Goal: Task Accomplishment & Management: Manage account settings

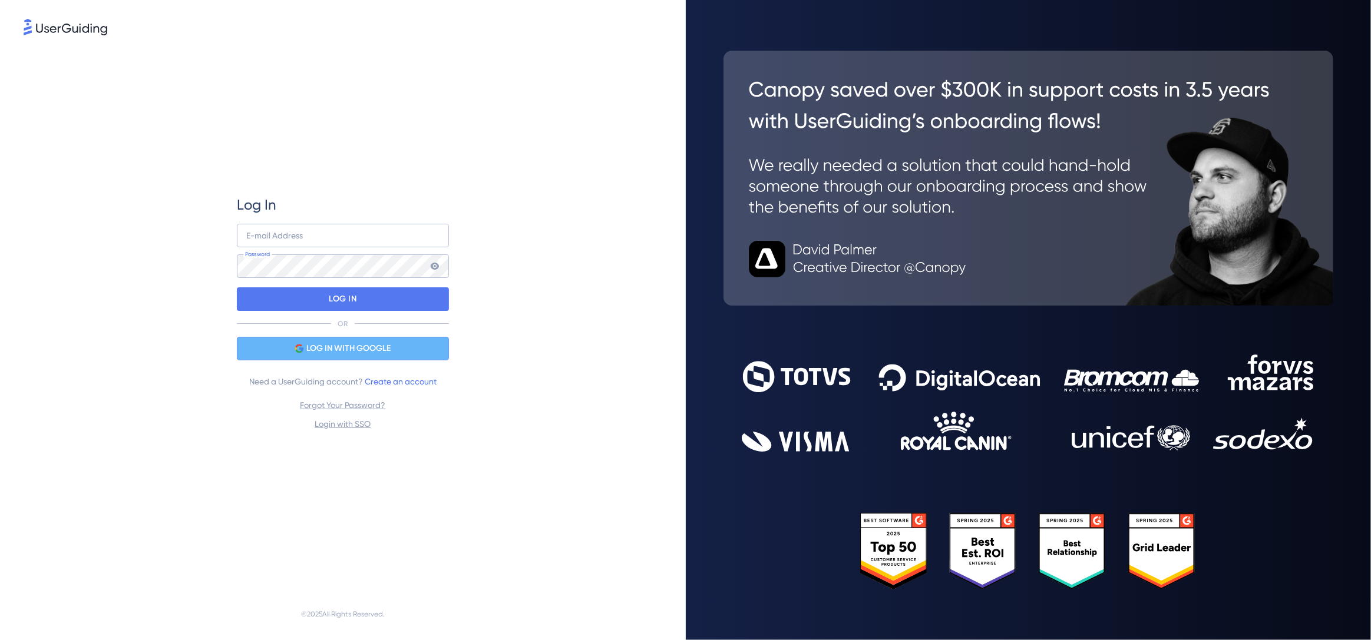
click at [386, 349] on span "LOG IN WITH GOOGLE" at bounding box center [348, 349] width 84 height 14
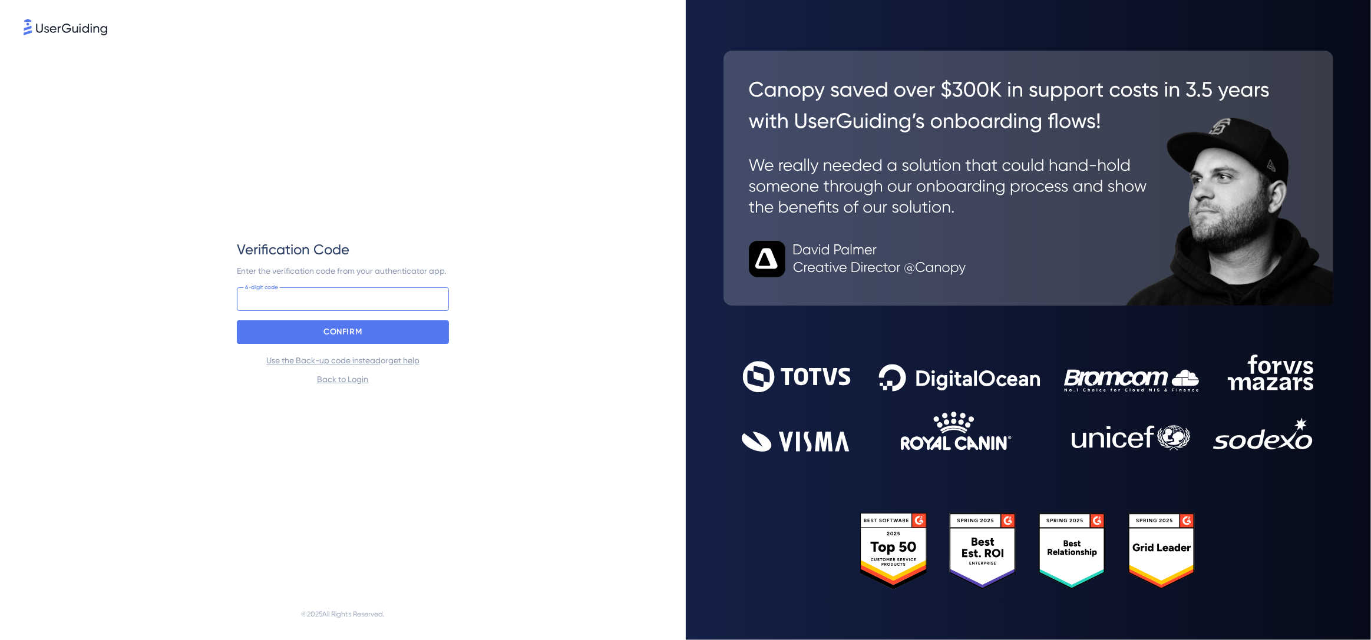
click at [356, 300] on input at bounding box center [343, 299] width 212 height 24
type input "289 969"
click at [403, 342] on div "CONFIRM" at bounding box center [343, 332] width 212 height 24
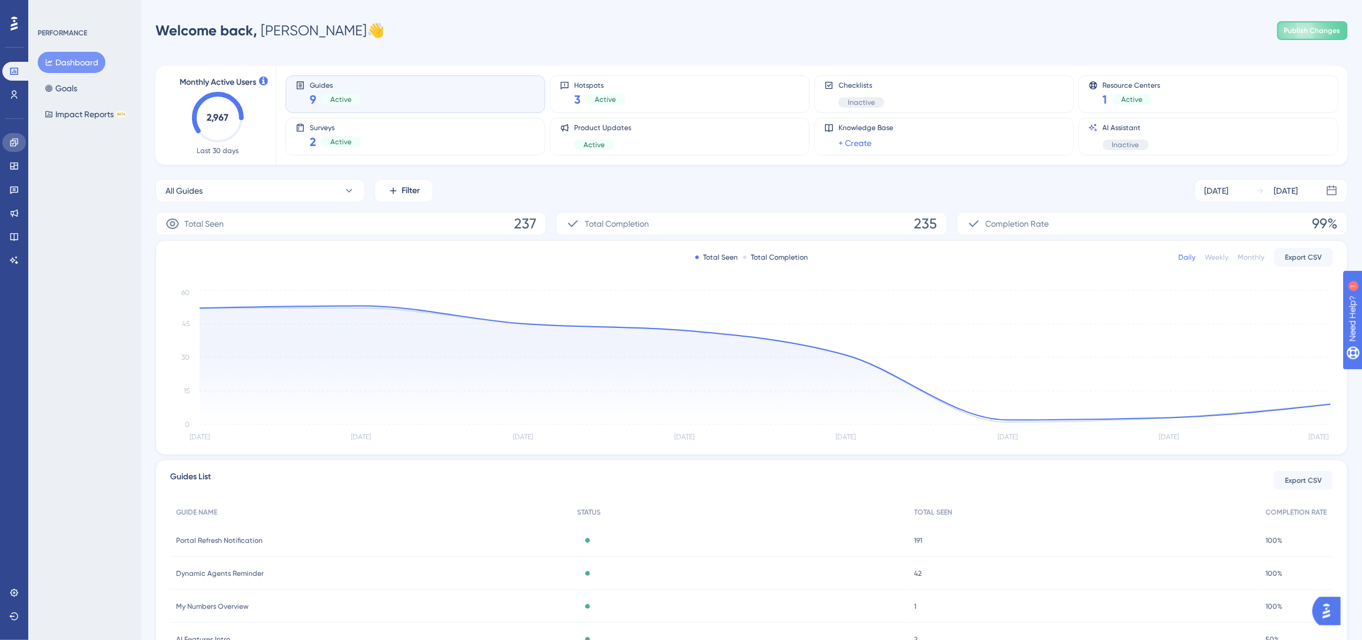
click at [16, 137] on link at bounding box center [14, 142] width 24 height 19
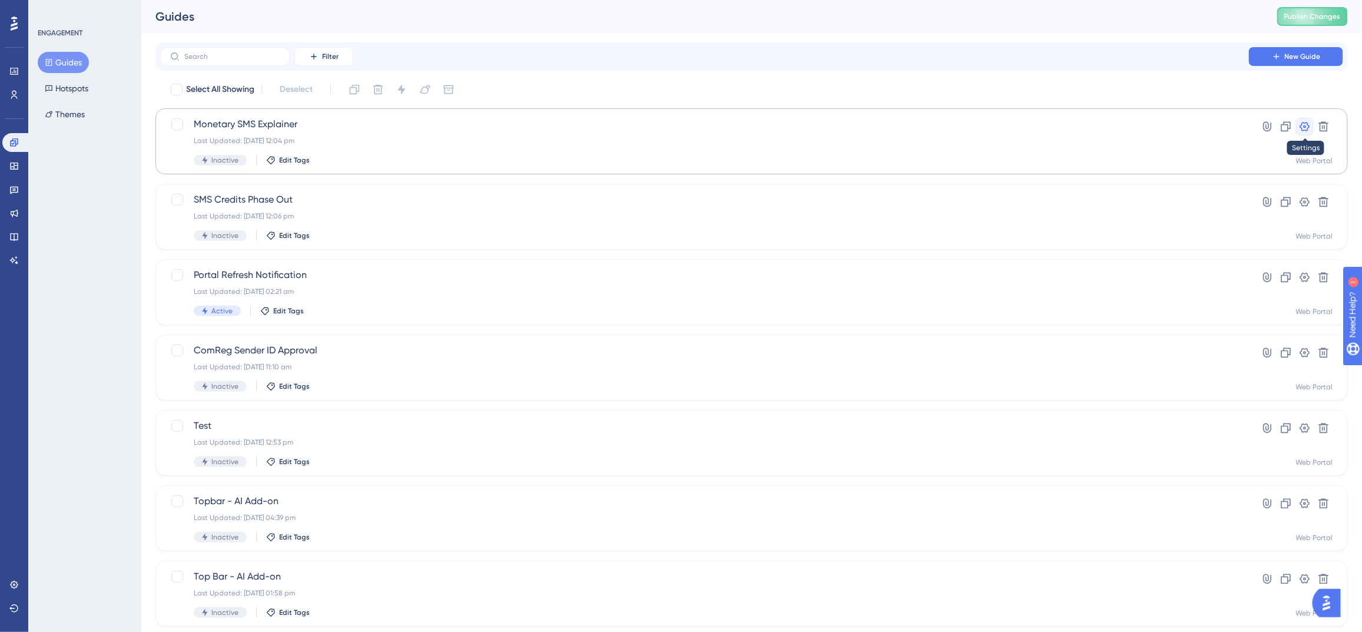
click at [1304, 127] on icon at bounding box center [1305, 127] width 12 height 12
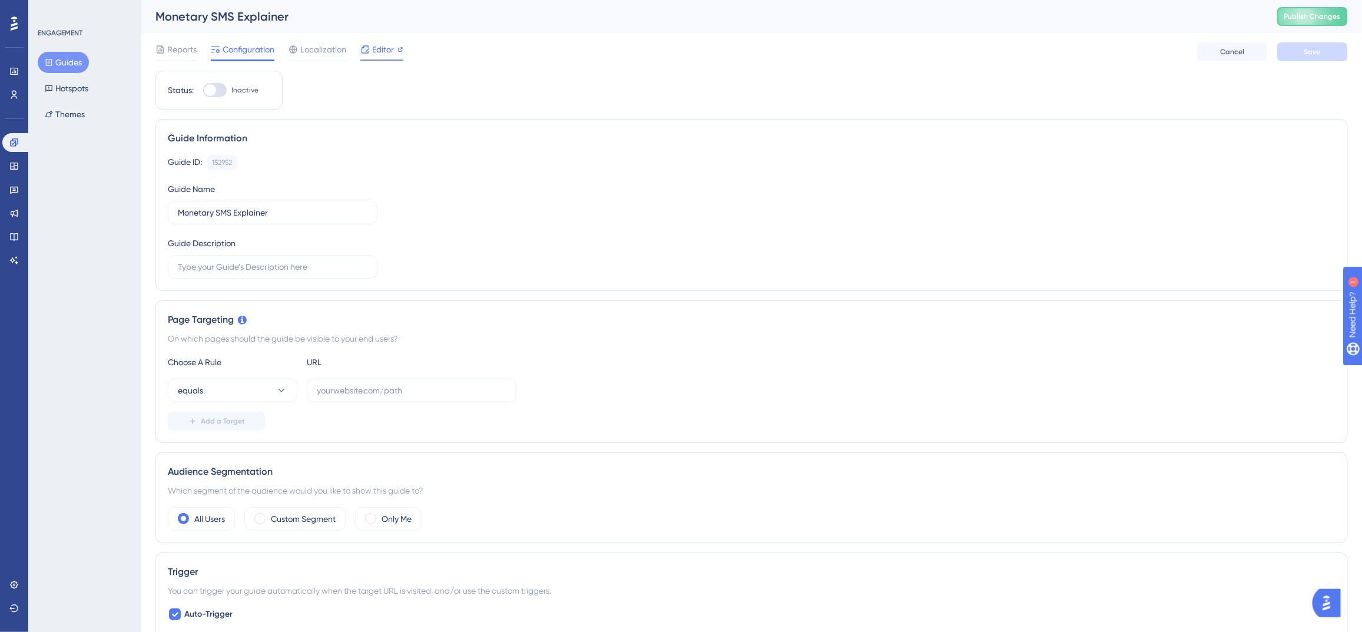
click at [385, 50] on span "Editor" at bounding box center [383, 49] width 22 height 14
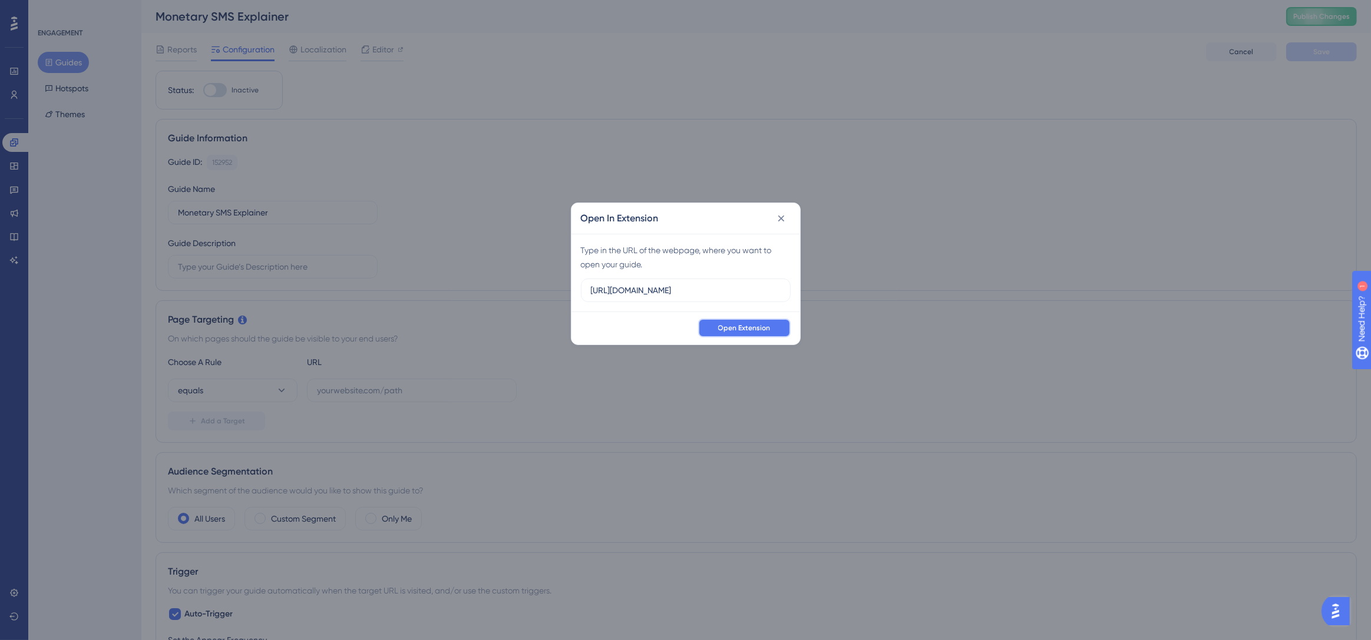
click at [735, 329] on span "Open Extension" at bounding box center [744, 327] width 52 height 9
click at [780, 215] on icon at bounding box center [781, 219] width 12 height 12
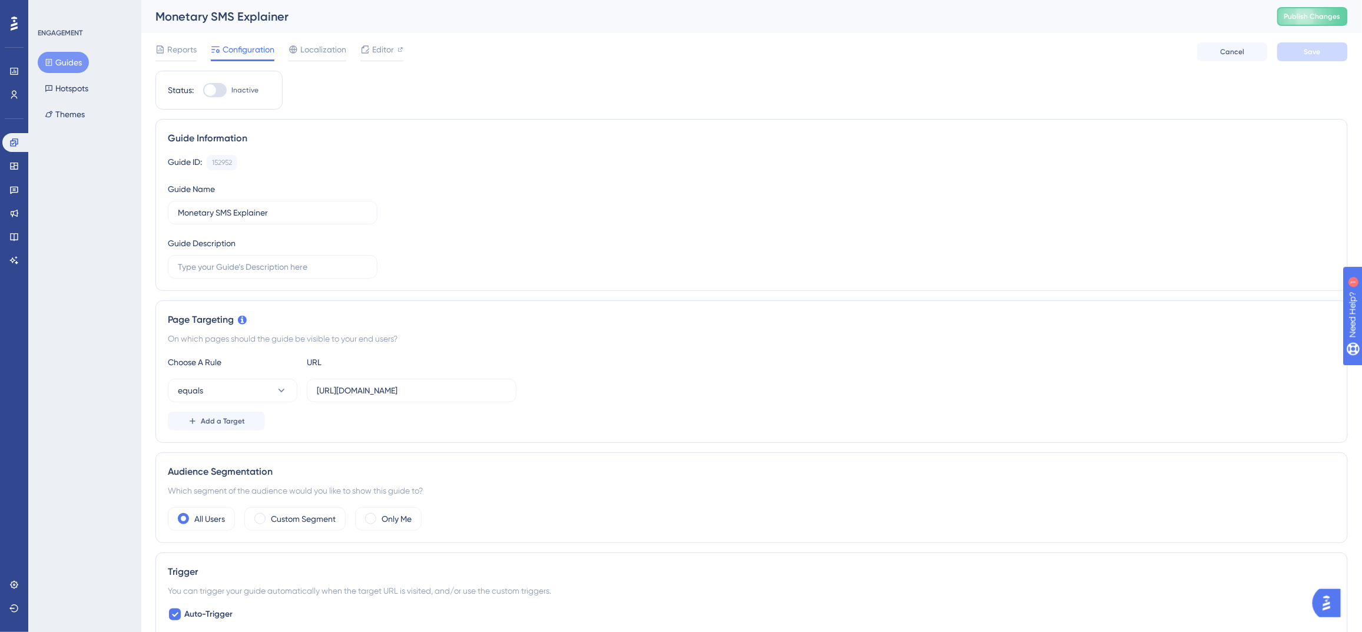
click at [67, 61] on button "Guides" at bounding box center [63, 62] width 51 height 21
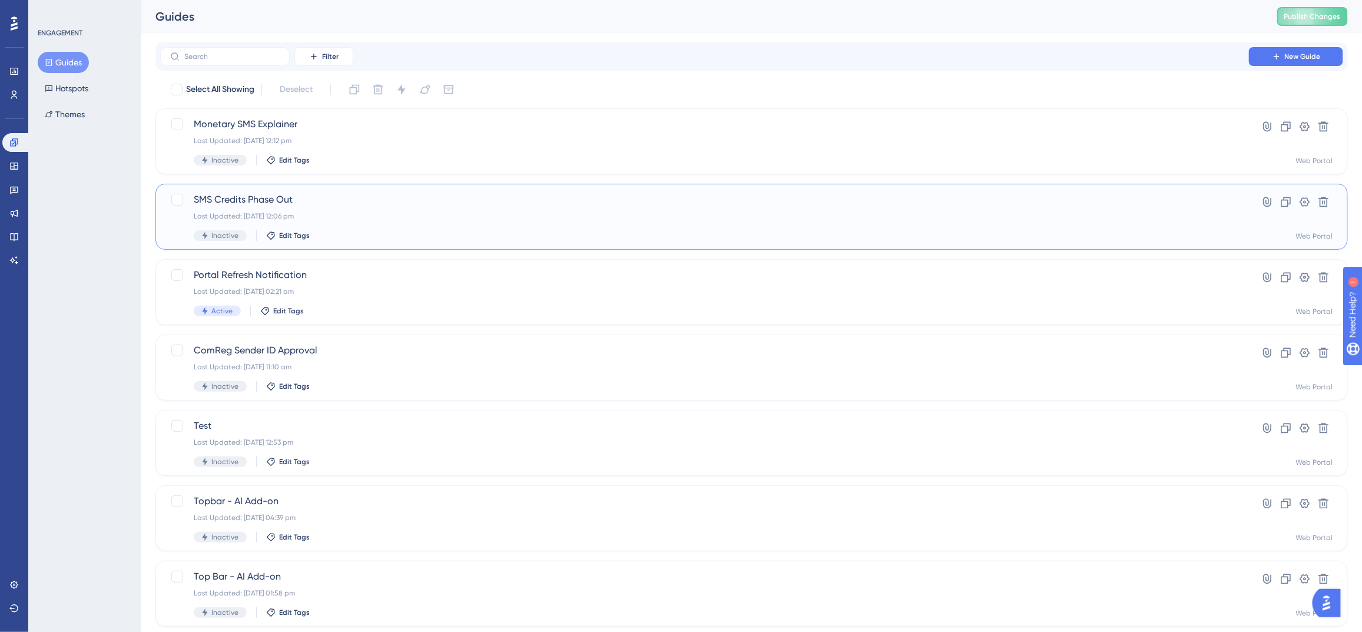
click at [369, 200] on span "SMS Credits Phase Out" at bounding box center [705, 200] width 1022 height 14
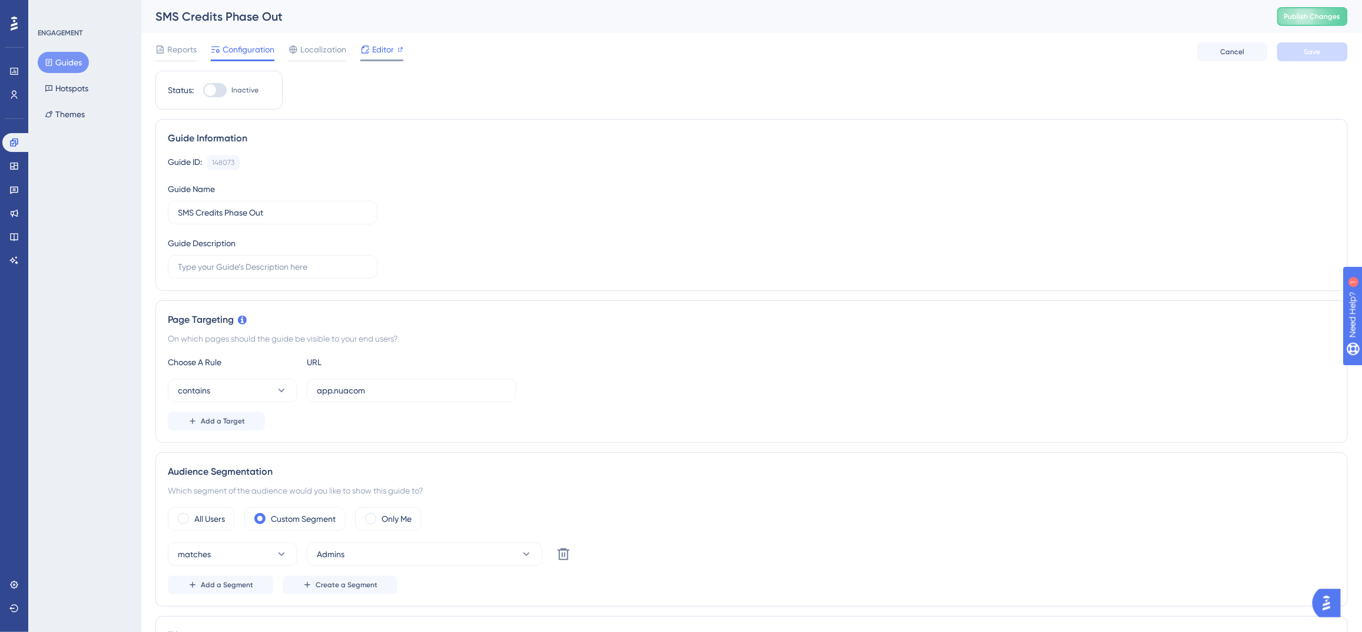
click at [396, 55] on div "Editor" at bounding box center [381, 49] width 43 height 14
click at [61, 64] on button "Guides" at bounding box center [63, 62] width 51 height 21
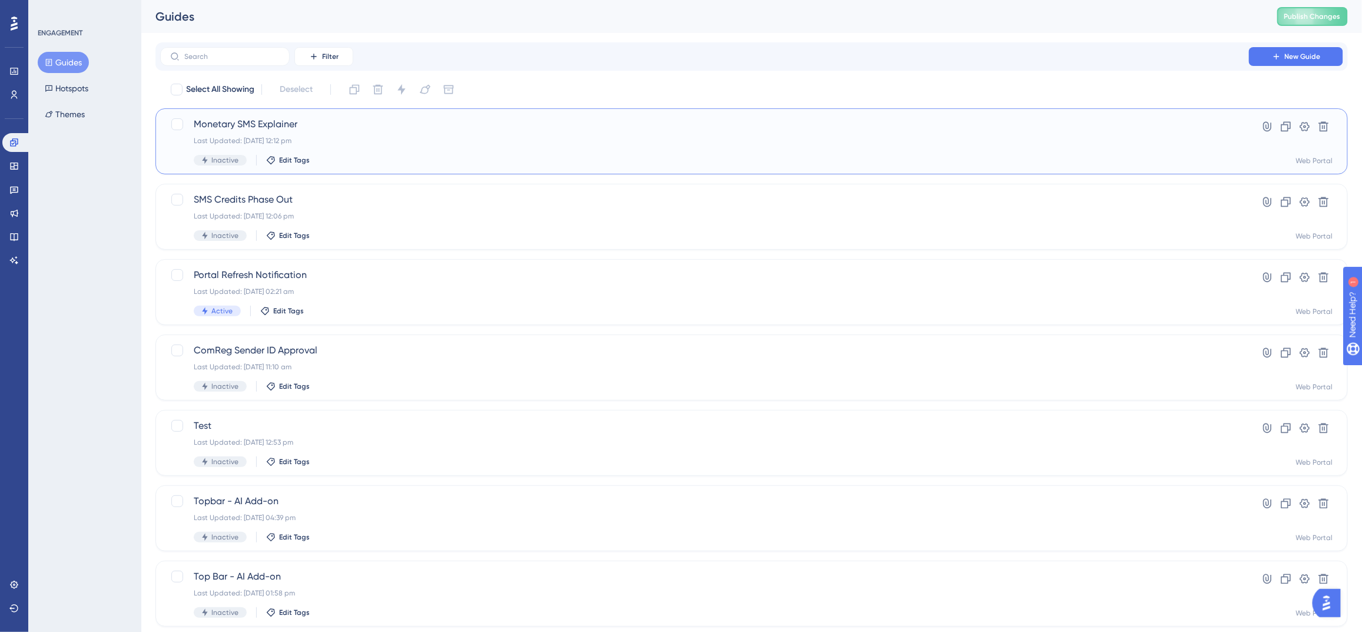
click at [466, 142] on div "Last Updated: 29 Sept 2025 12:12 pm" at bounding box center [705, 140] width 1022 height 9
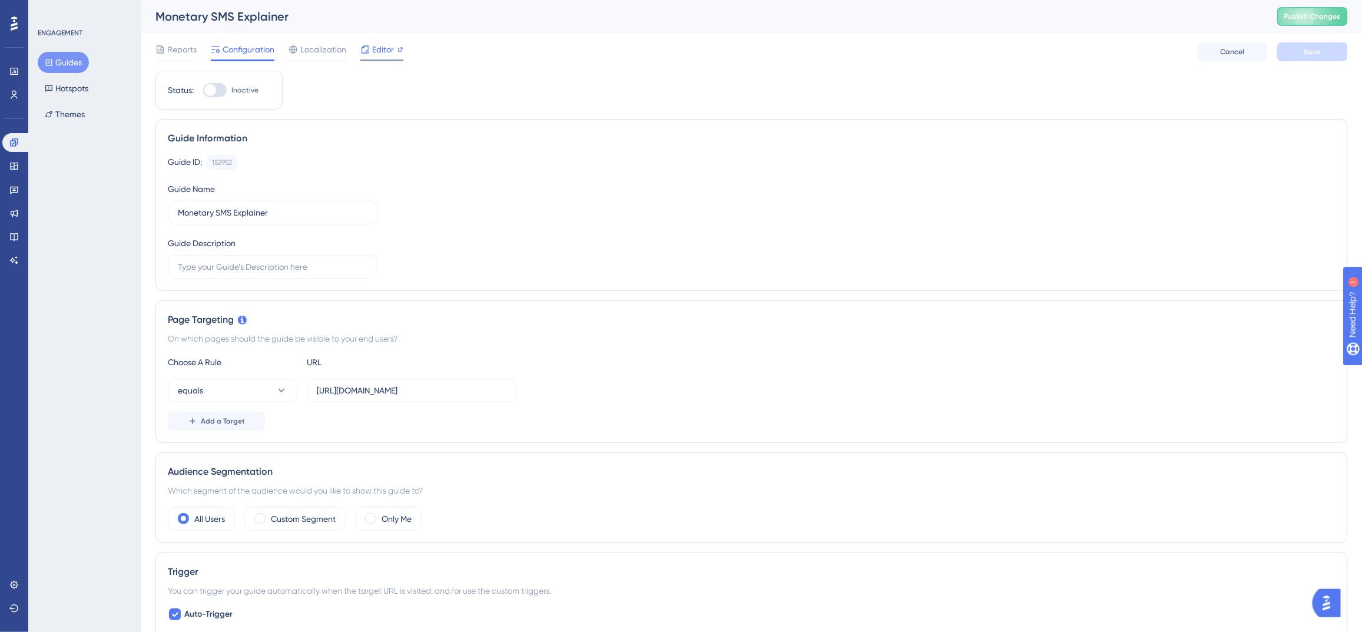
click at [371, 55] on div "Editor" at bounding box center [381, 49] width 43 height 14
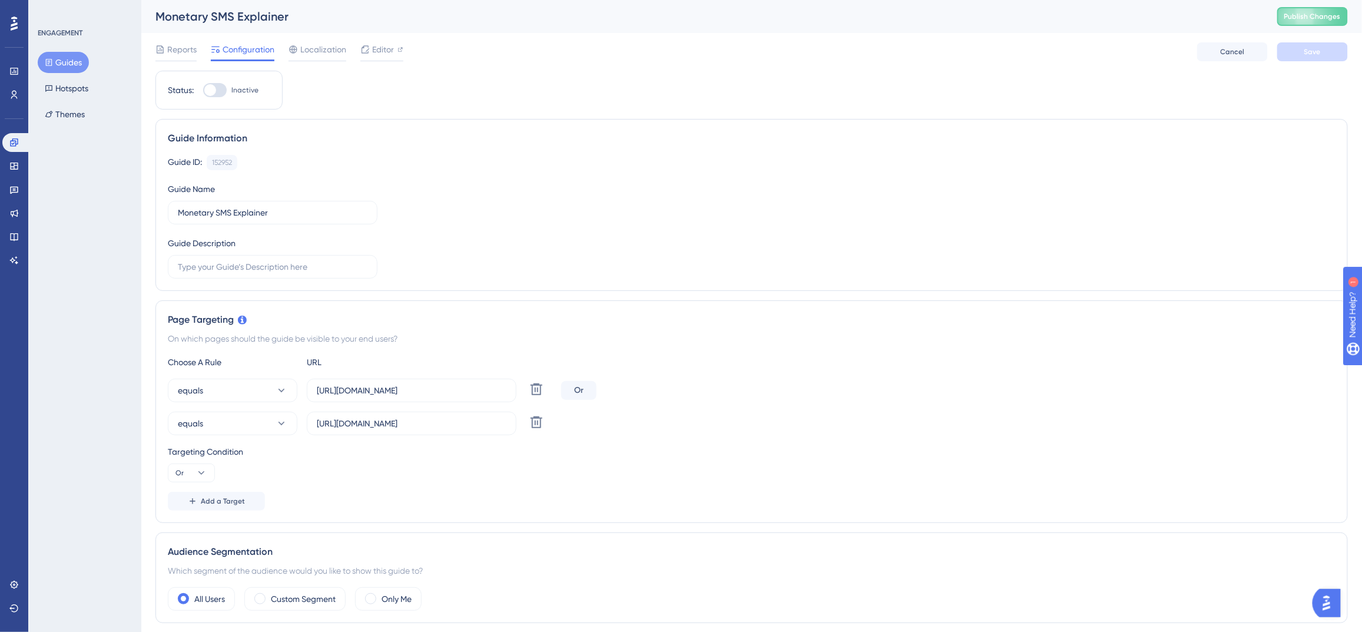
click at [1322, 599] on img "Open AI Assistant Launcher" at bounding box center [1326, 602] width 21 height 21
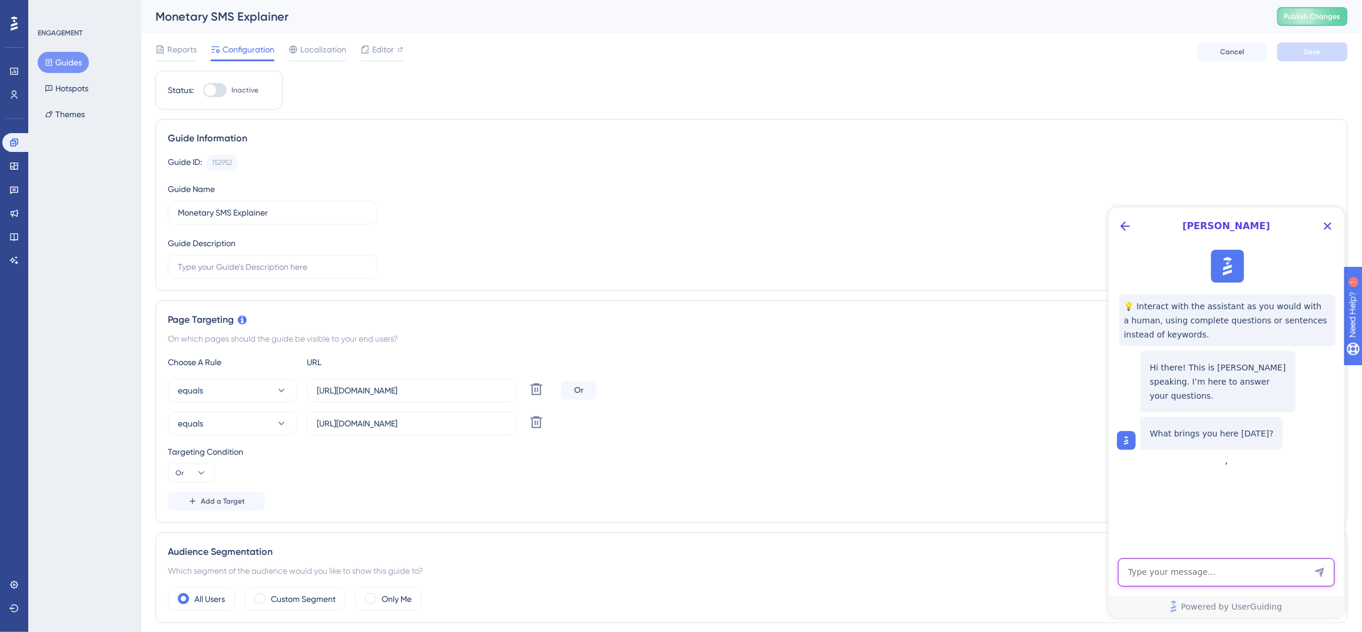
click at [1246, 563] on textarea "AI Assistant Text Input" at bounding box center [1226, 572] width 217 height 28
type textarea "Can i Have a guide that will redirect to URLS and continue the guide?"
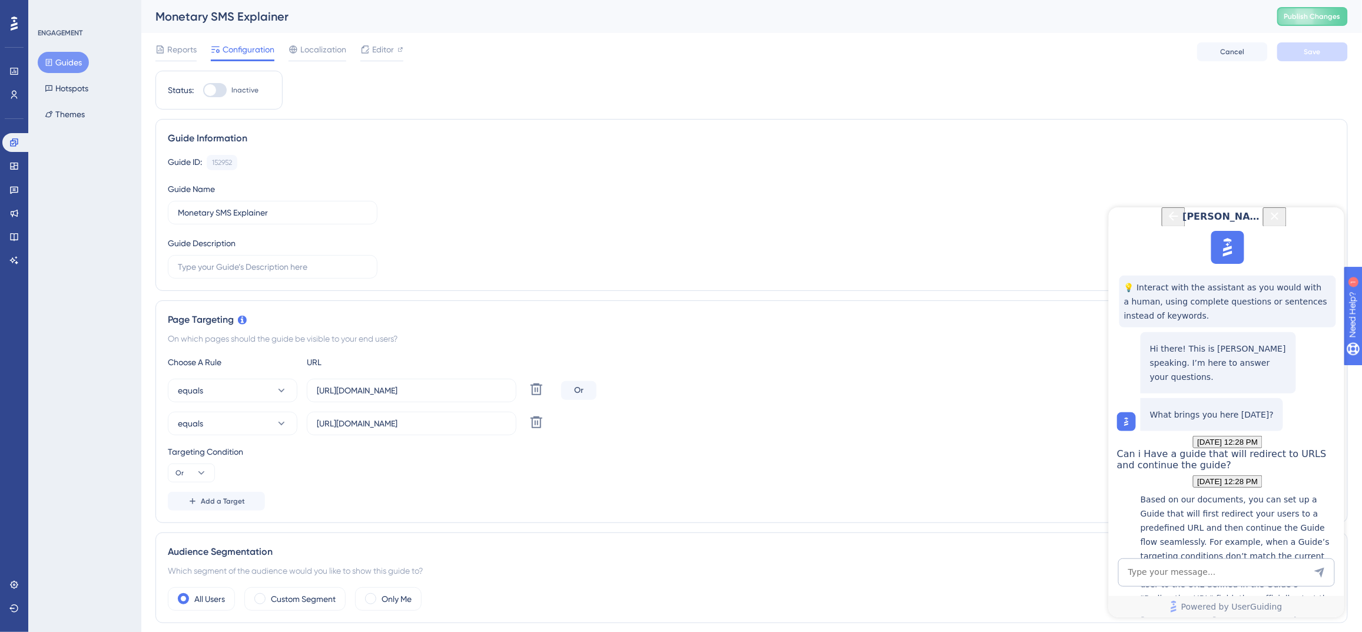
scroll to position [283, 0]
click at [643, 325] on div "Page Targeting" at bounding box center [752, 320] width 1168 height 14
click at [52, 68] on button "Guides" at bounding box center [63, 62] width 51 height 21
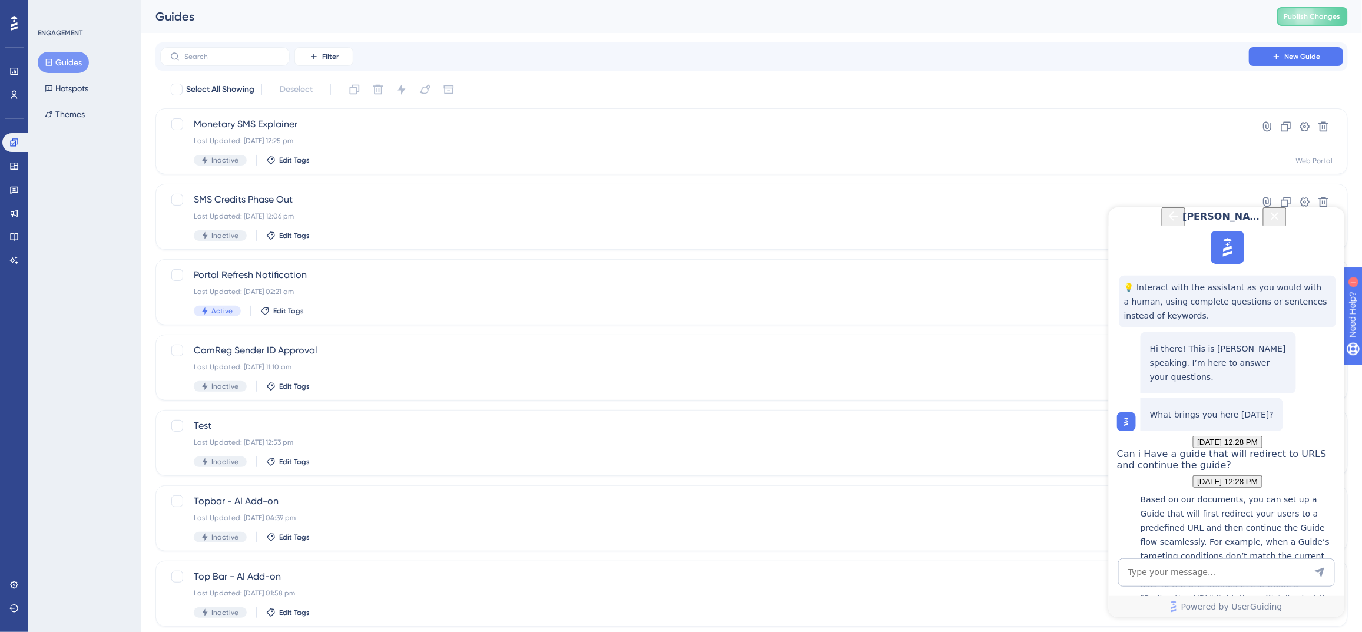
click at [1282, 223] on icon "Close Button" at bounding box center [1275, 216] width 14 height 14
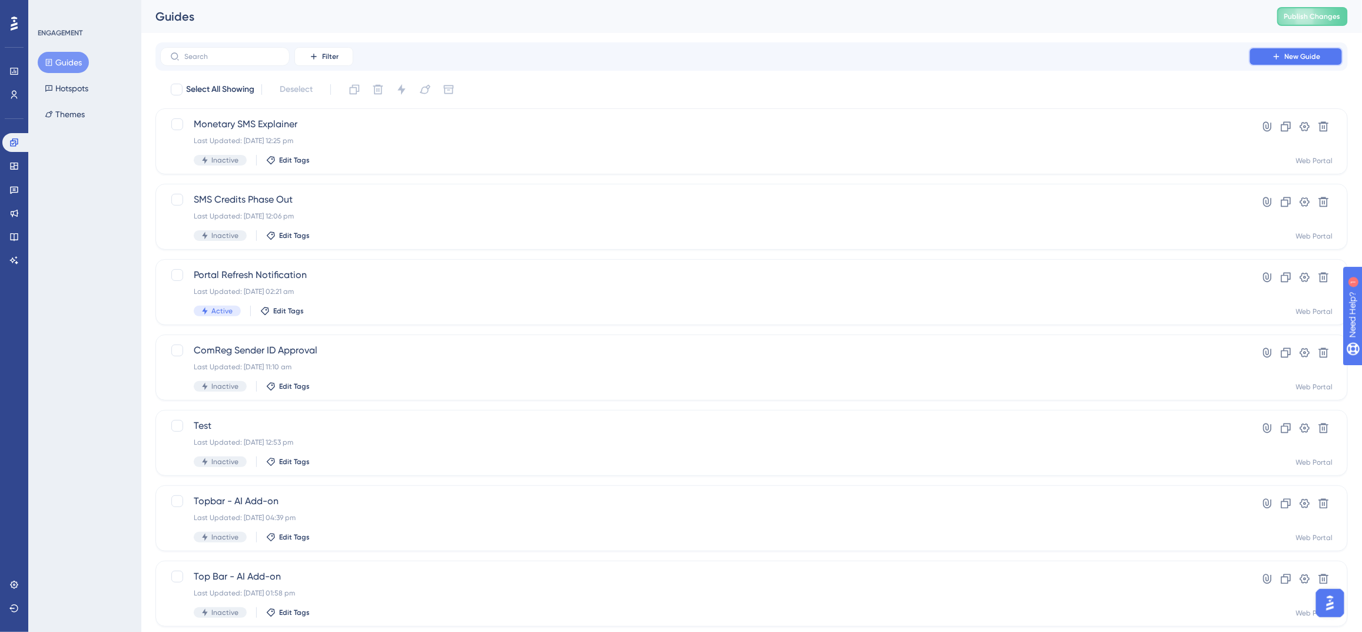
click at [1280, 57] on icon at bounding box center [1276, 56] width 9 height 9
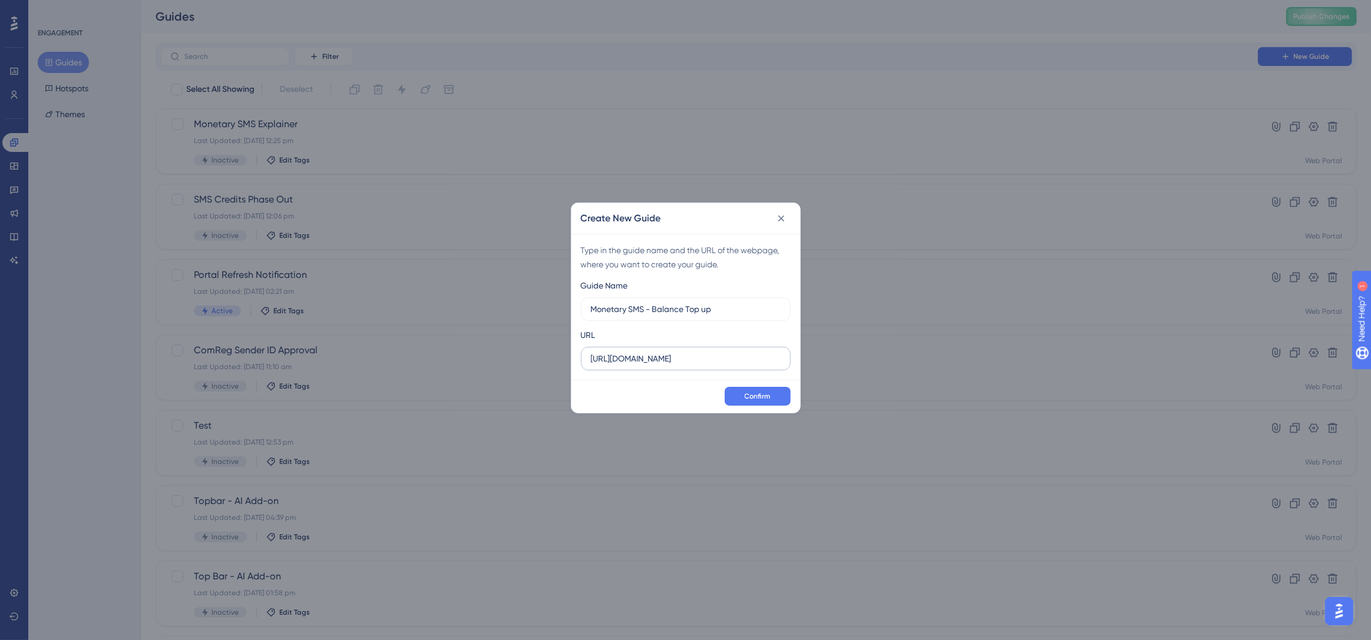
type input "Monetary SMS - Balance Top up"
click at [688, 362] on input "https://app.nuacom.ie" at bounding box center [686, 358] width 190 height 13
paste input "com/billings.php?section=2&cat=41&id=16"
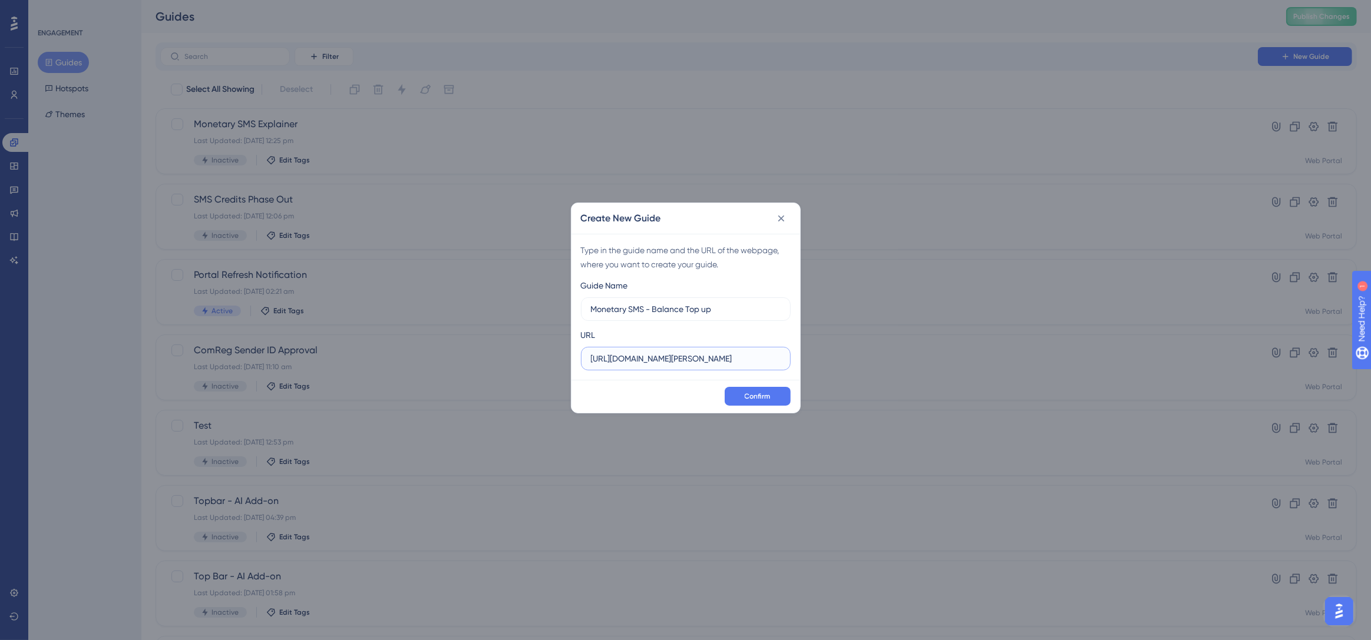
scroll to position [0, 48]
type input "https://app.nuacom.com/billings.php?section=2&cat=41&id=16"
click at [744, 398] on span "Confirm" at bounding box center [757, 396] width 26 height 9
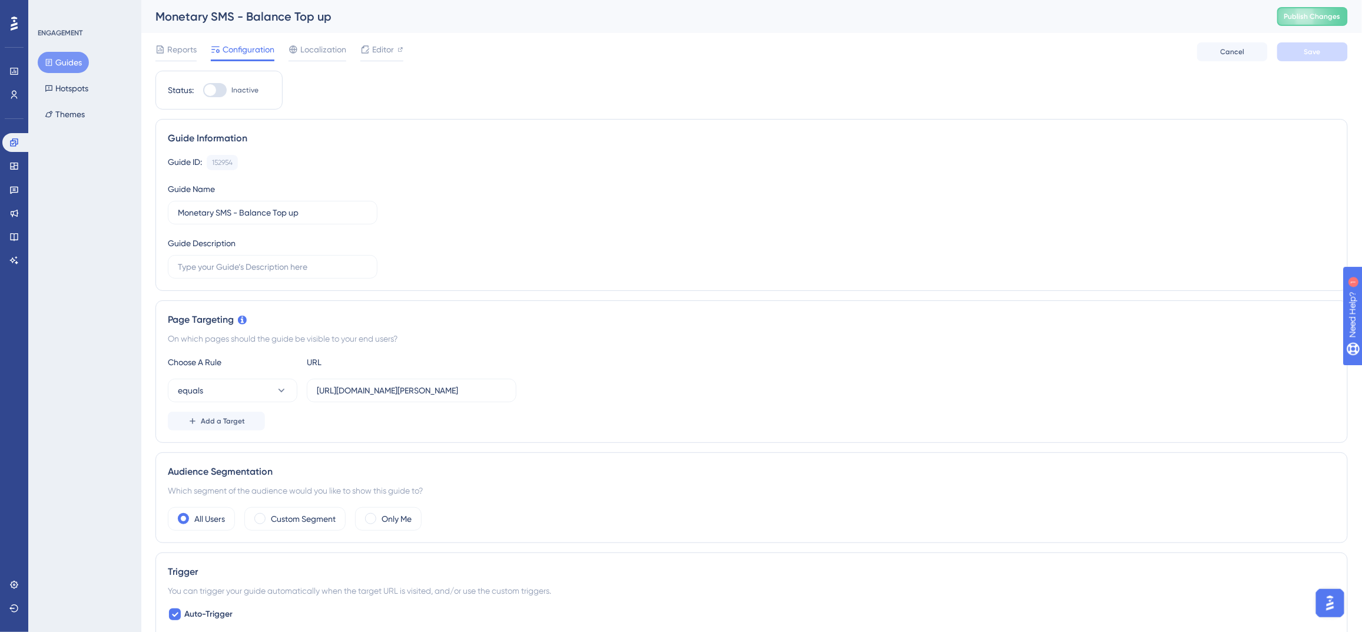
click at [78, 65] on button "Guides" at bounding box center [63, 62] width 51 height 21
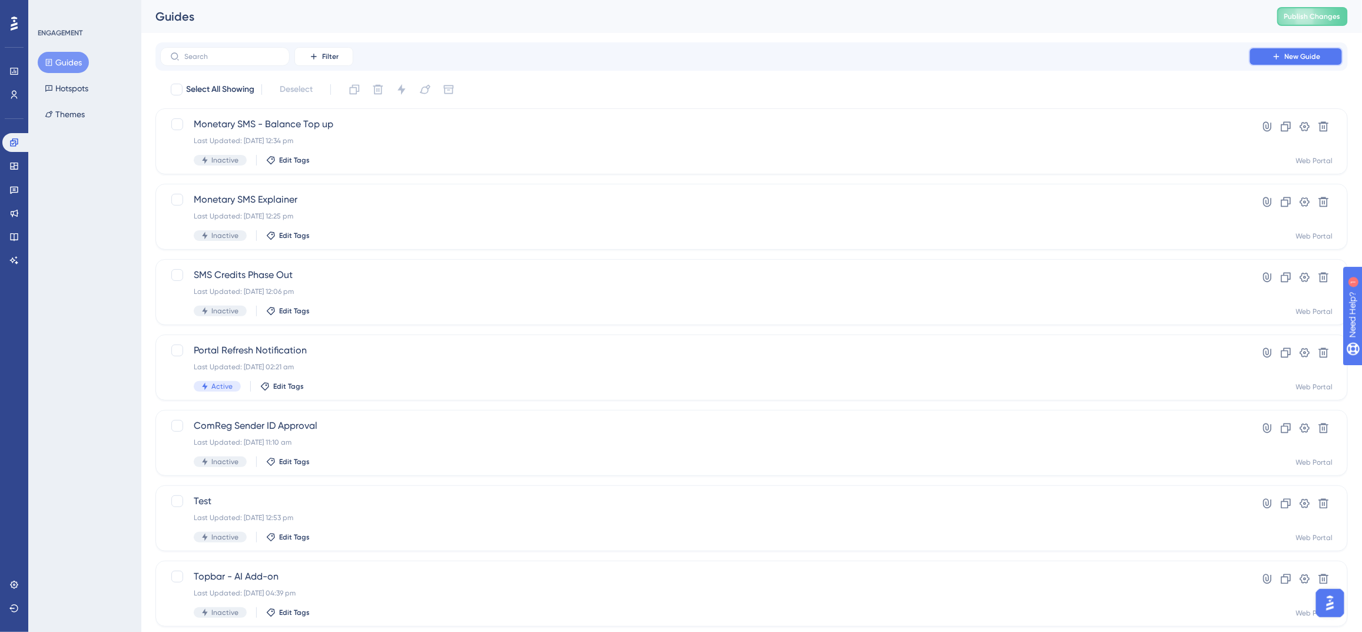
click at [1268, 57] on button "New Guide" at bounding box center [1296, 56] width 94 height 19
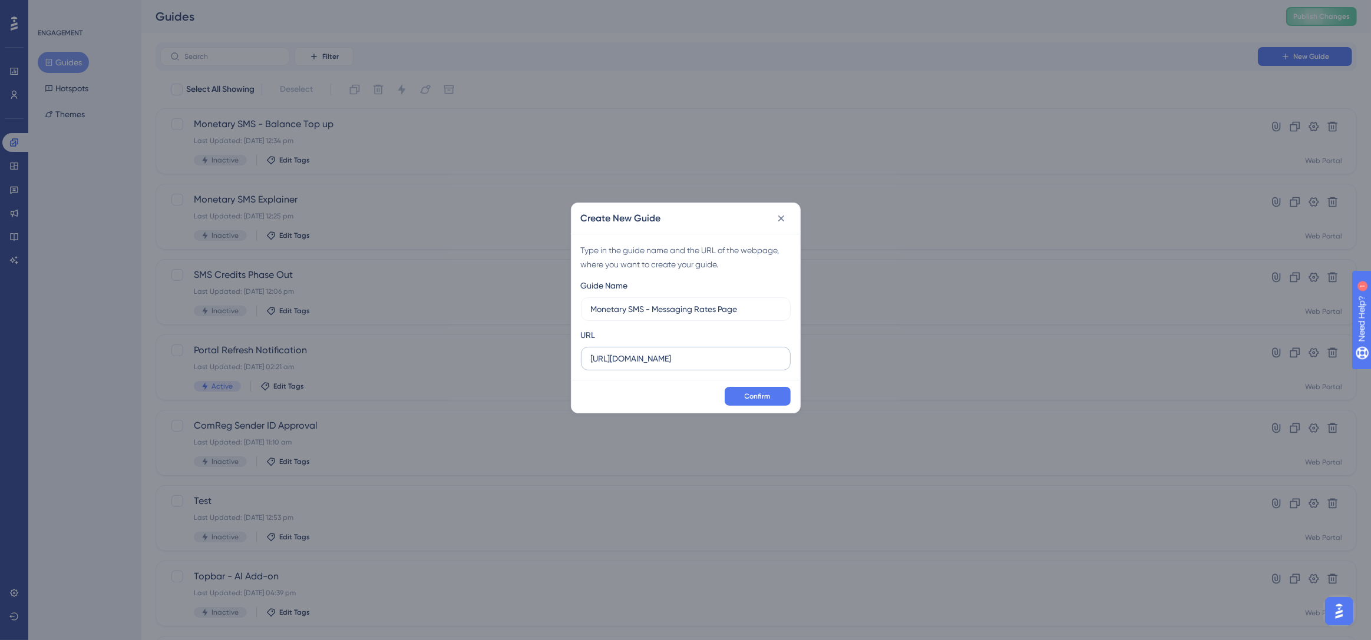
type input "Monetary SMS - Messaging Rates Page"
click at [703, 362] on input "https://app.nuacom.ie" at bounding box center [686, 358] width 190 height 13
click at [661, 360] on input "https://app.nuacom.ie" at bounding box center [686, 358] width 190 height 13
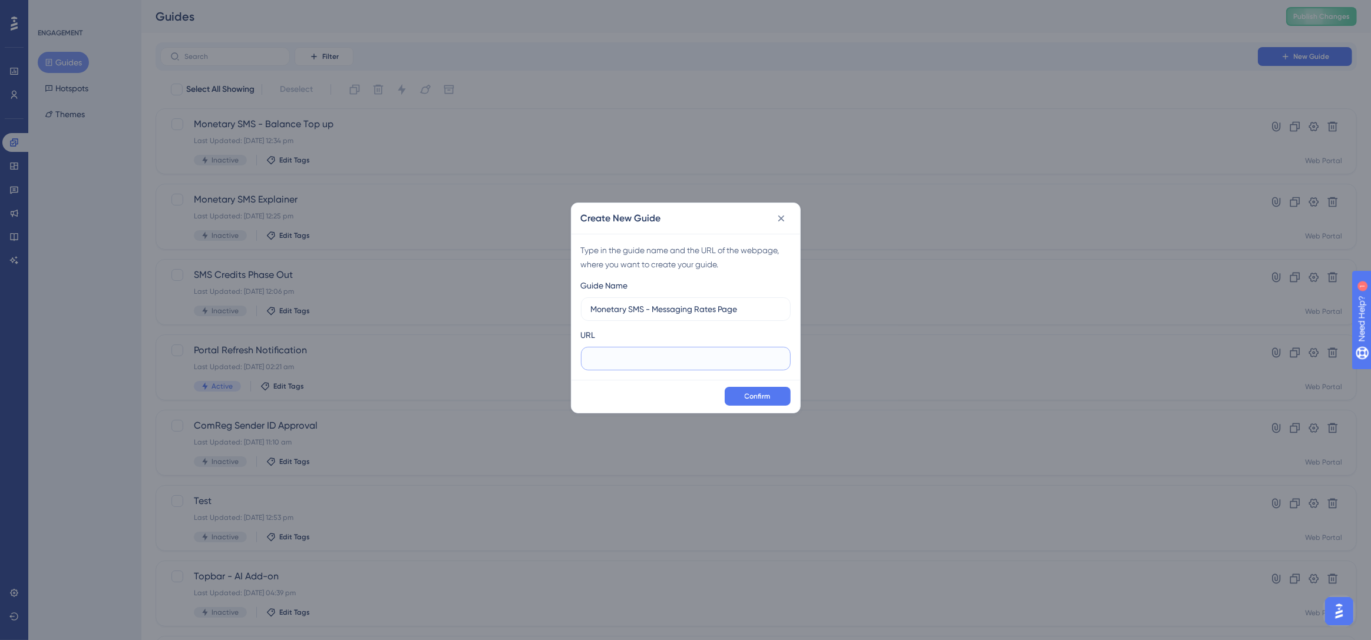
paste input "https://app.nuacom.com/billings.php?section=2&cat=38&id=343"
type input "https://app.nuacom.com/billings.php?section=2&cat=38&id=343"
click at [750, 390] on button "Confirm" at bounding box center [757, 396] width 66 height 19
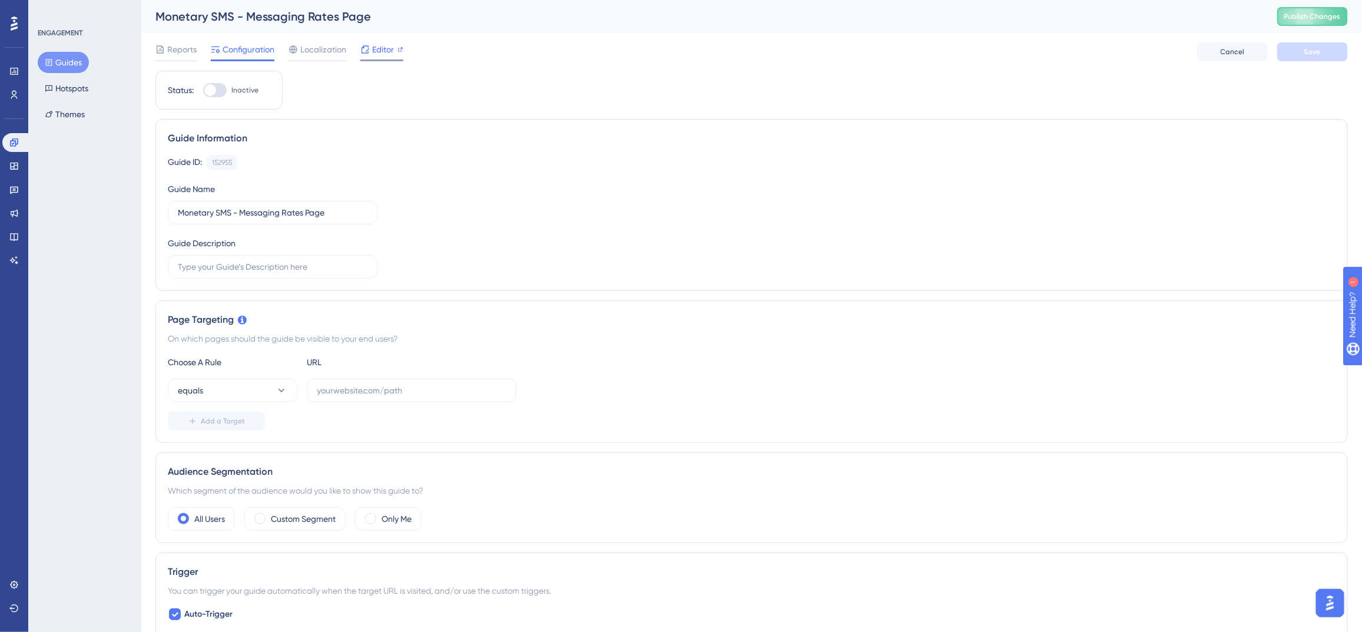
click at [383, 47] on span "Editor" at bounding box center [383, 49] width 22 height 14
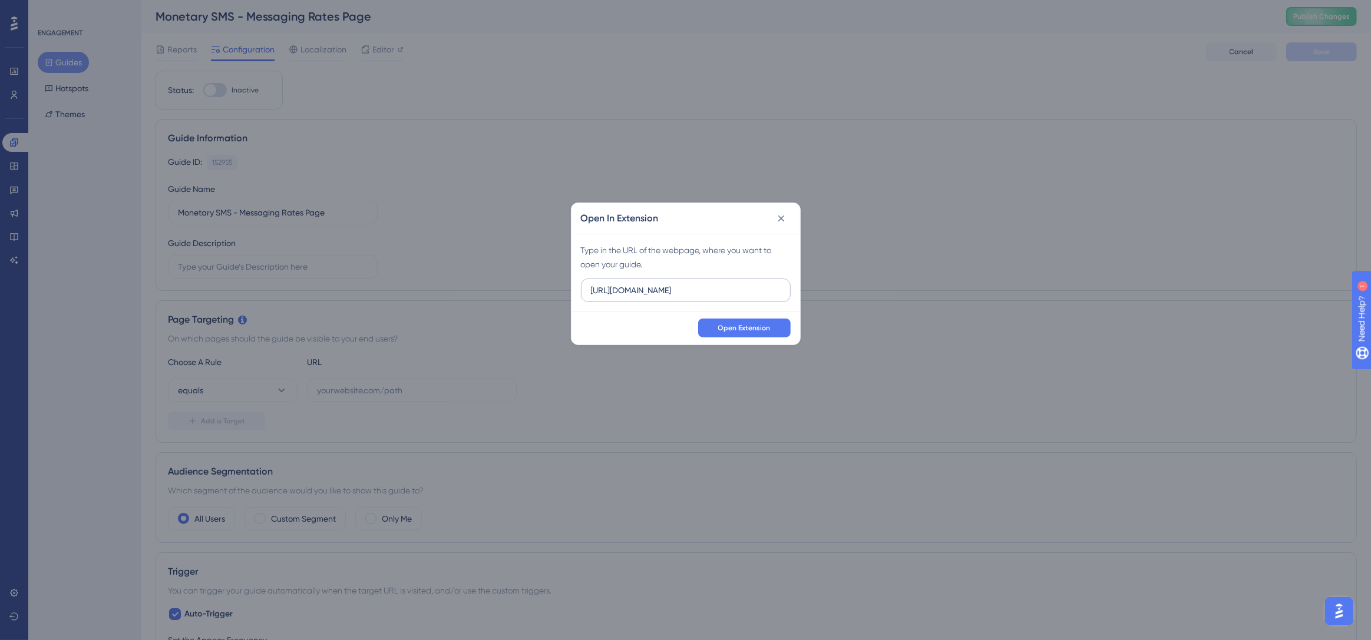
click at [686, 297] on label "https://app.nuacom.ie" at bounding box center [686, 291] width 210 height 24
click at [686, 297] on input "https://app.nuacom.ie" at bounding box center [686, 290] width 190 height 13
click at [686, 297] on label "https://app.nuacom.ie" at bounding box center [686, 291] width 210 height 24
click at [686, 297] on input "https://app.nuacom.ie" at bounding box center [686, 290] width 190 height 13
click at [686, 297] on label "https://app.nuacom.ie" at bounding box center [686, 291] width 210 height 24
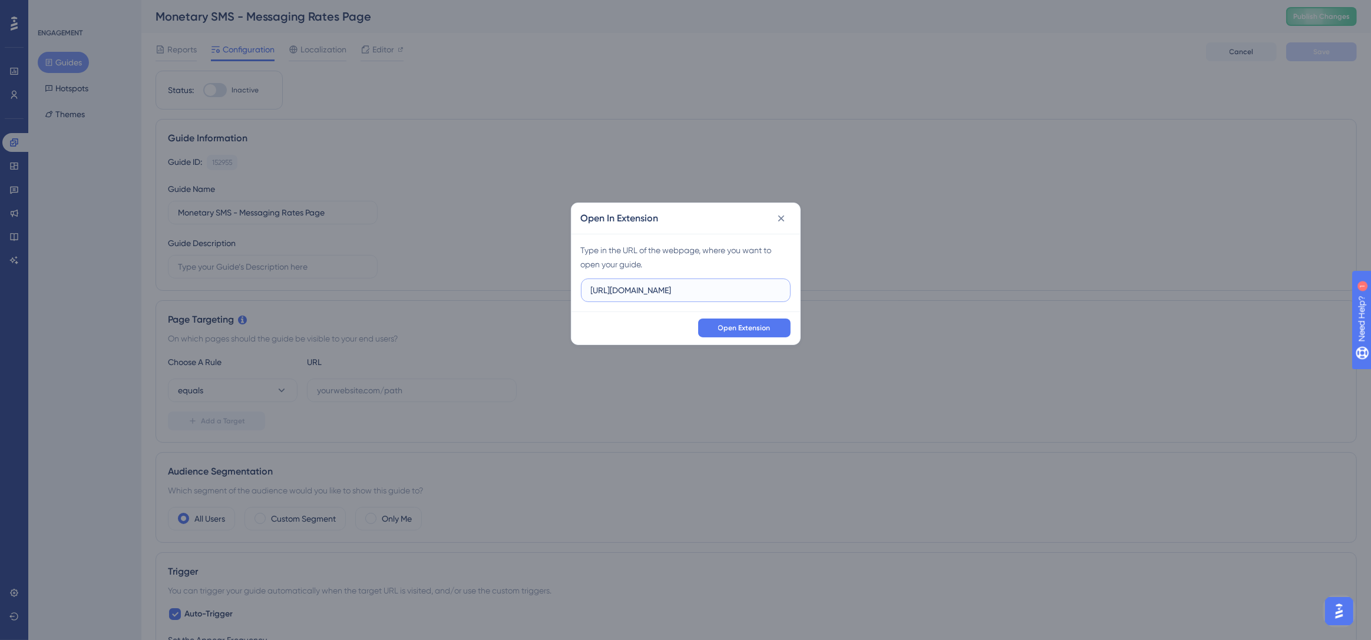
click at [686, 297] on input "https://app.nuacom.ie" at bounding box center [686, 290] width 190 height 13
paste input "https://app.nuacom.com/billings.php?section=2&cat=38&id=343"
click at [732, 328] on span "Open Extension" at bounding box center [744, 327] width 52 height 9
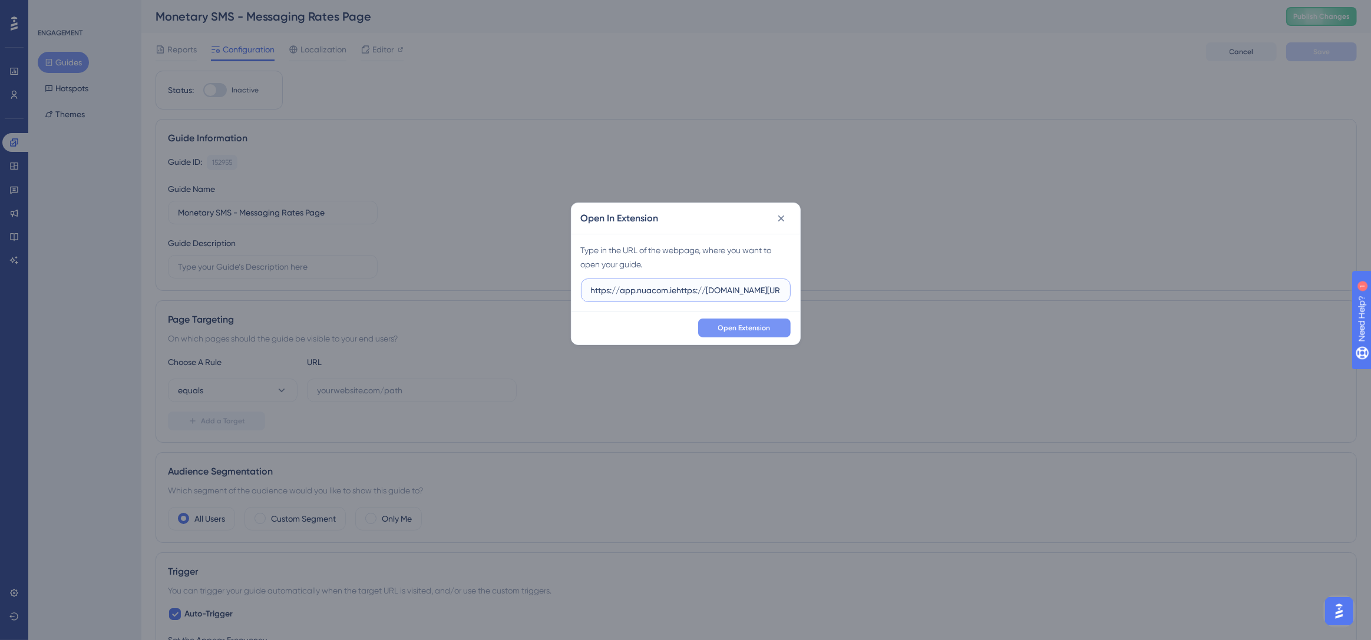
click at [629, 288] on input "https://app.nuacom.iehttps://app.nuacom.com/billings.php?section=2&cat=38&id=343" at bounding box center [686, 290] width 190 height 13
click at [630, 289] on input "https://app.nuacom.iehttps://app.nuacom.com/billings.php?section=2&cat=38&id=343" at bounding box center [686, 290] width 190 height 13
paste input "text"
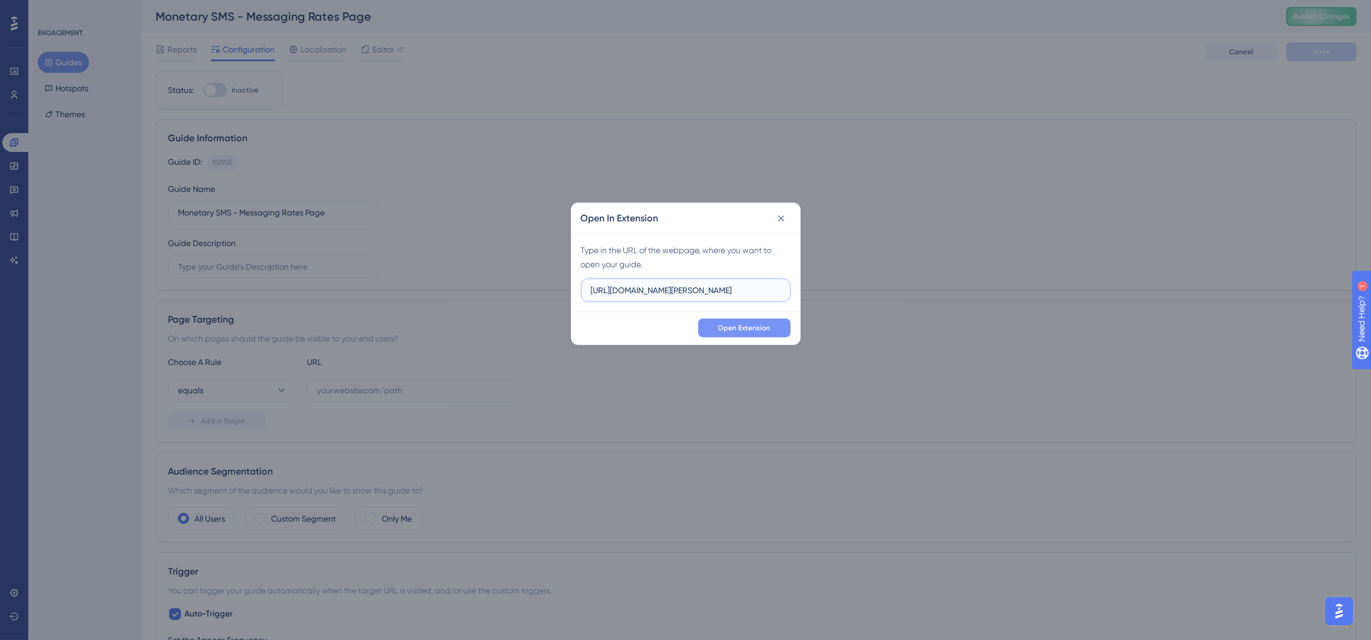
scroll to position [0, 56]
type input "https://app.nuacom.com/billings.php?section=2&cat=38&id=343"
click at [716, 326] on button "Open Extension" at bounding box center [744, 328] width 92 height 19
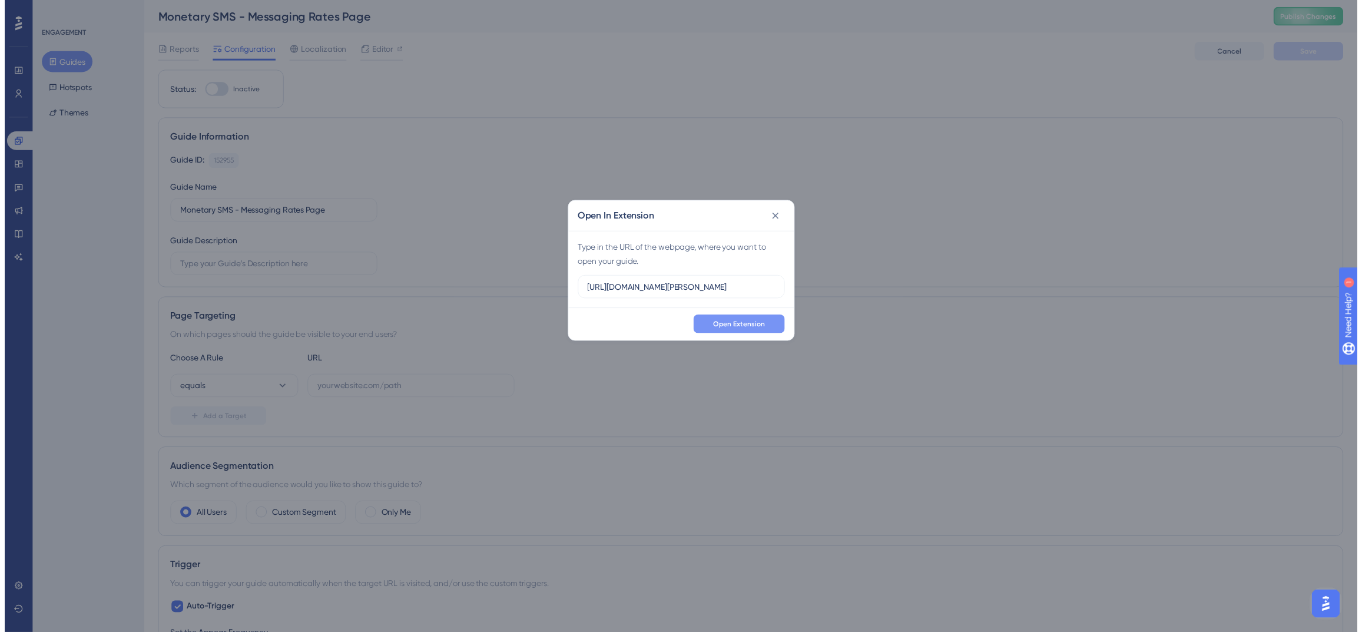
scroll to position [0, 0]
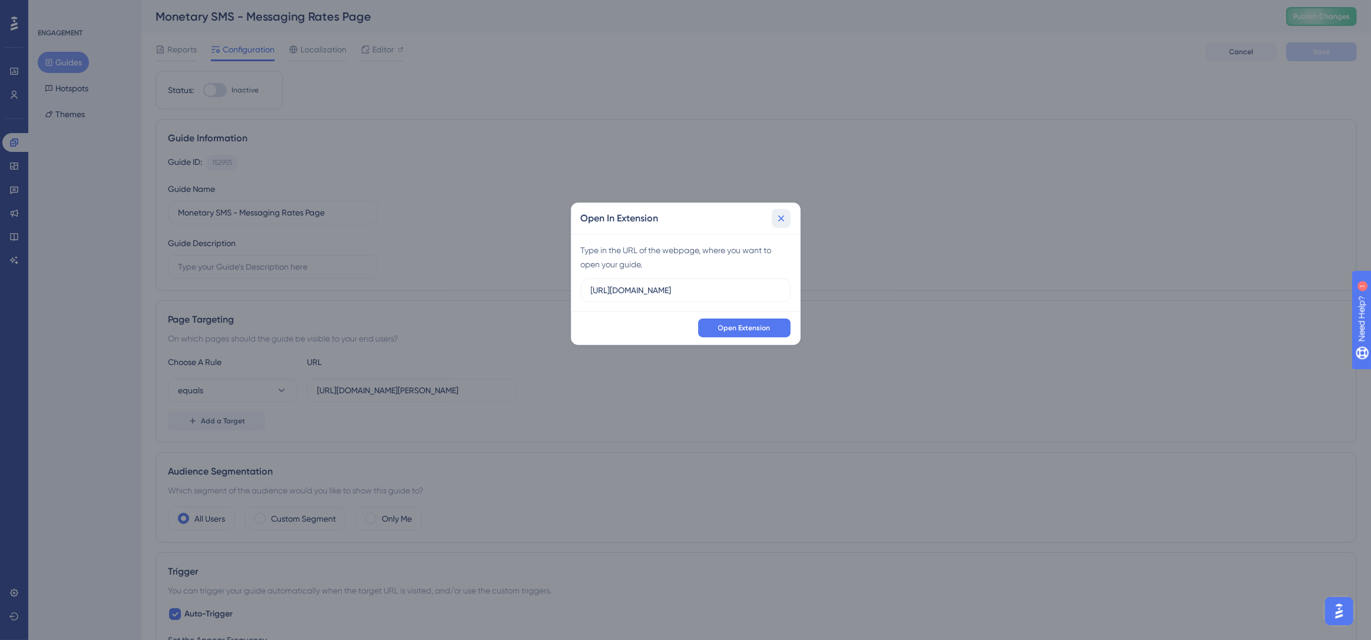
click at [779, 211] on button at bounding box center [781, 218] width 19 height 19
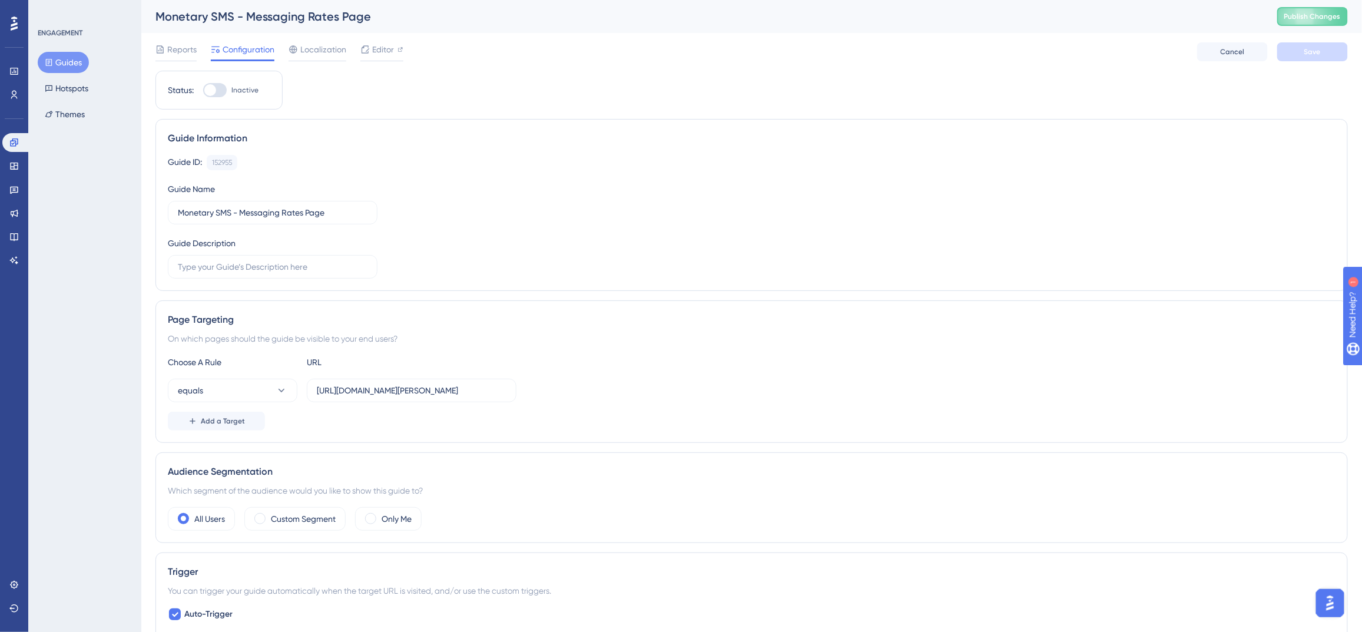
click at [52, 60] on icon at bounding box center [49, 62] width 8 height 8
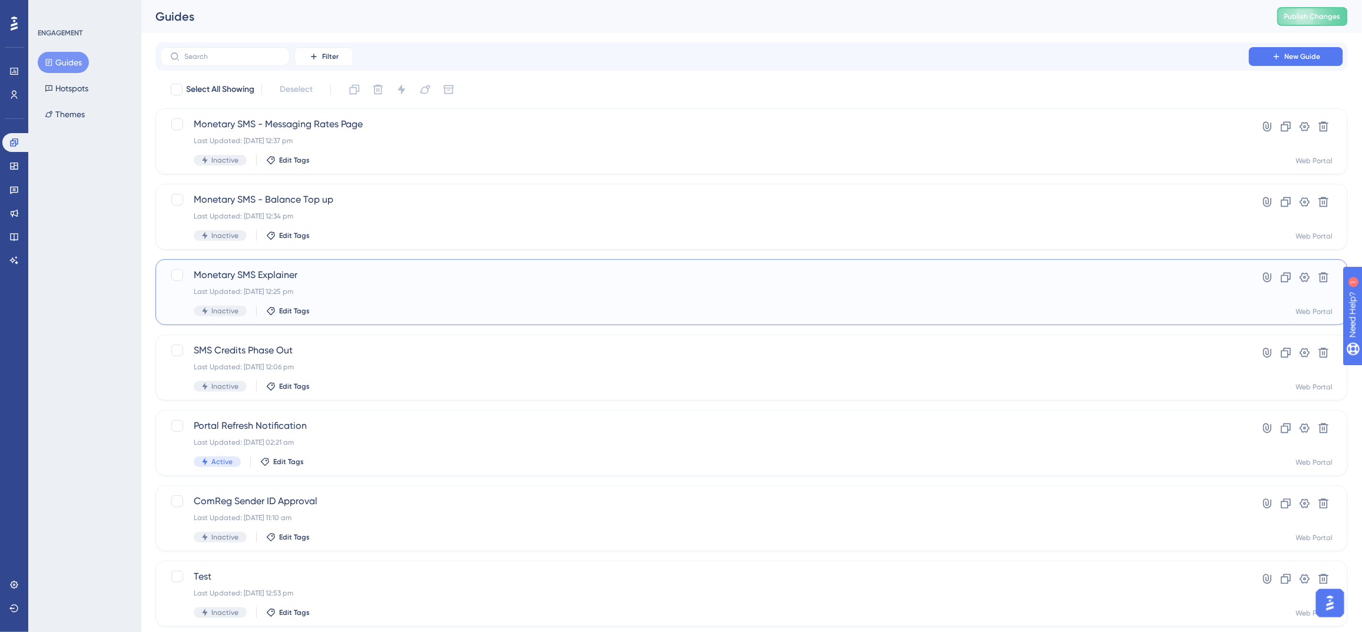
click at [1045, 273] on span "Monetary SMS Explainer" at bounding box center [705, 275] width 1022 height 14
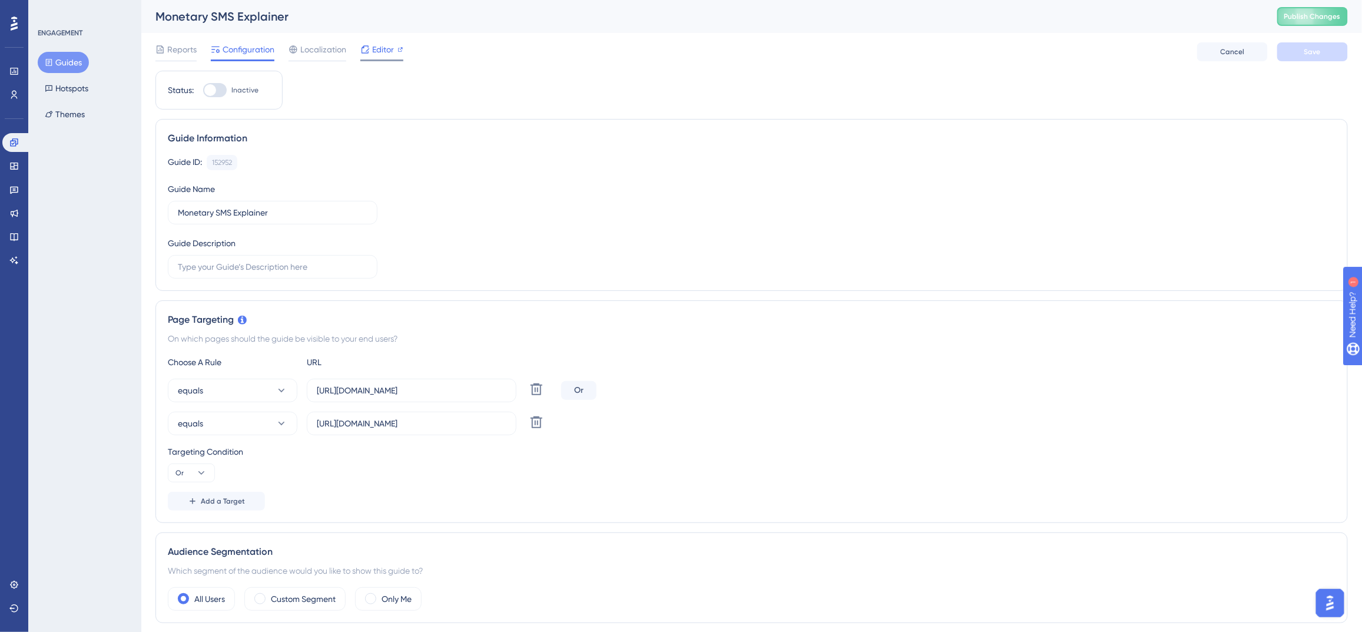
click at [386, 56] on span "Editor" at bounding box center [383, 49] width 22 height 14
click at [70, 65] on button "Guides" at bounding box center [63, 62] width 51 height 21
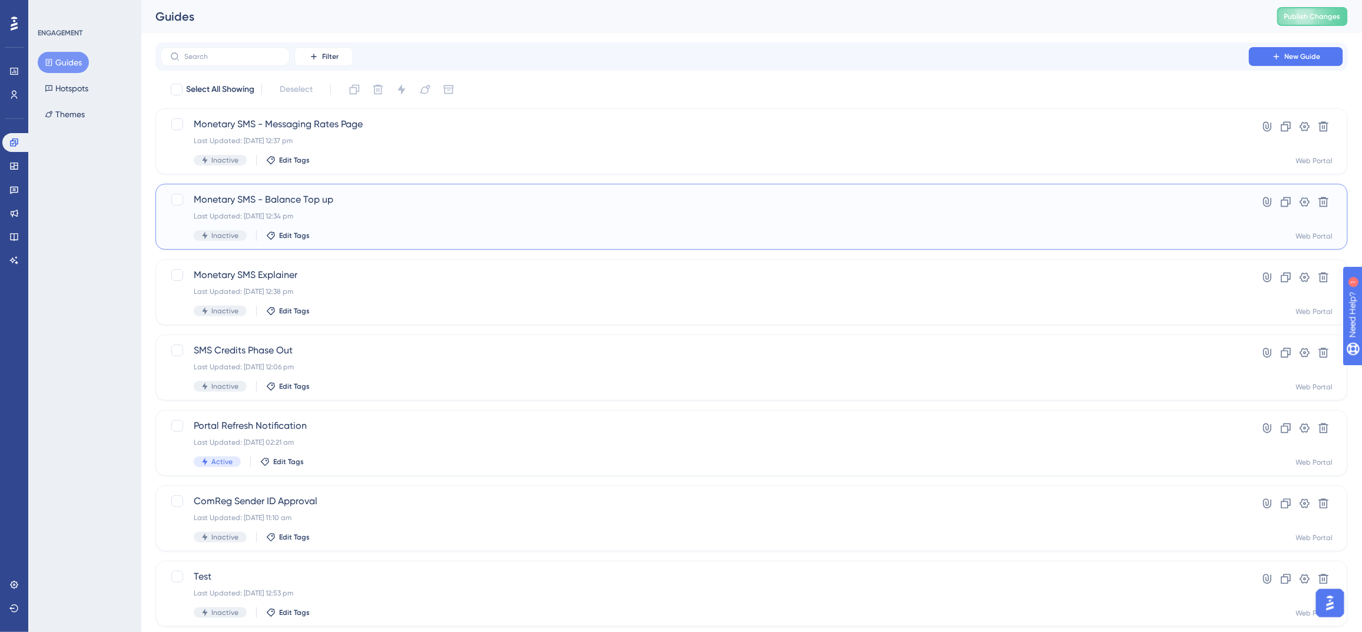
click at [803, 191] on div "Monetary SMS - Balance Top up Last Updated: 29 Sept 2025 12:34 pm Inactive Edit…" at bounding box center [751, 217] width 1193 height 66
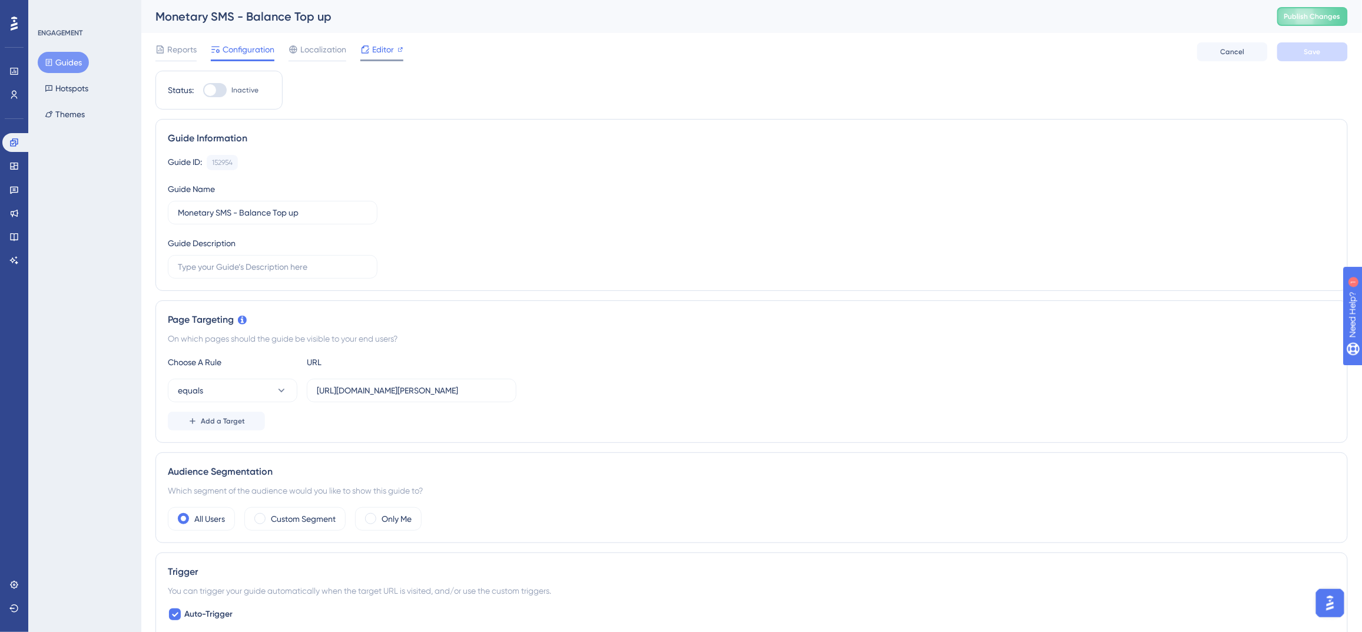
click at [382, 52] on span "Editor" at bounding box center [383, 49] width 22 height 14
click at [230, 419] on span "Add a Target" at bounding box center [223, 420] width 44 height 9
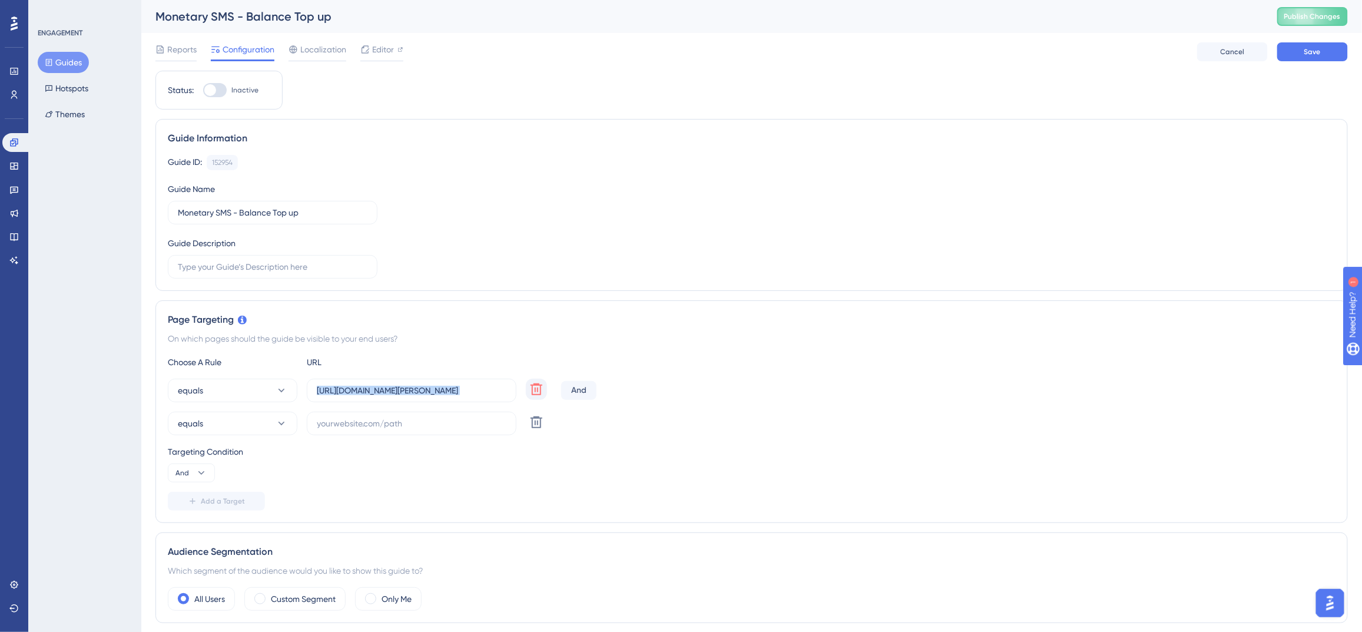
drag, startPoint x: 313, startPoint y: 391, endPoint x: 541, endPoint y: 383, distance: 227.5
click at [543, 383] on div "equals https://app.nuacom.com/billings.php?section=2&cat=41&id=16 Delete" at bounding box center [362, 391] width 389 height 24
copy div "Delete"
click at [431, 416] on label at bounding box center [412, 424] width 210 height 24
click at [431, 417] on input "text" at bounding box center [412, 423] width 190 height 13
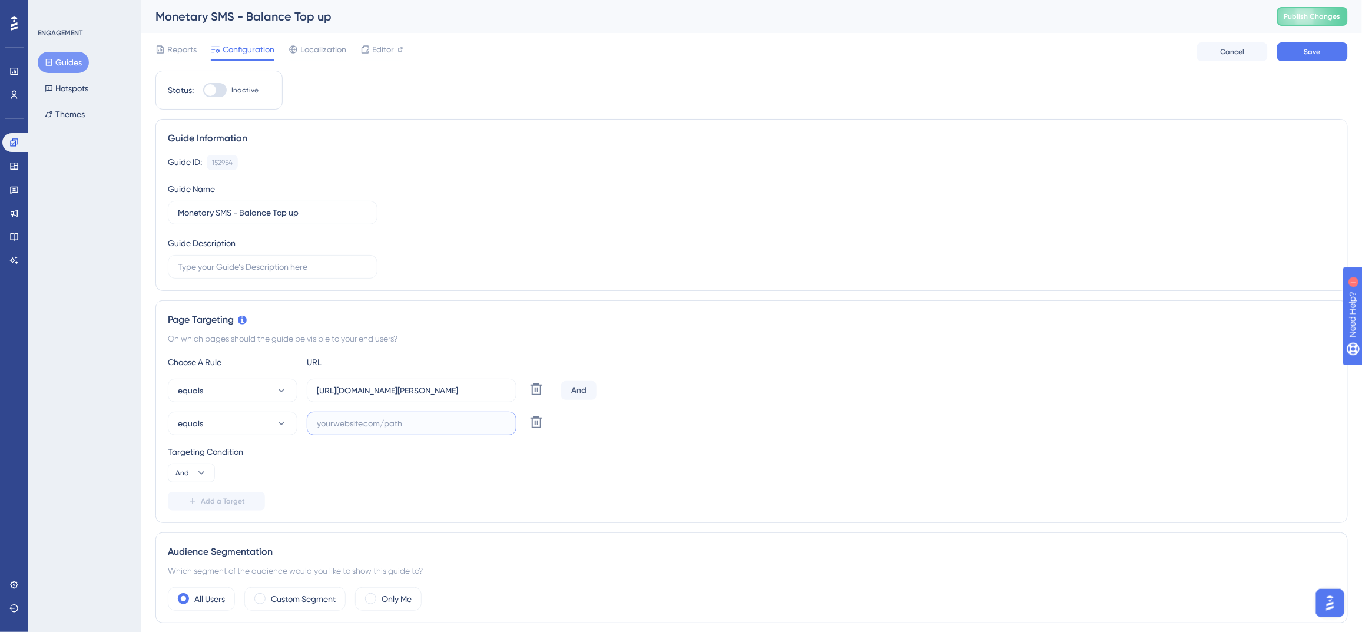
paste input "https://app.nuacom.com/billings.php?section=2&cat=41&id=16"
click at [363, 421] on input "https://app.nuacom.com/billings.php?section=2&cat=41&id=16" at bounding box center [412, 423] width 190 height 13
type input "https://app.nuacom.ie/billings.php?section=2&cat=41&id=16"
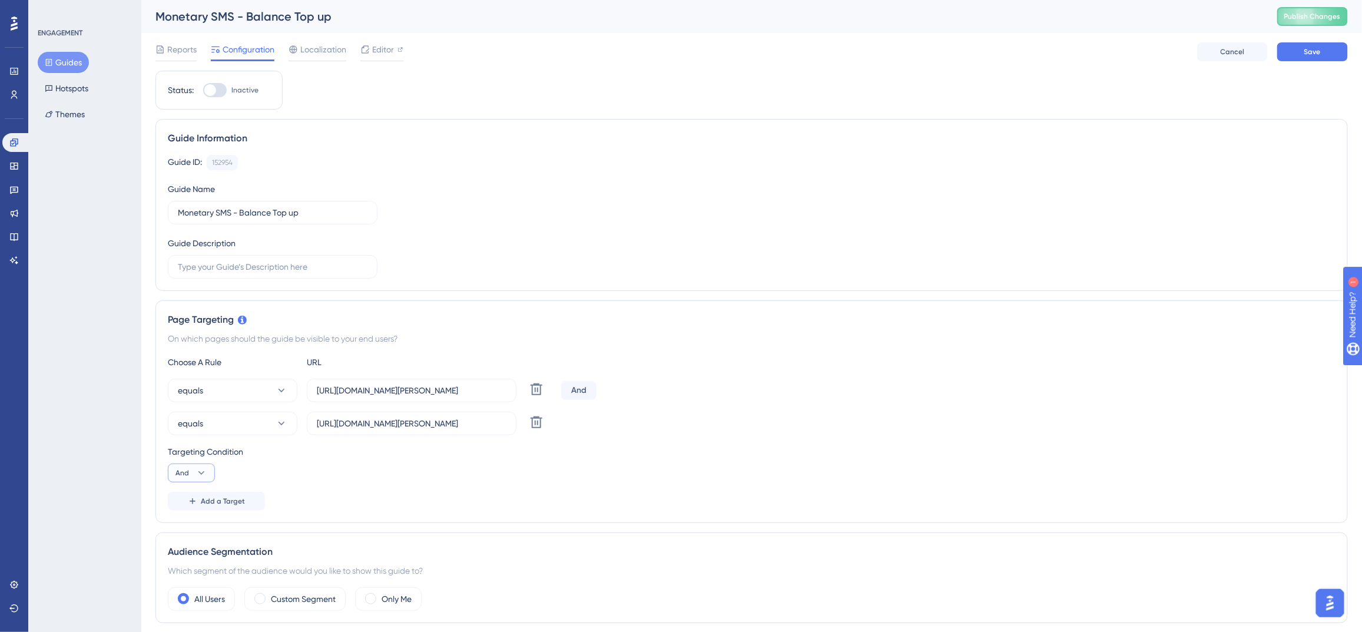
click at [194, 472] on button "And" at bounding box center [191, 473] width 47 height 19
click at [199, 522] on div "Or Or" at bounding box center [191, 530] width 22 height 24
click at [398, 486] on div "Choose A Rule URL equals https://app.nuacom.com/billings.php?section=2&cat=41&i…" at bounding box center [752, 432] width 1168 height 155
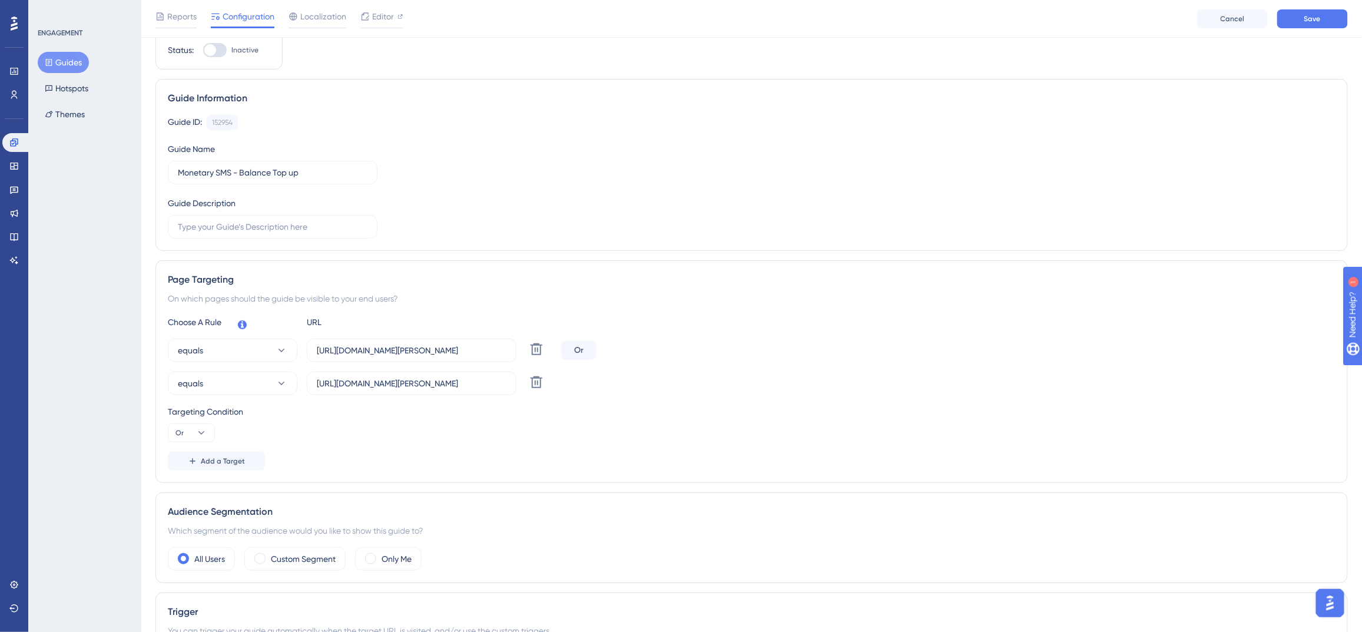
scroll to position [77, 0]
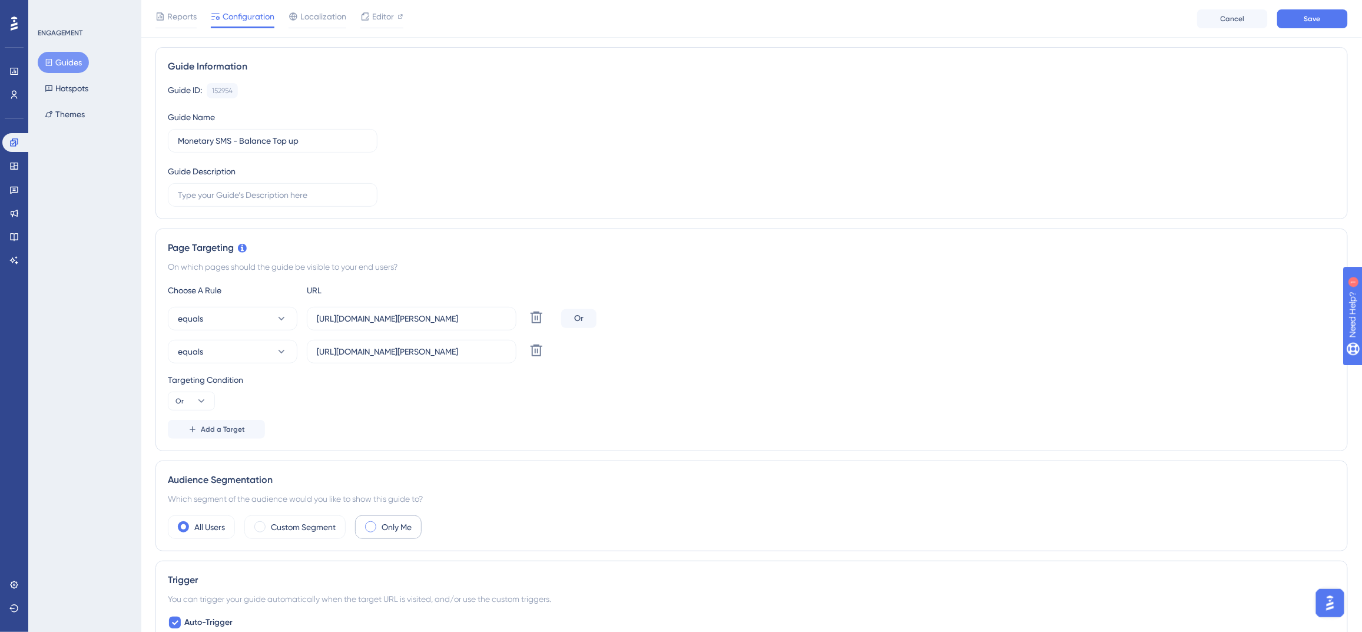
click at [385, 529] on label "Only Me" at bounding box center [397, 527] width 30 height 14
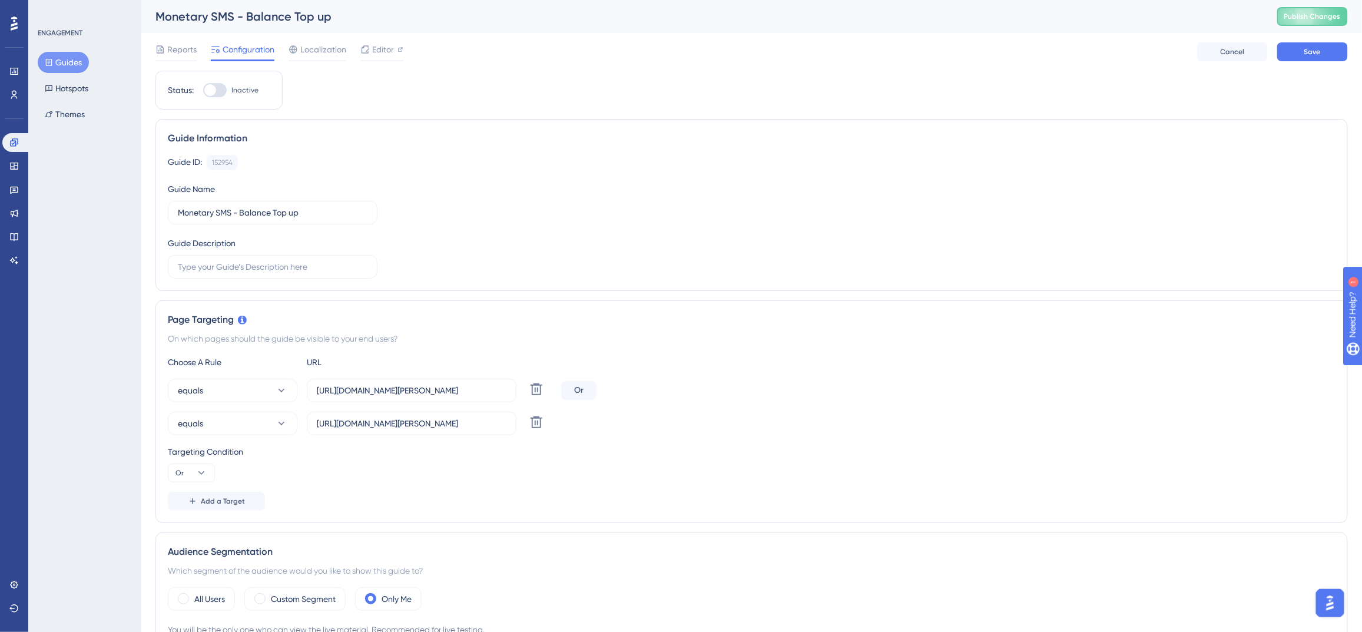
click at [211, 92] on div at bounding box center [210, 90] width 12 height 12
click at [203, 91] on input "Inactive" at bounding box center [203, 90] width 1 height 1
checkbox input "true"
click at [1310, 56] on span "Save" at bounding box center [1313, 51] width 16 height 9
click at [60, 60] on button "Guides" at bounding box center [63, 62] width 51 height 21
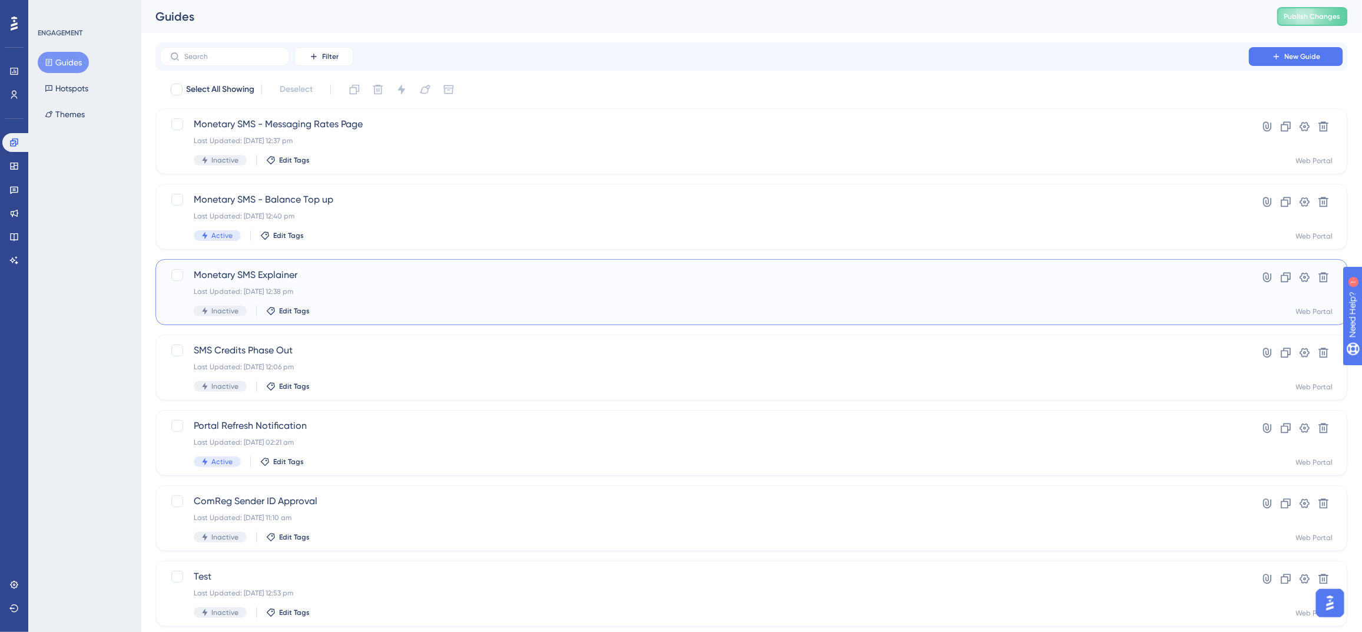
click at [343, 287] on div "Last Updated: 29 Sept 2025 12:38 pm" at bounding box center [705, 291] width 1022 height 9
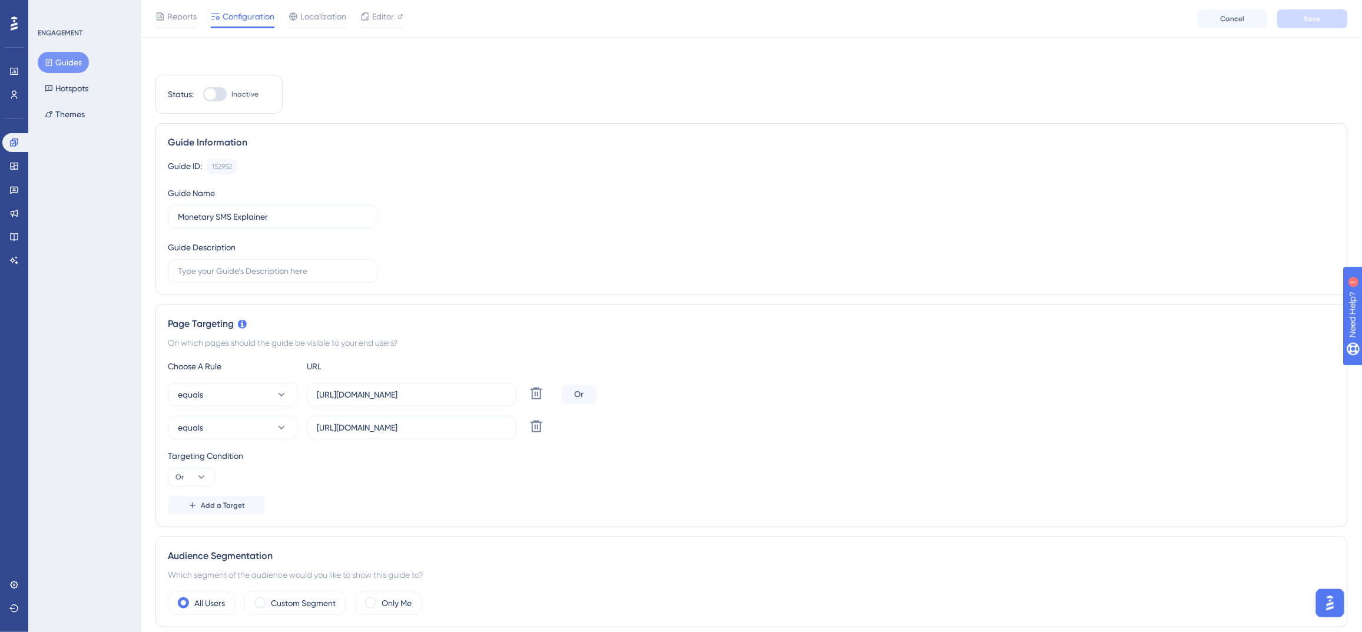
scroll to position [163, 0]
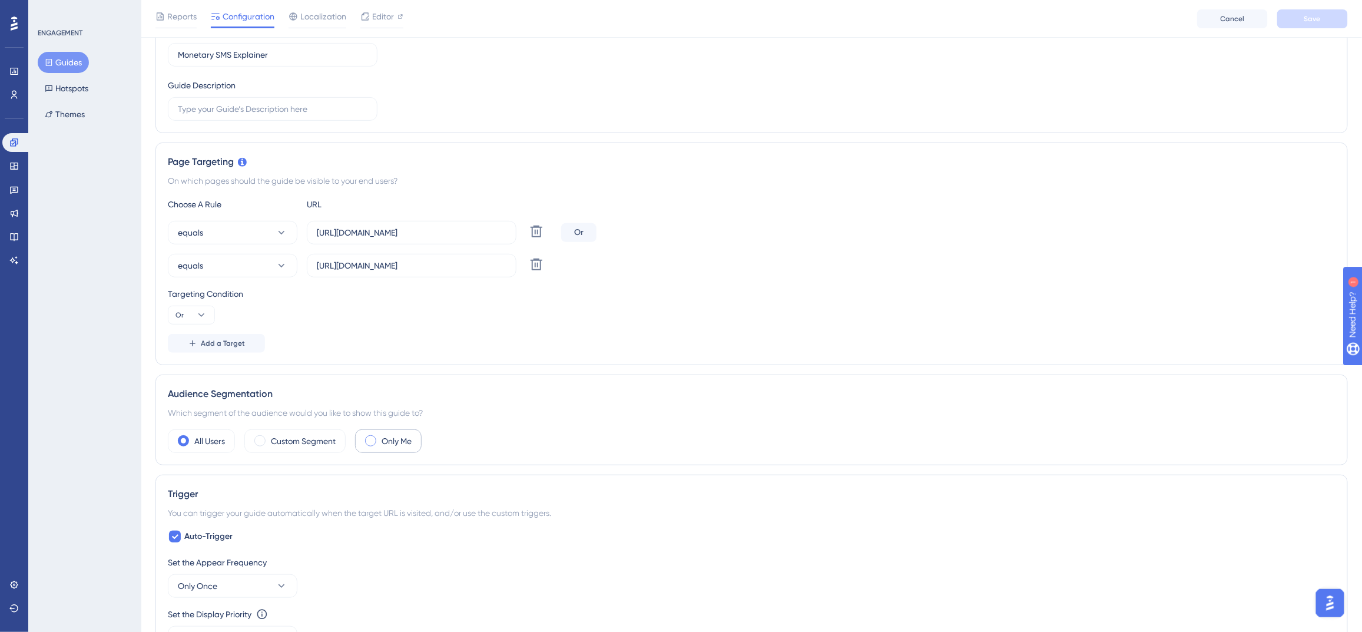
click at [397, 442] on label "Only Me" at bounding box center [397, 441] width 30 height 14
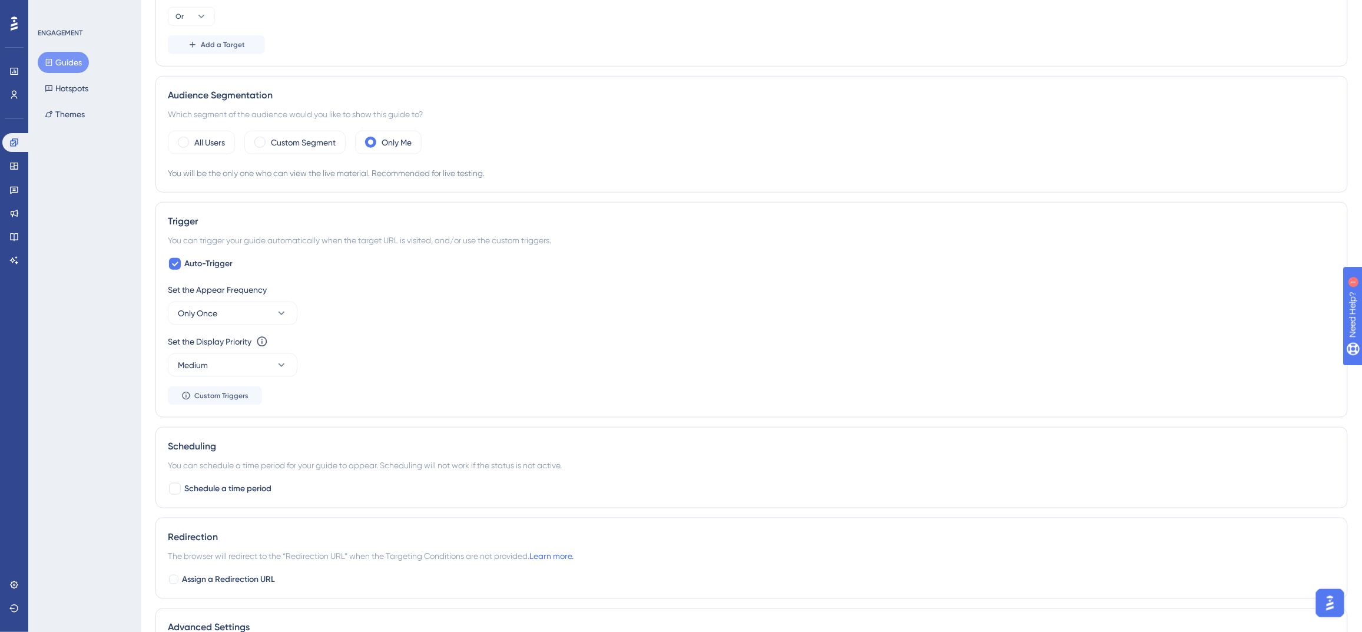
scroll to position [0, 0]
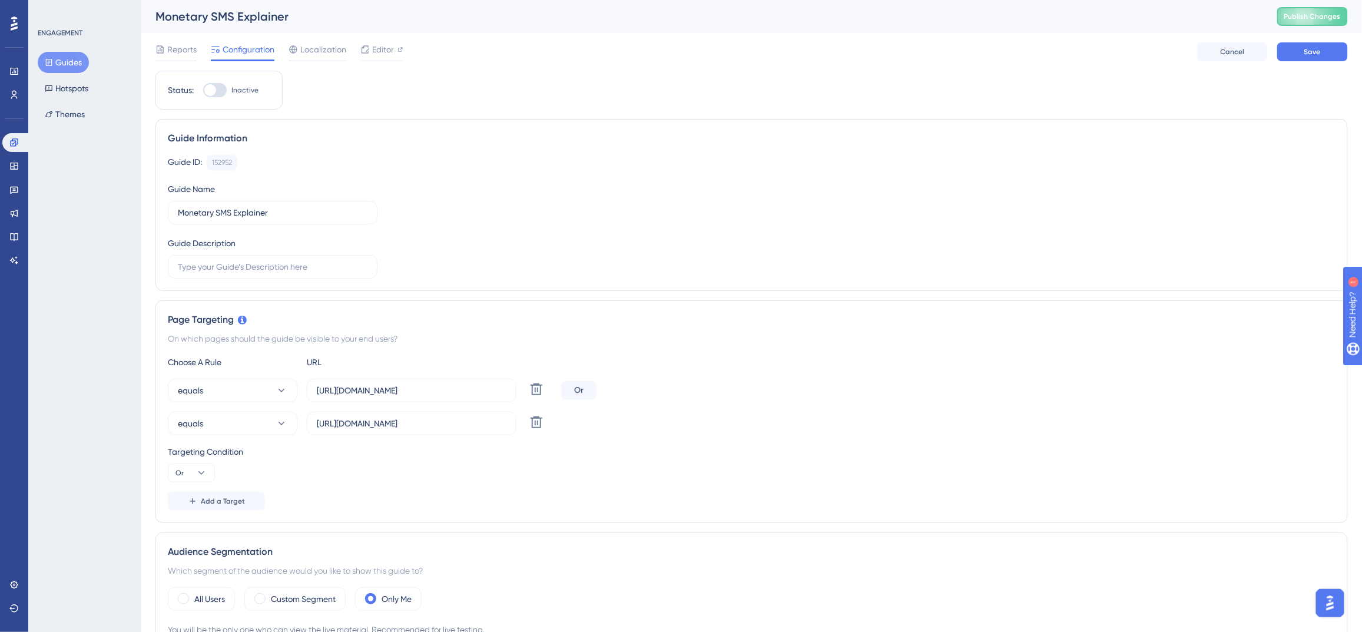
drag, startPoint x: 210, startPoint y: 88, endPoint x: 289, endPoint y: 82, distance: 79.7
click at [210, 88] on div at bounding box center [210, 90] width 12 height 12
click at [203, 90] on input "Inactive" at bounding box center [203, 90] width 1 height 1
checkbox input "true"
click at [1304, 47] on button "Save" at bounding box center [1313, 51] width 71 height 19
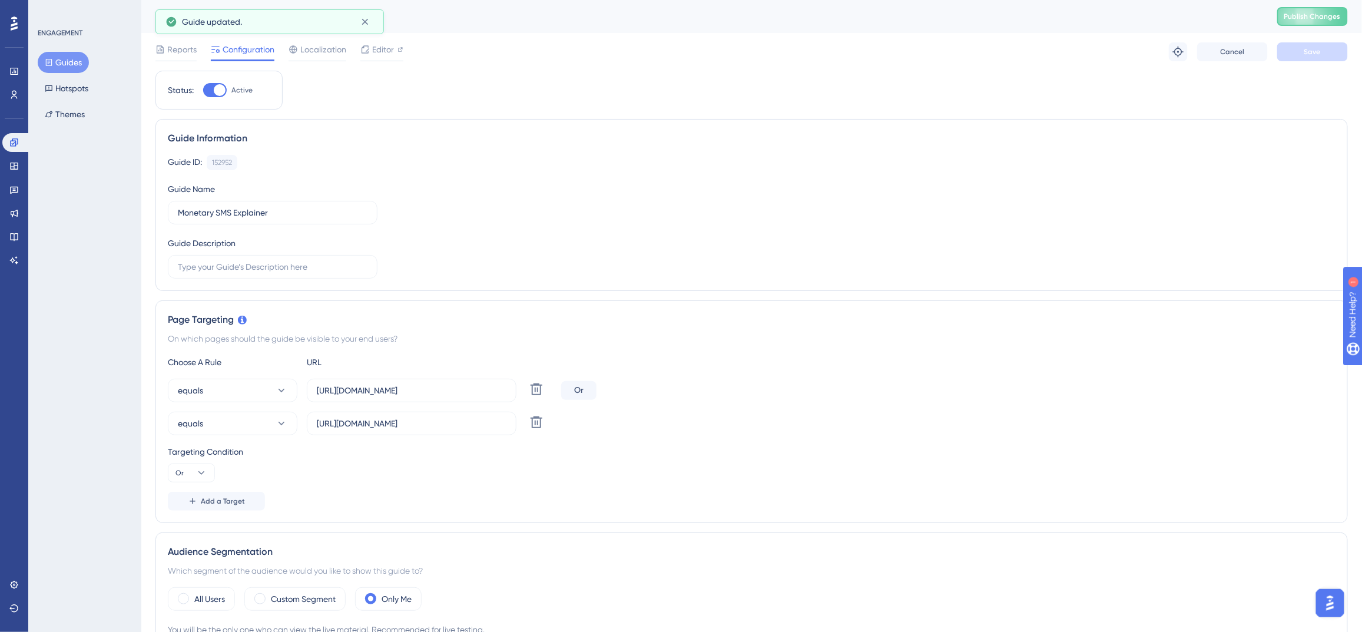
click at [67, 62] on button "Guides" at bounding box center [63, 62] width 51 height 21
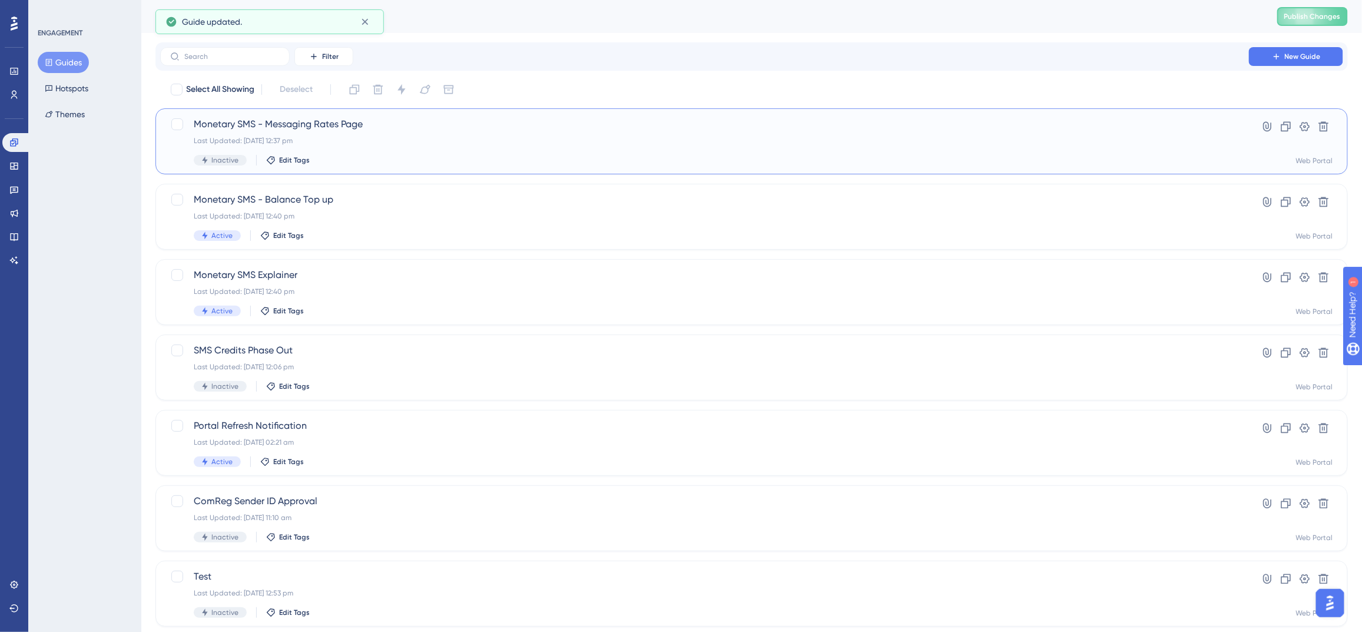
click at [405, 137] on div "Last Updated: 29 Sept 2025 12:37 pm" at bounding box center [705, 140] width 1022 height 9
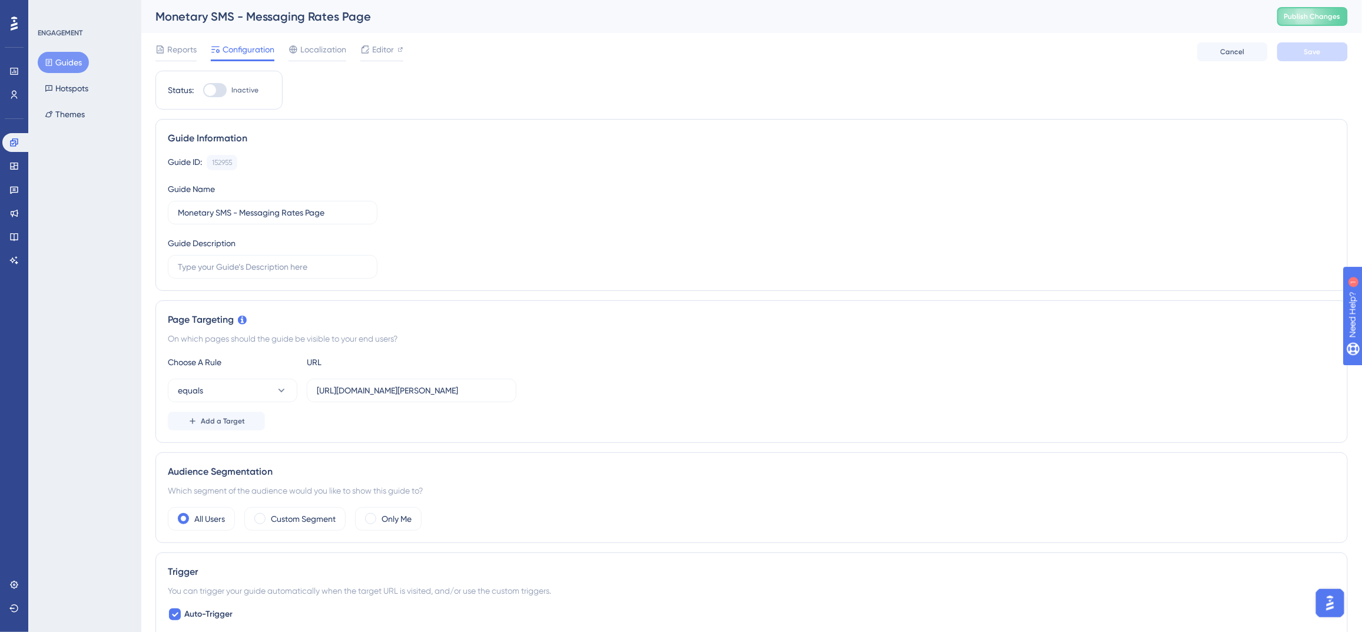
click at [206, 91] on div at bounding box center [210, 90] width 12 height 12
click at [203, 91] on input "Inactive" at bounding box center [203, 90] width 1 height 1
checkbox input "true"
click at [401, 525] on label "Only Me" at bounding box center [397, 519] width 30 height 14
click at [241, 422] on span "Add a Target" at bounding box center [223, 420] width 44 height 9
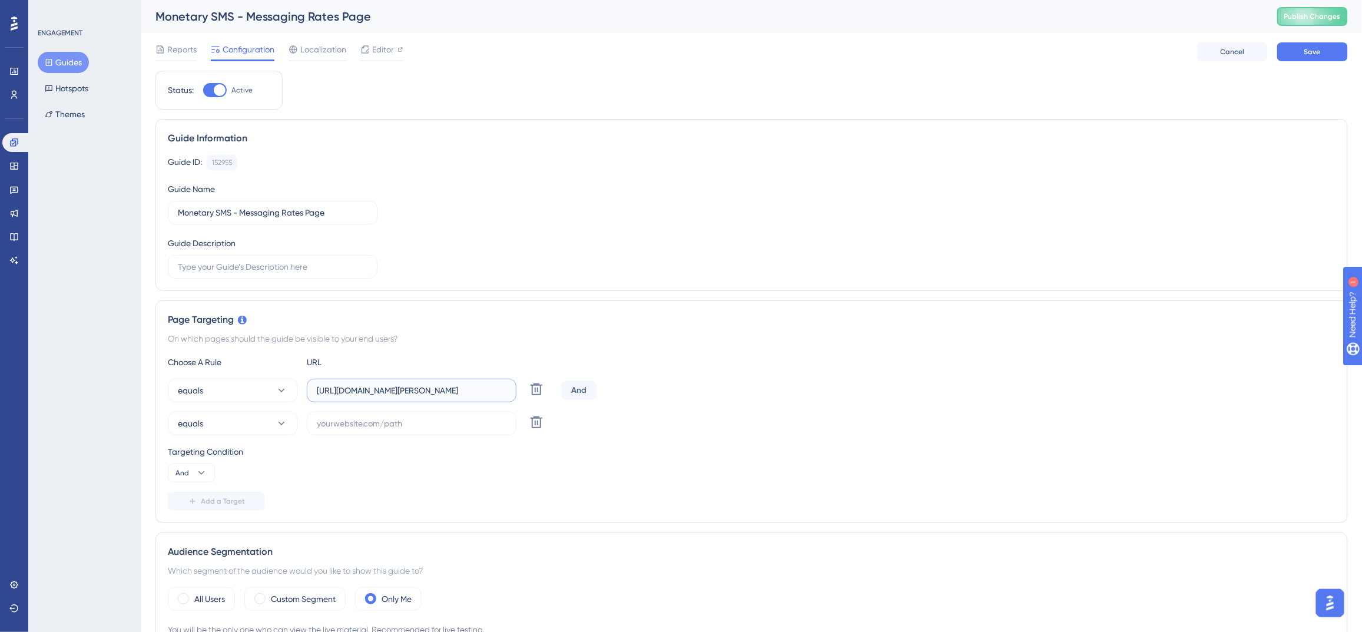
click at [372, 392] on input "https://app.nuacom.com/billings.php?section=2&cat=38&id=343" at bounding box center [412, 390] width 190 height 13
click at [380, 425] on input "text" at bounding box center [412, 423] width 190 height 13
paste input "https://app.nuacom.com/billings.php?section=2&cat=38&id=343"
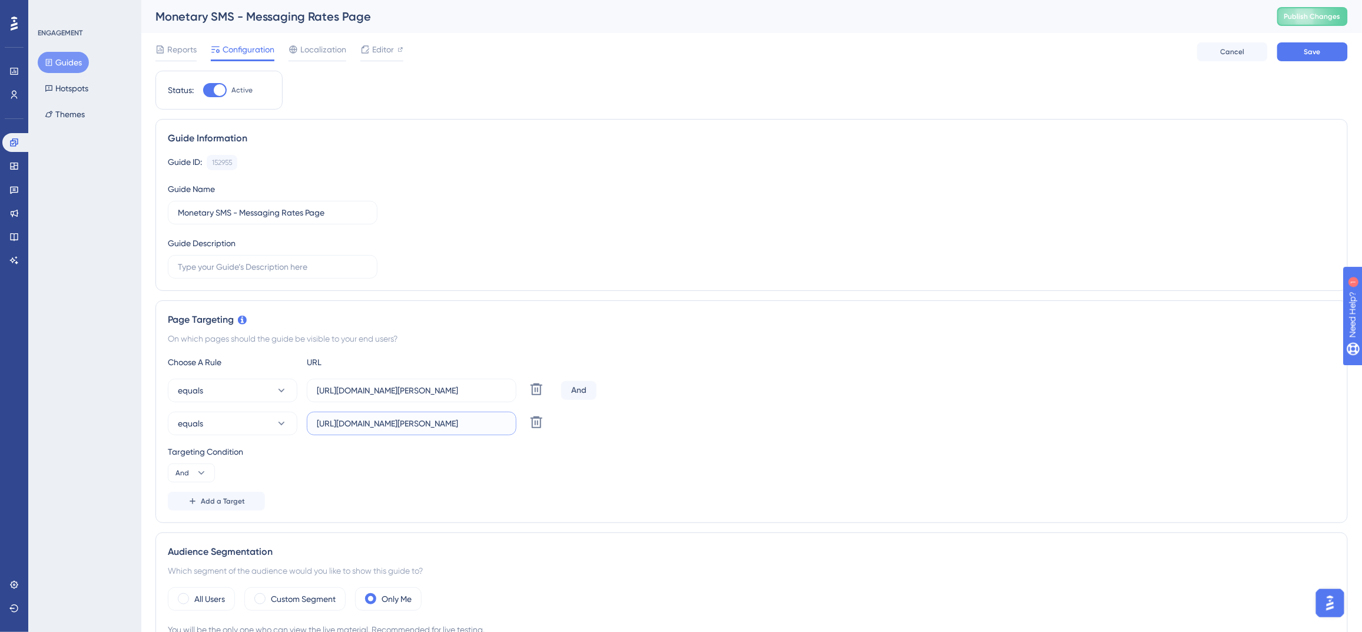
scroll to position [0, 56]
click at [355, 425] on input "https://app.nuacom.com/billings.php?section=2&cat=38&id=343" at bounding box center [412, 423] width 190 height 13
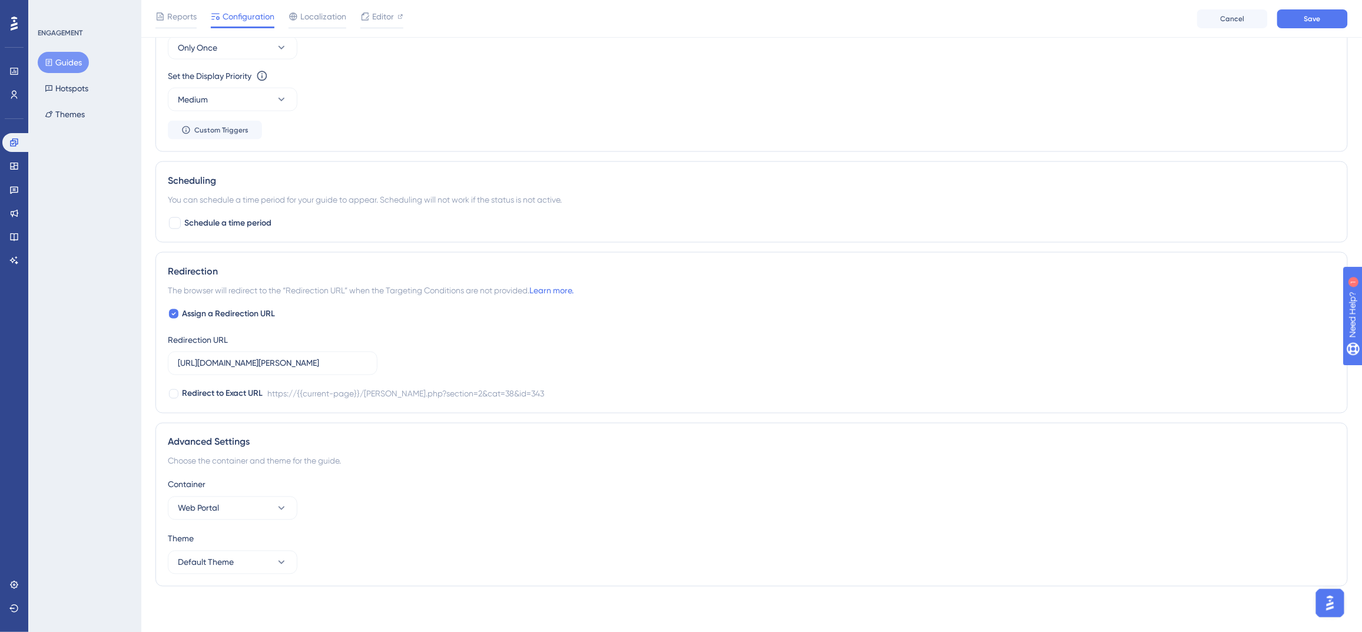
scroll to position [0, 0]
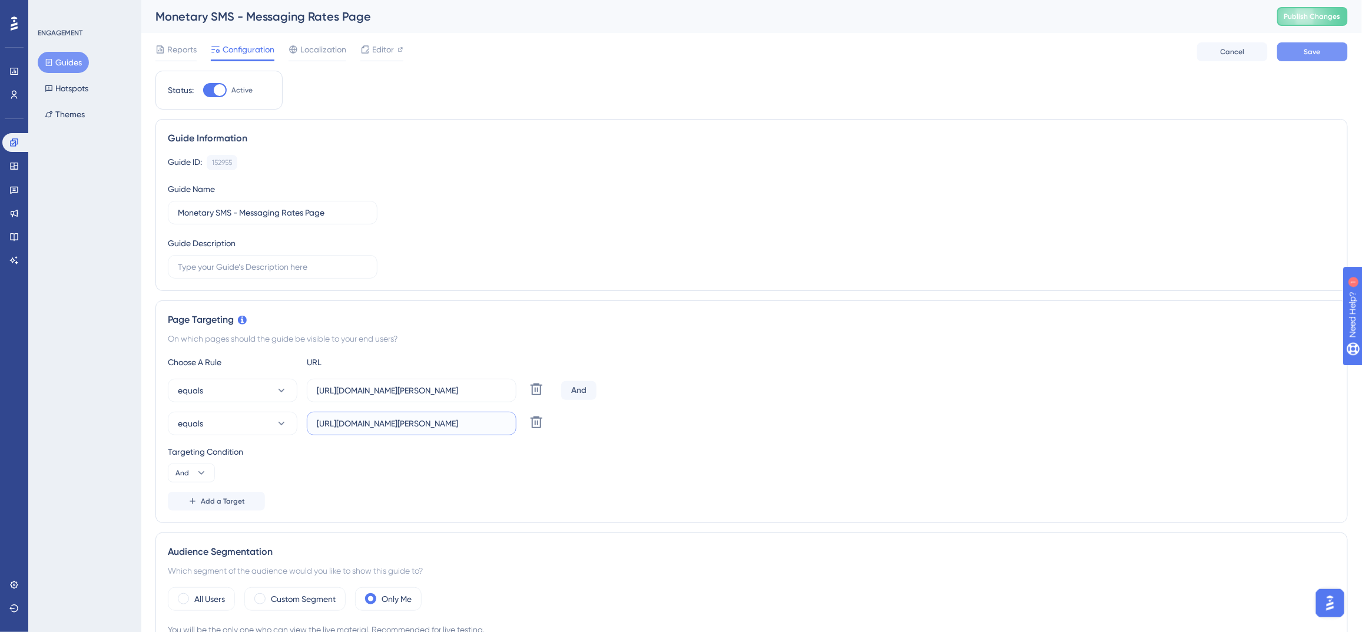
type input "https://app.nuacom.ie/billings.php?section=2&cat=38&id=343"
click at [1306, 55] on span "Save" at bounding box center [1313, 51] width 16 height 9
click at [188, 474] on button "And" at bounding box center [191, 473] width 47 height 19
click at [199, 529] on div "Or Or" at bounding box center [191, 530] width 22 height 24
click at [1314, 46] on button "Save" at bounding box center [1313, 51] width 71 height 19
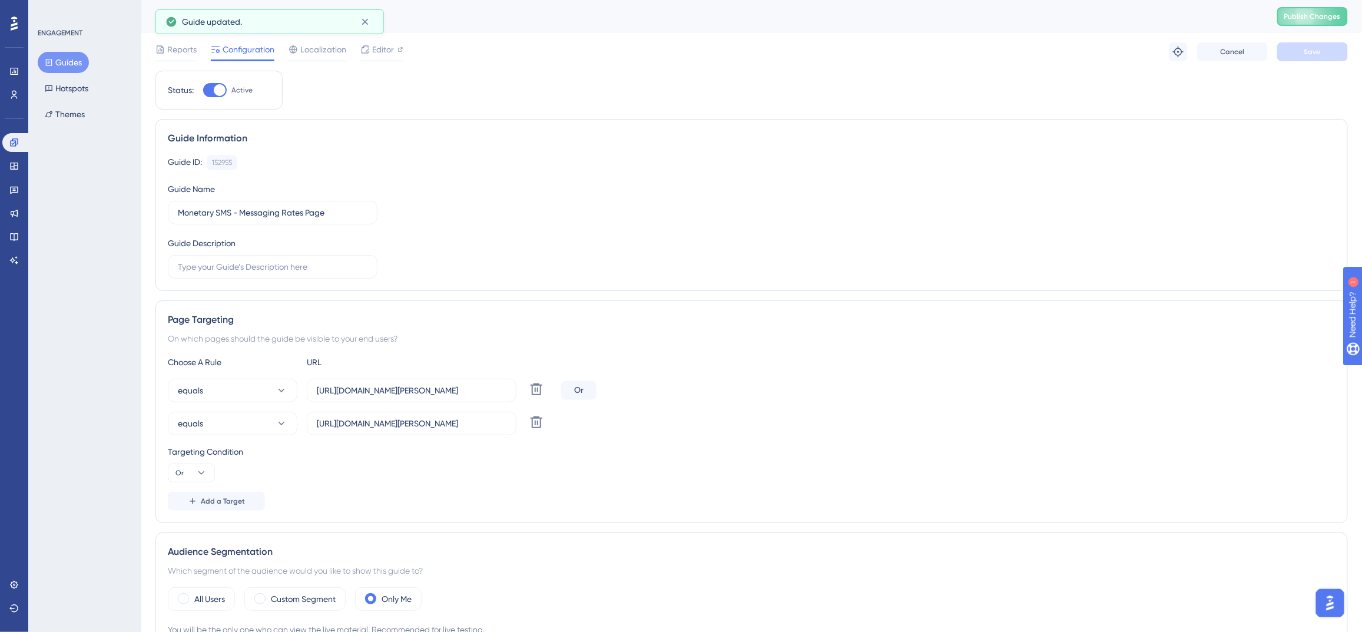
click at [1316, 28] on div "Monetary SMS - Messaging Rates Page Publish Changes" at bounding box center [751, 16] width 1221 height 33
click at [1313, 21] on span "Publish Changes" at bounding box center [1313, 16] width 57 height 9
click at [74, 65] on button "Guides" at bounding box center [63, 62] width 51 height 21
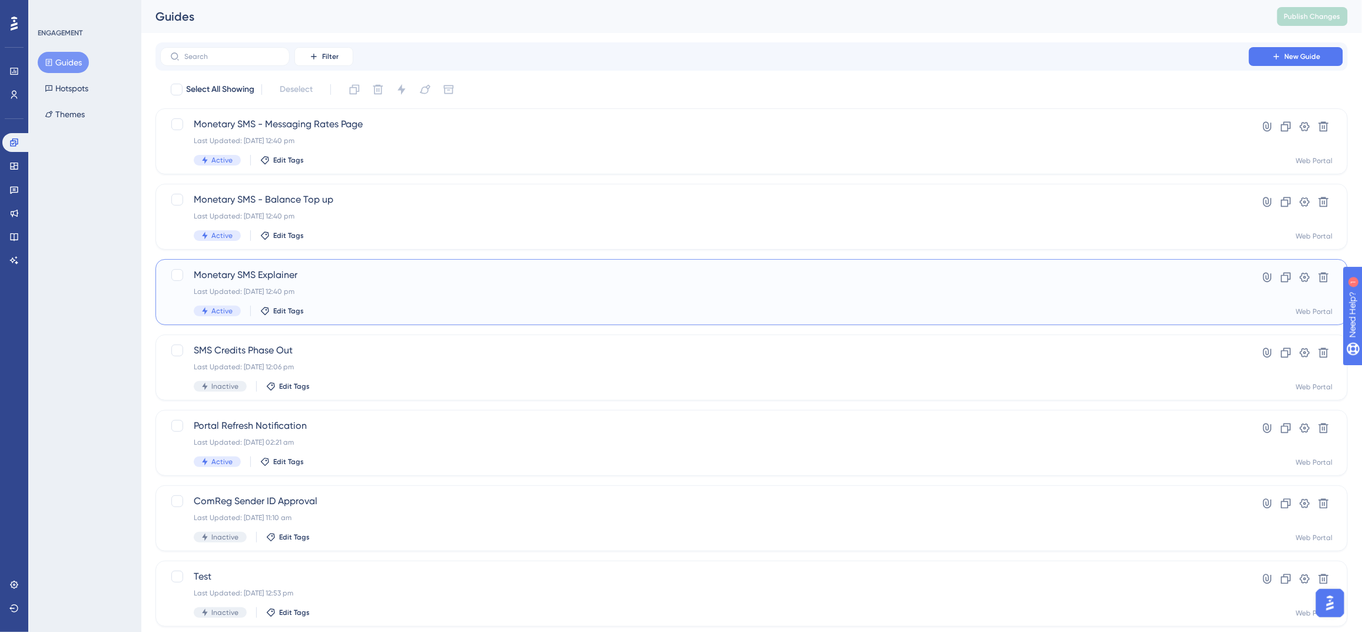
click at [404, 274] on span "Monetary SMS Explainer" at bounding box center [705, 275] width 1022 height 14
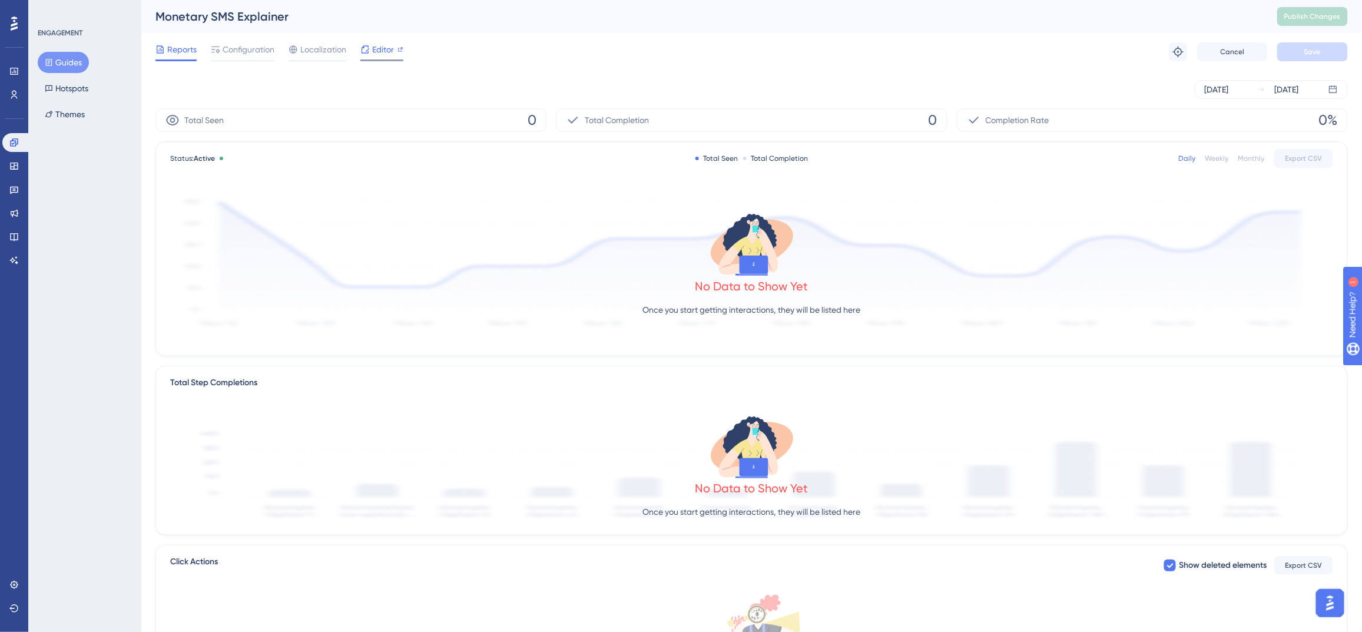
click at [398, 57] on div "Editor" at bounding box center [381, 51] width 43 height 19
click at [259, 51] on span "Configuration" at bounding box center [249, 49] width 52 height 14
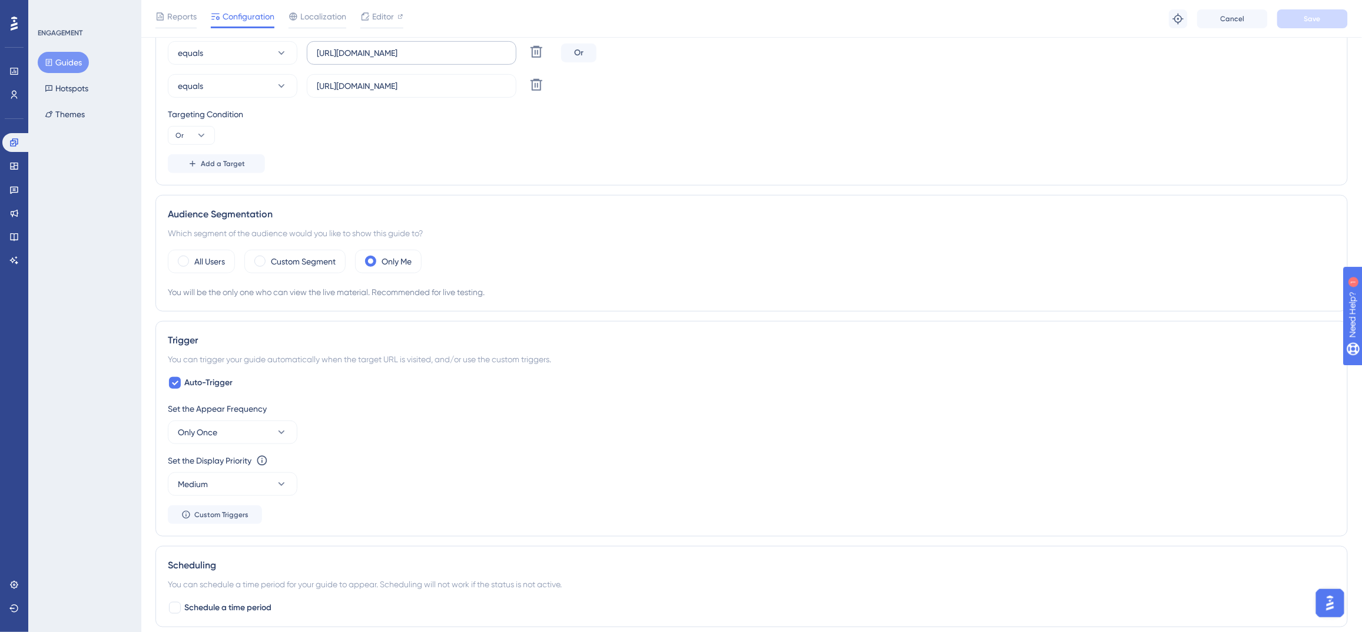
scroll to position [647, 0]
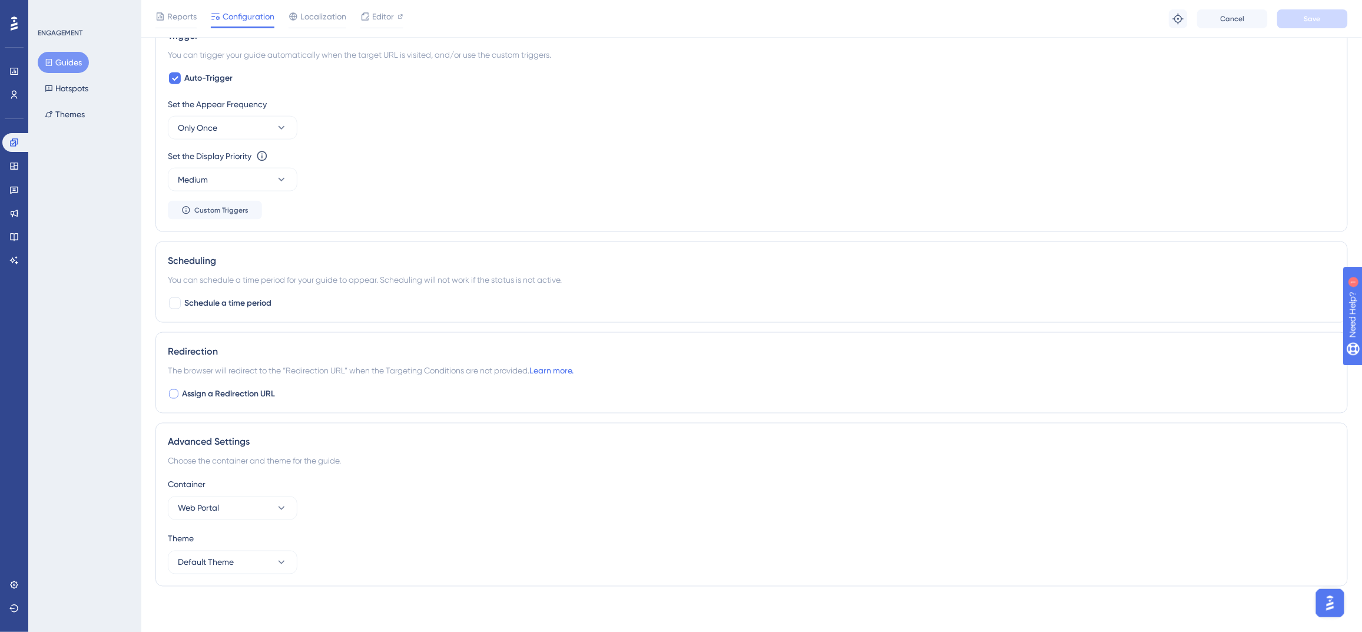
click at [197, 398] on span "Assign a Redirection URL" at bounding box center [228, 394] width 93 height 14
checkbox input "true"
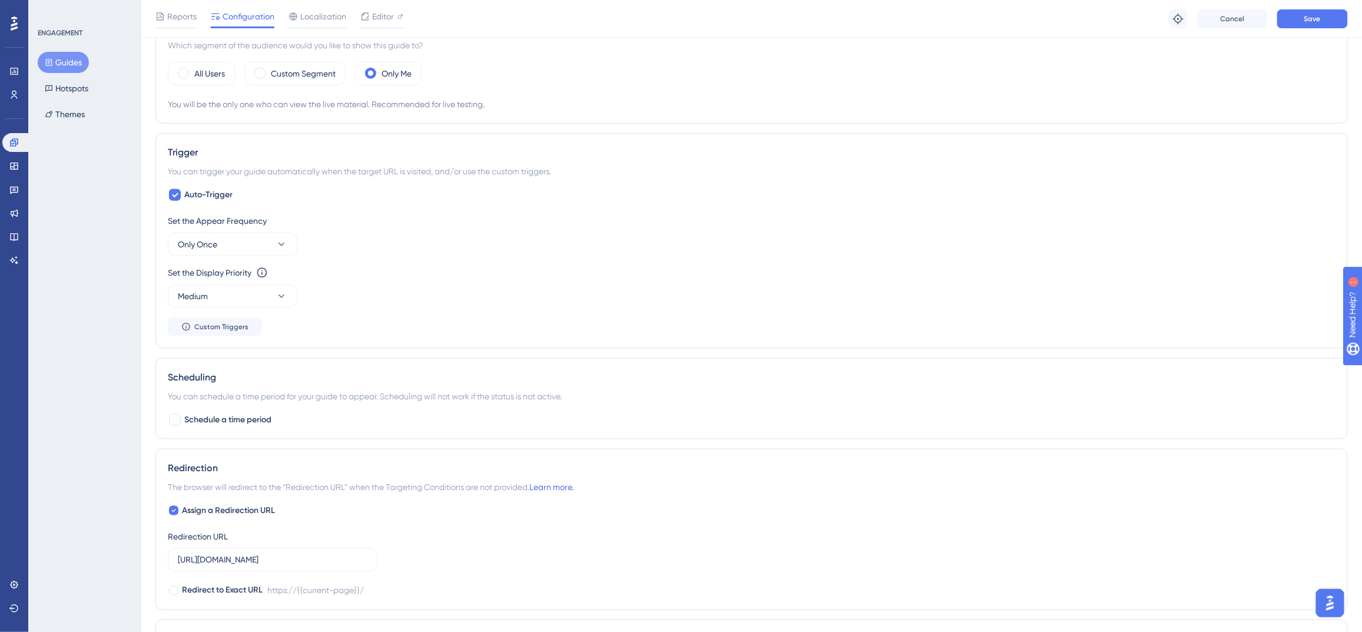
scroll to position [0, 0]
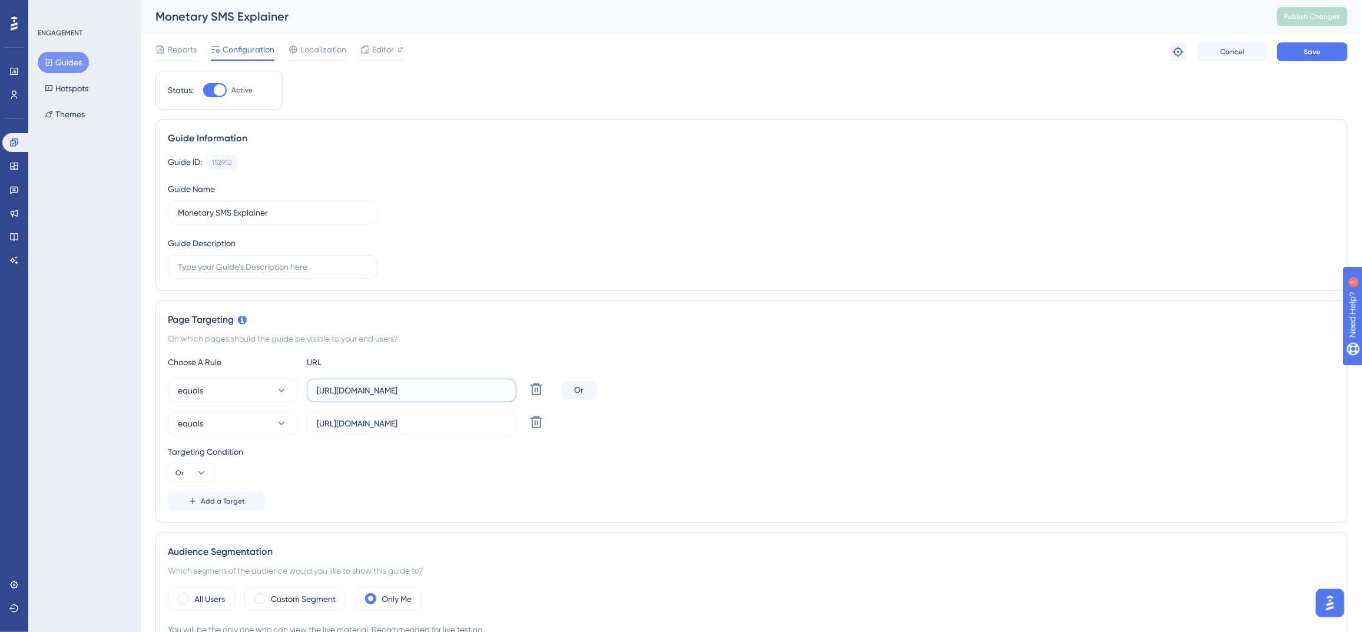
click at [382, 389] on input "https://app.nuacom.com/tools.php?section=2&cat=30&id=21" at bounding box center [412, 390] width 190 height 13
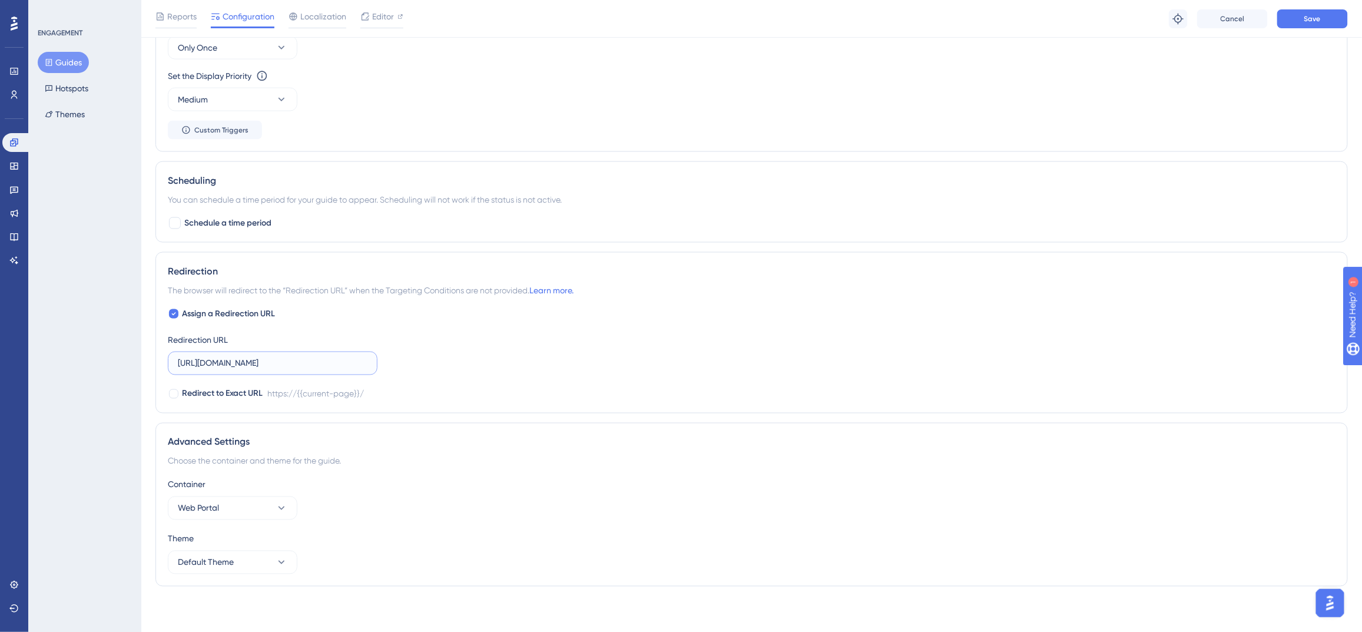
click at [282, 368] on input "https://app.nuacom.ie/" at bounding box center [273, 363] width 190 height 13
paste input "com/tools.php?section=2&cat=30&id=21"
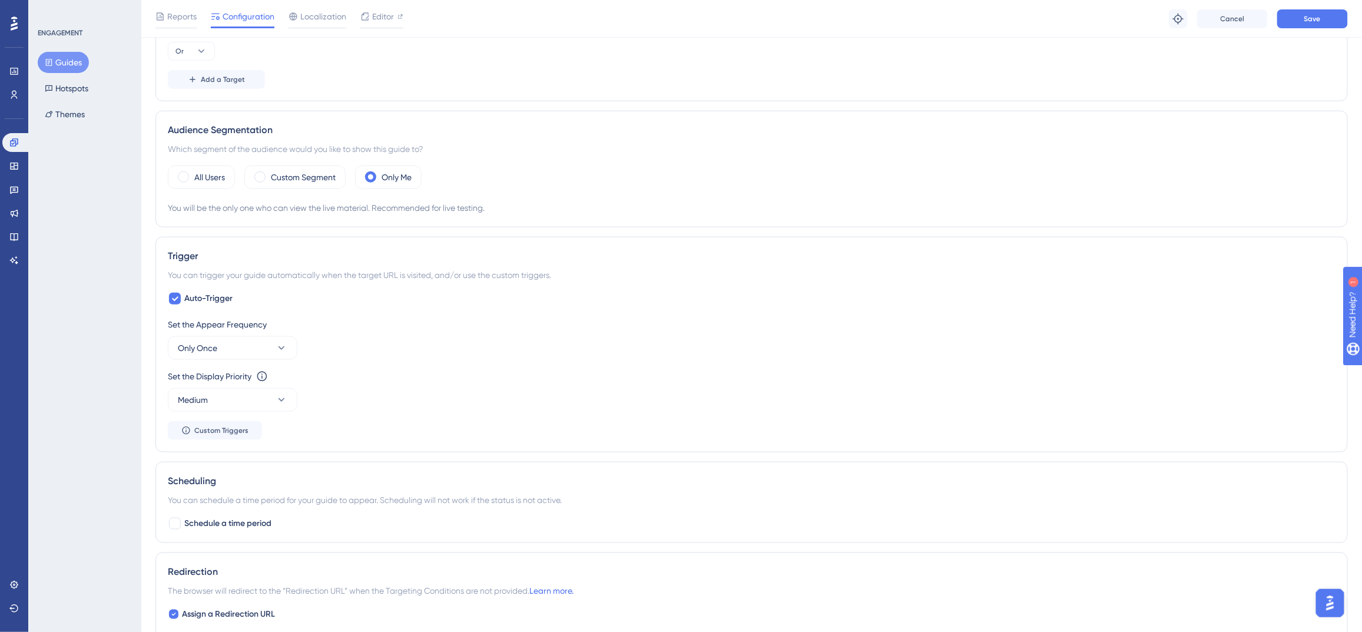
scroll to position [0, 0]
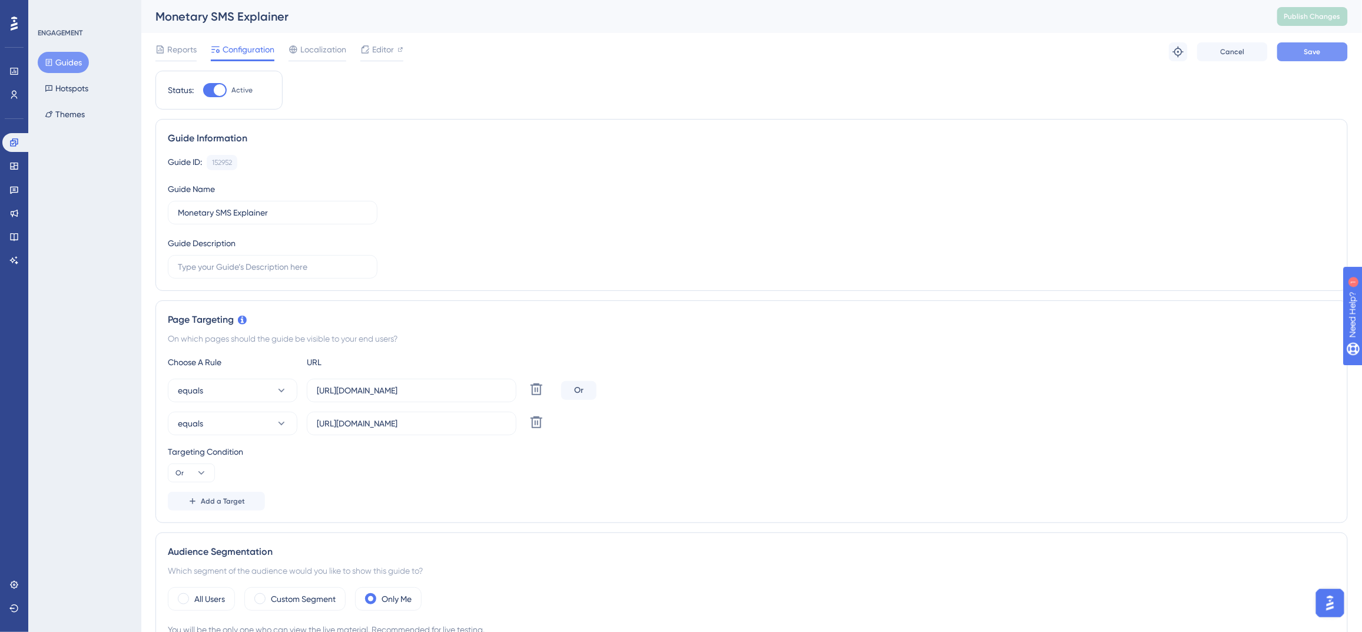
type input "https://app.nuacom.com/tools.php?section=2&cat=30&id=21"
click at [1316, 52] on span "Save" at bounding box center [1313, 51] width 16 height 9
click at [1322, 8] on button "Publish Changes" at bounding box center [1313, 16] width 71 height 19
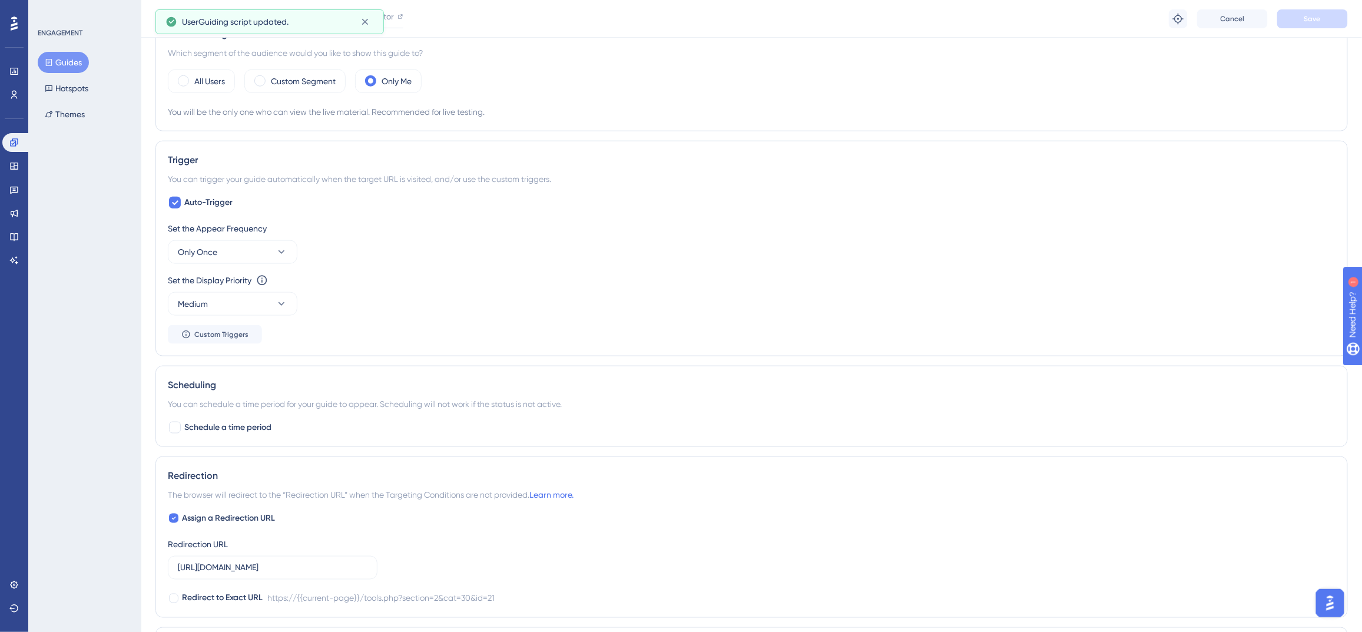
scroll to position [698, 0]
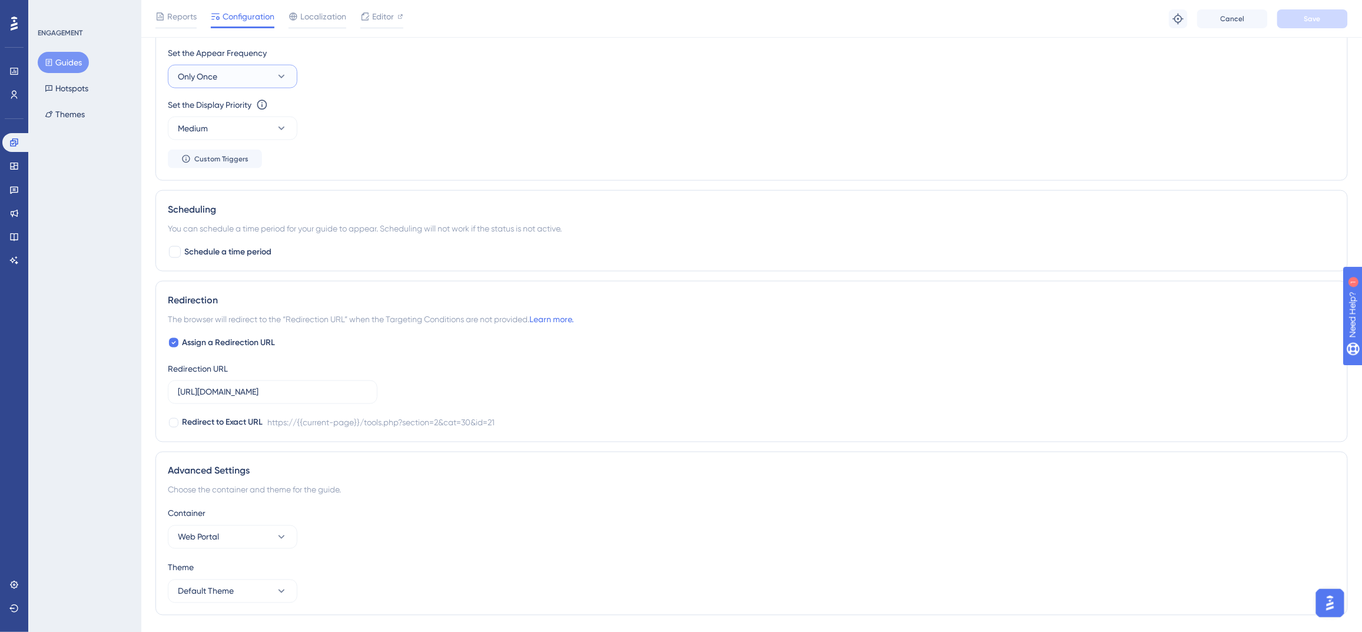
click at [261, 77] on button "Only Once" at bounding box center [233, 77] width 130 height 24
click at [372, 93] on div "Set the Appear Frequency Only Once Only Once Only Once Once in a Session Once i…" at bounding box center [752, 107] width 1168 height 123
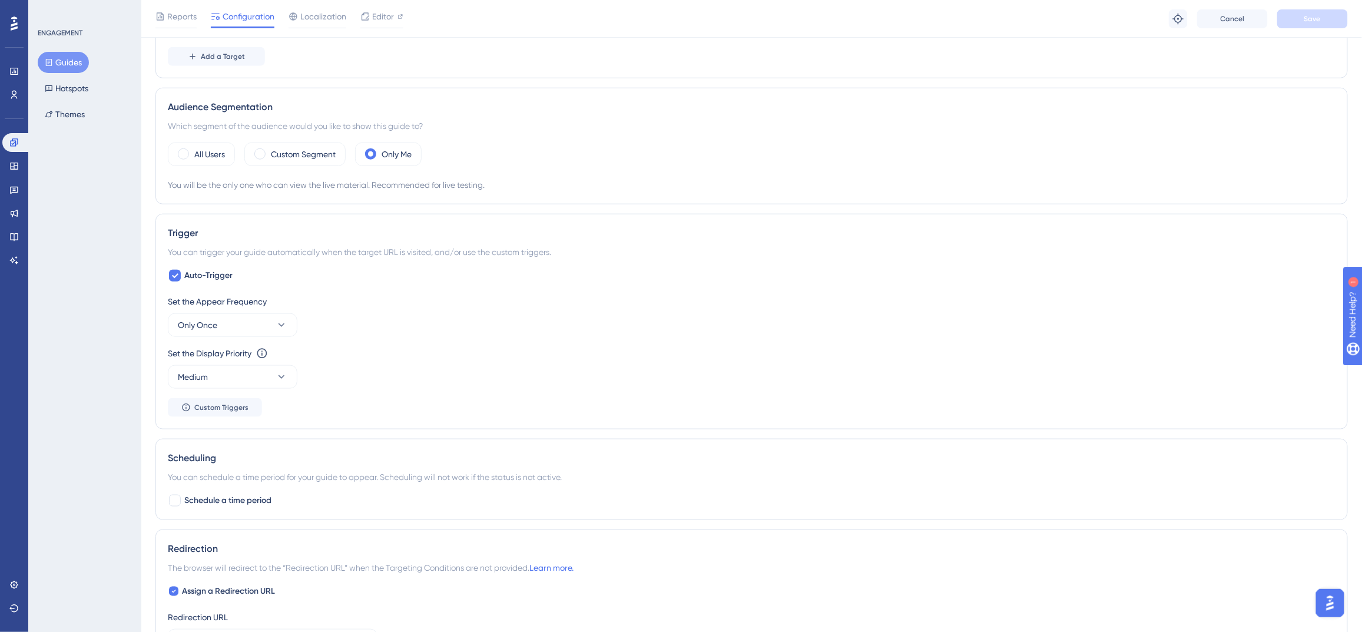
scroll to position [442, 0]
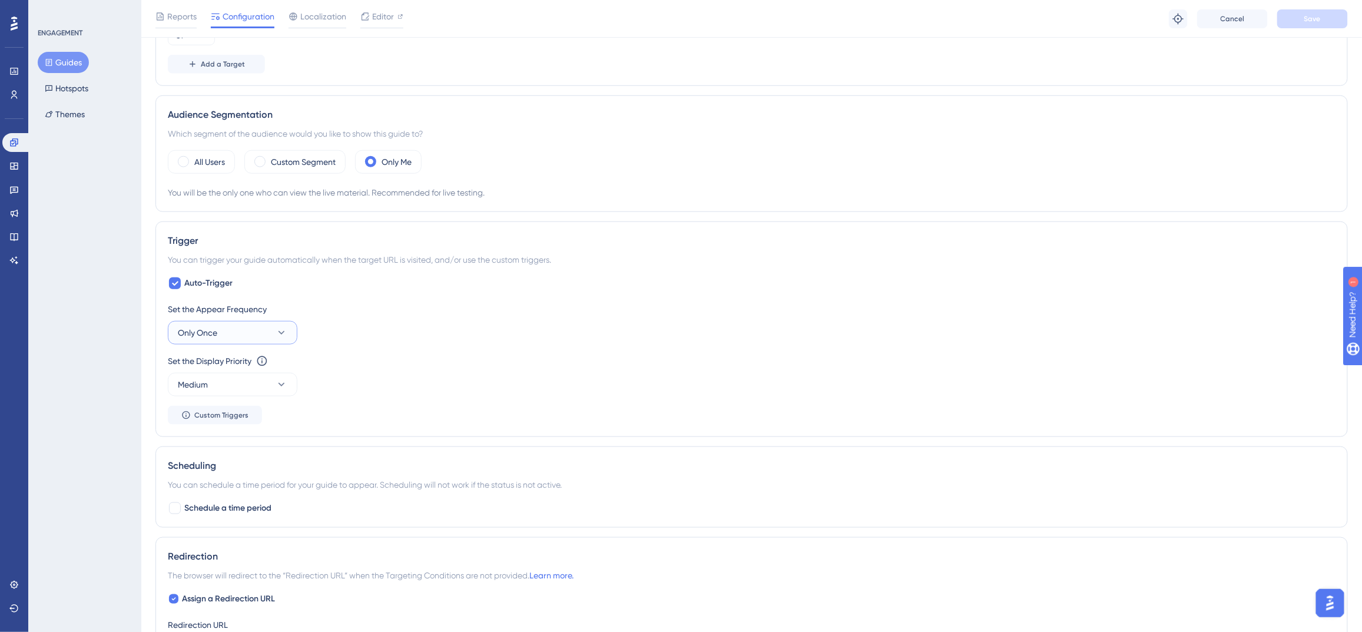
click at [266, 333] on button "Only Once" at bounding box center [233, 333] width 130 height 24
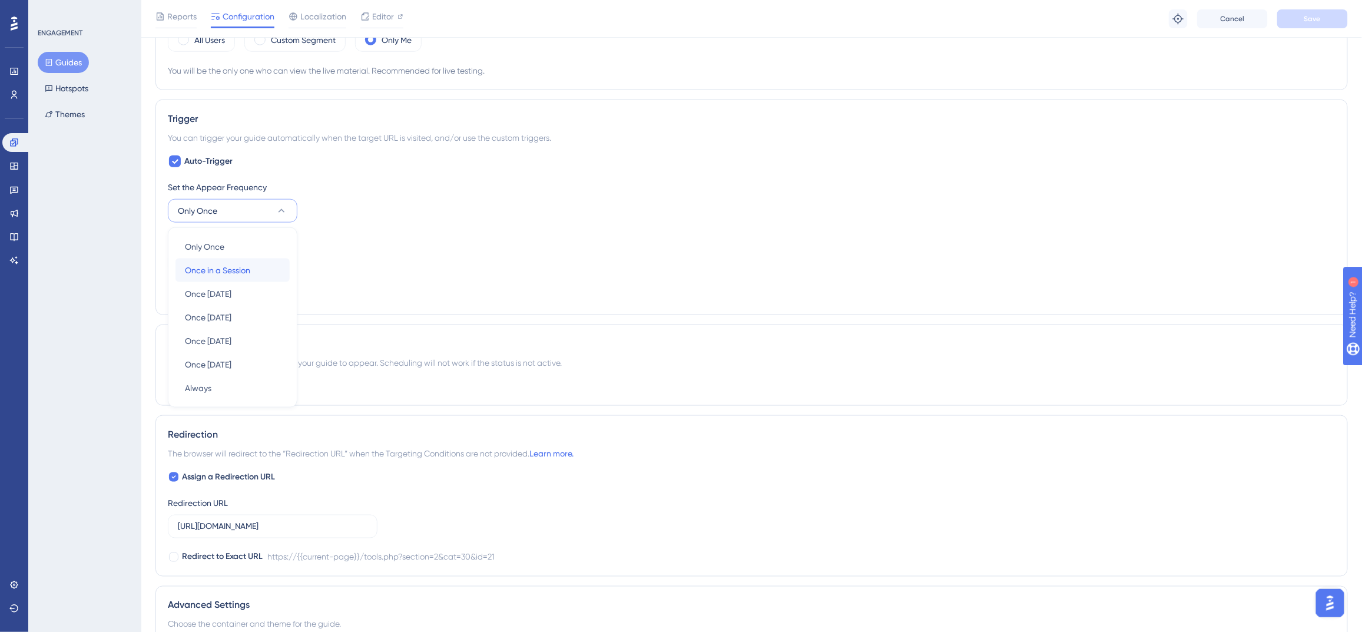
click at [241, 270] on span "Once in a Session" at bounding box center [217, 270] width 65 height 14
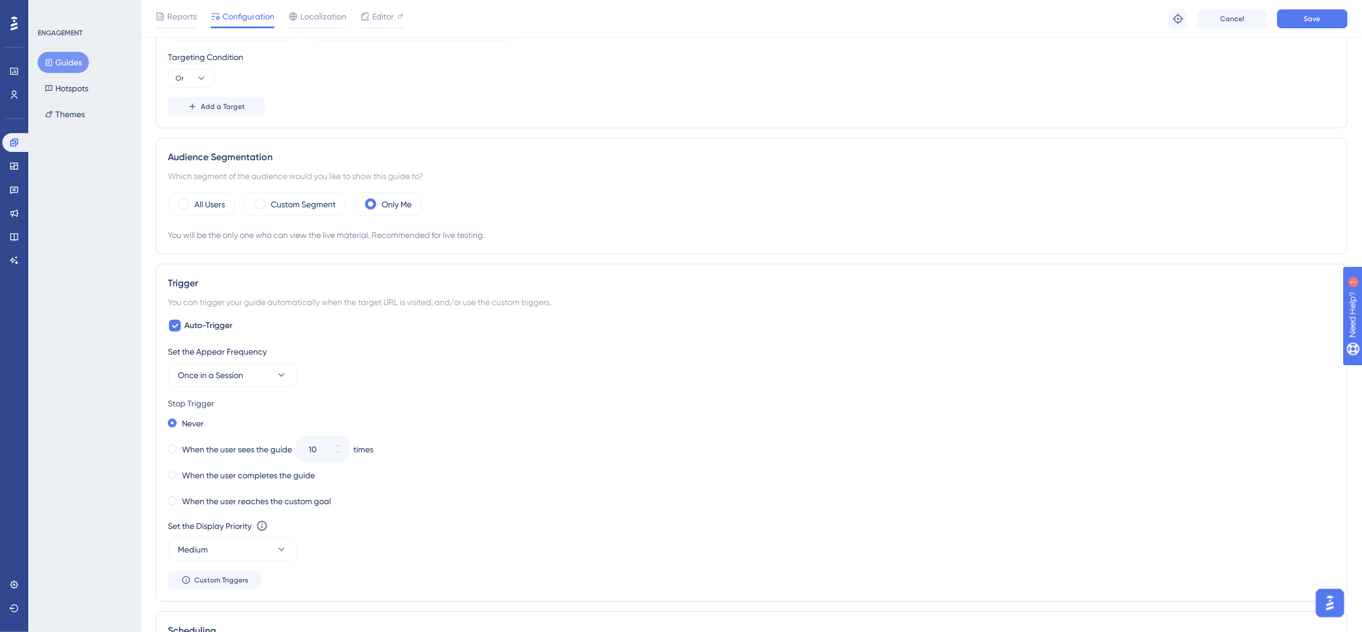
scroll to position [587, 0]
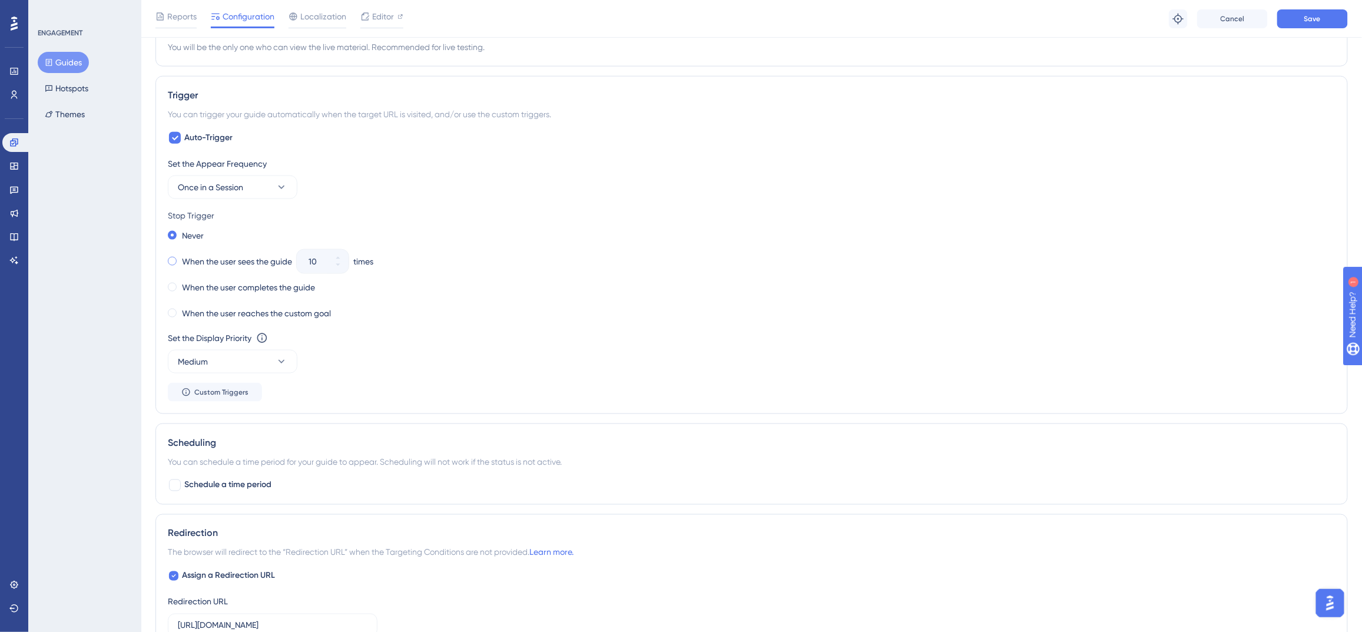
click at [243, 263] on label "When the user sees the guide" at bounding box center [237, 261] width 110 height 14
click at [244, 284] on label "When the user completes the guide" at bounding box center [248, 287] width 133 height 14
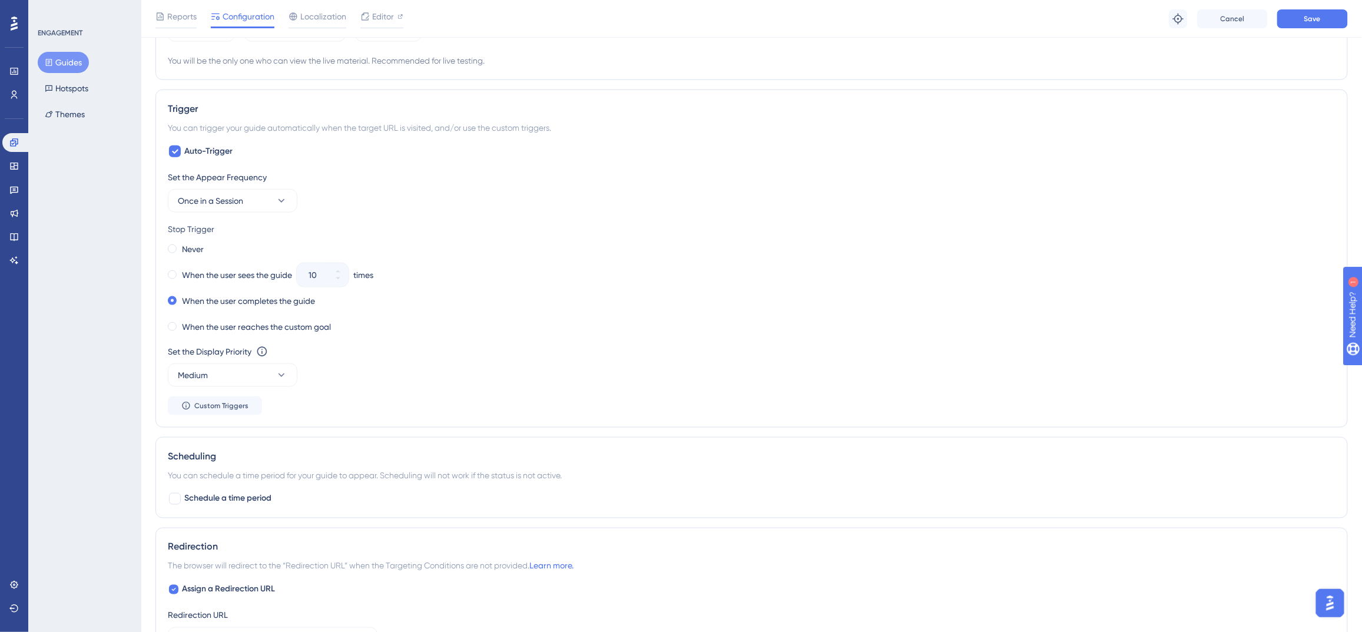
scroll to position [0, 0]
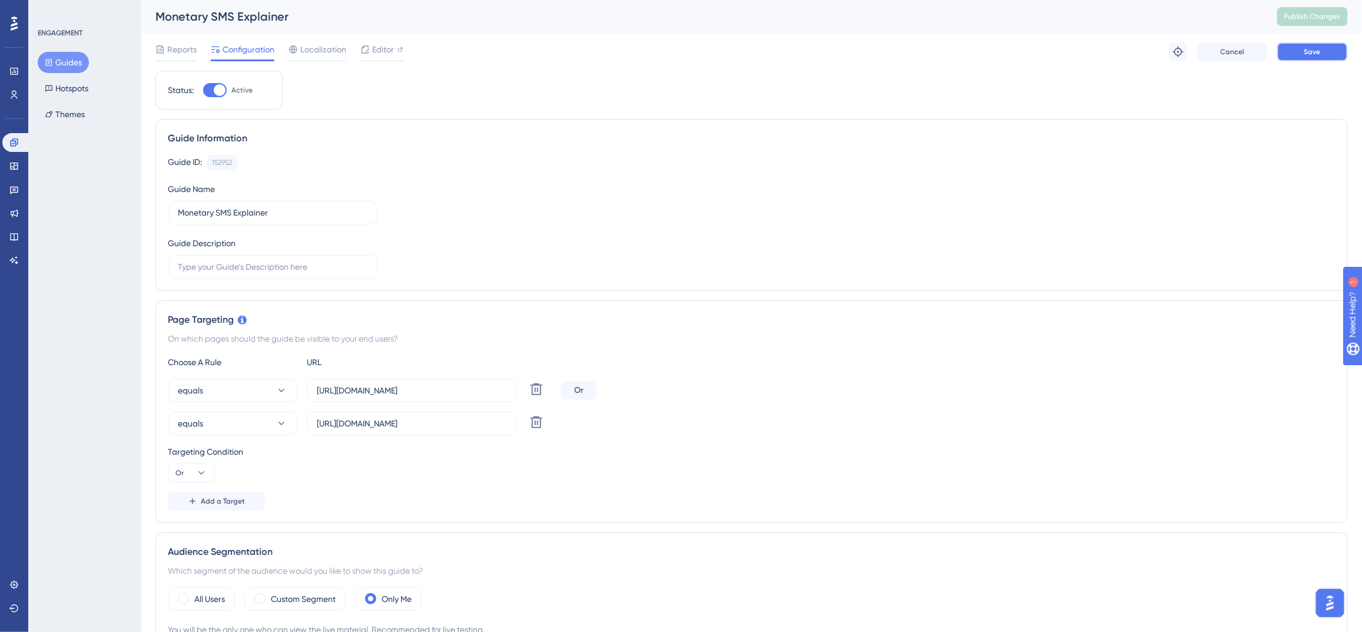
click at [1311, 45] on button "Save" at bounding box center [1313, 51] width 71 height 19
click at [1312, 16] on span "Publish Changes" at bounding box center [1313, 16] width 57 height 9
drag, startPoint x: 359, startPoint y: 392, endPoint x: 666, endPoint y: 382, distance: 307.1
click at [666, 382] on div "equals https://app.nuacom.com/tools.php?section=2&cat=30&id=21 Delete Or" at bounding box center [752, 391] width 1168 height 24
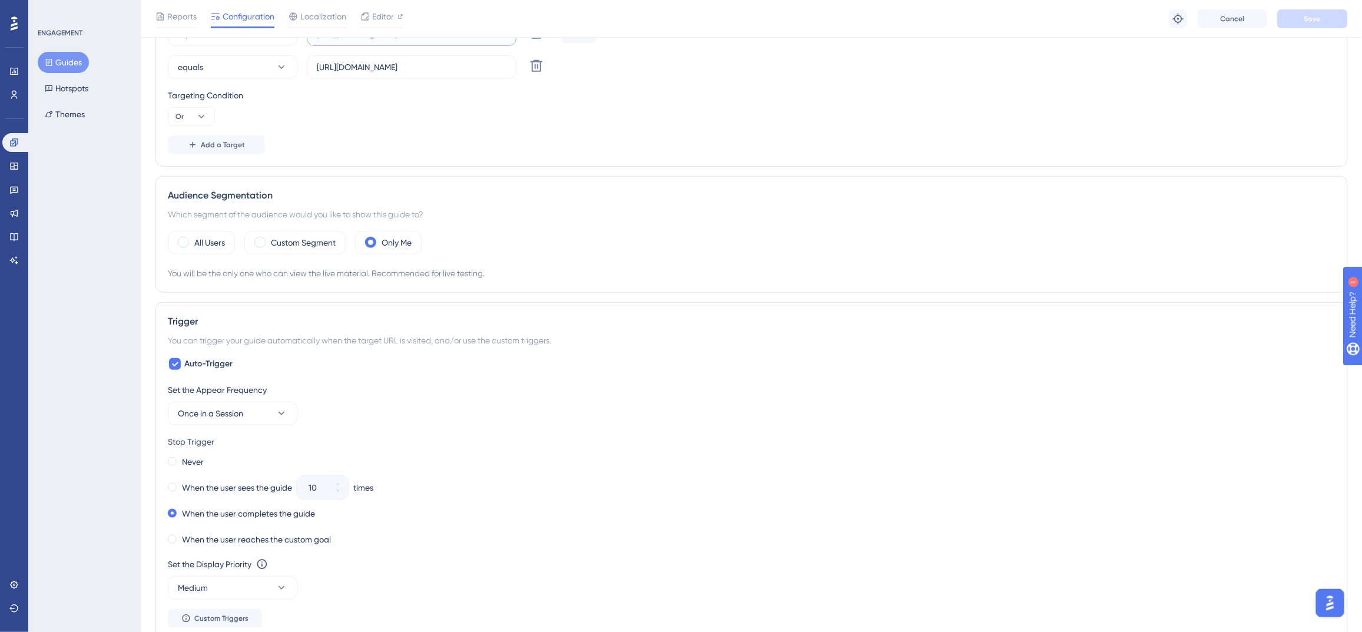
scroll to position [363, 0]
click at [261, 415] on button "Once in a Session" at bounding box center [233, 411] width 130 height 24
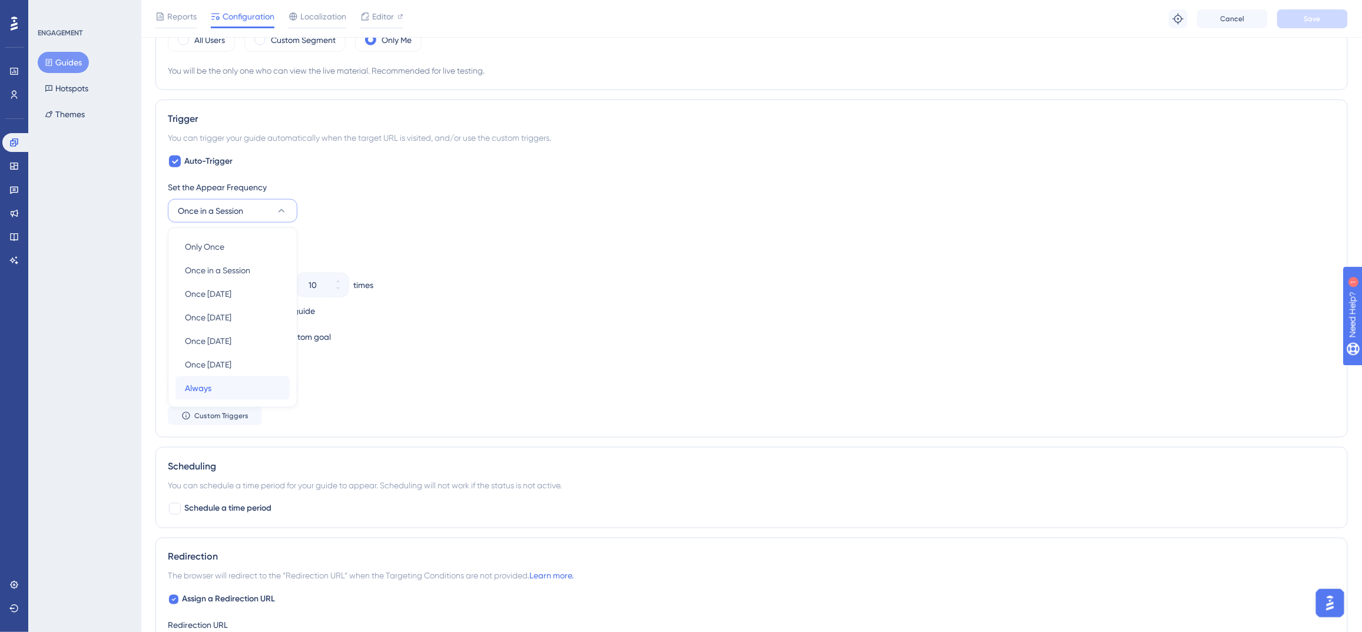
click at [272, 385] on div "Always Always" at bounding box center [232, 388] width 95 height 24
click at [1303, 25] on button "Save" at bounding box center [1313, 18] width 71 height 19
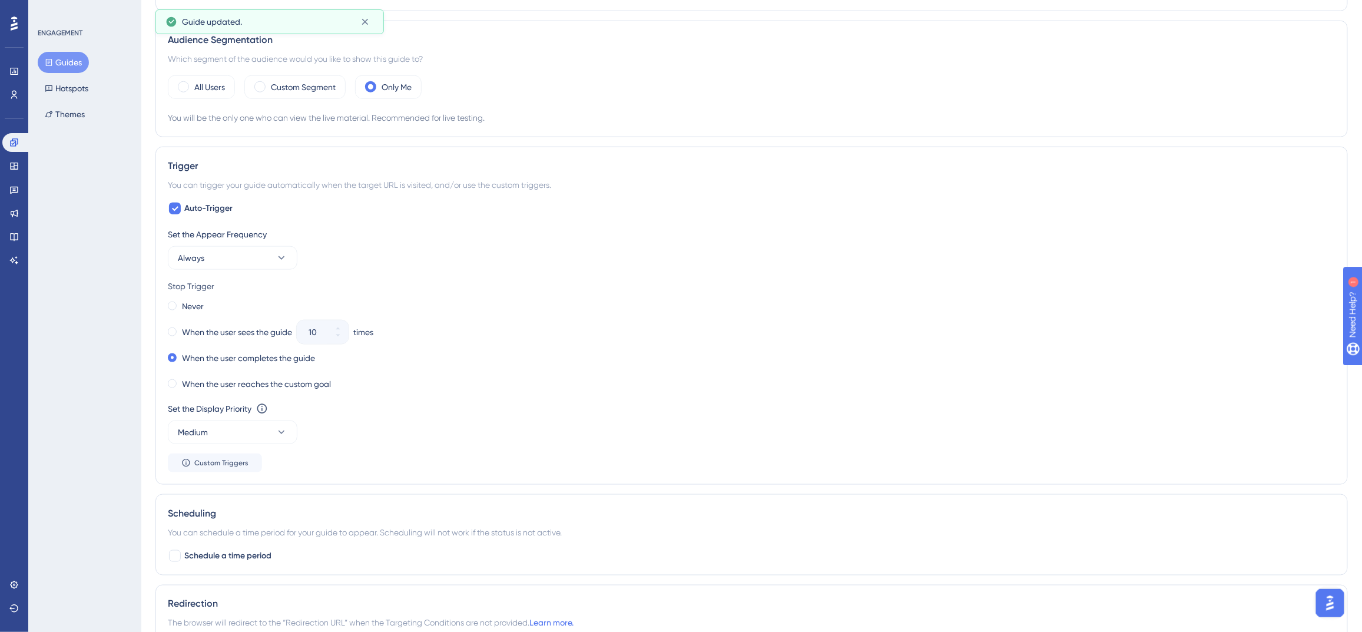
scroll to position [0, 0]
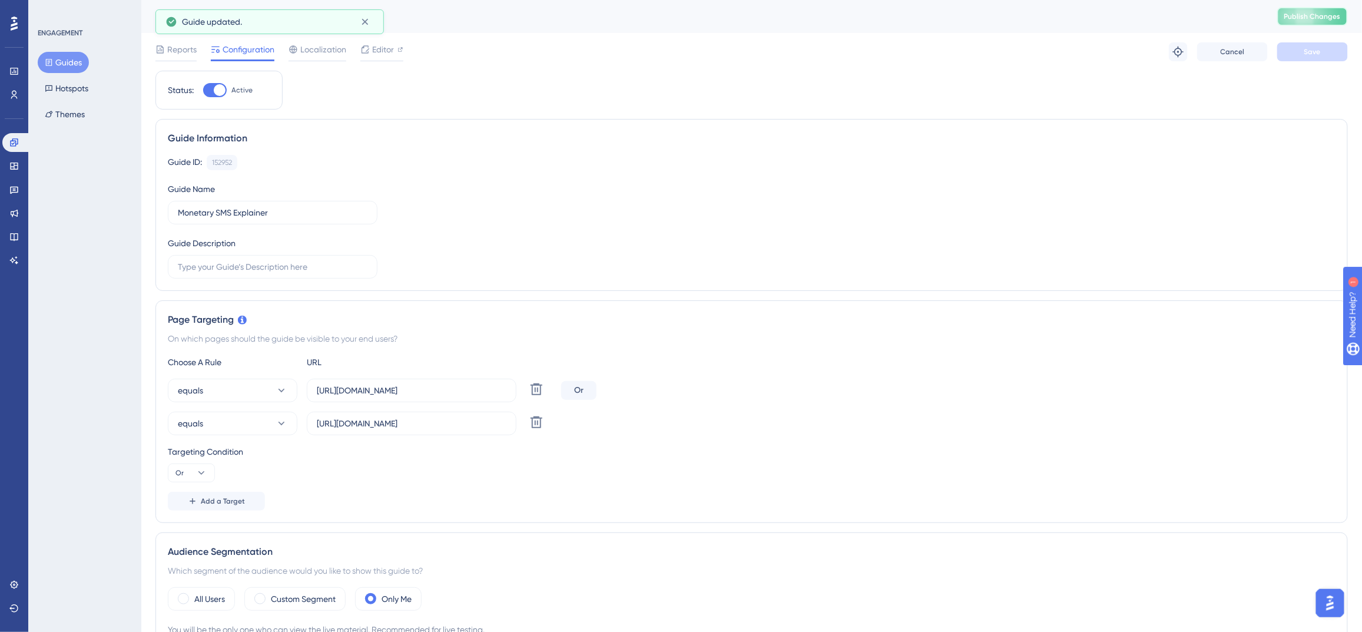
click at [1293, 23] on button "Publish Changes" at bounding box center [1313, 16] width 71 height 19
click at [316, 56] on span "Localization" at bounding box center [323, 49] width 46 height 14
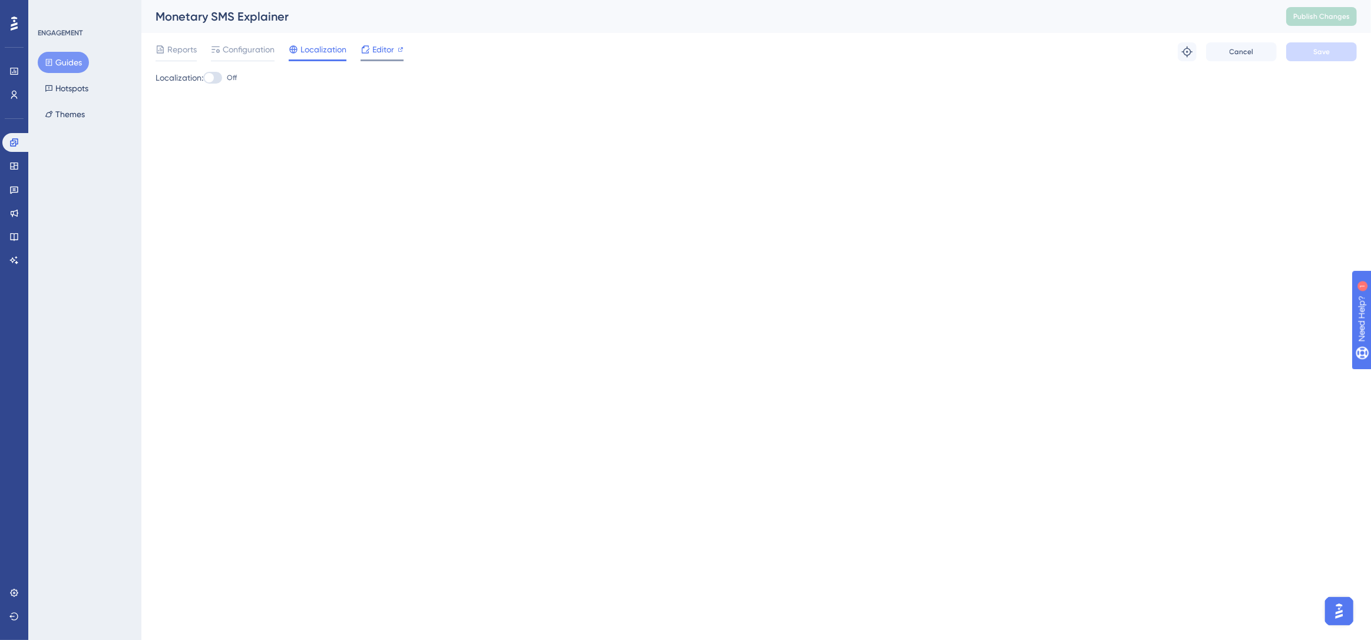
click at [388, 49] on span "Editor" at bounding box center [383, 49] width 22 height 14
click at [240, 52] on span "Configuration" at bounding box center [249, 49] width 52 height 14
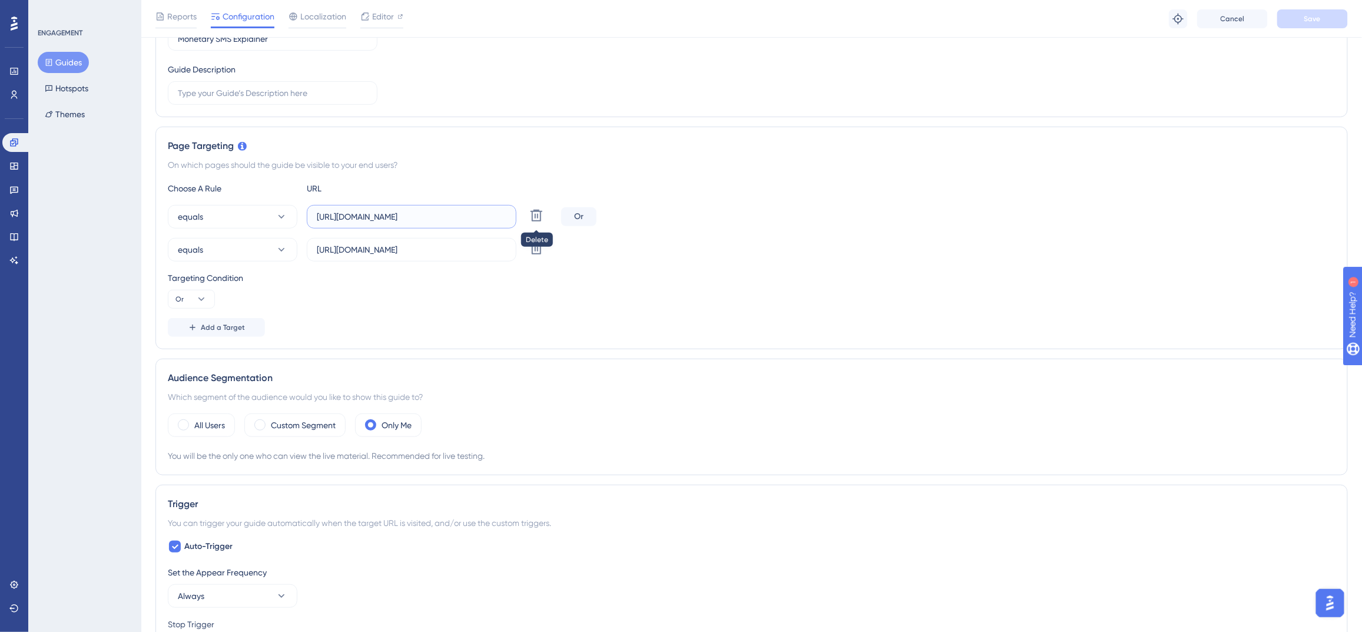
scroll to position [0, 42]
drag, startPoint x: 370, startPoint y: 216, endPoint x: 658, endPoint y: 212, distance: 287.5
click at [658, 212] on div "equals https://app.nuacom.com/tools.php?section=2&cat=30&id=21 Delete Or" at bounding box center [752, 217] width 1168 height 24
click at [821, 294] on div "Targeting Condition Or" at bounding box center [752, 290] width 1168 height 38
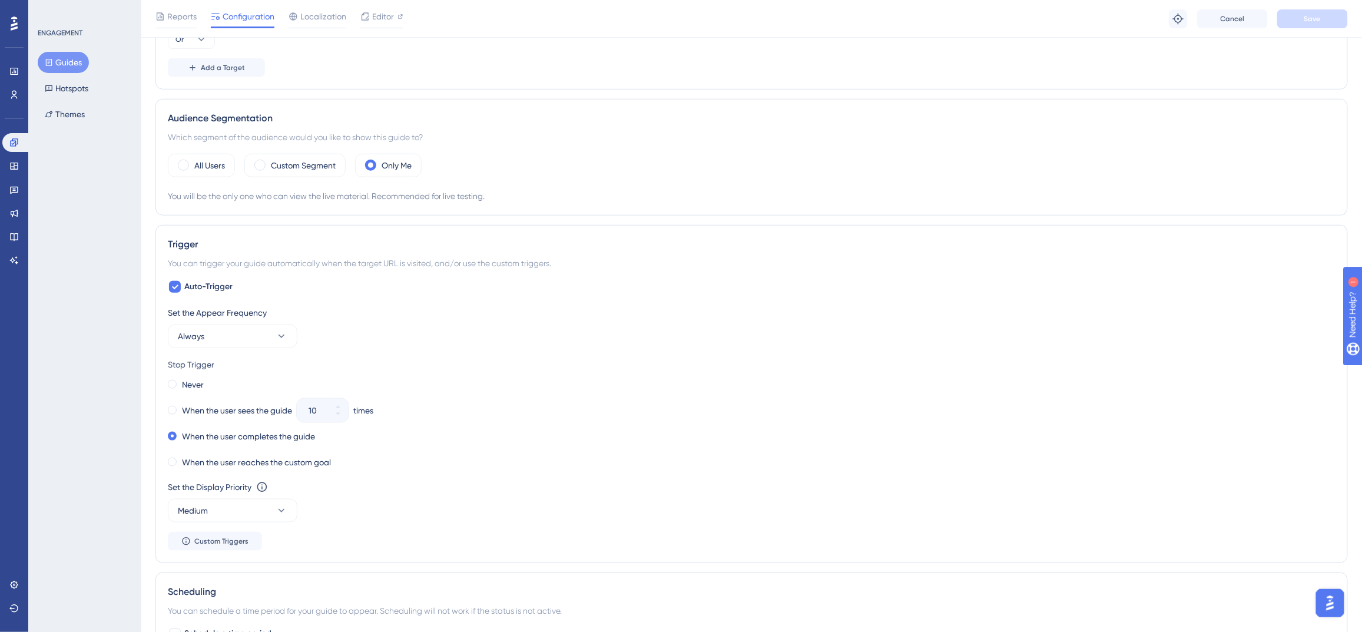
scroll to position [0, 0]
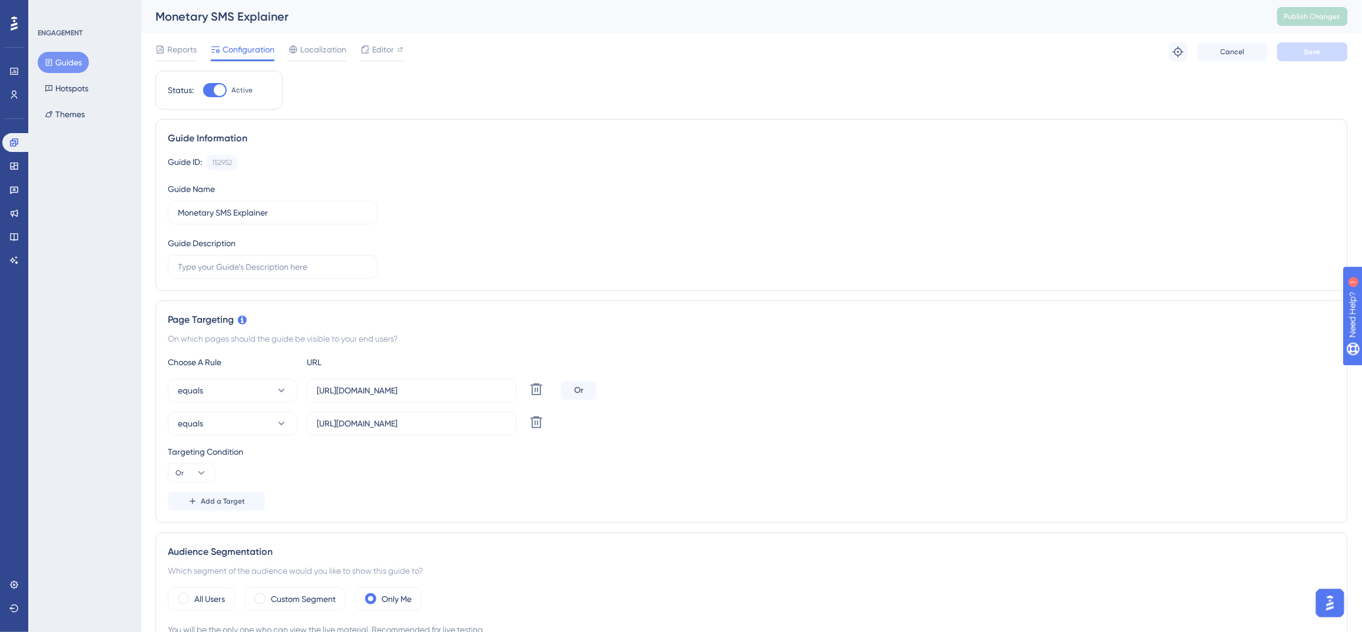
click at [1335, 603] on img "Open AI Assistant Launcher" at bounding box center [1329, 602] width 21 height 21
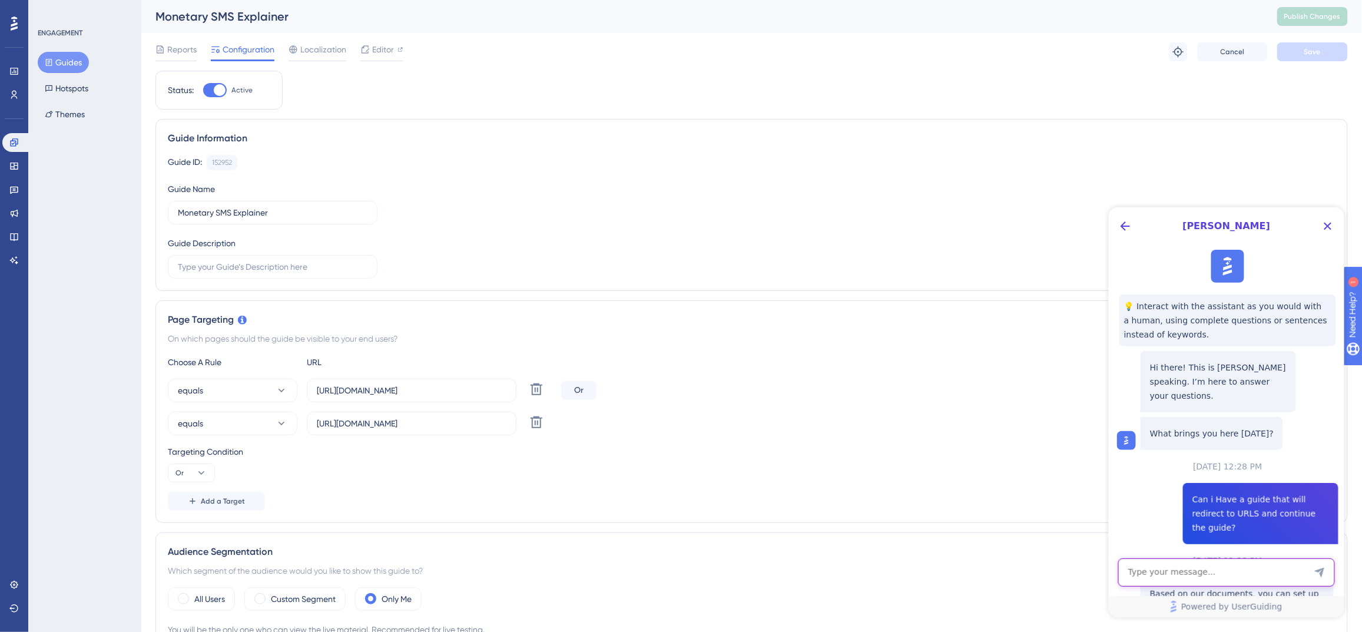
click at [1239, 575] on textarea "AI Assistant Text Input" at bounding box center [1226, 572] width 217 height 28
type textarea "Cant see a guide while it spublic"
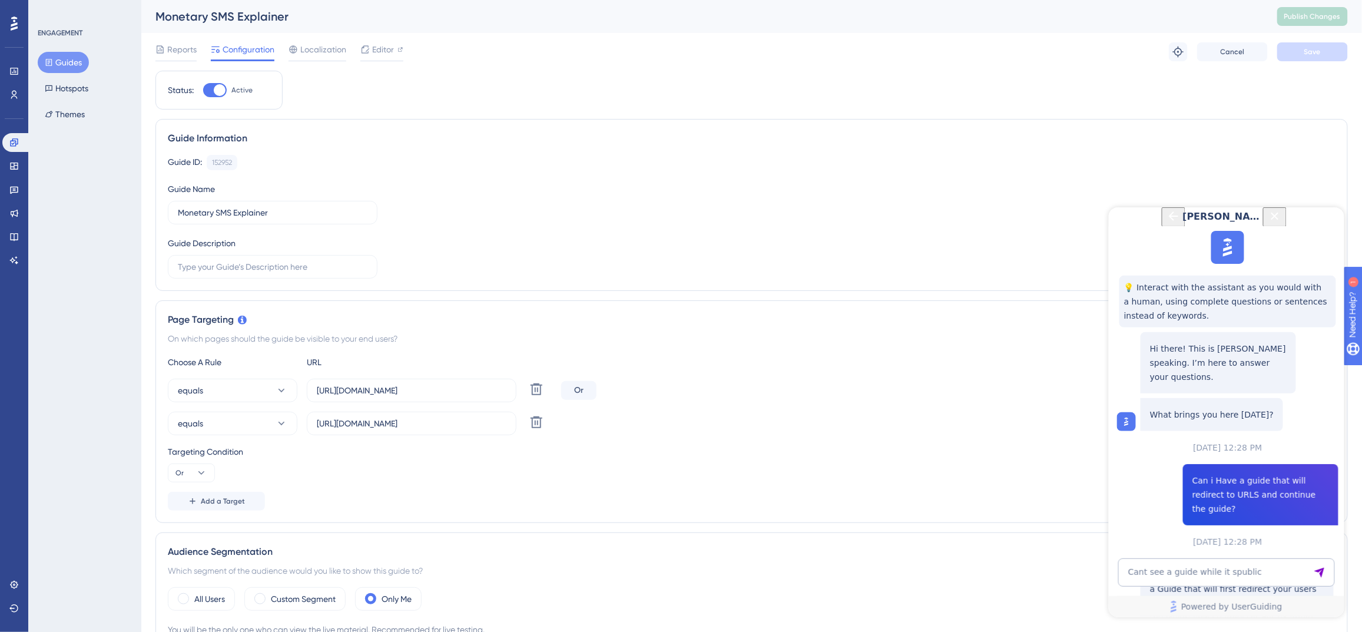
scroll to position [567, 0]
click at [94, 58] on div "Guides Hotspots Themes" at bounding box center [85, 88] width 95 height 73
click at [80, 64] on button "Guides" at bounding box center [63, 62] width 51 height 21
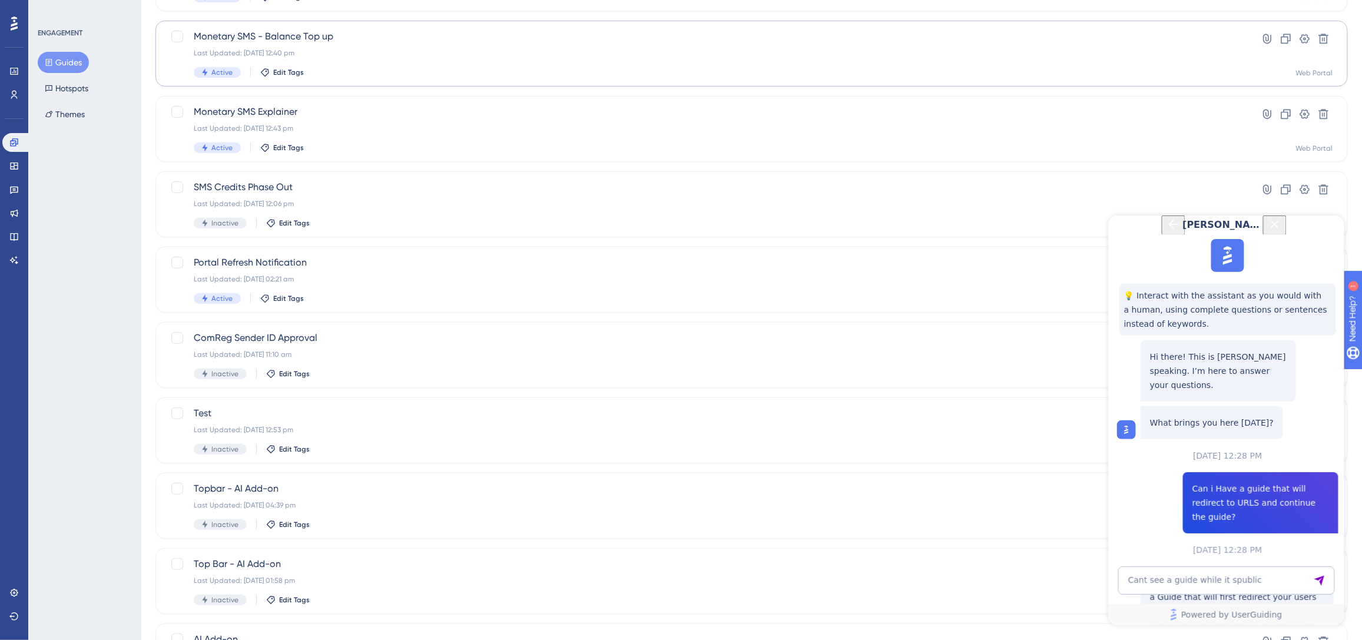
scroll to position [273, 0]
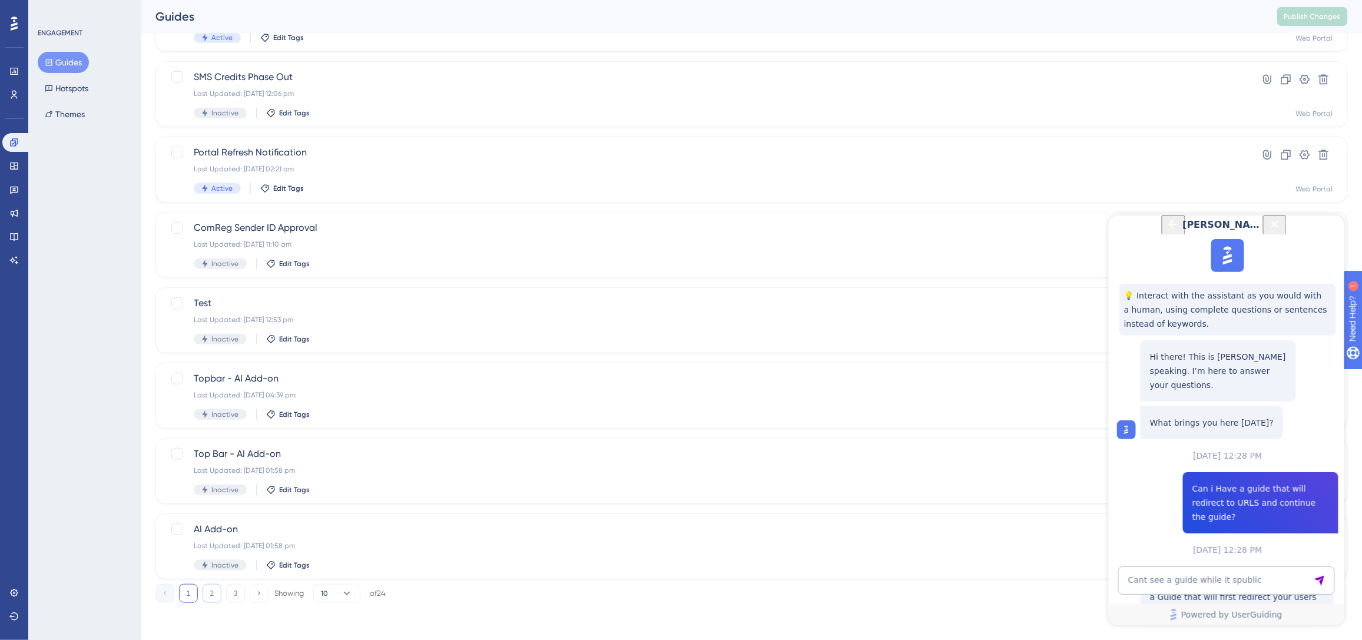
click at [208, 588] on button "2" at bounding box center [212, 593] width 19 height 19
click at [239, 596] on button "3" at bounding box center [235, 593] width 19 height 19
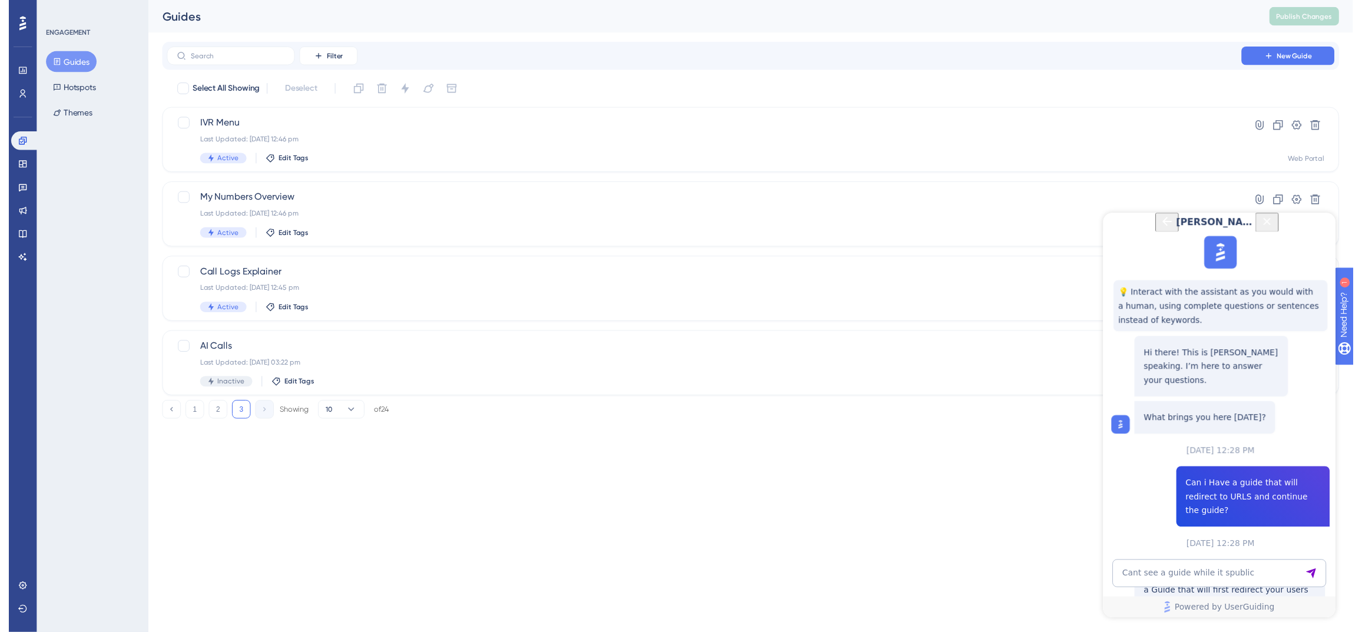
scroll to position [0, 0]
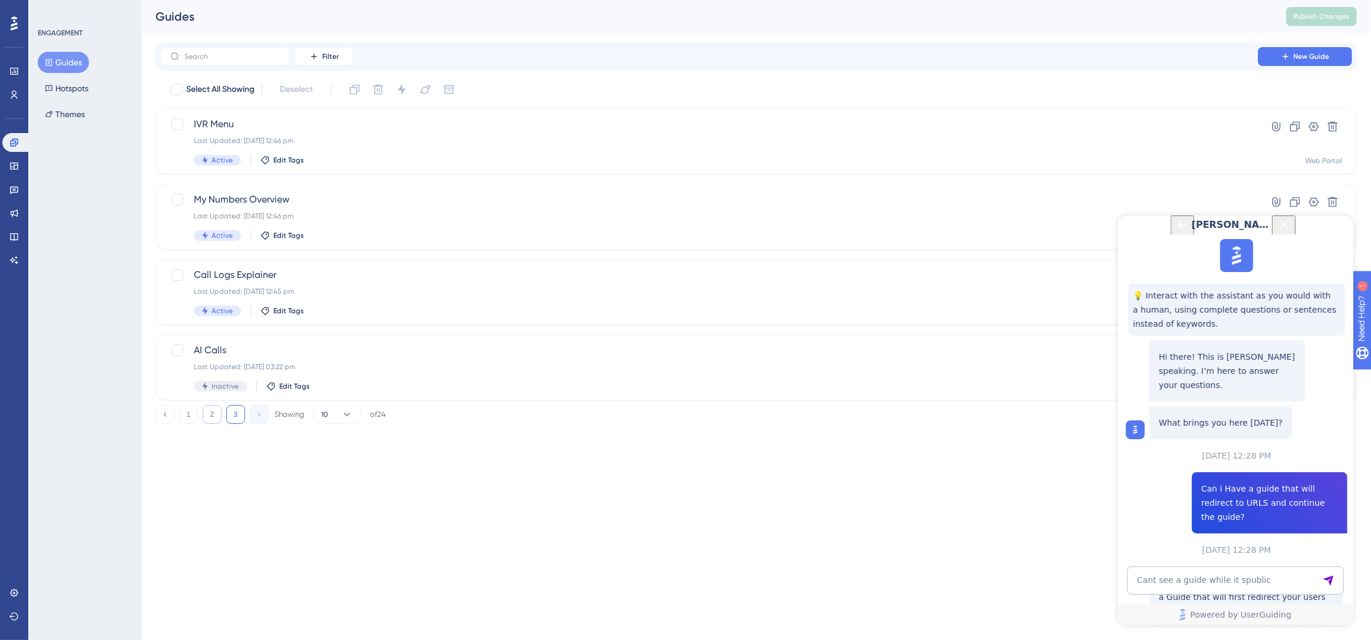
click at [211, 418] on button "2" at bounding box center [212, 414] width 19 height 19
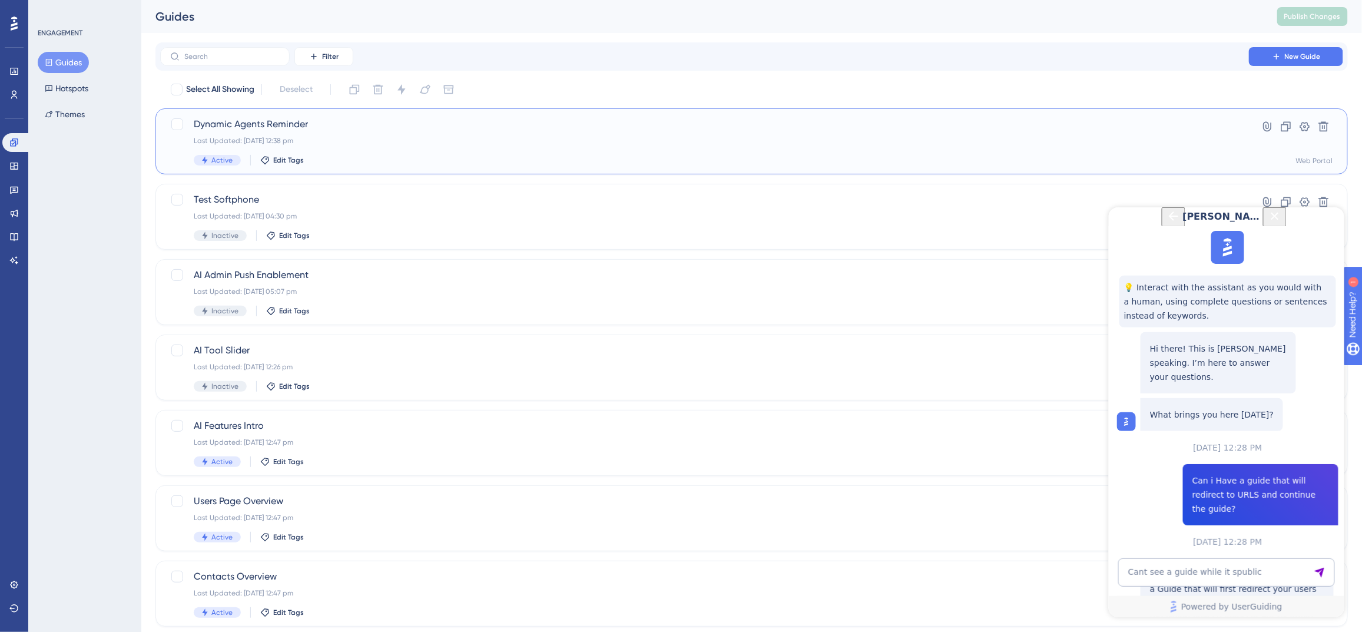
click at [375, 144] on div "Last Updated: 28 Mar 2025 12:38 pm" at bounding box center [705, 140] width 1022 height 9
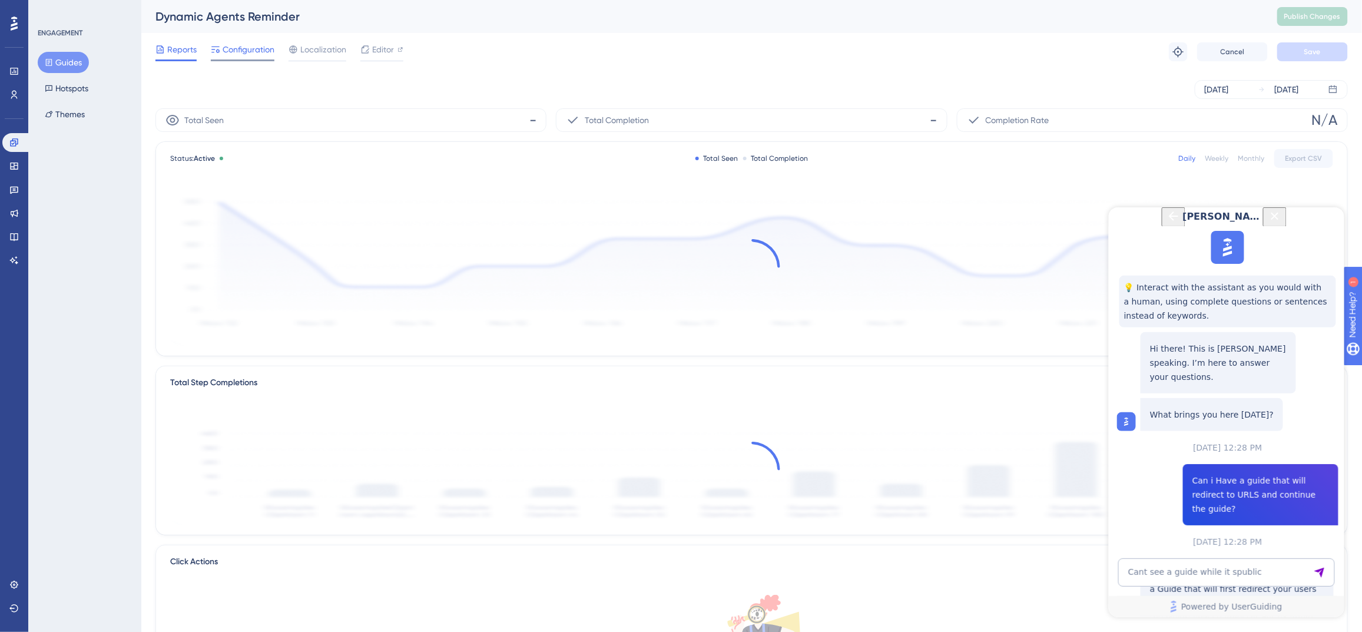
click at [264, 49] on span "Configuration" at bounding box center [249, 49] width 52 height 14
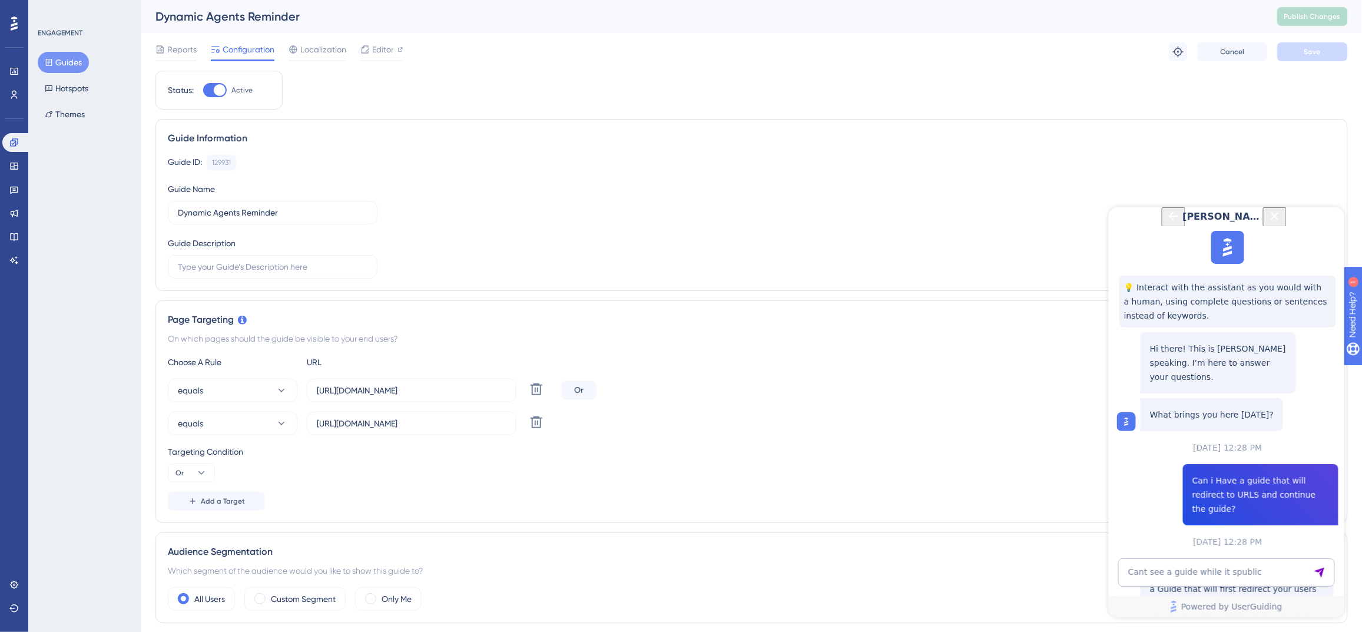
click at [55, 67] on button "Guides" at bounding box center [63, 62] width 51 height 21
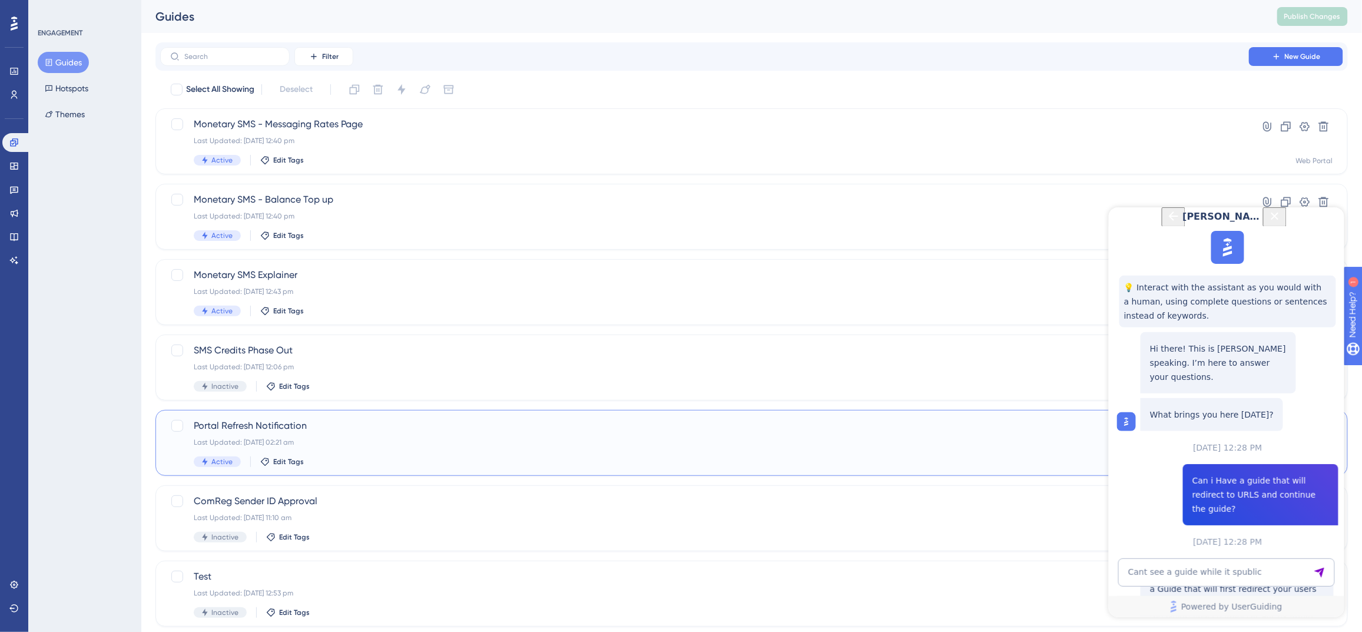
click at [286, 432] on span "Portal Refresh Notification" at bounding box center [705, 426] width 1022 height 14
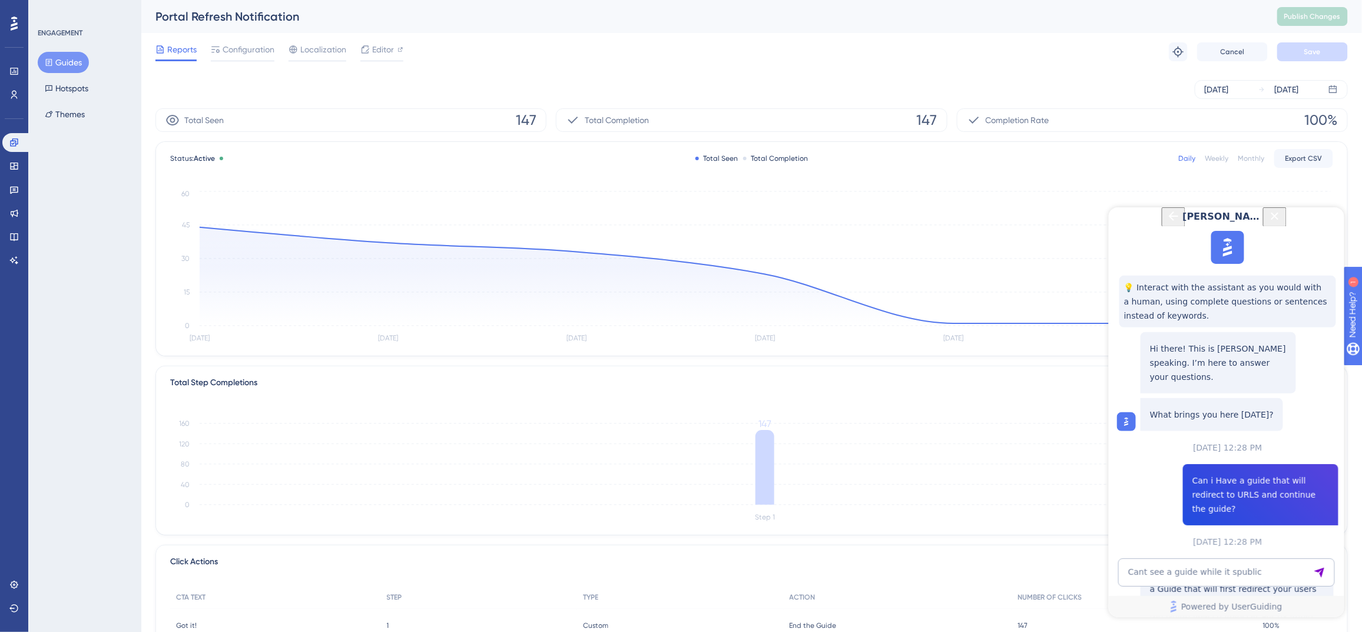
click at [252, 41] on div "Reports Configuration Localization Editor Troubleshoot Cancel Save" at bounding box center [751, 52] width 1193 height 38
click at [254, 48] on span "Configuration" at bounding box center [249, 49] width 52 height 14
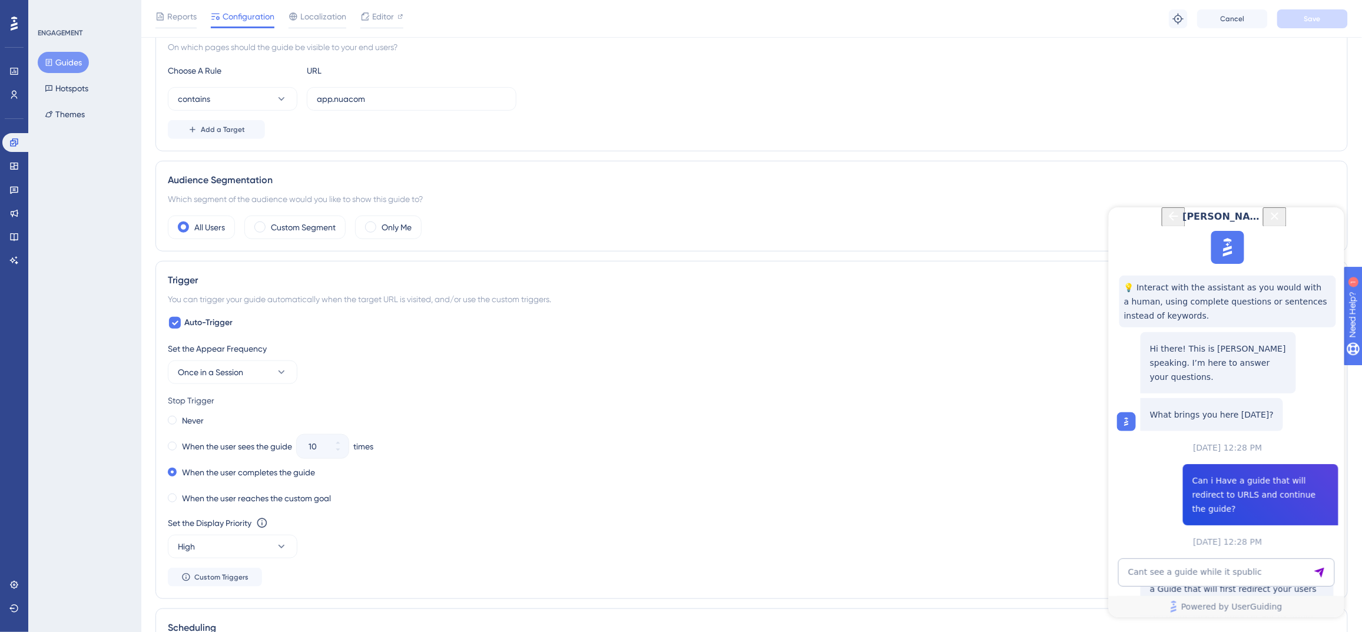
scroll to position [297, 0]
click at [1282, 223] on icon "Close Button" at bounding box center [1275, 216] width 14 height 14
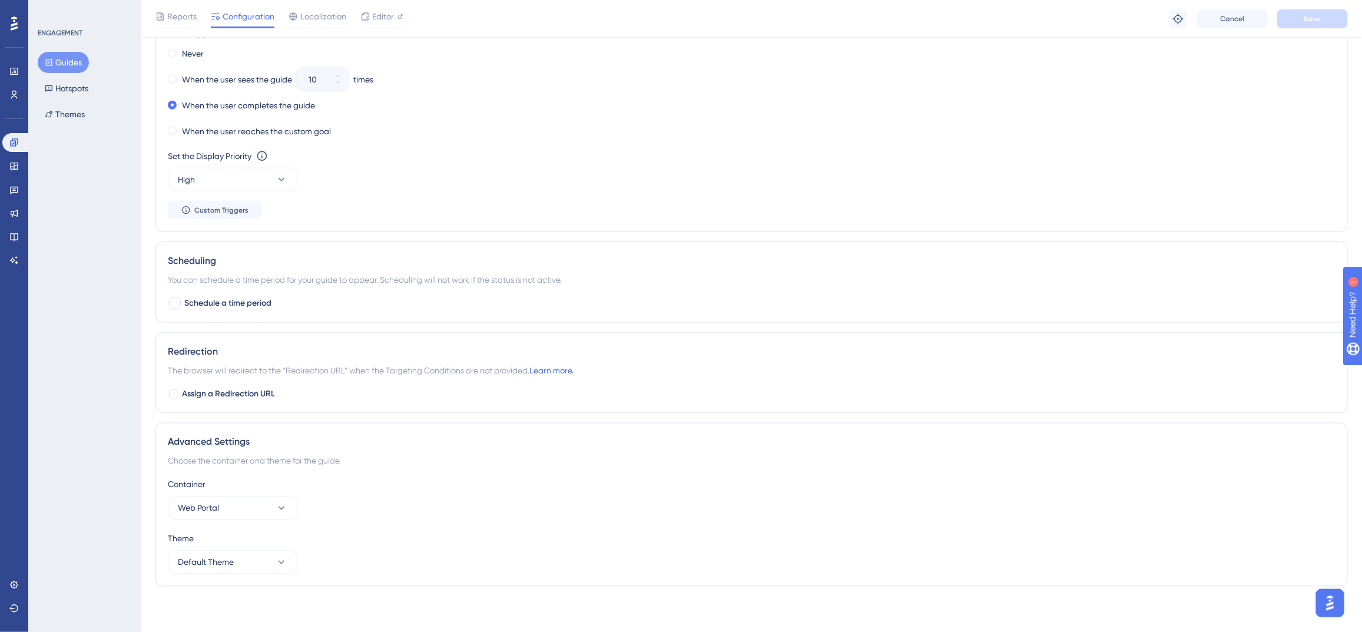
scroll to position [0, 0]
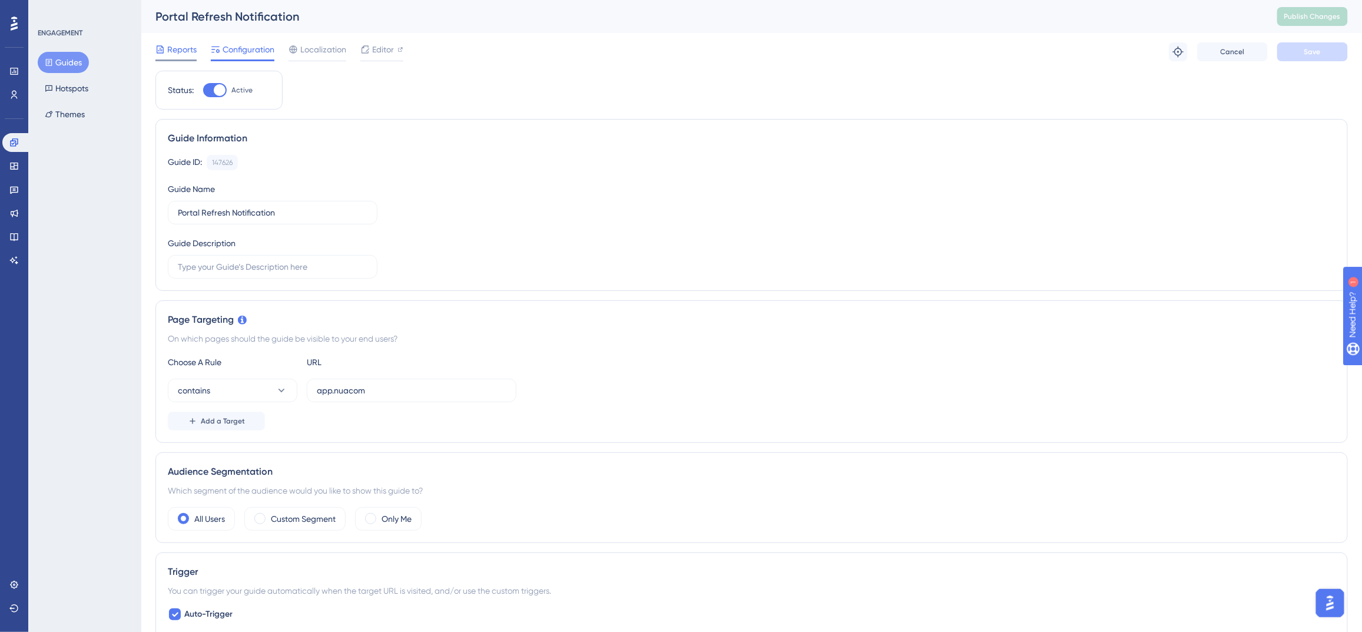
click at [160, 55] on div at bounding box center [159, 49] width 9 height 14
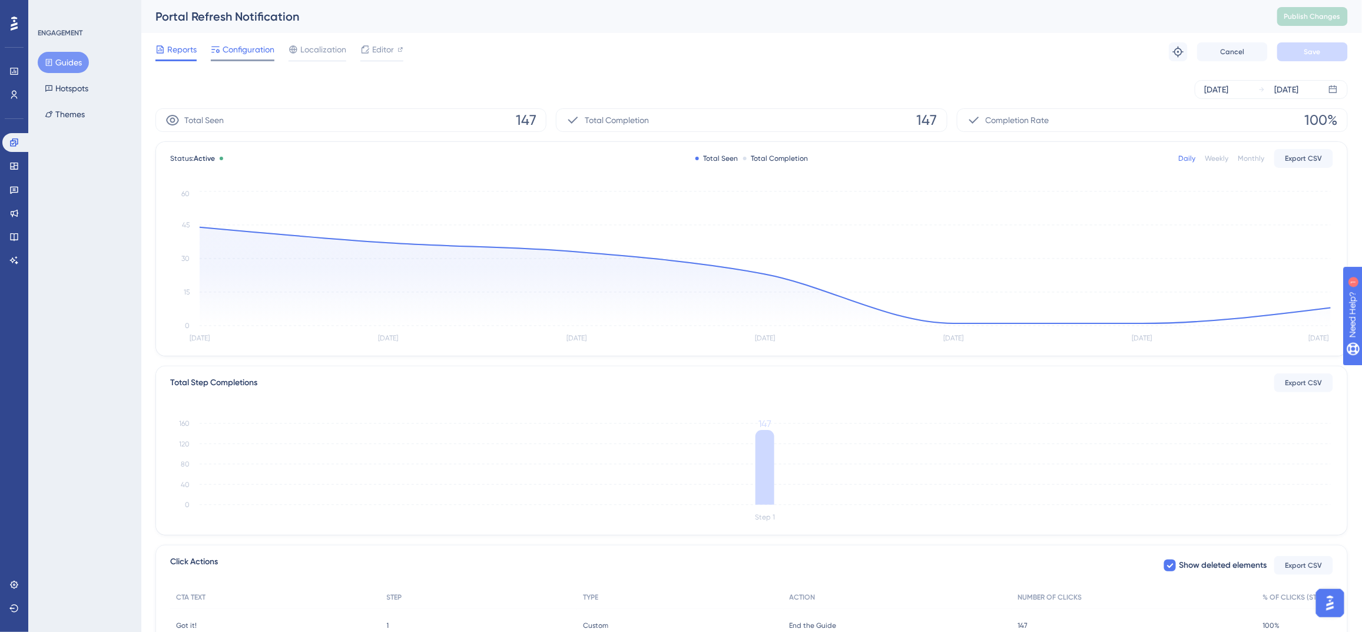
click at [221, 53] on div "Configuration" at bounding box center [243, 49] width 64 height 14
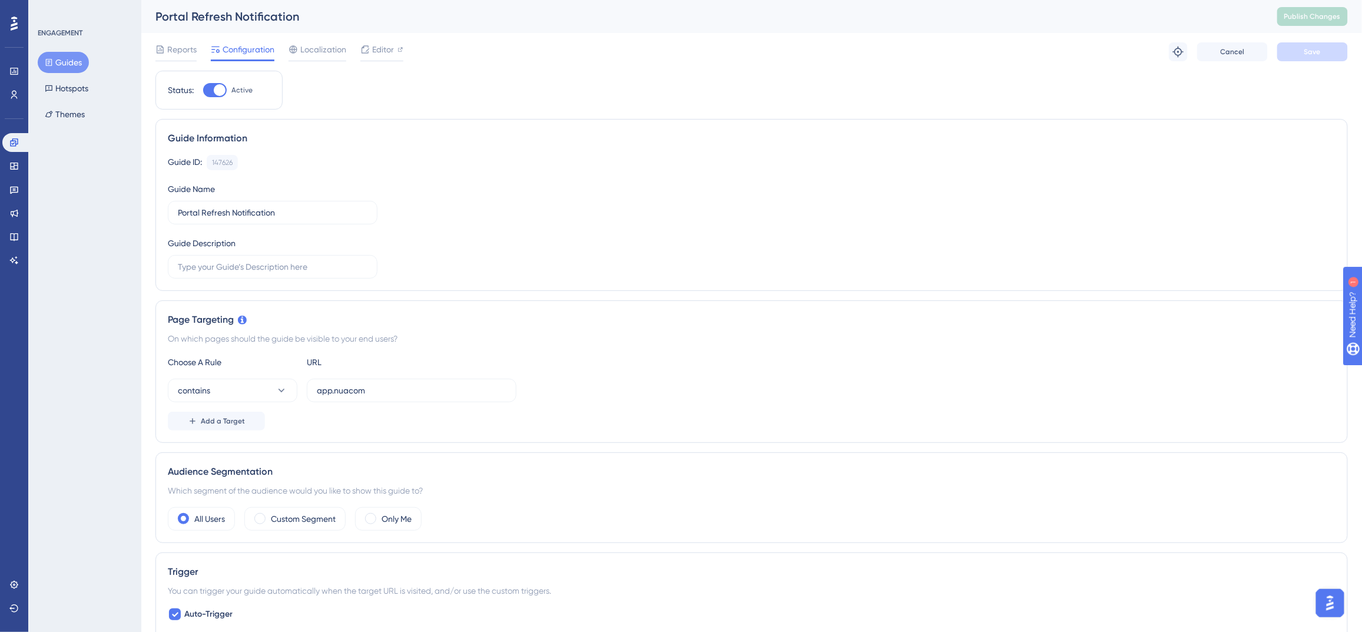
click at [209, 88] on div at bounding box center [215, 90] width 24 height 14
click at [203, 90] on input "Active" at bounding box center [203, 90] width 1 height 1
checkbox input "false"
click at [1319, 54] on span "Save" at bounding box center [1313, 51] width 16 height 9
click at [1322, 7] on button "Publish Changes" at bounding box center [1313, 16] width 71 height 19
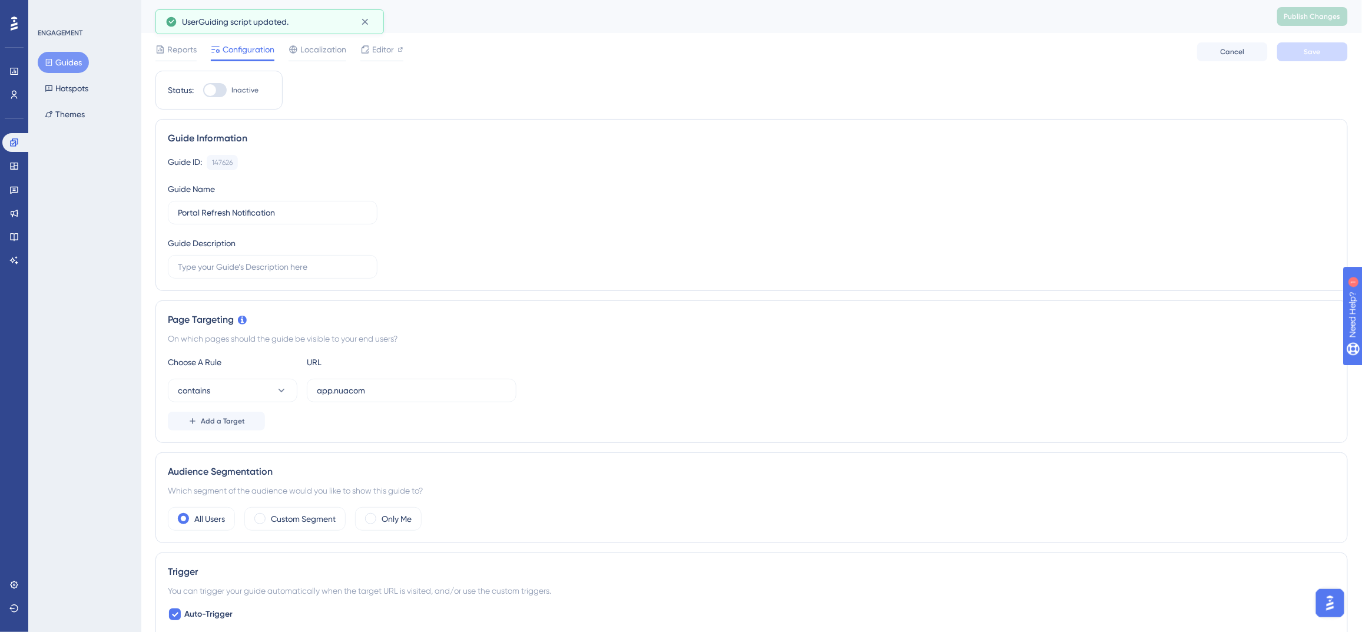
click at [67, 62] on button "Guides" at bounding box center [63, 62] width 51 height 21
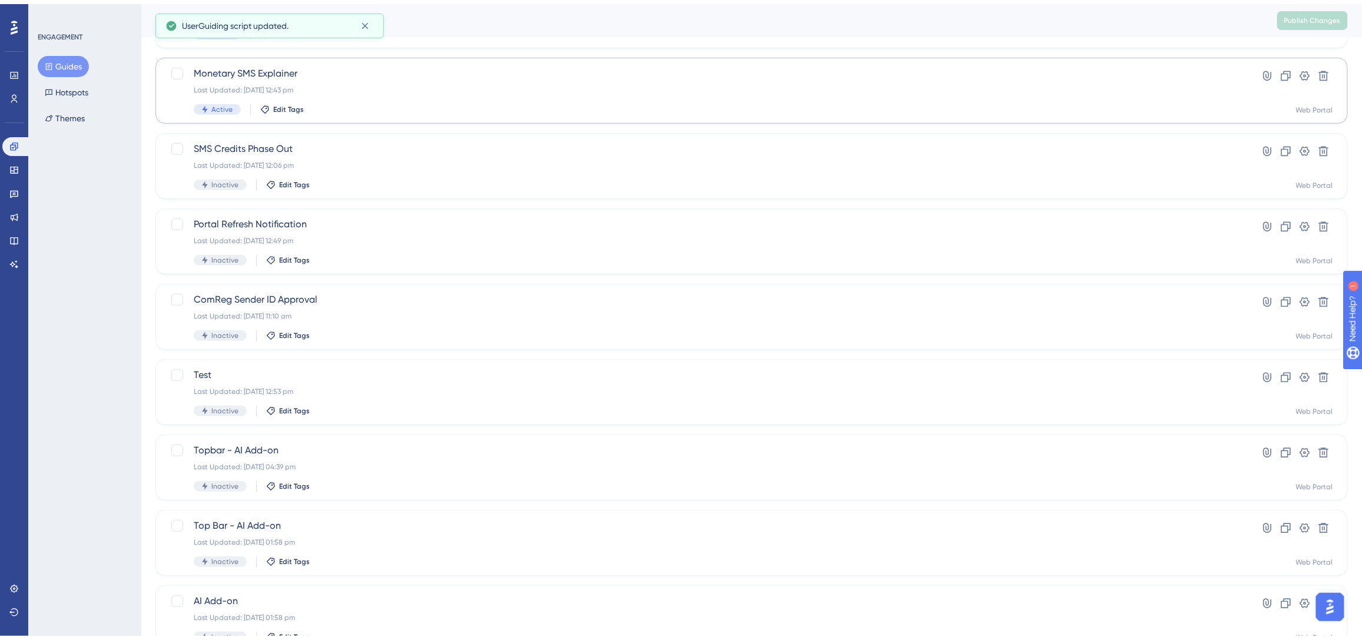
scroll to position [273, 0]
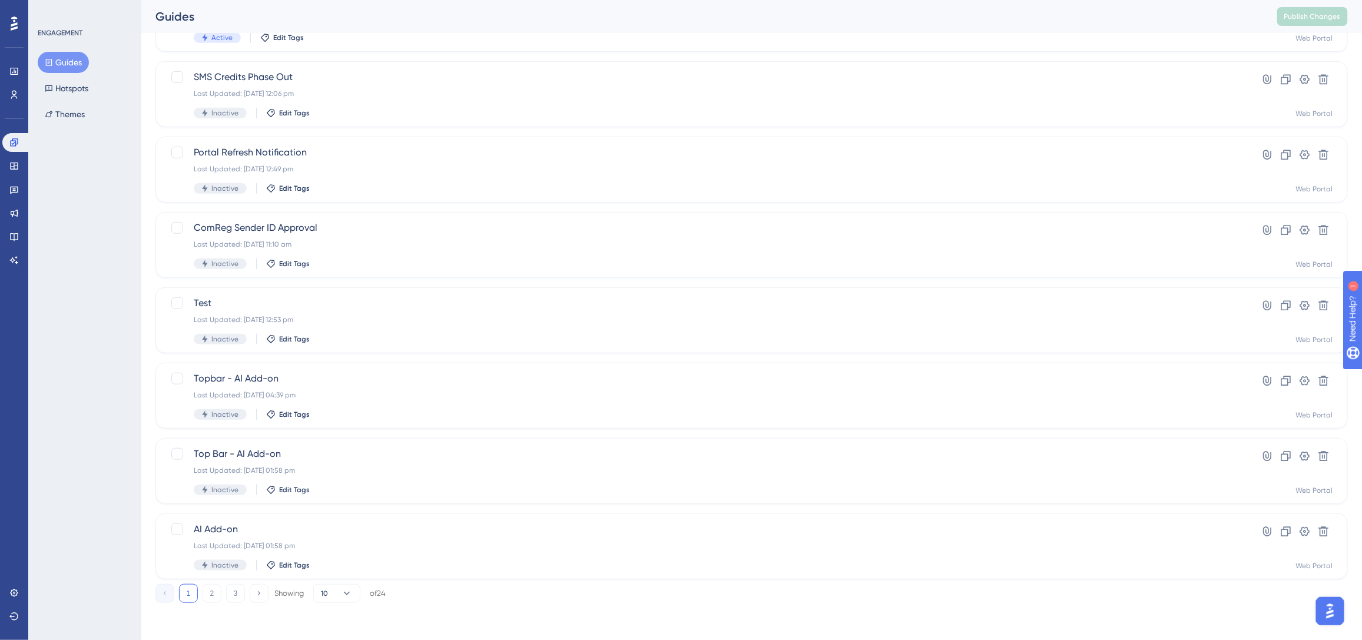
click at [235, 593] on button "3" at bounding box center [235, 593] width 19 height 19
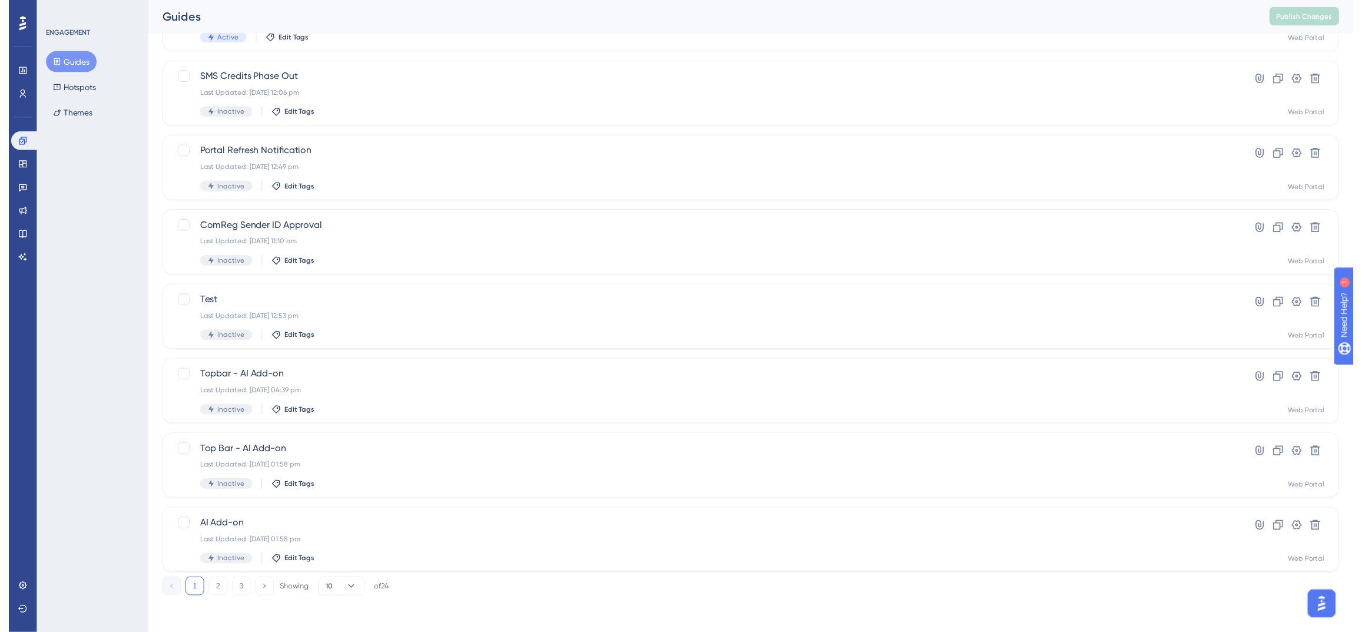
scroll to position [0, 0]
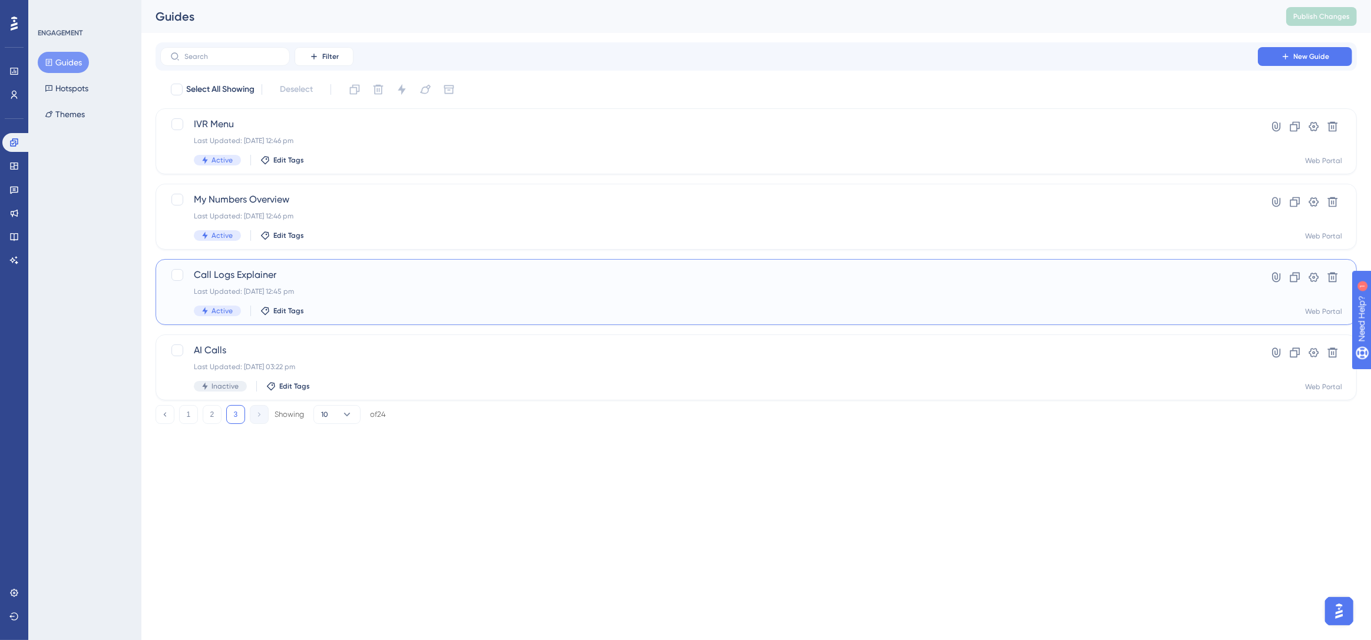
click at [341, 277] on span "Call Logs Explainer" at bounding box center [709, 275] width 1030 height 14
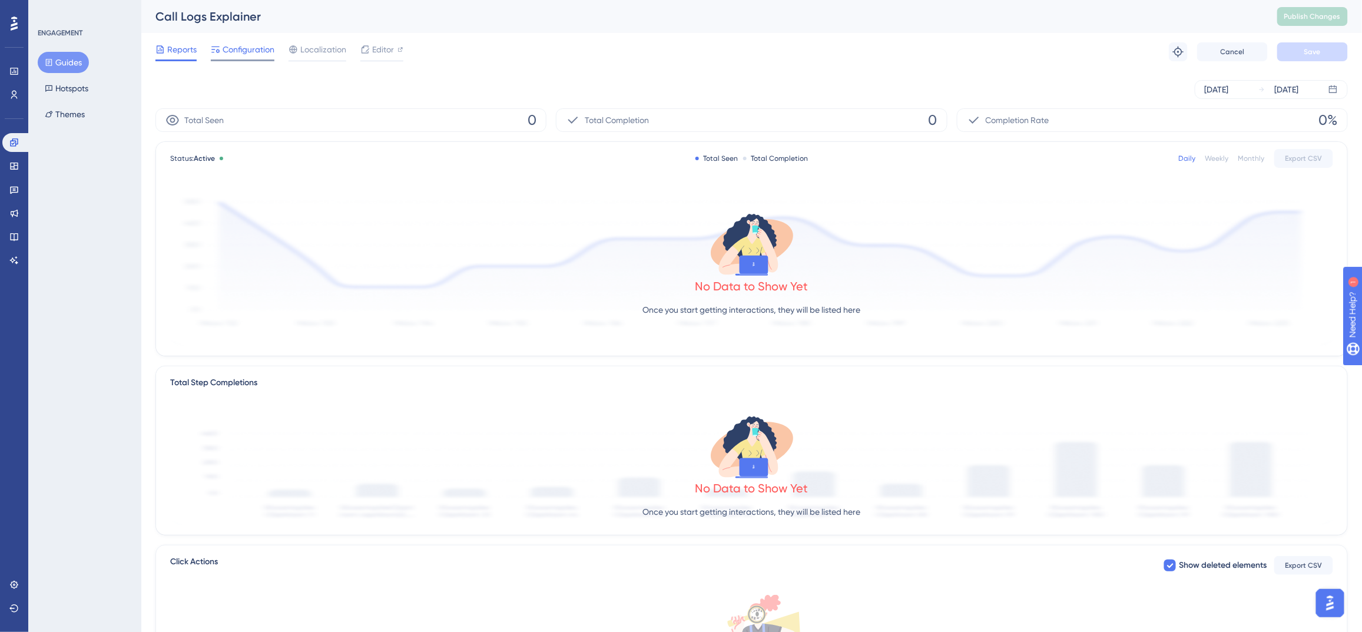
click at [234, 49] on span "Configuration" at bounding box center [249, 49] width 52 height 14
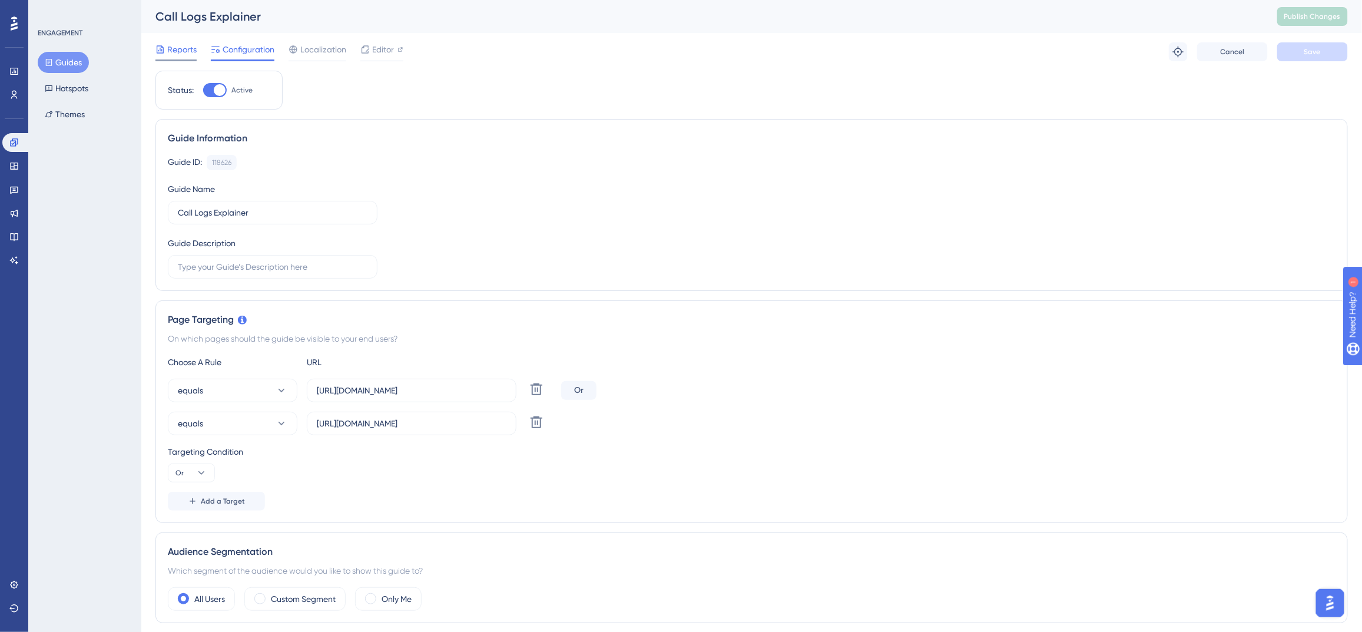
click at [183, 47] on span "Reports" at bounding box center [181, 49] width 29 height 14
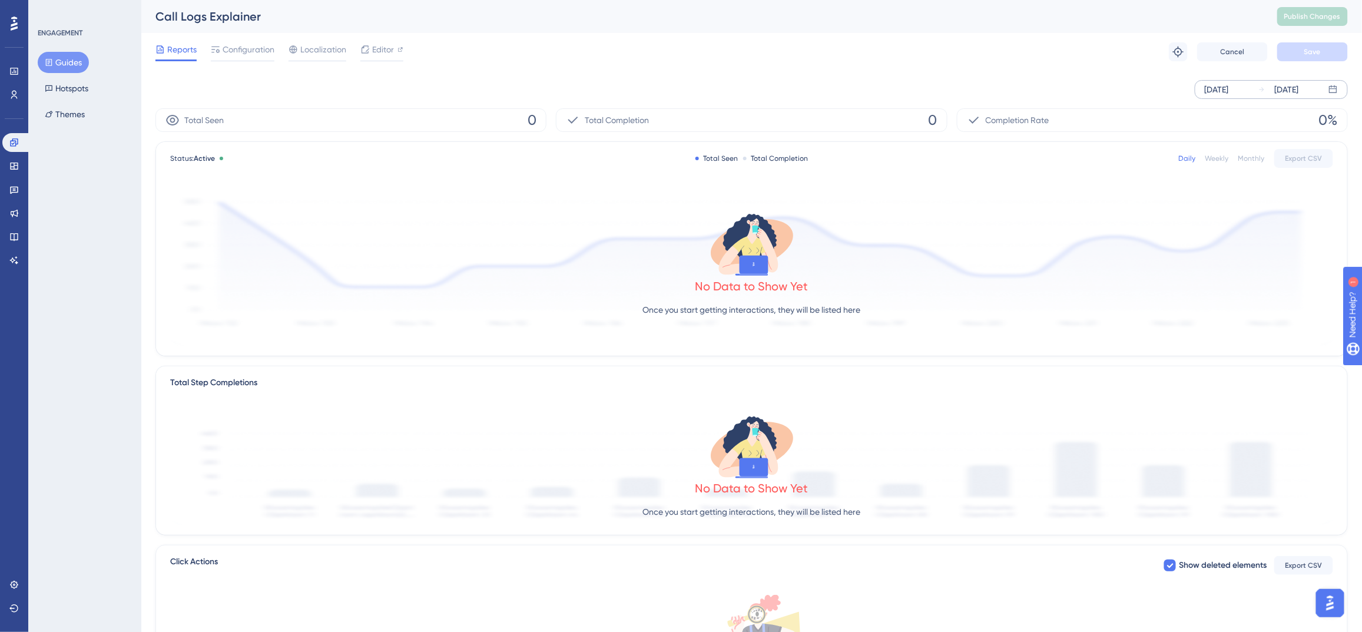
click at [1220, 92] on div "Sep 23 2025" at bounding box center [1217, 89] width 24 height 14
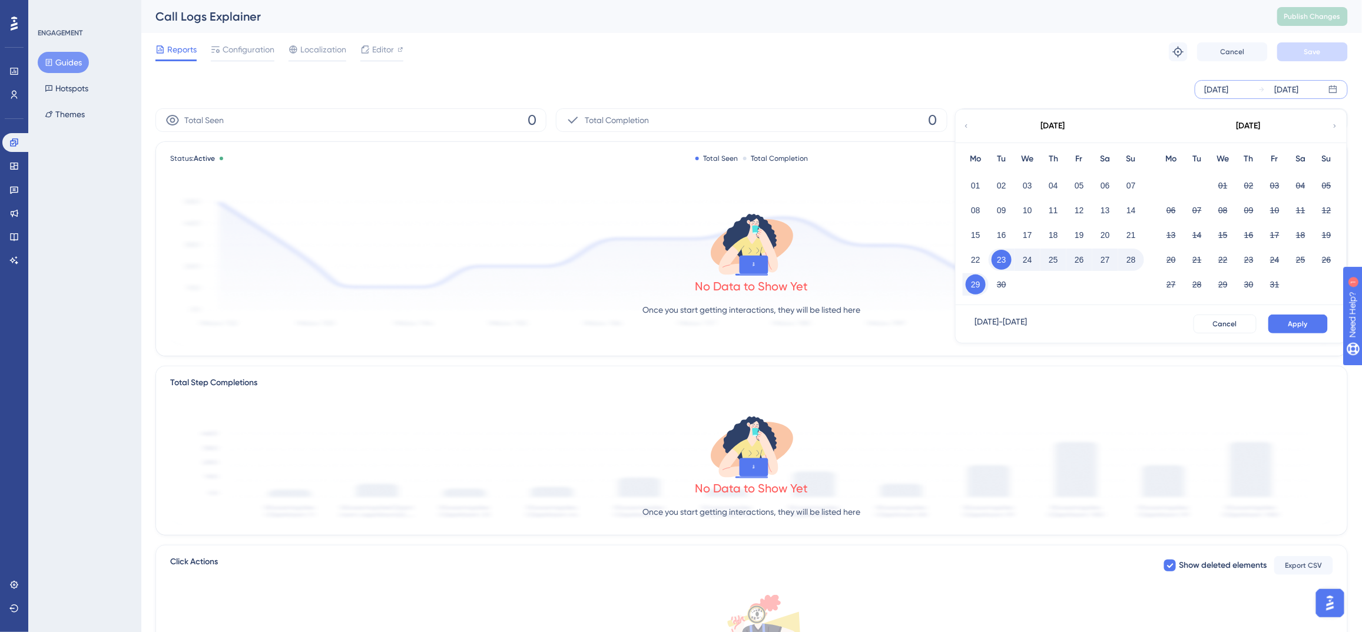
click at [972, 125] on div "September 2025" at bounding box center [1053, 126] width 194 height 33
click at [965, 126] on icon at bounding box center [966, 126] width 7 height 11
click at [1002, 185] on button "01" at bounding box center [1002, 186] width 20 height 20
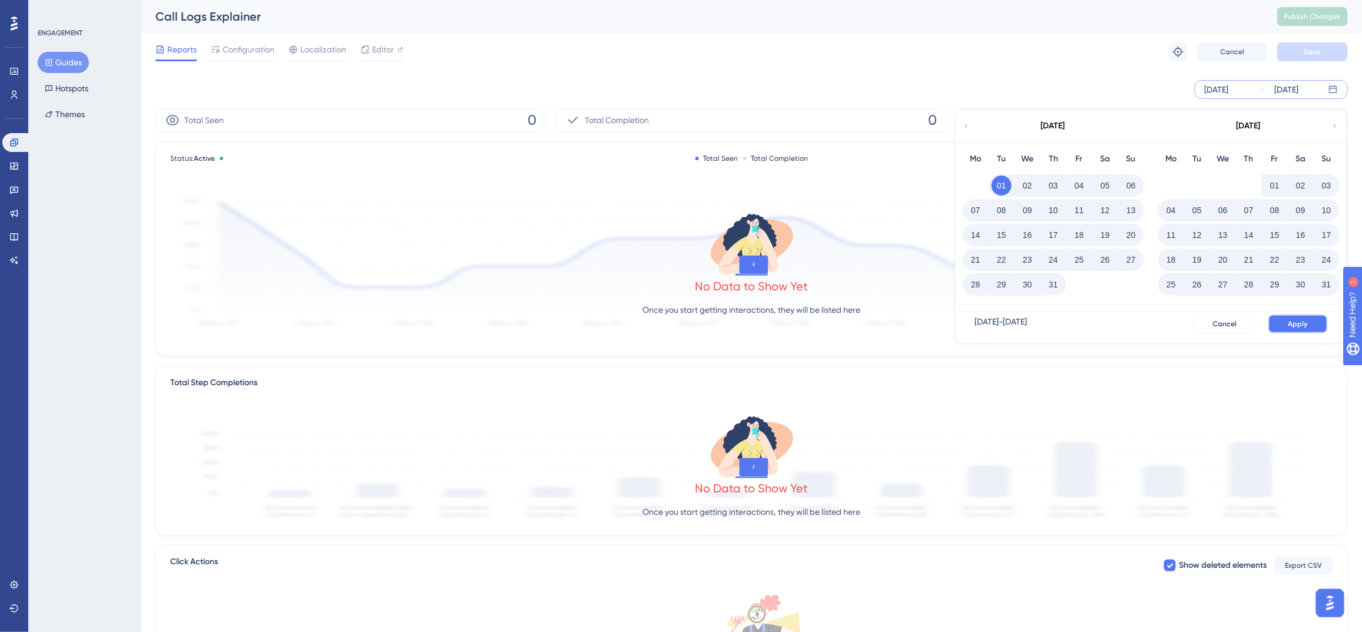
click at [1294, 324] on span "Apply" at bounding box center [1298, 323] width 19 height 9
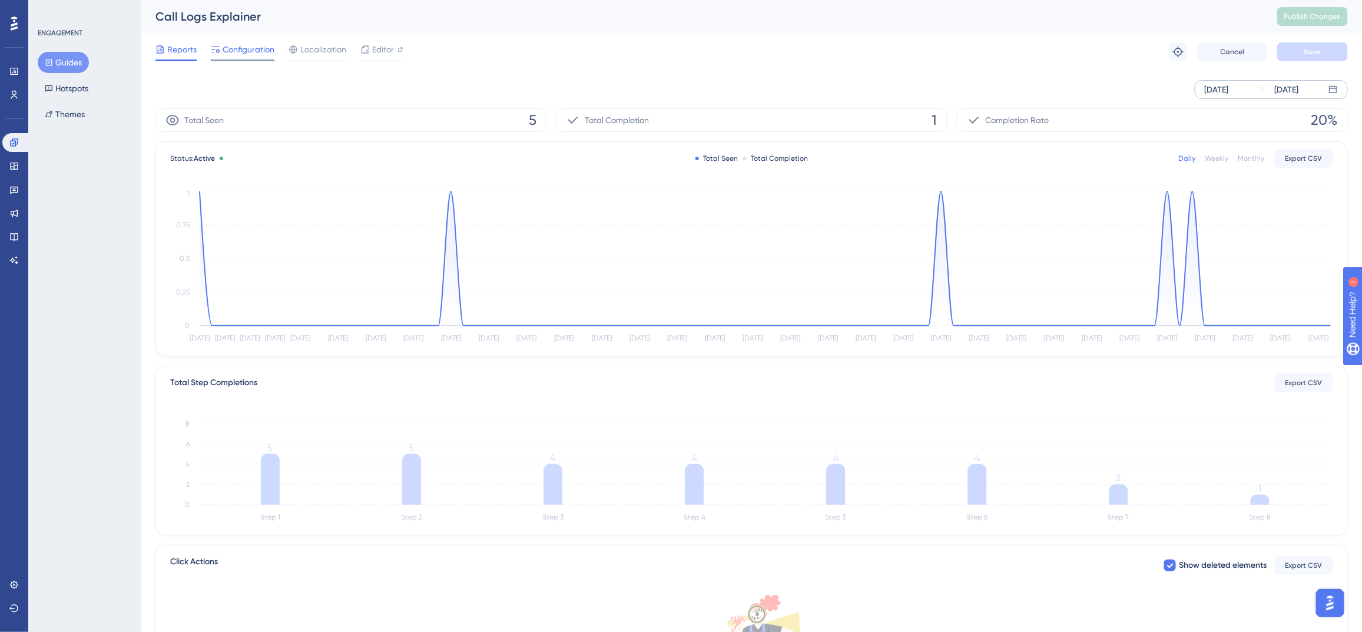
click at [249, 45] on span "Configuration" at bounding box center [249, 49] width 52 height 14
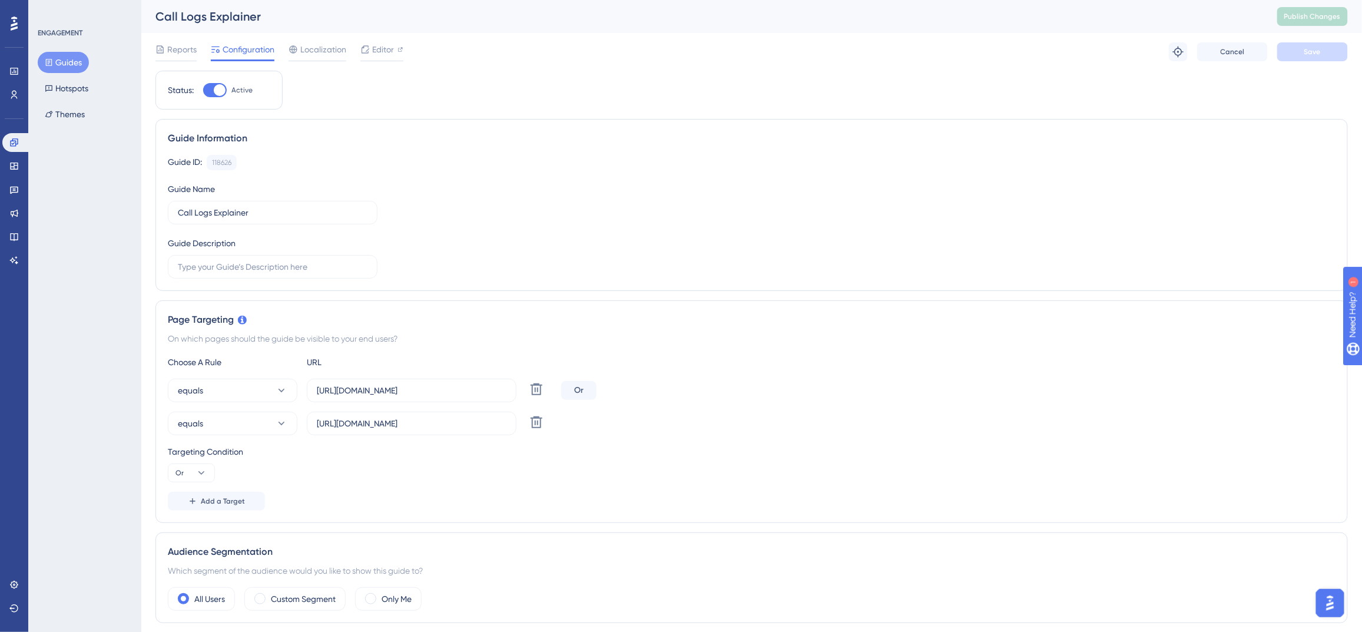
click at [61, 64] on button "Guides" at bounding box center [63, 62] width 51 height 21
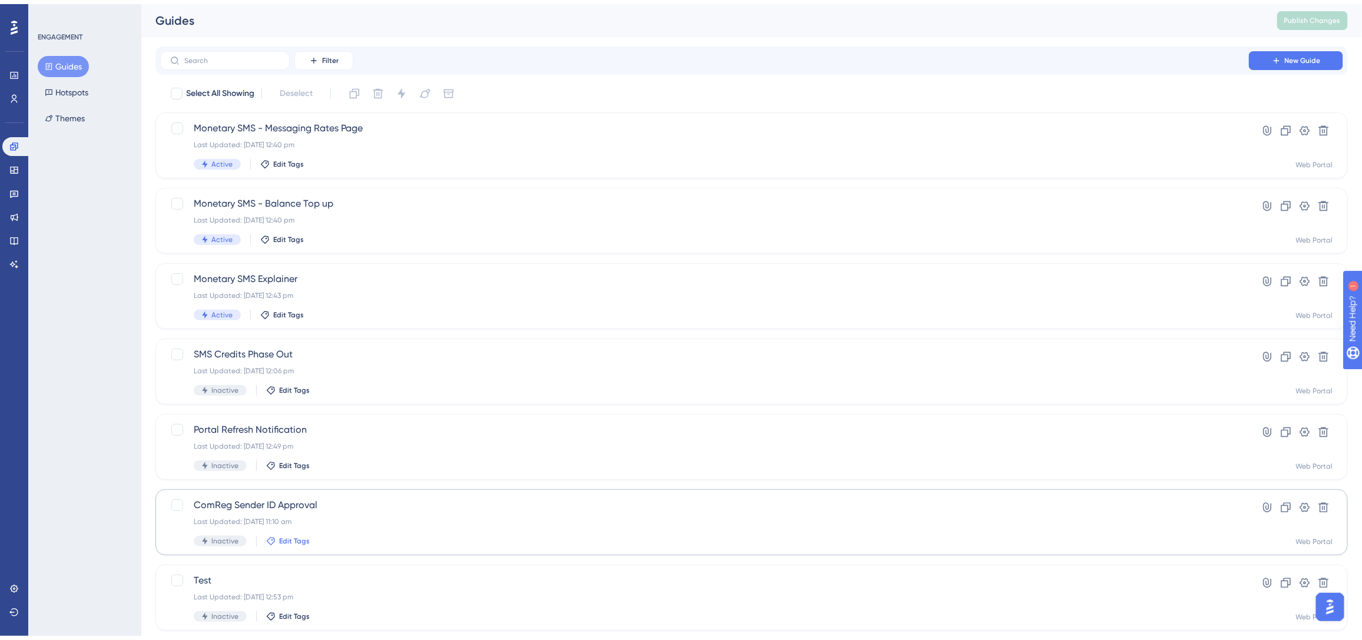
scroll to position [273, 0]
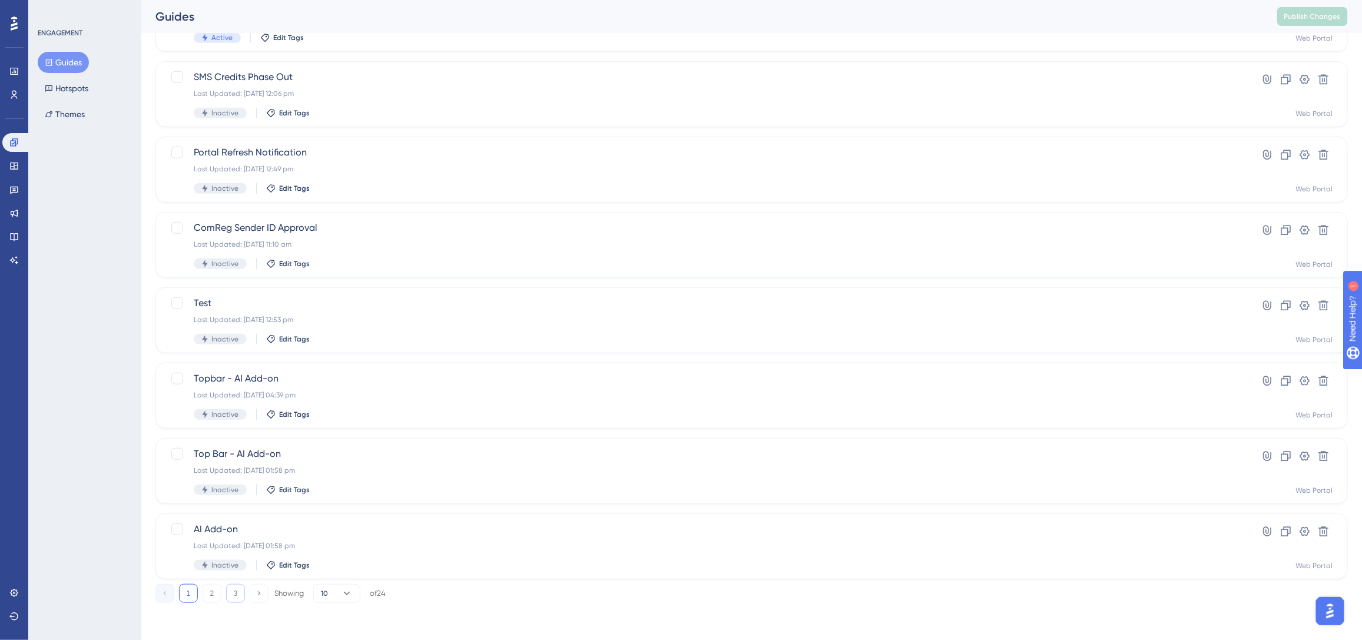
click at [239, 599] on button "3" at bounding box center [235, 593] width 19 height 19
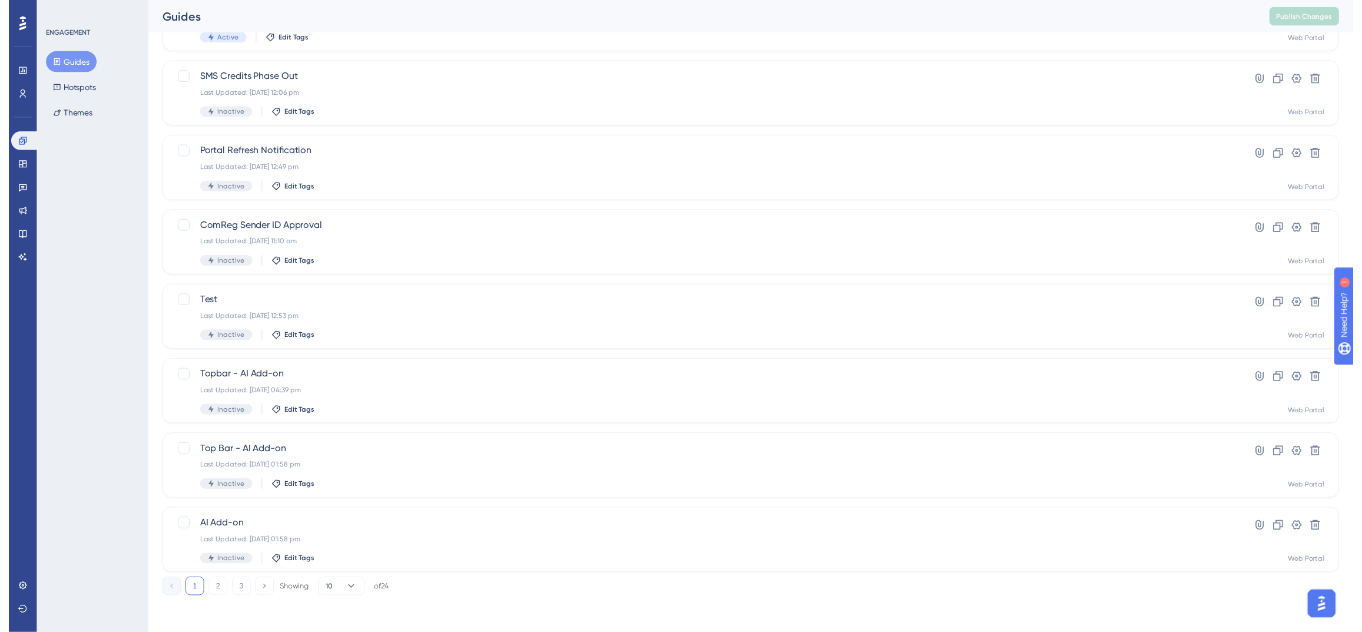
scroll to position [0, 0]
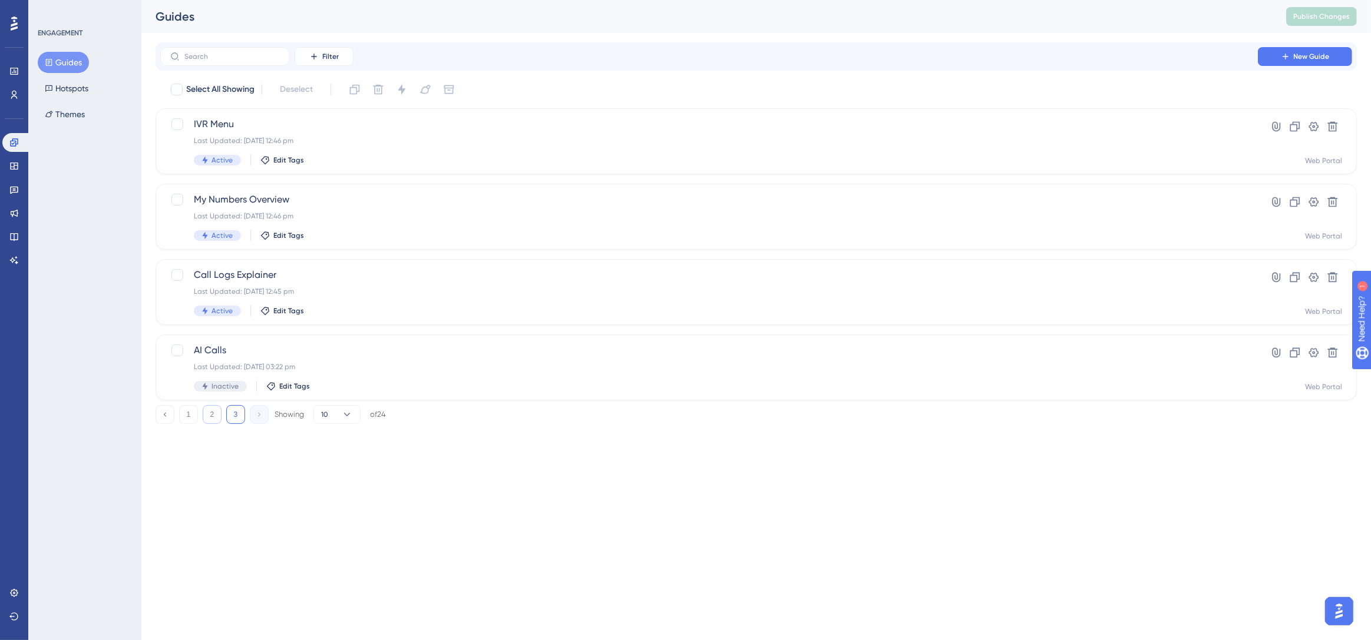
click at [217, 406] on button "2" at bounding box center [212, 414] width 19 height 19
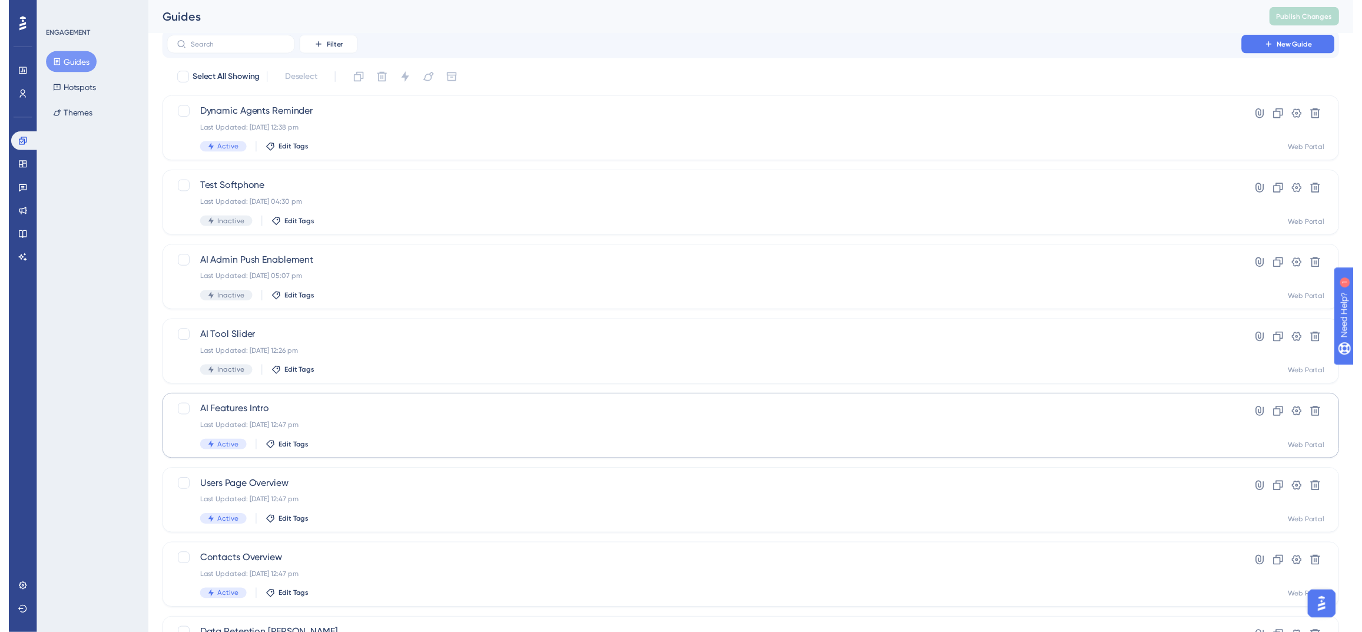
scroll to position [9, 0]
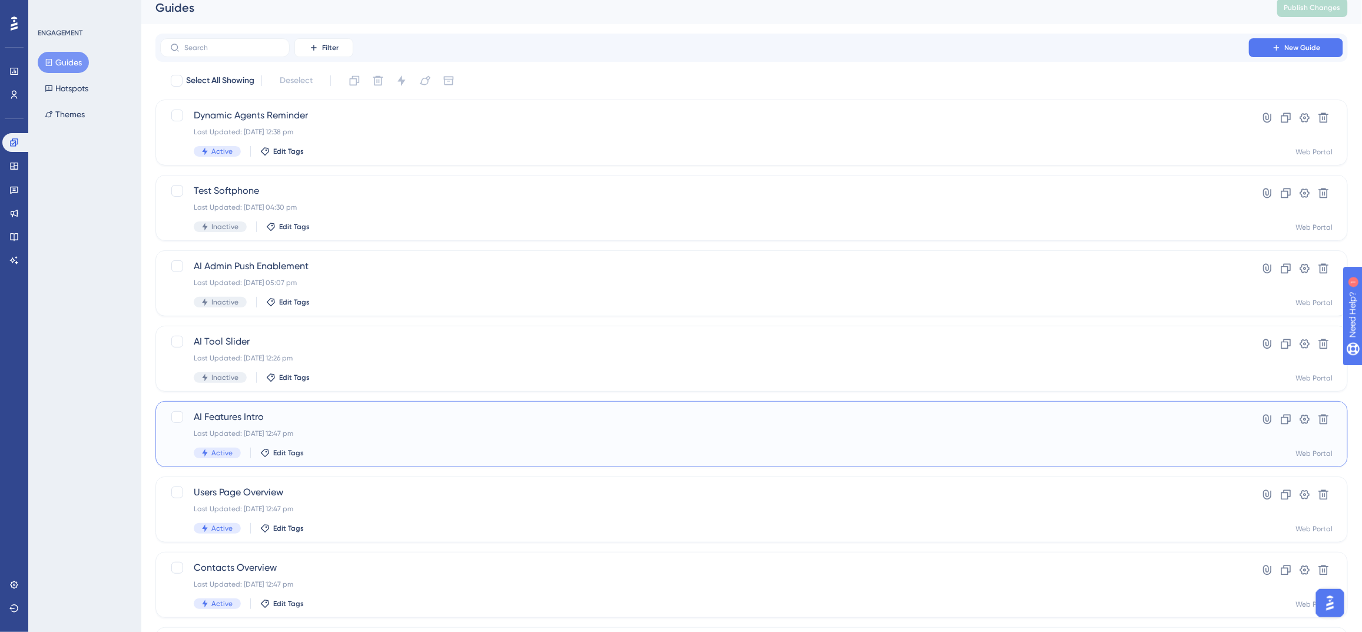
click at [355, 418] on span "AI Features Intro" at bounding box center [705, 417] width 1022 height 14
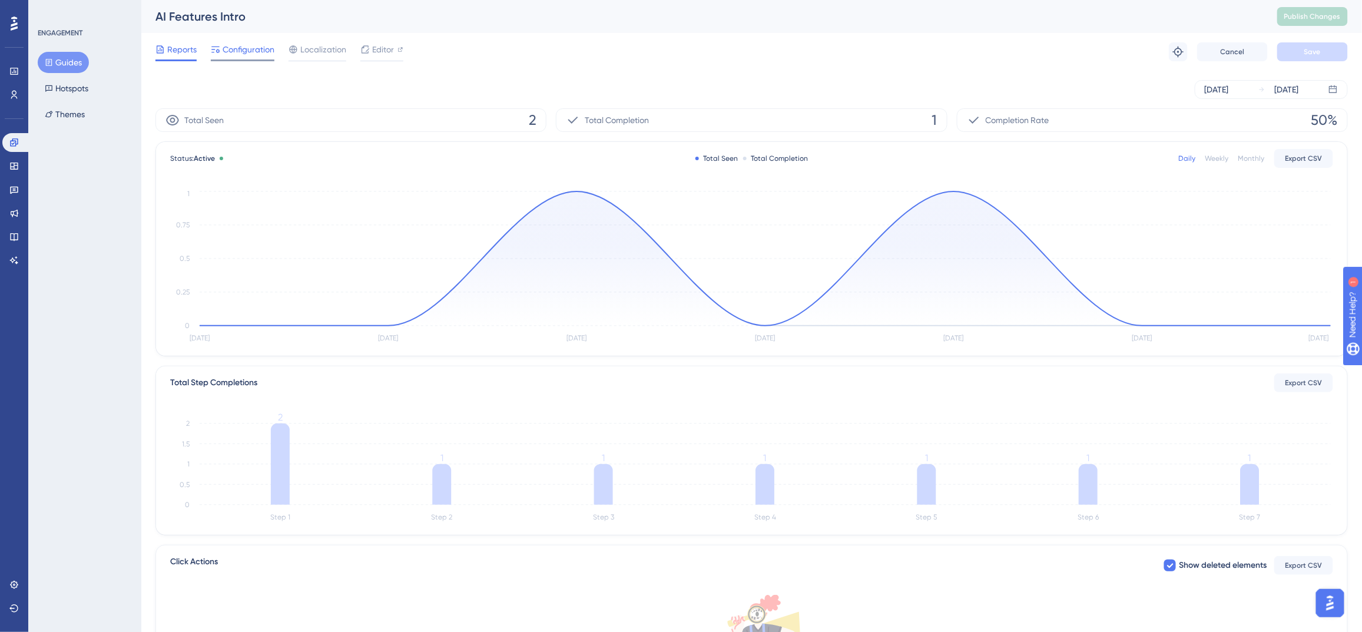
click at [249, 54] on span "Configuration" at bounding box center [249, 49] width 52 height 14
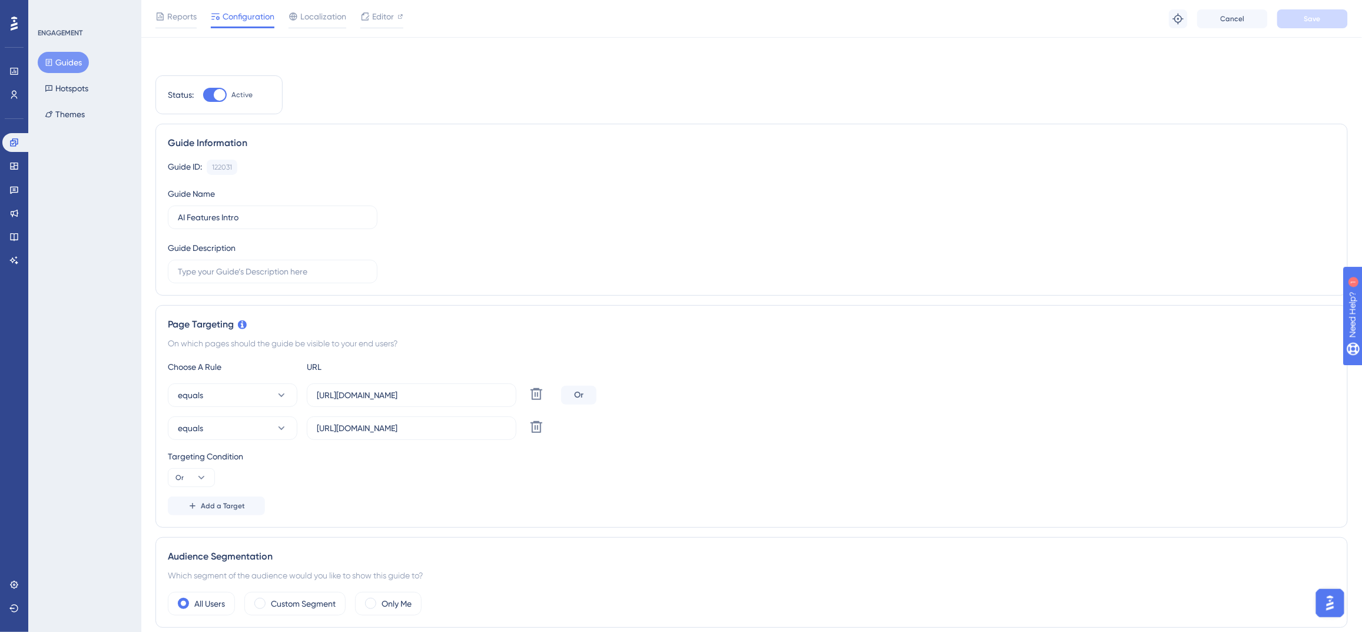
scroll to position [597, 0]
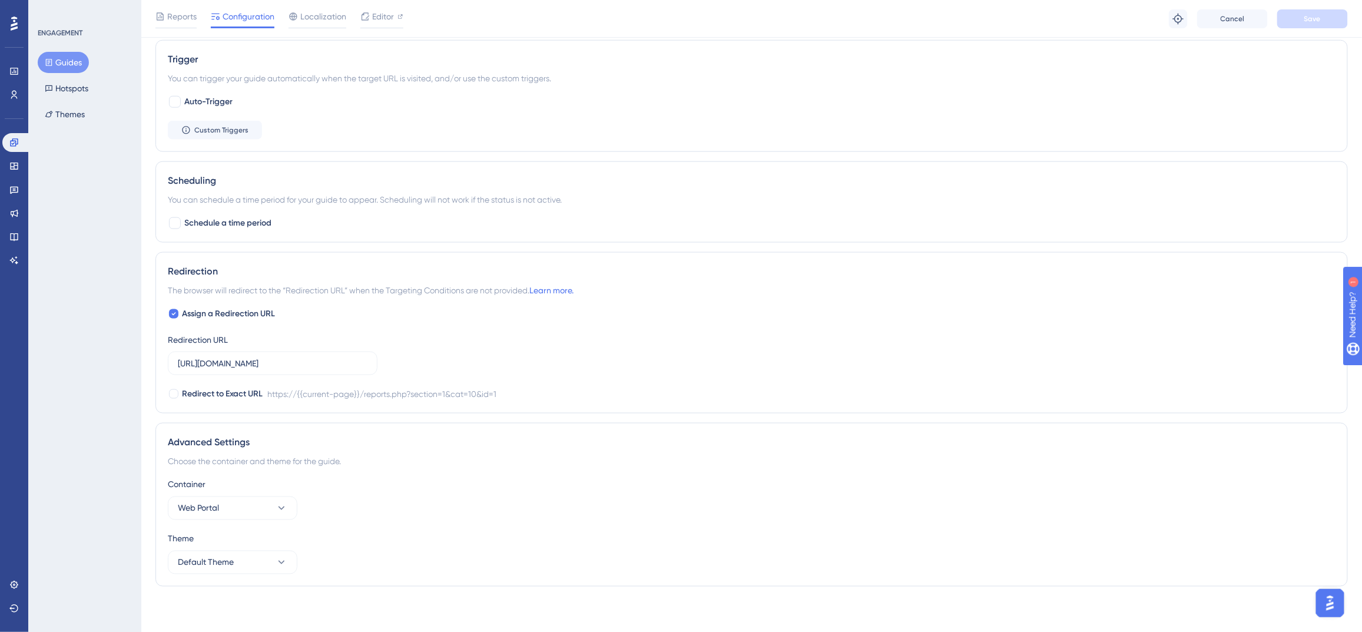
click at [75, 58] on button "Guides" at bounding box center [63, 62] width 51 height 21
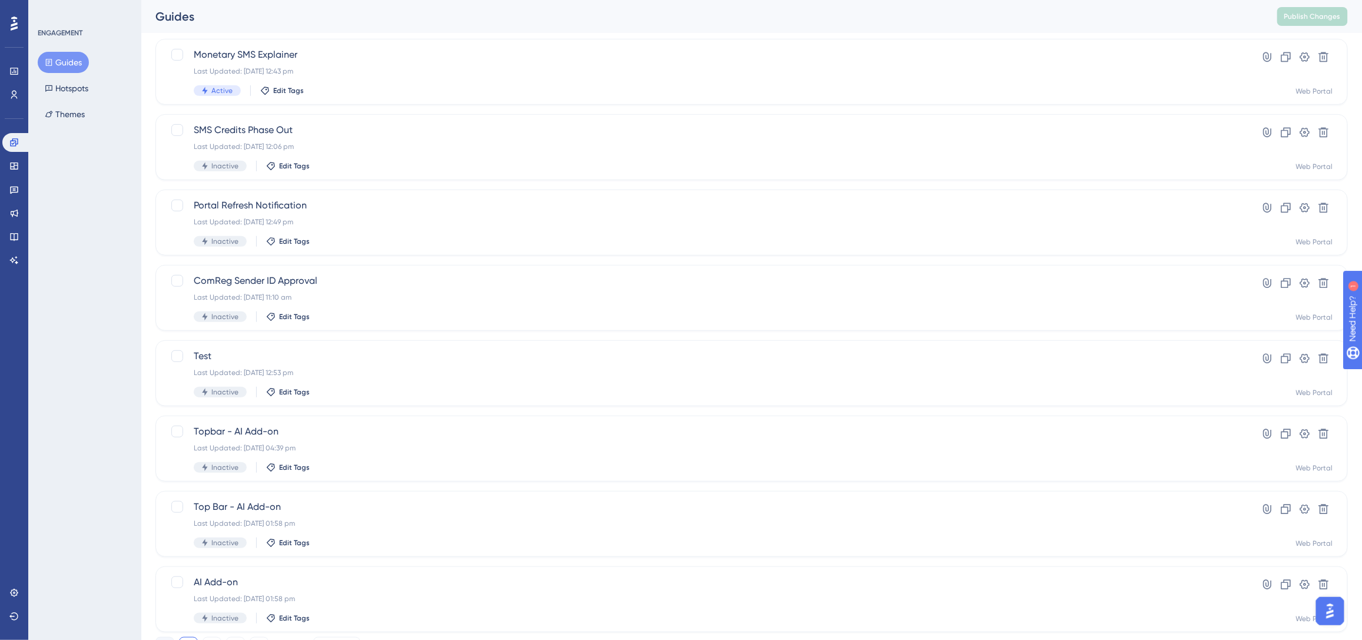
scroll to position [273, 0]
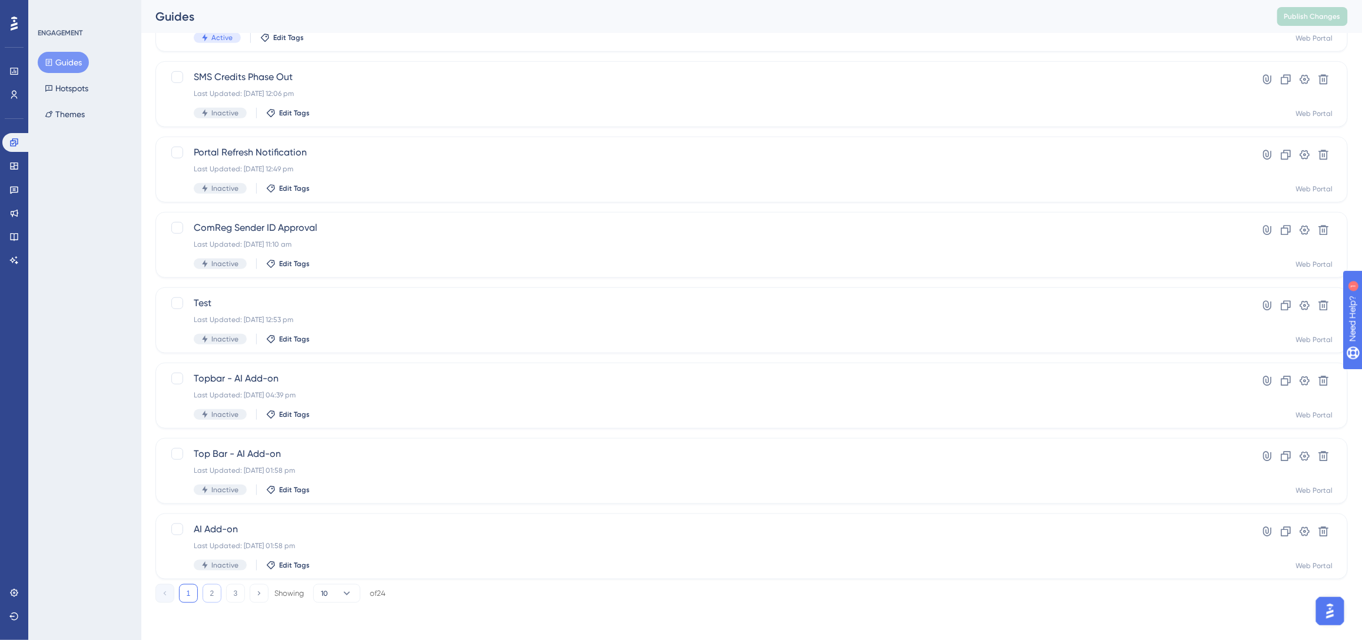
click at [217, 588] on button "2" at bounding box center [212, 593] width 19 height 19
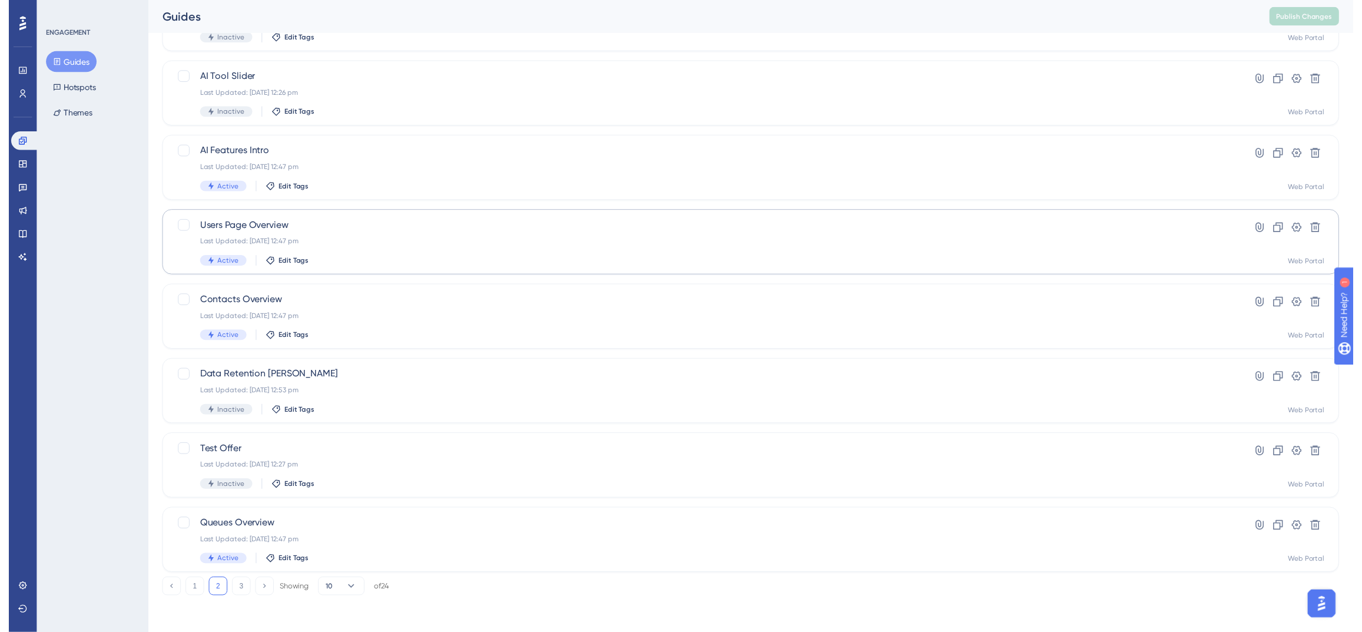
scroll to position [0, 0]
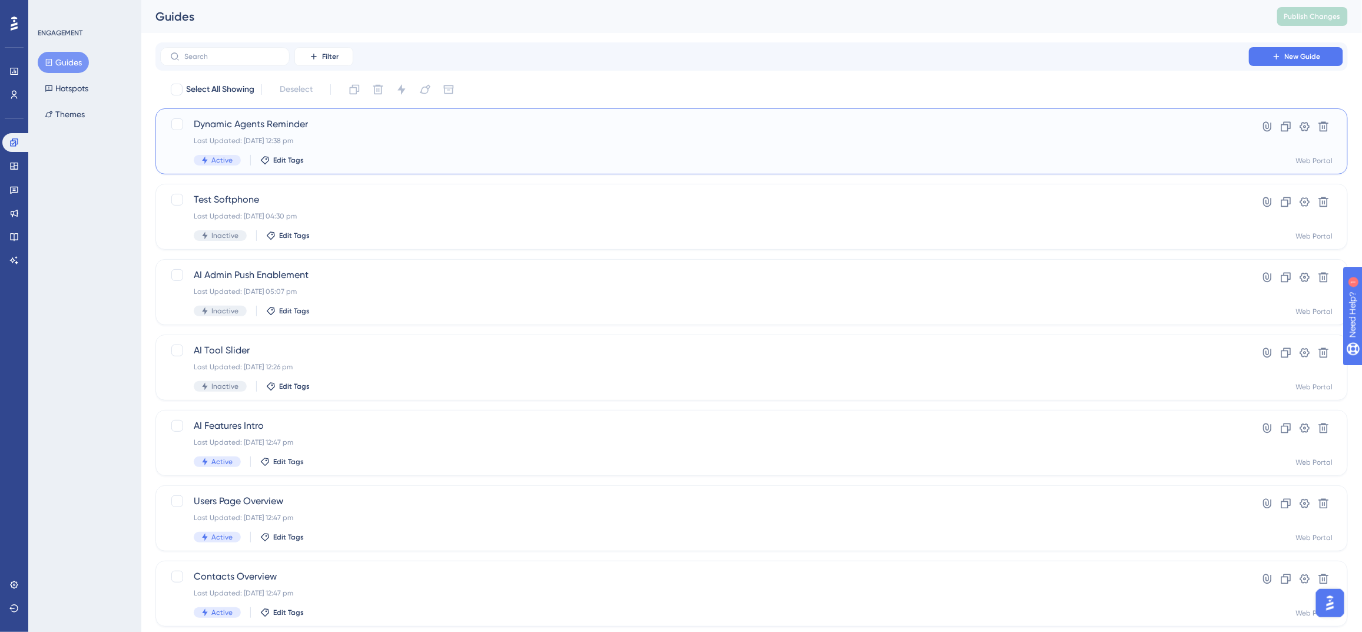
click at [377, 133] on div "Dynamic Agents Reminder Last Updated: 28 Mar 2025 12:38 pm Active Edit Tags" at bounding box center [705, 141] width 1022 height 48
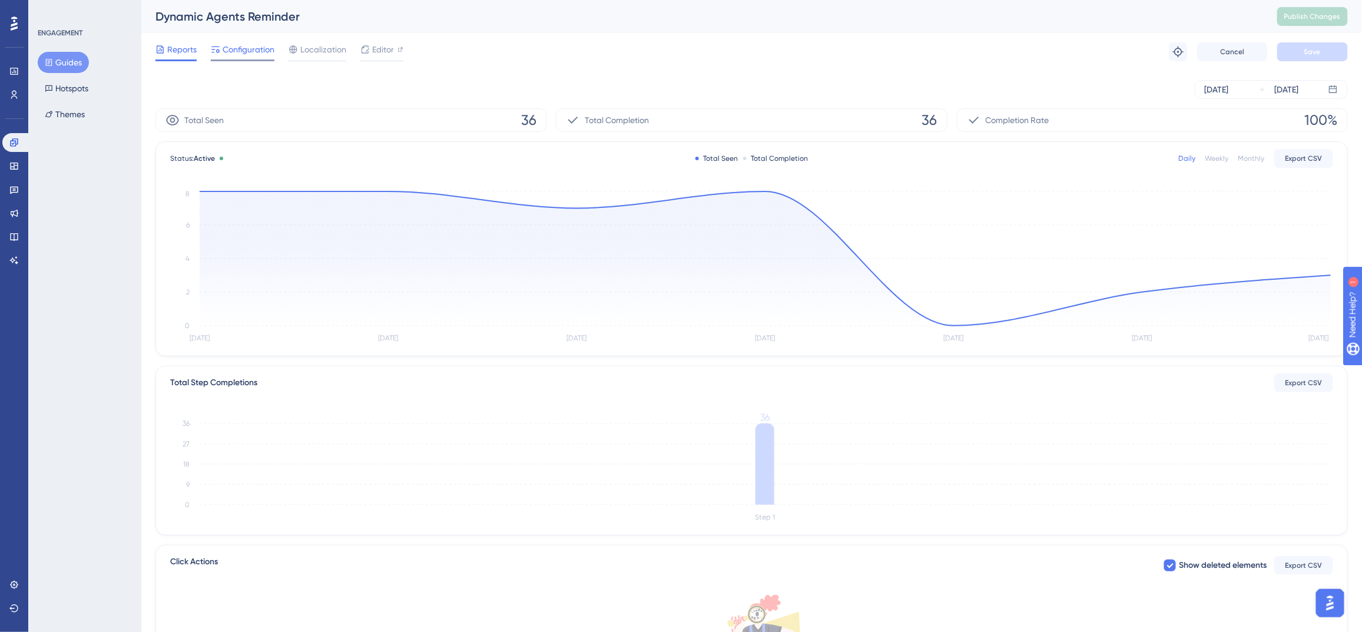
click at [247, 54] on span "Configuration" at bounding box center [249, 49] width 52 height 14
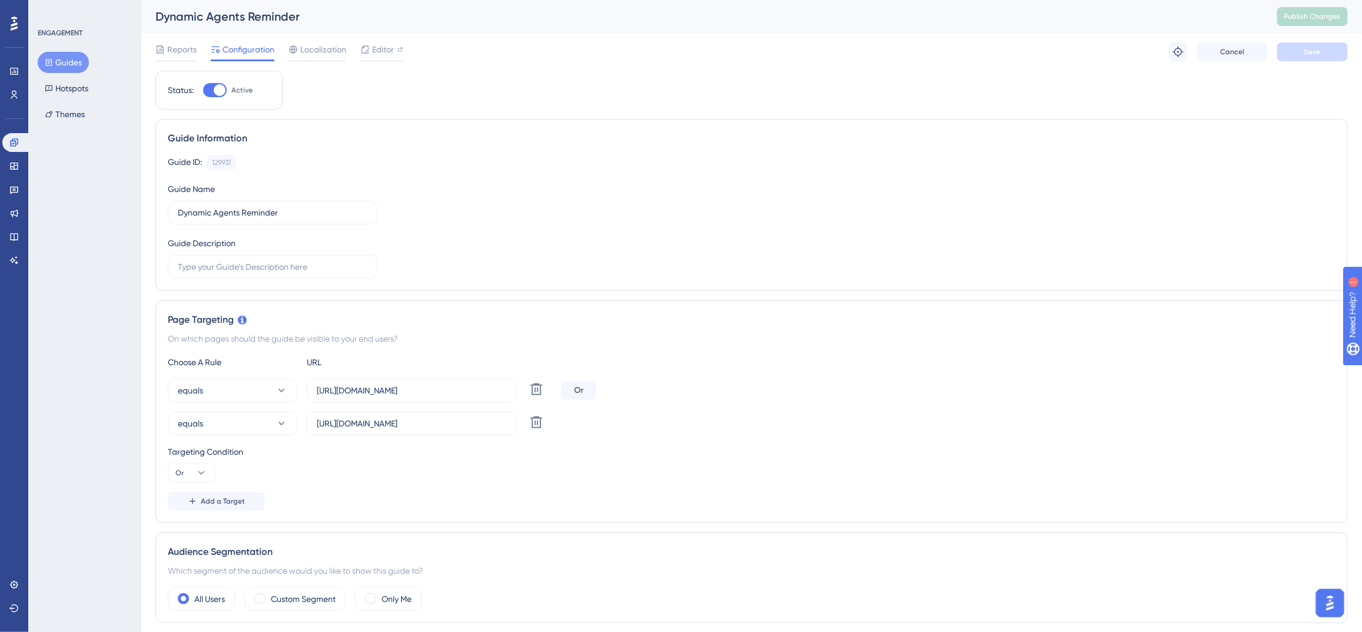
click at [64, 62] on button "Guides" at bounding box center [63, 62] width 51 height 21
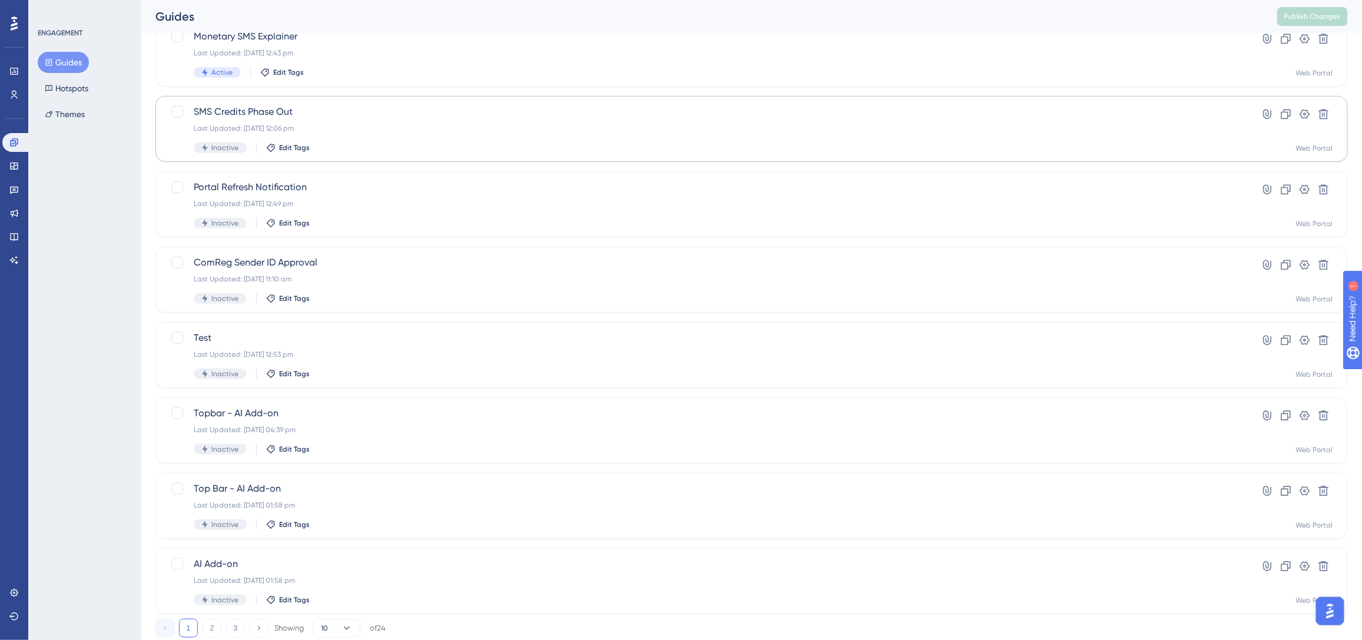
scroll to position [273, 0]
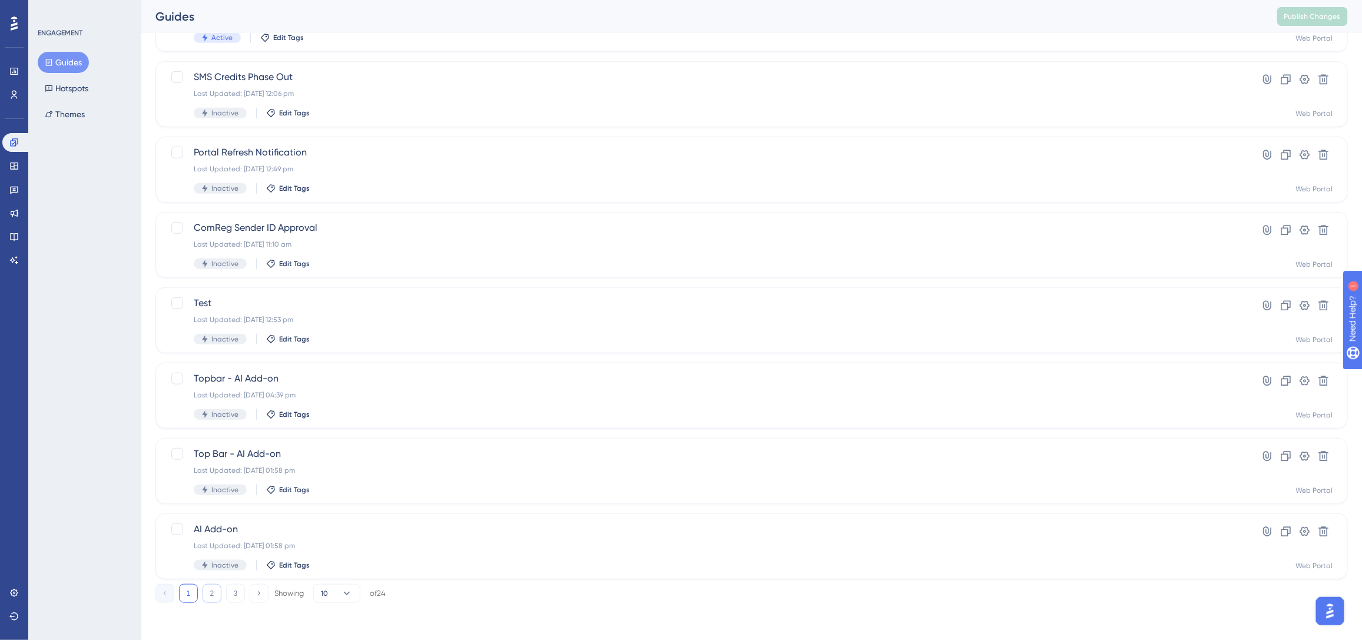
click at [218, 590] on button "2" at bounding box center [212, 593] width 19 height 19
click at [190, 589] on button "1" at bounding box center [188, 593] width 19 height 19
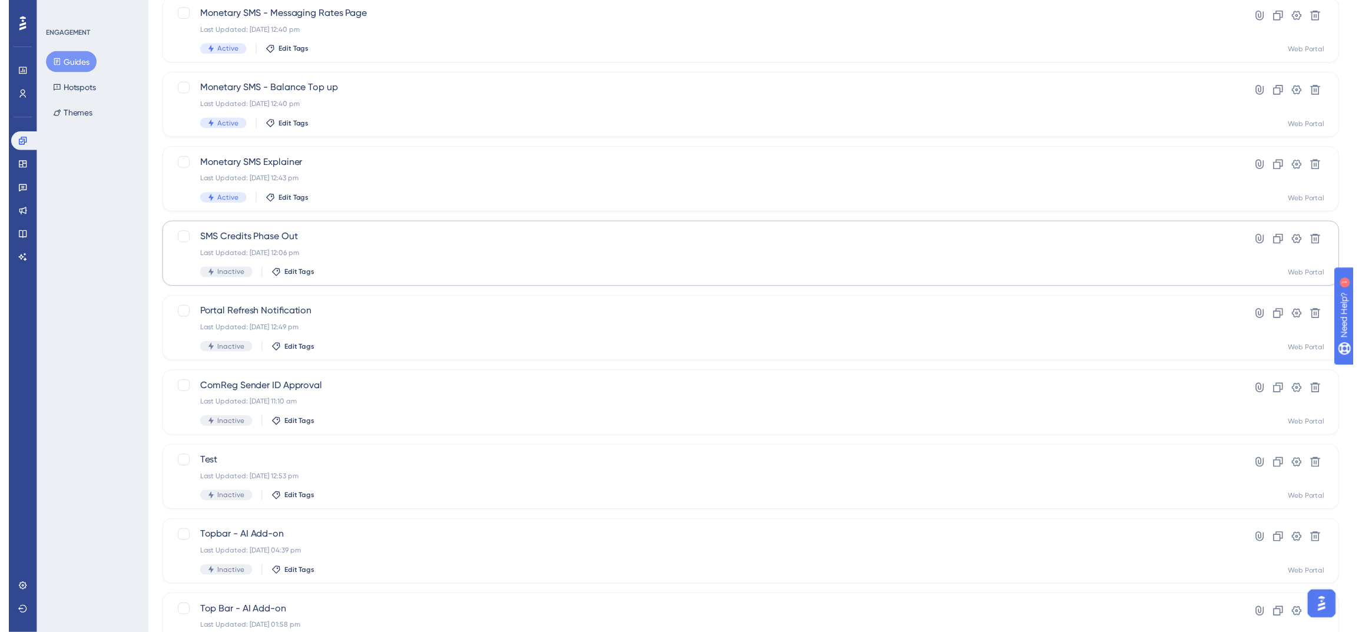
scroll to position [0, 0]
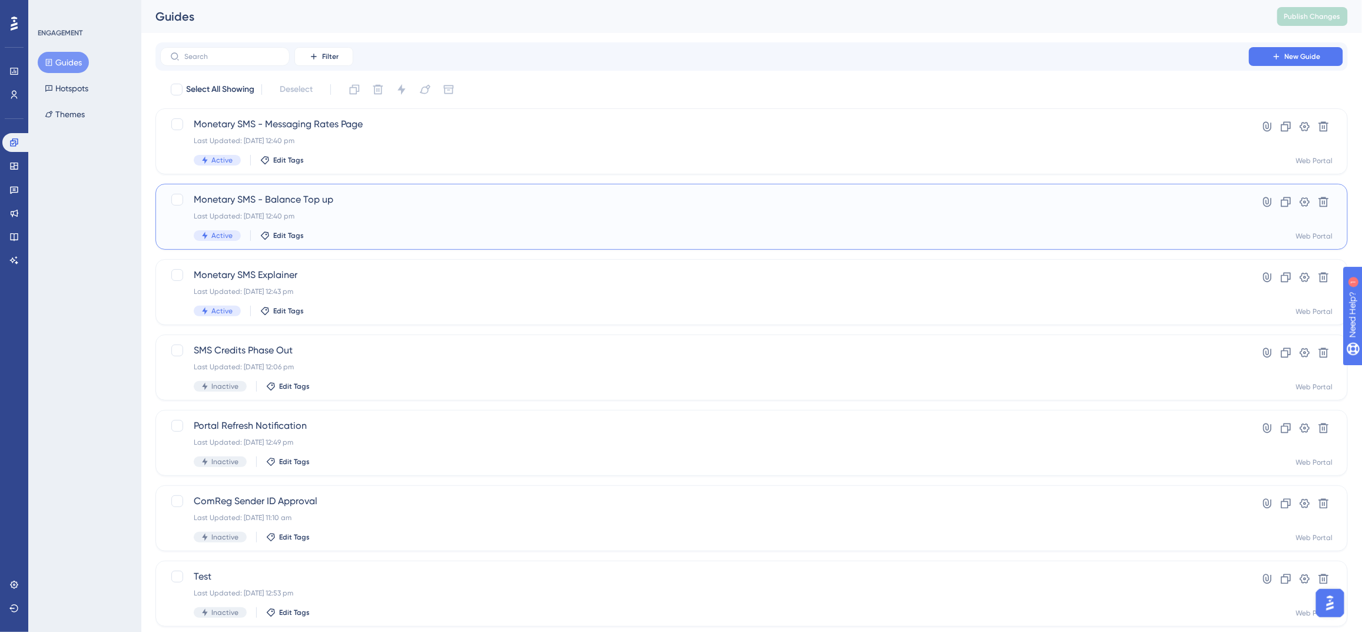
click at [426, 220] on div "Last Updated: 29 Sept 2025 12:40 pm" at bounding box center [705, 215] width 1022 height 9
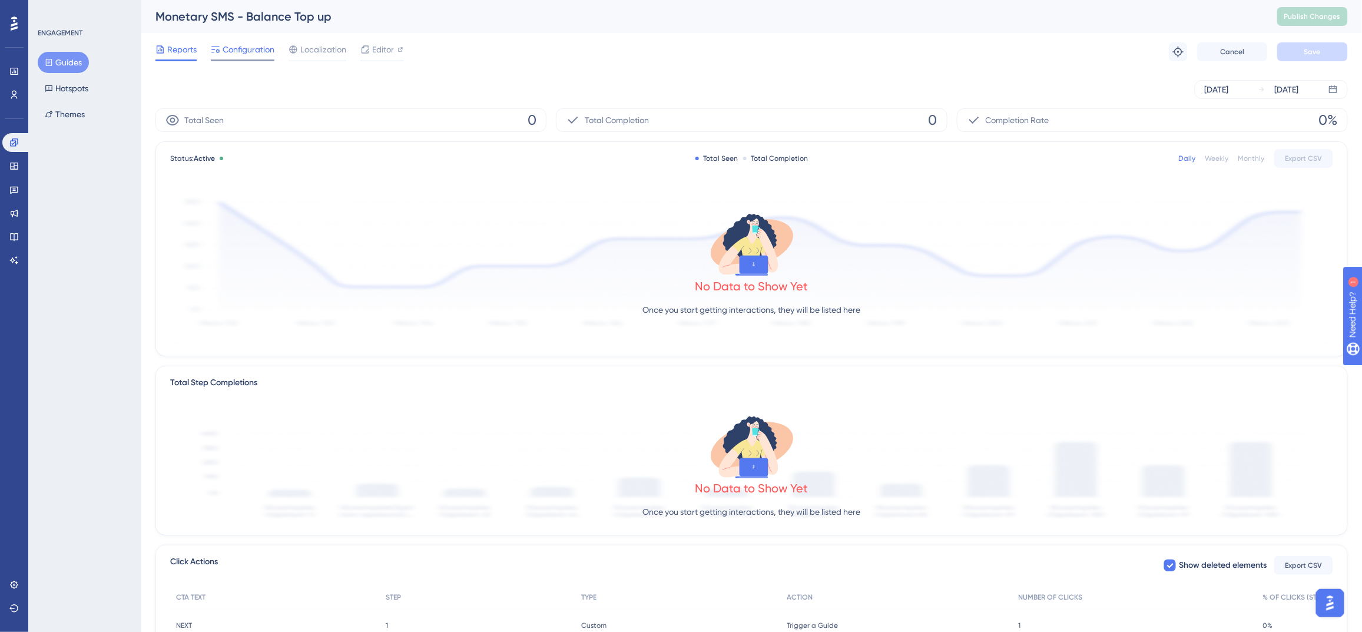
click at [228, 51] on span "Configuration" at bounding box center [249, 49] width 52 height 14
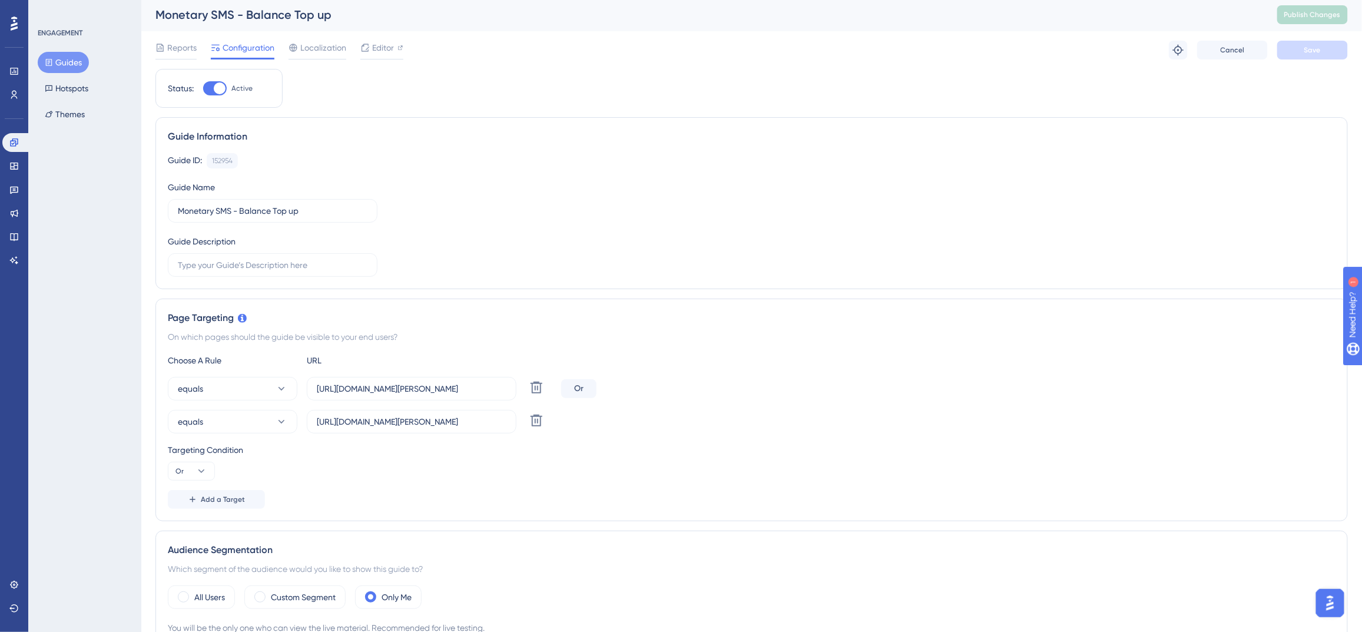
scroll to position [2, 0]
click at [400, 51] on div at bounding box center [401, 48] width 6 height 14
click at [14, 94] on icon at bounding box center [13, 94] width 9 height 9
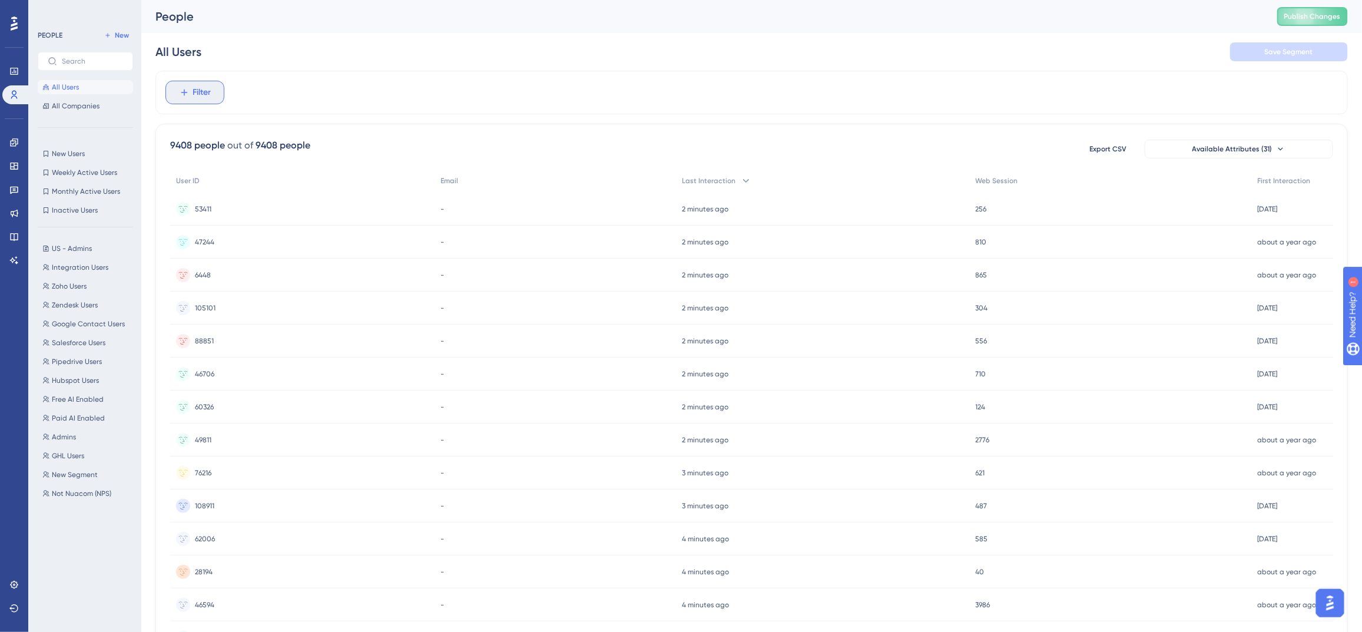
click at [199, 97] on span "Filter" at bounding box center [202, 92] width 18 height 14
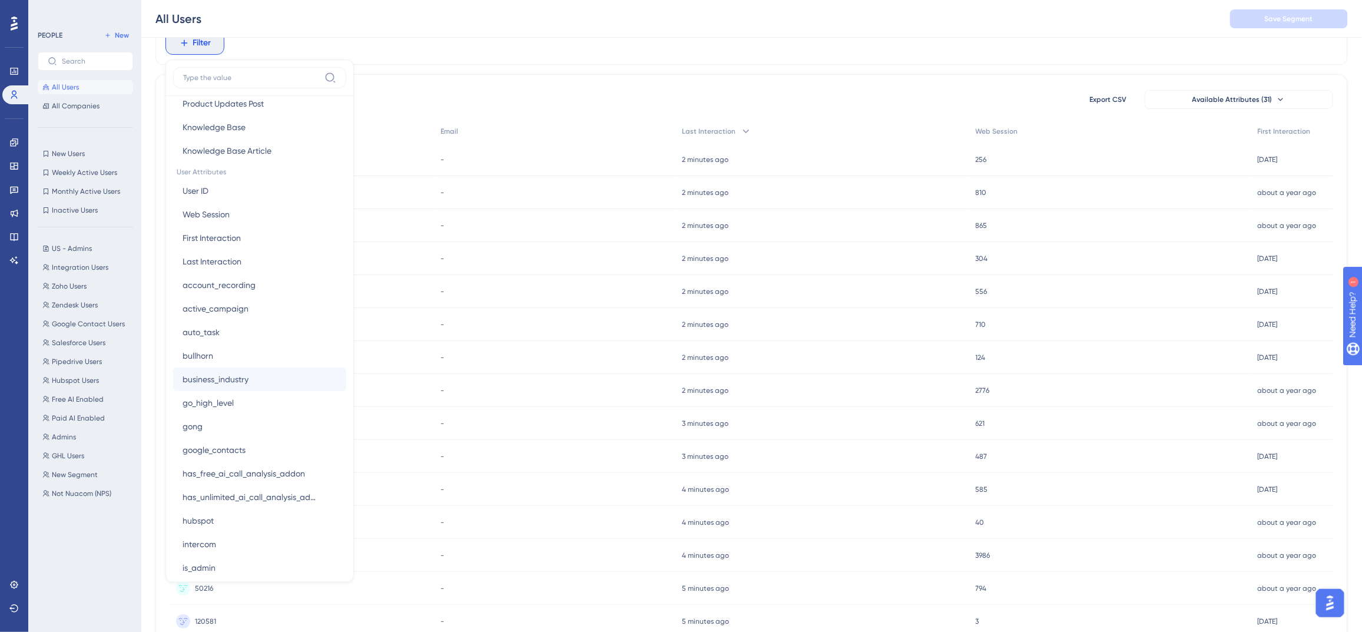
scroll to position [464, 0]
click at [254, 200] on button "User ID User ID" at bounding box center [259, 195] width 173 height 24
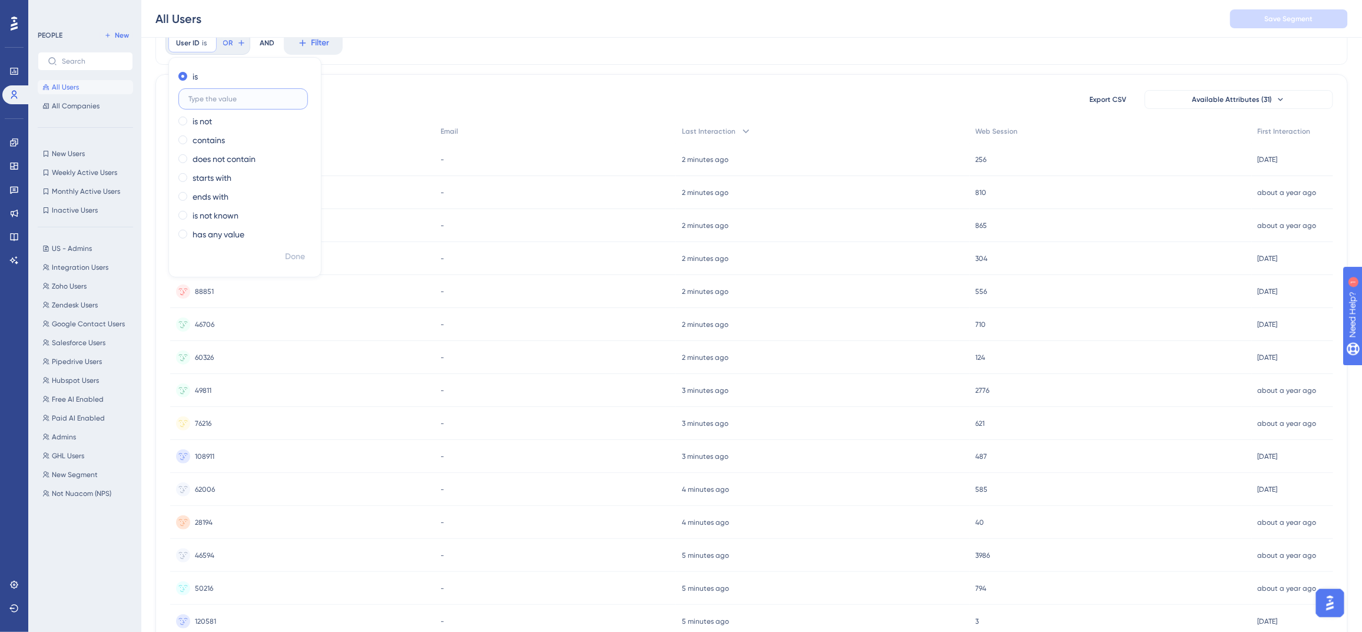
paste input "993 6460 59061 29522 1605 71946 46228 5326 6404 10004 20594 24870 29286 32850 3…"
type input "993 6460 59061 29522 1605 71946 46228 5326 6404 10004 20594 24870 29286 32850 3…"
click at [301, 253] on span "Done" at bounding box center [295, 257] width 20 height 14
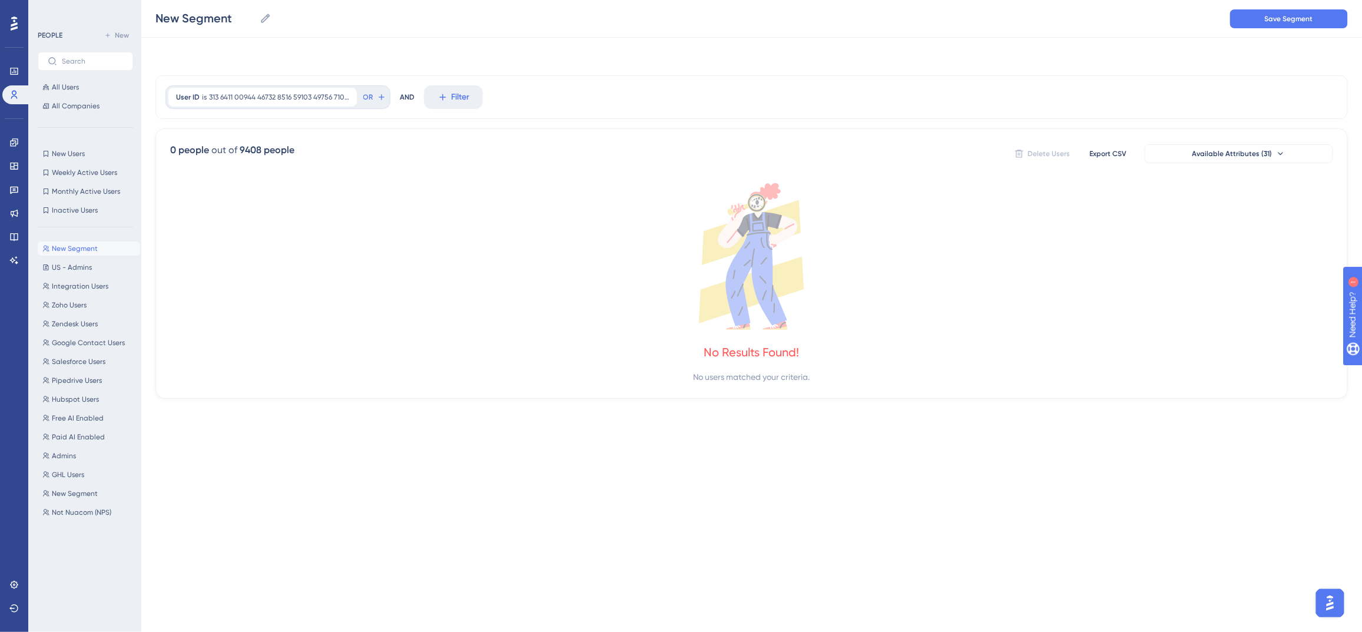
scroll to position [0, 0]
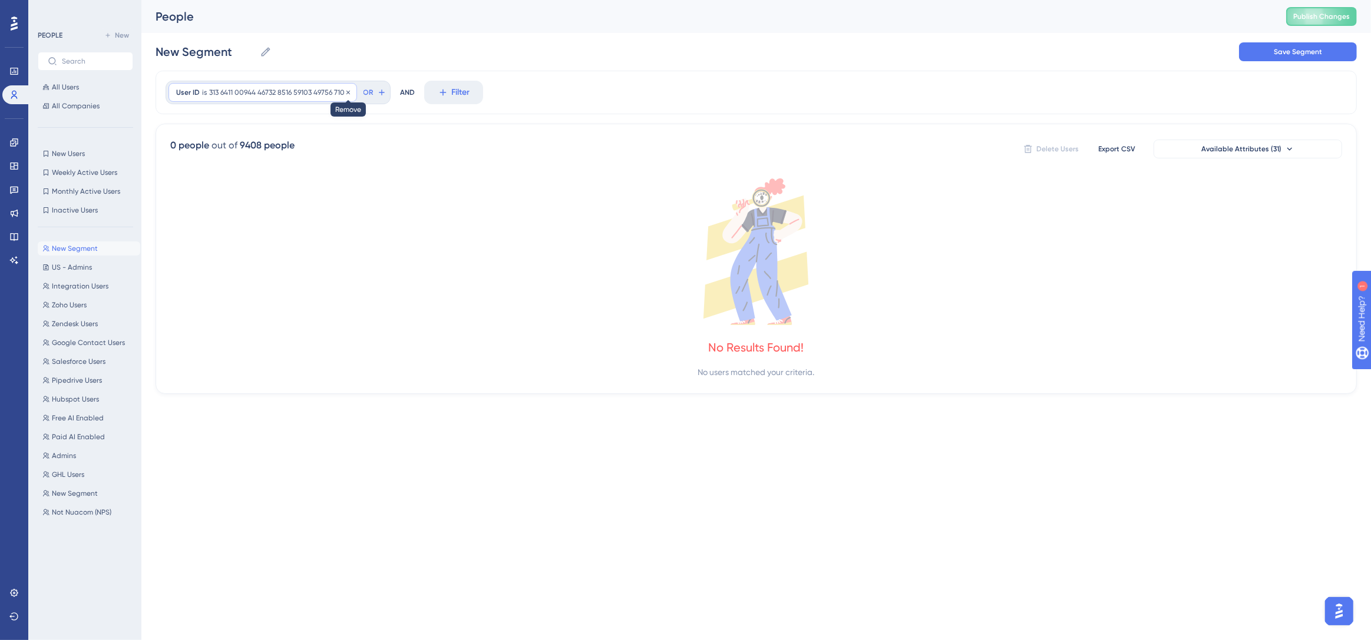
click at [349, 94] on icon at bounding box center [348, 92] width 7 height 7
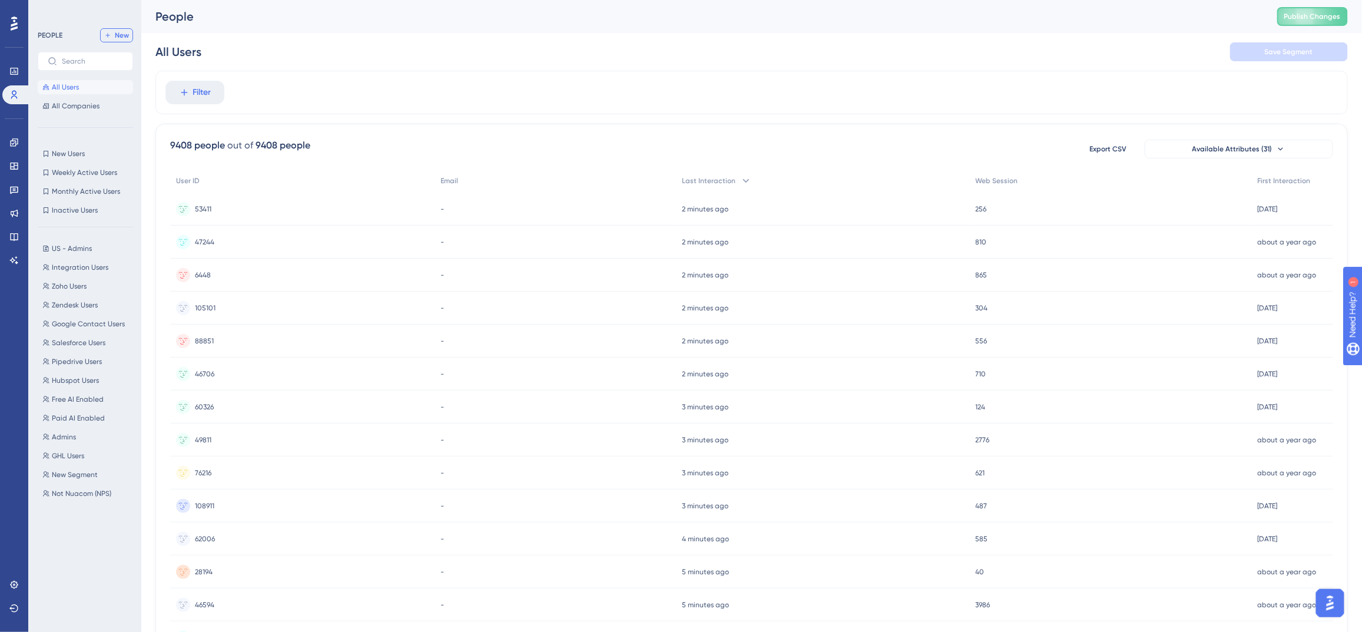
click at [121, 35] on span "New" at bounding box center [122, 35] width 14 height 9
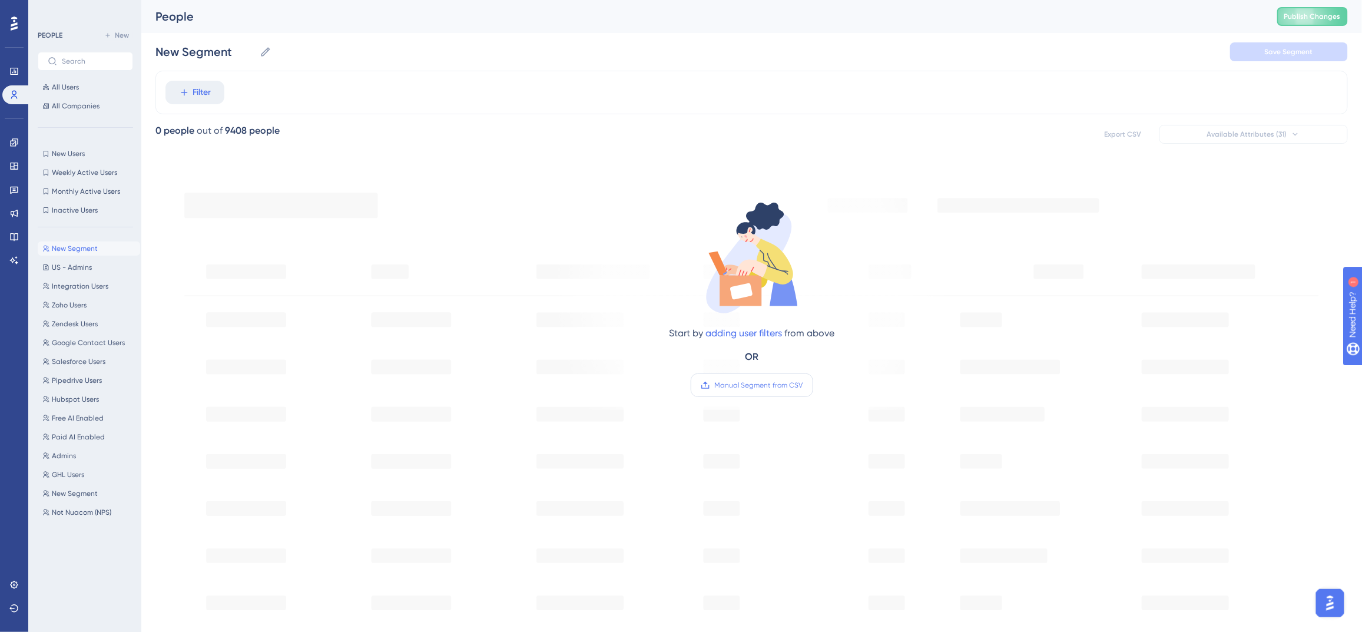
click at [733, 390] on label "Manual Segment from CSV" at bounding box center [752, 385] width 123 height 24
click at [803, 385] on input "Manual Segment from CSV" at bounding box center [803, 385] width 0 height 0
click at [757, 393] on label "Manual Segment from CSV" at bounding box center [752, 385] width 123 height 24
click at [803, 385] on input "Manual Segment from CSV" at bounding box center [803, 385] width 0 height 0
click at [753, 385] on span "Manual Segment from CSV" at bounding box center [759, 384] width 88 height 9
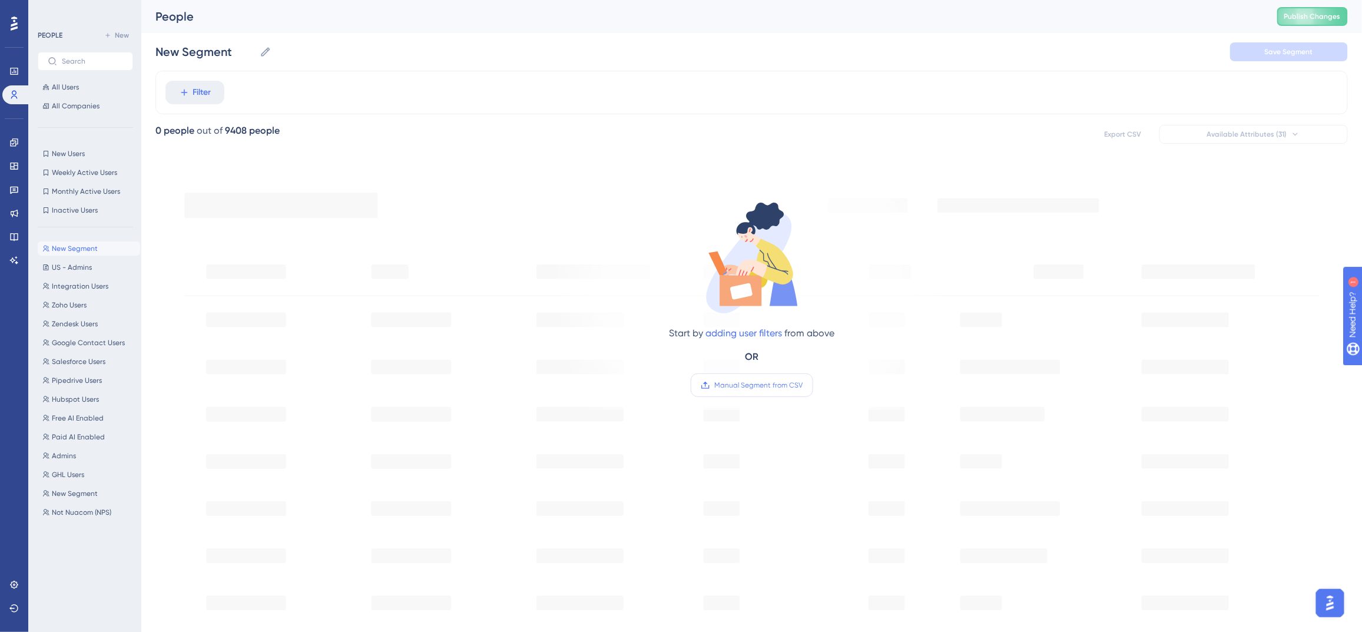
click at [803, 385] on input "Manual Segment from CSV" at bounding box center [803, 385] width 0 height 0
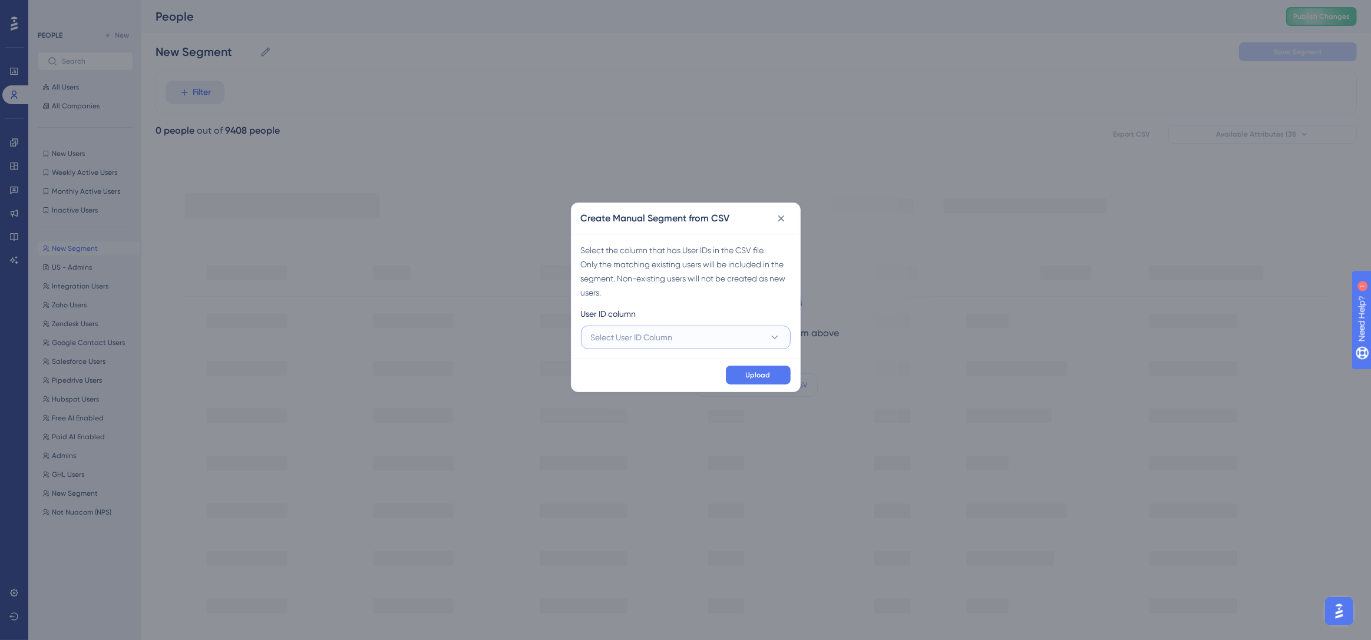
click at [708, 345] on button "Select User ID Column" at bounding box center [686, 338] width 210 height 24
click at [634, 363] on div "A - 6 4 6 0 A - 6 4 6 0" at bounding box center [686, 374] width 176 height 24
click at [762, 381] on button "Upload" at bounding box center [758, 375] width 65 height 19
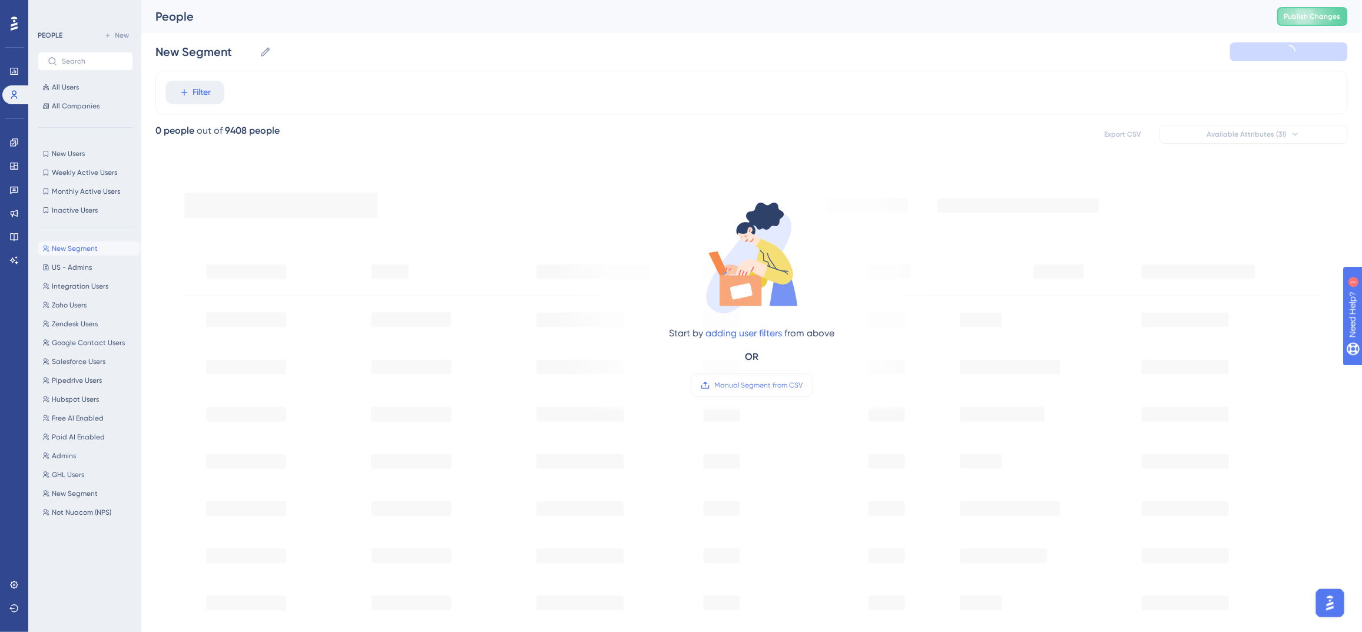
type input "New Segment-1"
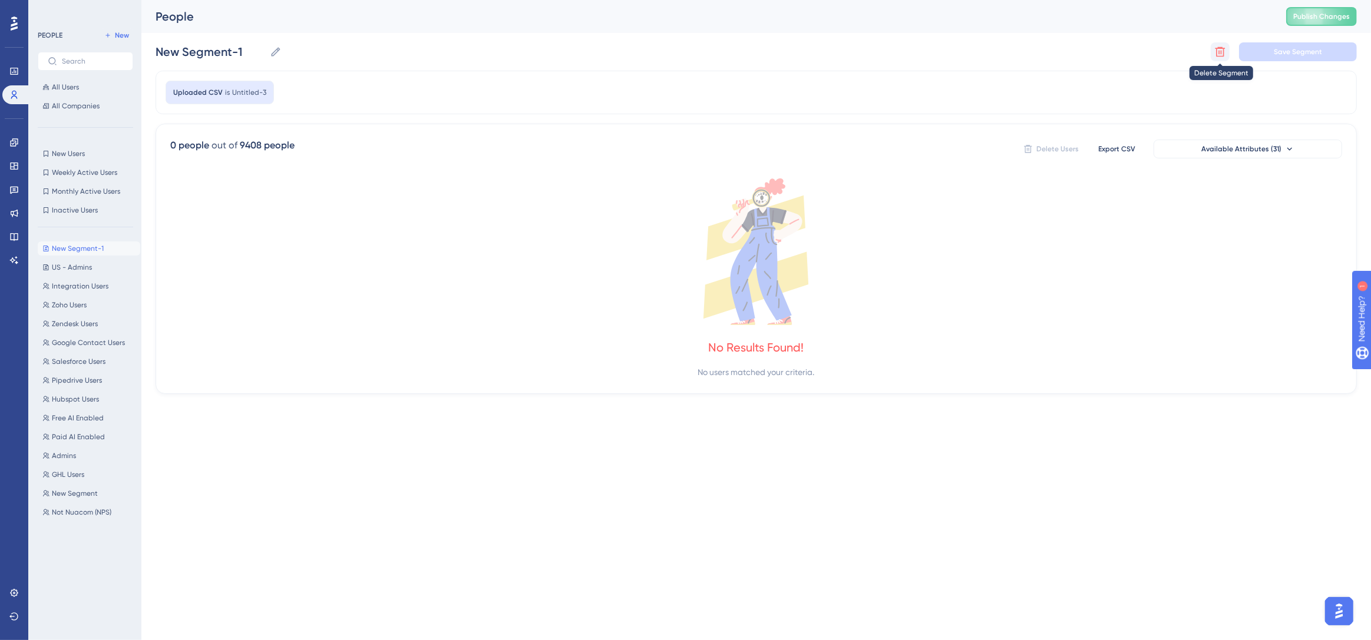
click at [1215, 54] on icon at bounding box center [1220, 52] width 12 height 12
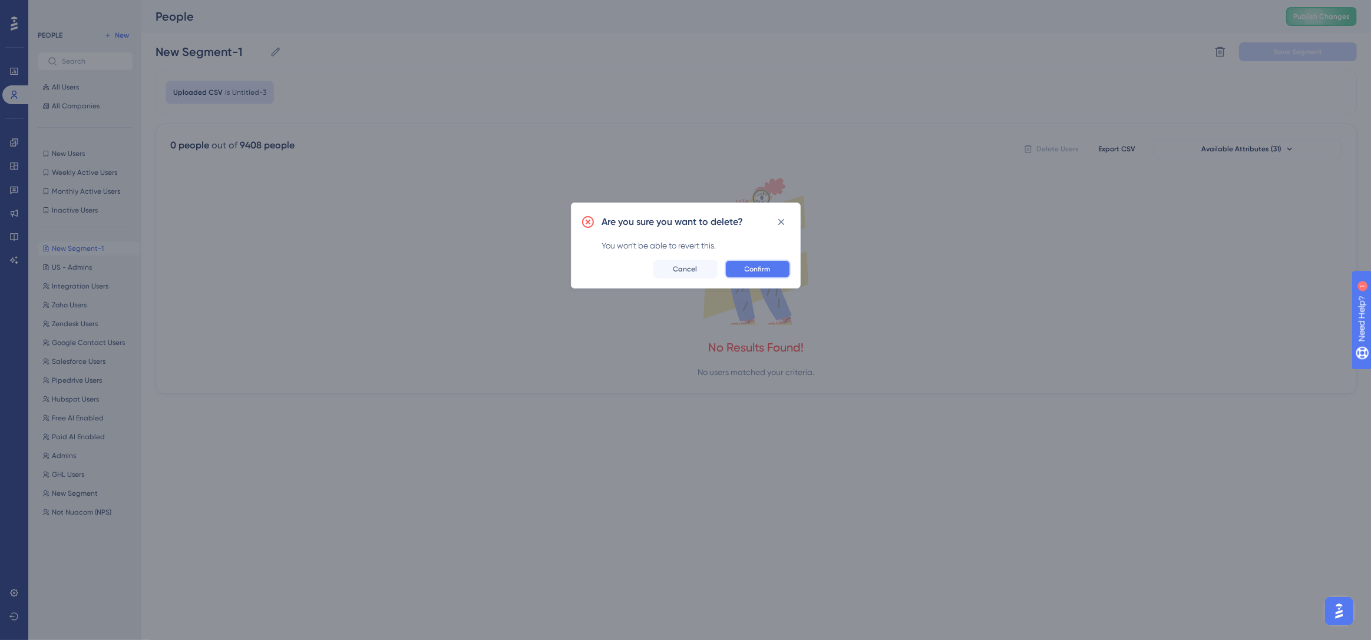
click at [743, 270] on button "Confirm" at bounding box center [757, 269] width 66 height 19
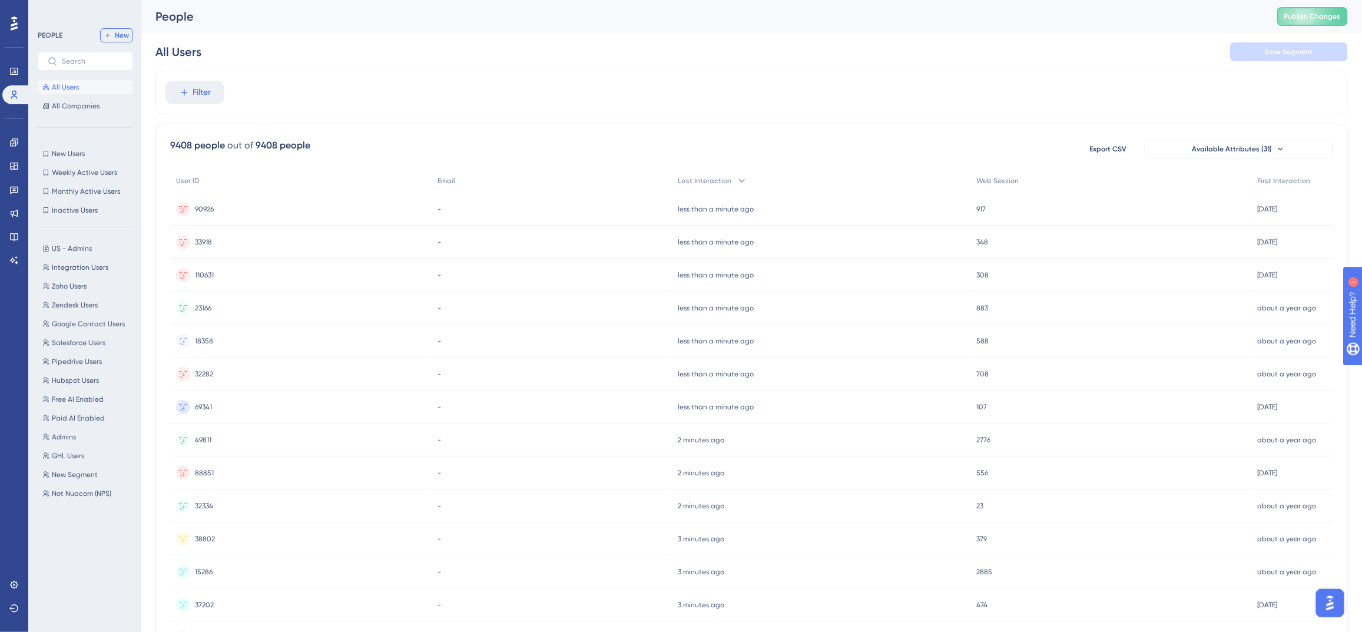
click at [123, 38] on span "New" at bounding box center [122, 35] width 14 height 9
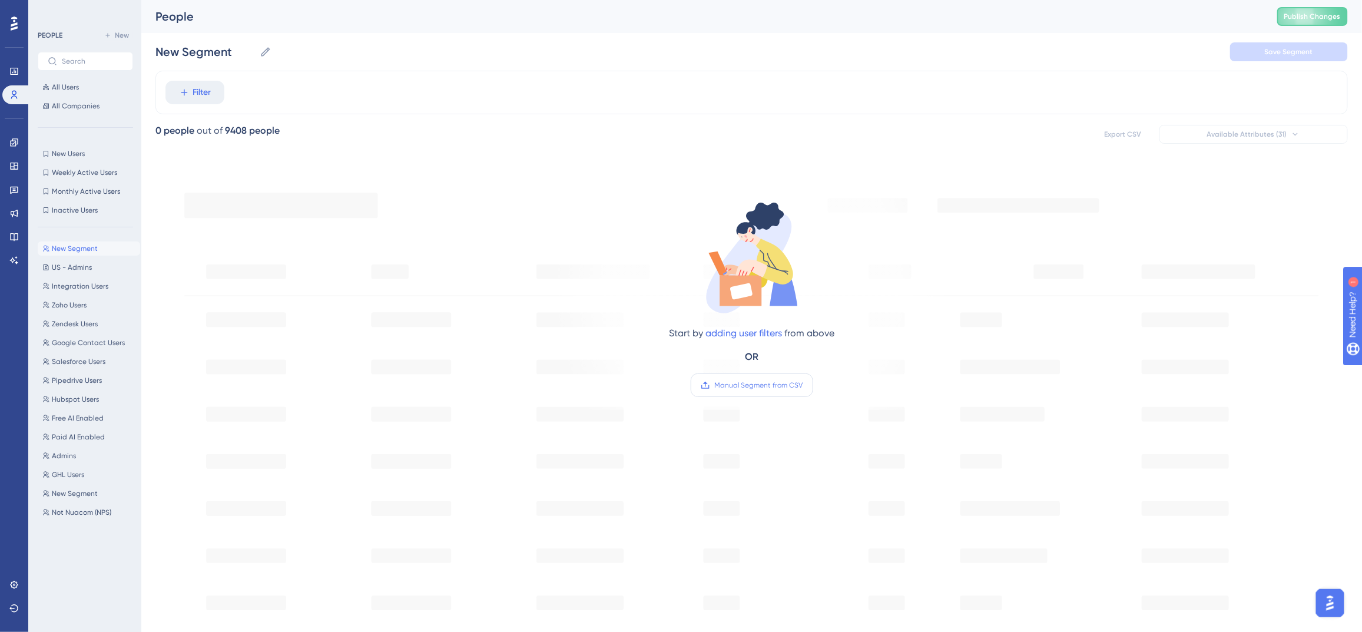
click at [775, 385] on span "Manual Segment from CSV" at bounding box center [759, 384] width 88 height 9
click at [803, 385] on input "Manual Segment from CSV" at bounding box center [803, 385] width 0 height 0
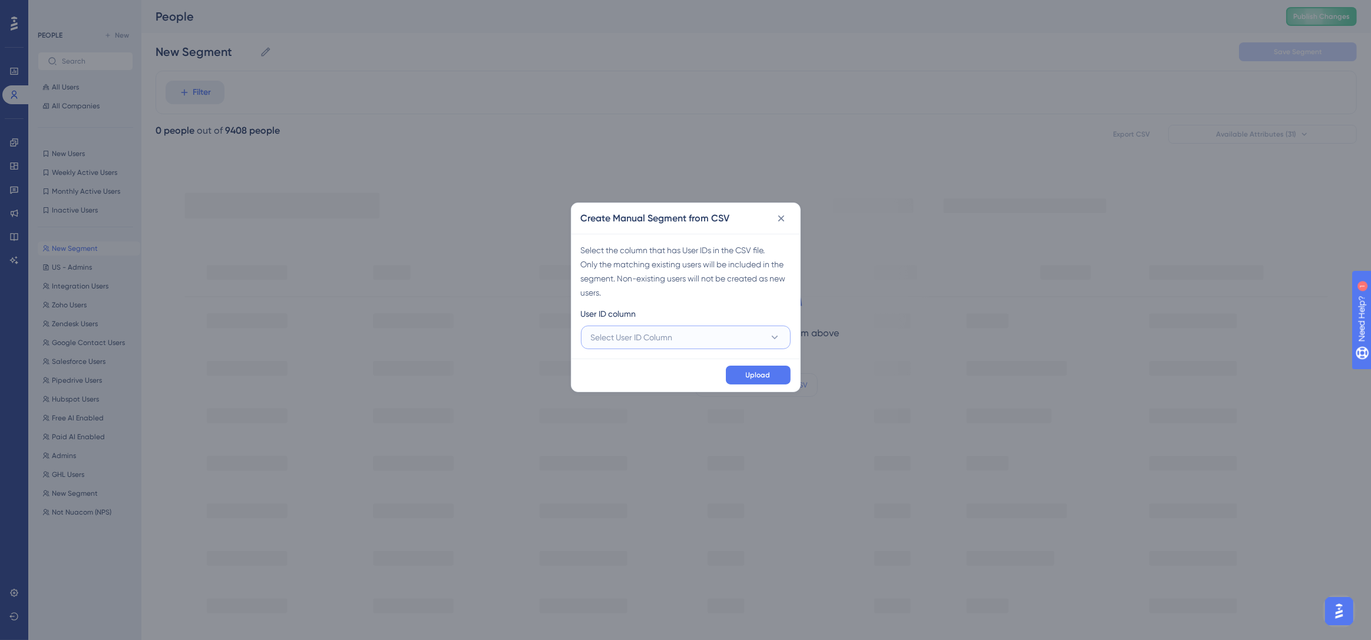
click at [679, 331] on button "Select User ID Column" at bounding box center [686, 338] width 210 height 24
click at [633, 370] on div "A - 6460 A - 6460" at bounding box center [686, 374] width 176 height 24
click at [747, 380] on button "Upload" at bounding box center [758, 375] width 65 height 19
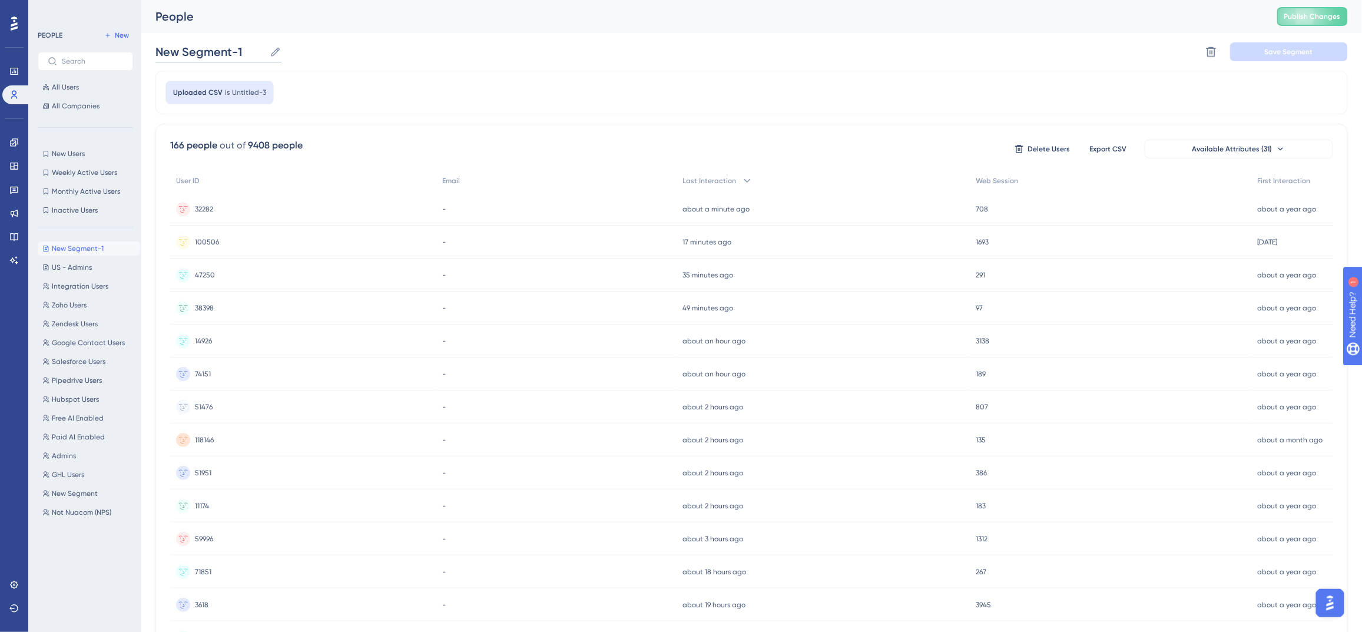
click at [198, 55] on input "New Segment-1" at bounding box center [210, 52] width 110 height 16
click at [205, 54] on input "New Segment-1" at bounding box center [210, 52] width 110 height 16
click at [1322, 61] on button "Save Segment" at bounding box center [1289, 51] width 118 height 19
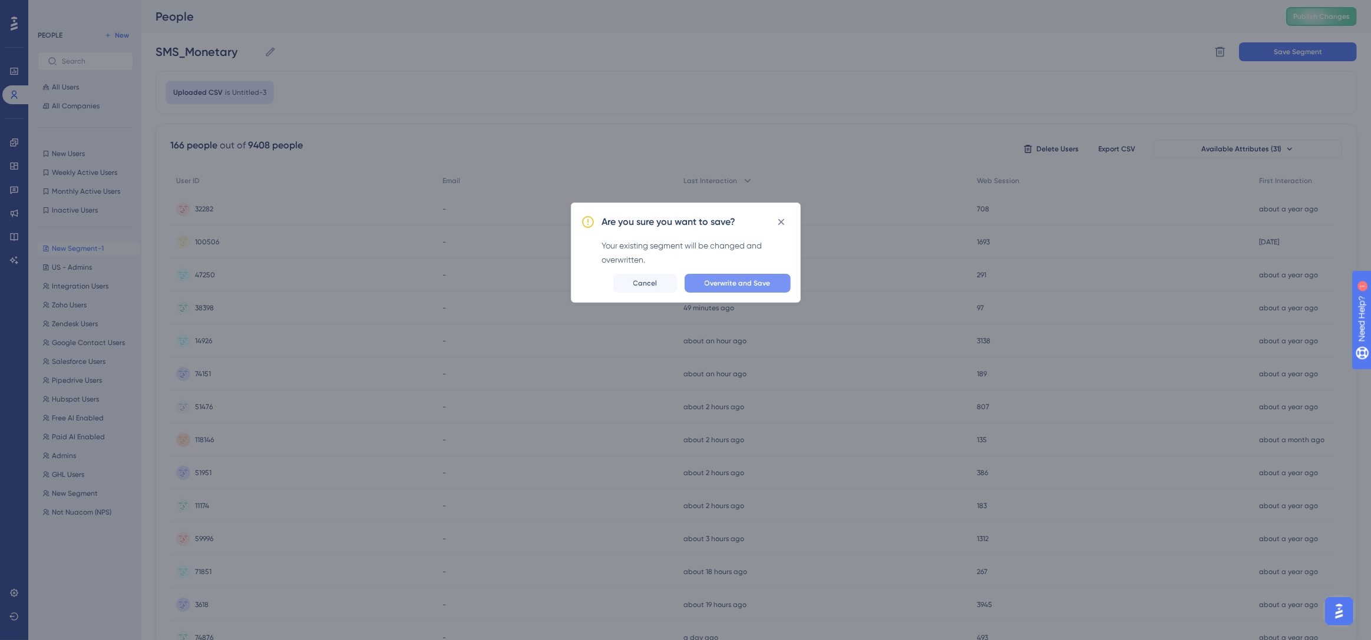
click at [771, 280] on button "Overwrite and Save" at bounding box center [737, 283] width 106 height 19
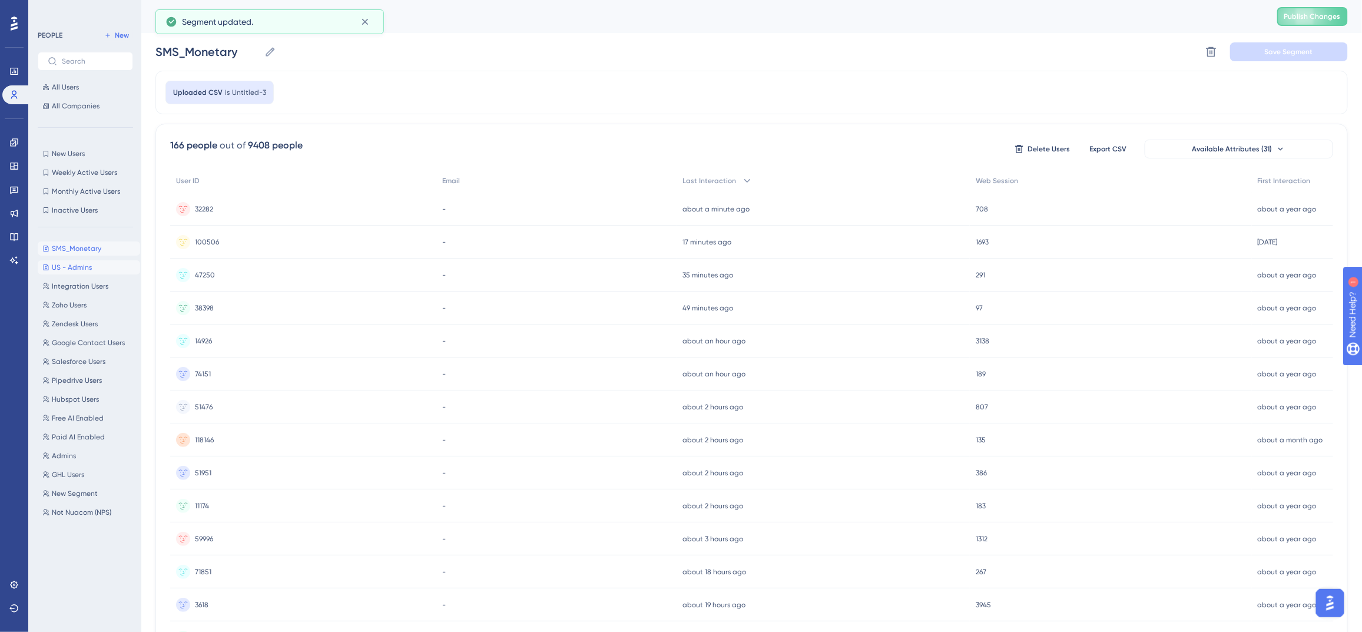
click at [88, 271] on span "US - Admins" at bounding box center [72, 267] width 40 height 9
click at [83, 247] on span "SMS_Monetary" at bounding box center [76, 248] width 49 height 9
type input "SMS_Monetary"
click at [14, 141] on icon at bounding box center [14, 142] width 8 height 8
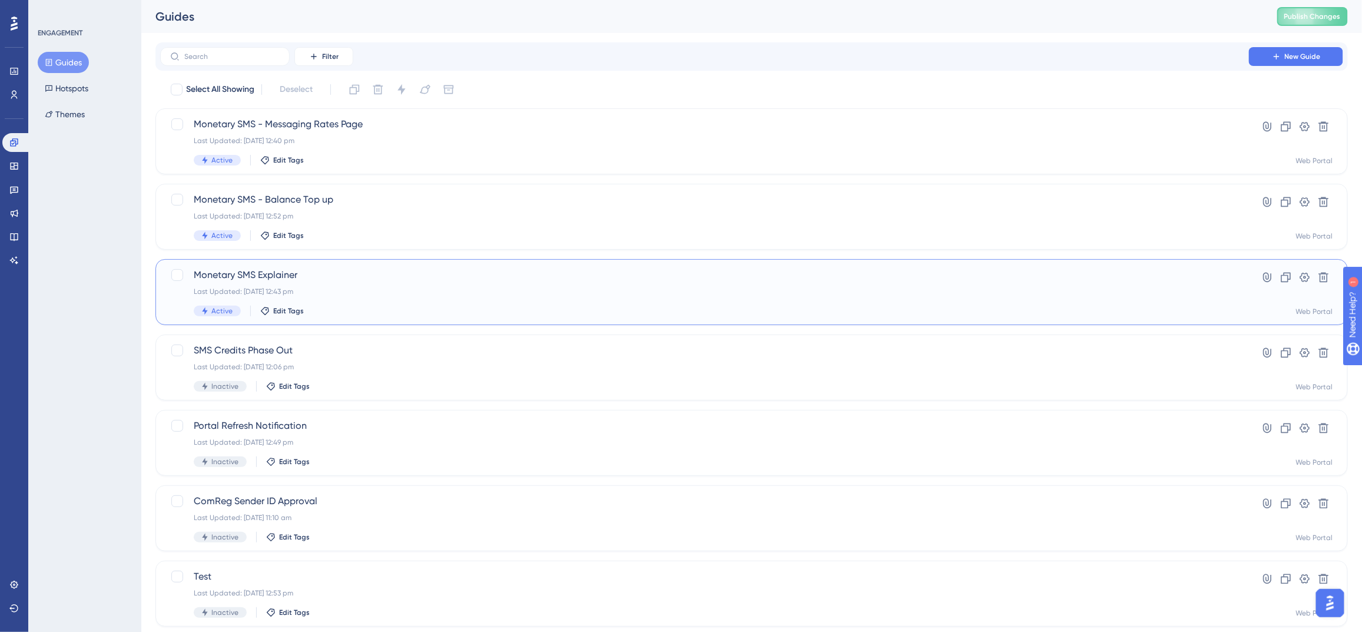
click at [370, 289] on div "Last Updated: 29 Sept 2025 12:43 pm" at bounding box center [705, 291] width 1022 height 9
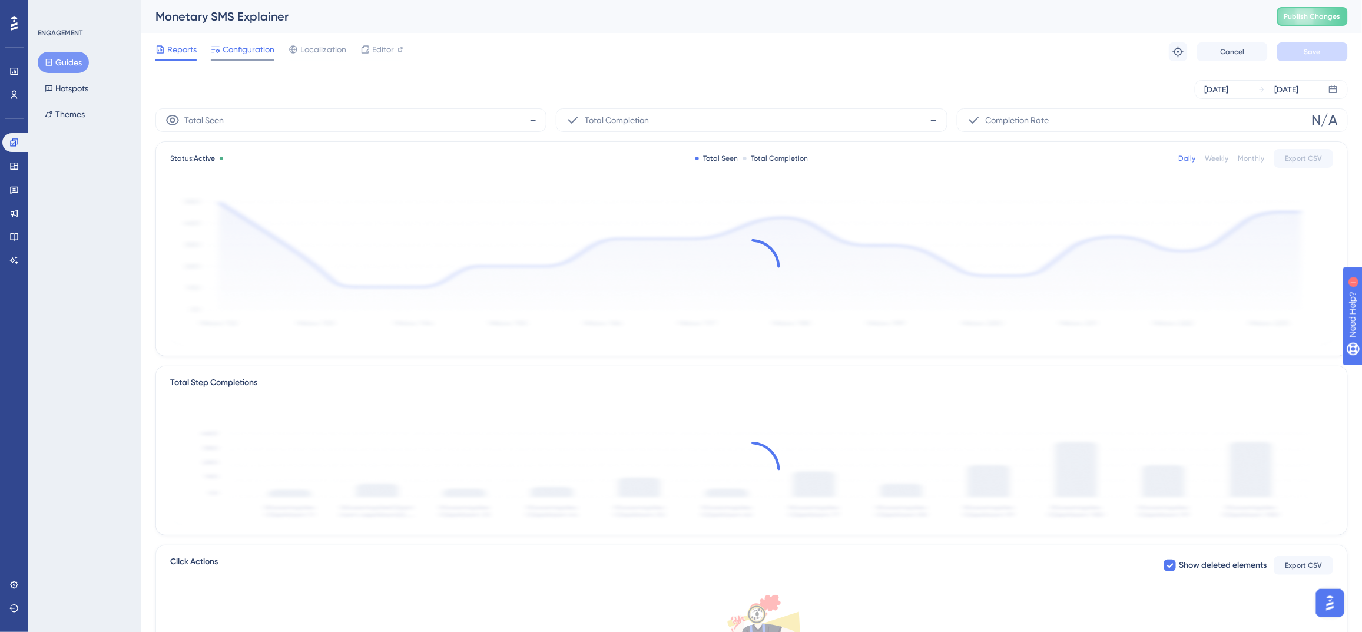
click at [254, 53] on span "Configuration" at bounding box center [249, 49] width 52 height 14
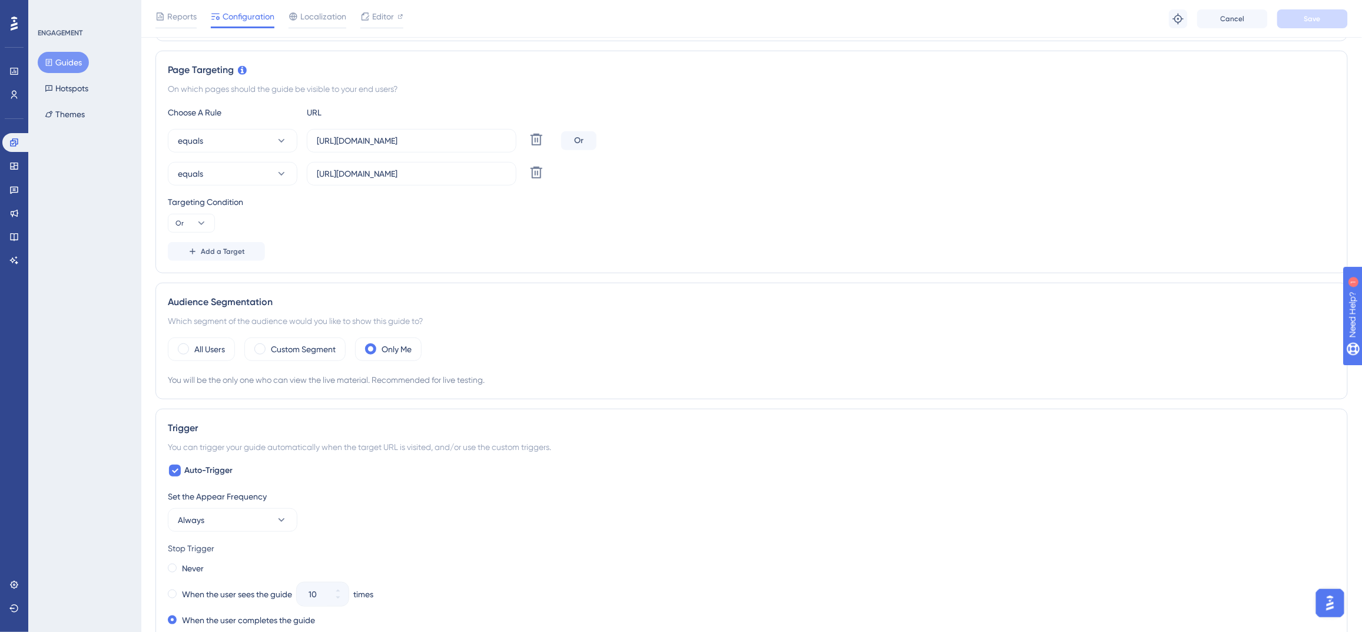
scroll to position [268, 0]
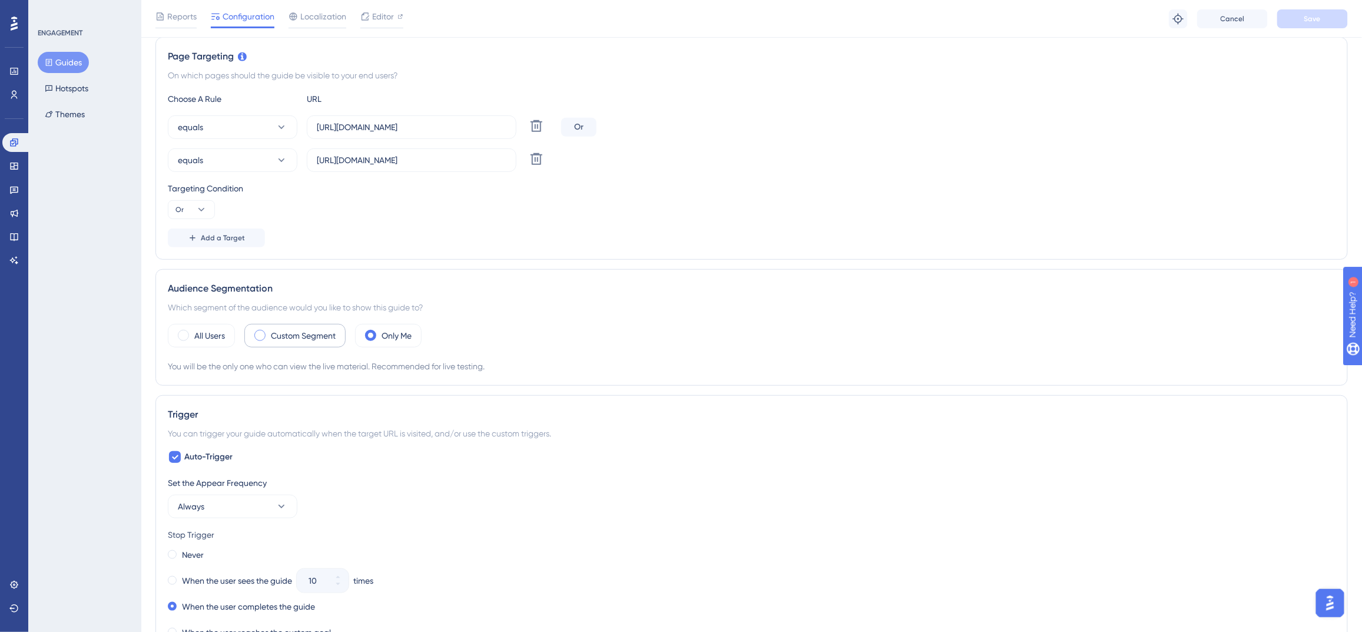
click at [276, 327] on div "Custom Segment" at bounding box center [294, 336] width 101 height 24
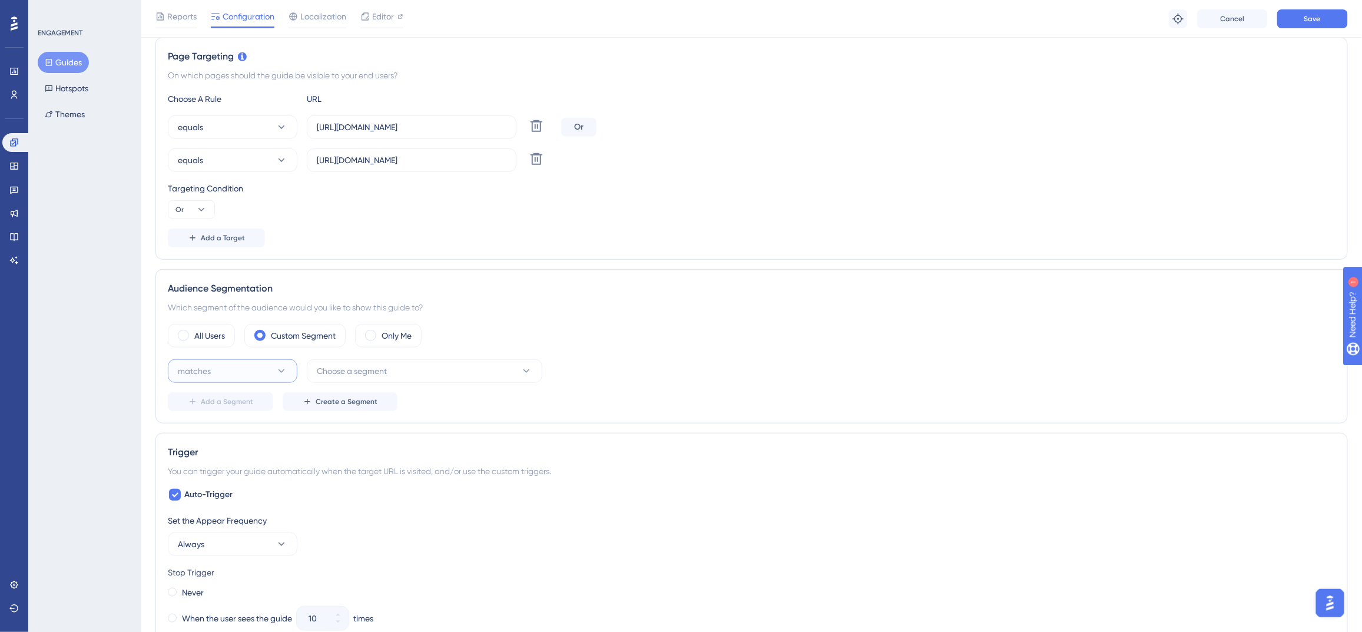
click at [286, 370] on icon at bounding box center [282, 371] width 12 height 12
click at [354, 370] on span "Choose a segment" at bounding box center [352, 371] width 70 height 14
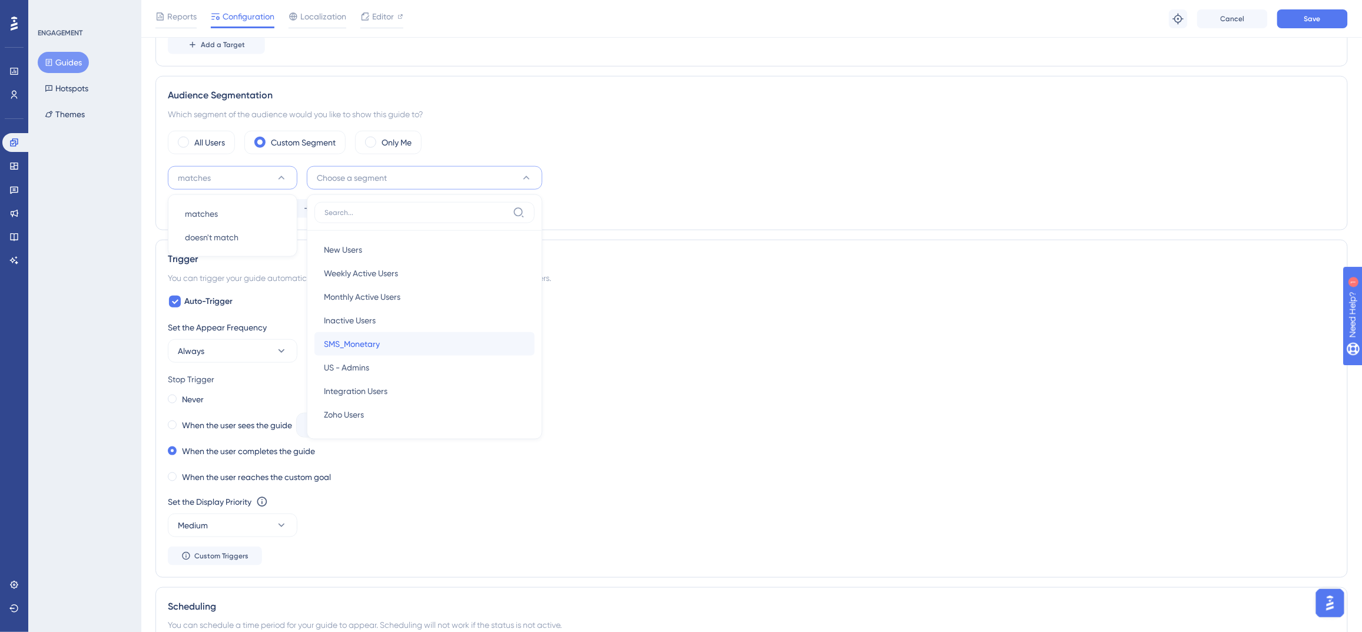
click at [414, 342] on div "SMS_Monetary SMS_Monetary" at bounding box center [424, 344] width 201 height 24
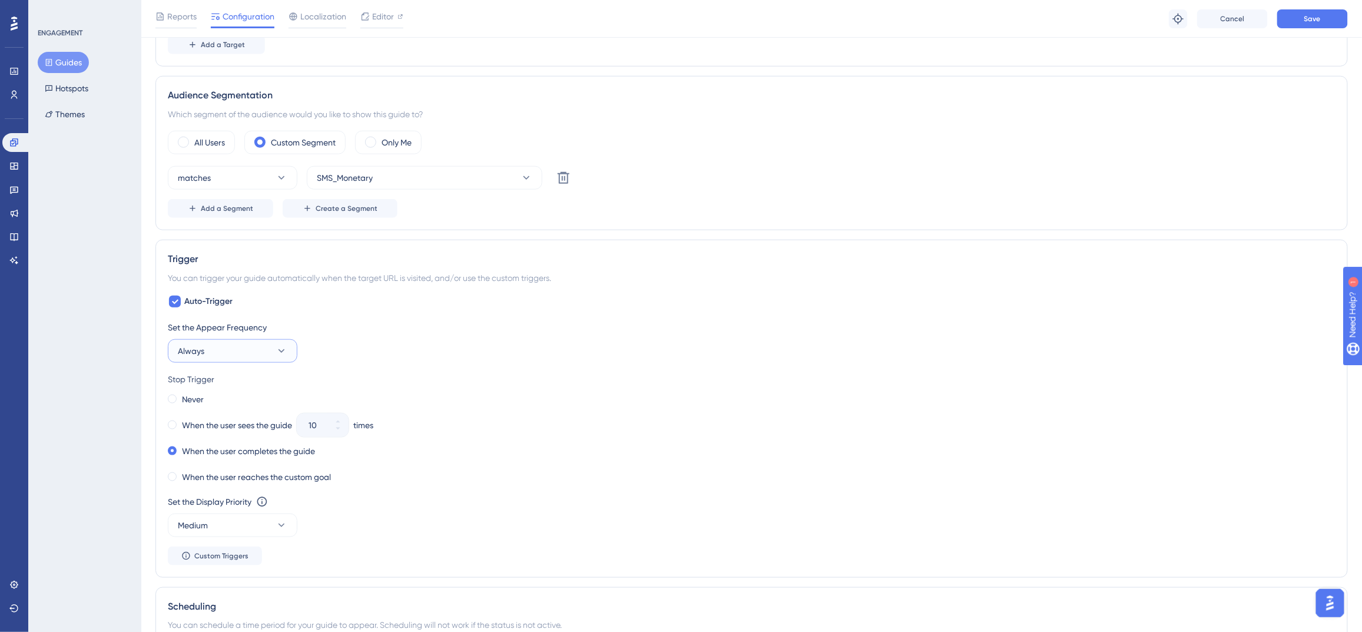
click at [269, 347] on button "Always" at bounding box center [233, 351] width 130 height 24
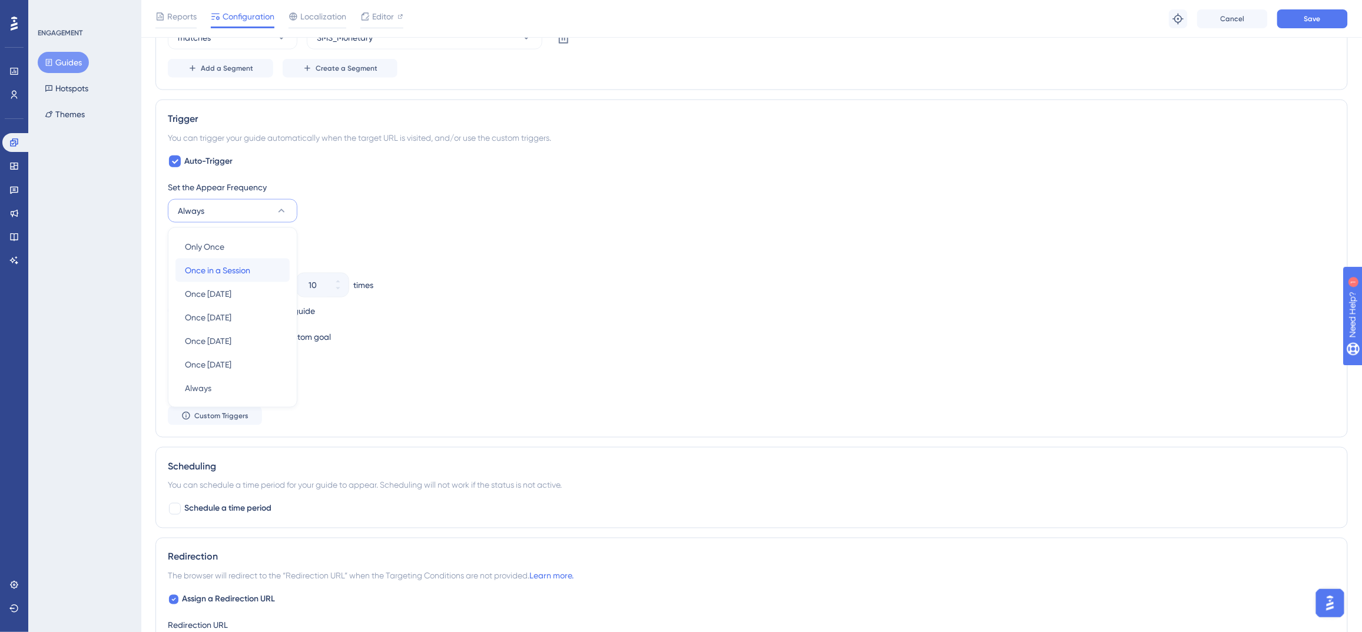
click at [247, 268] on span "Once in a Session" at bounding box center [217, 270] width 65 height 14
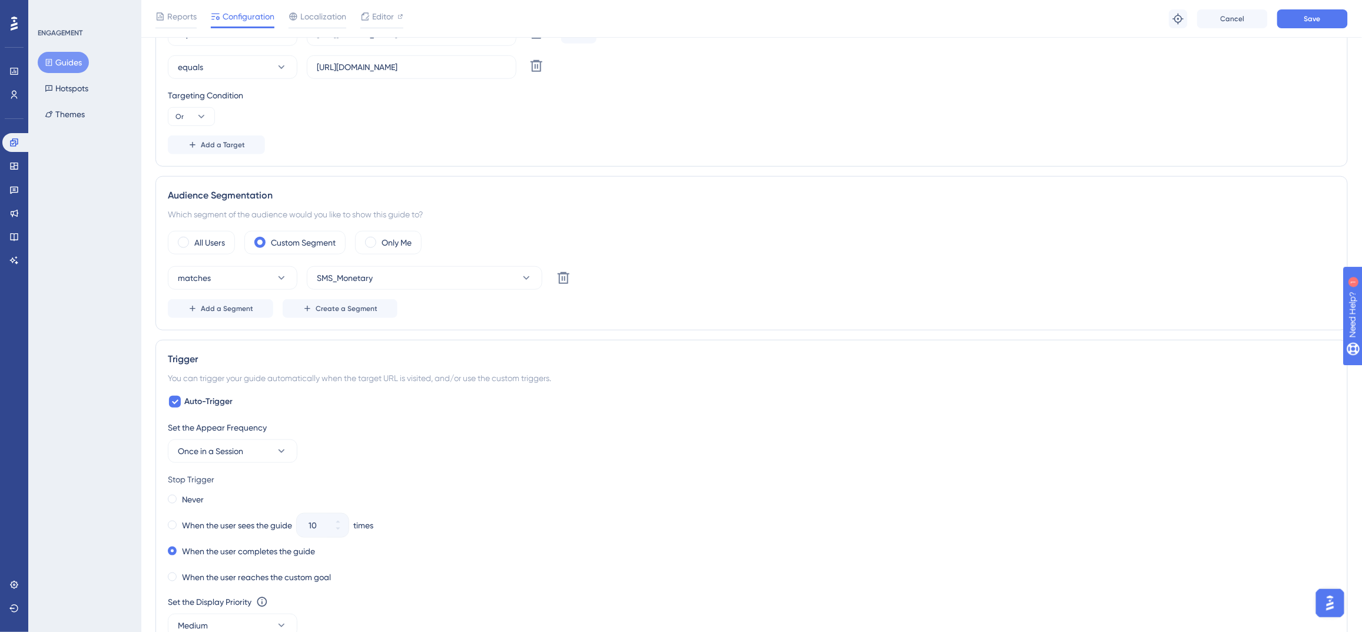
scroll to position [306, 0]
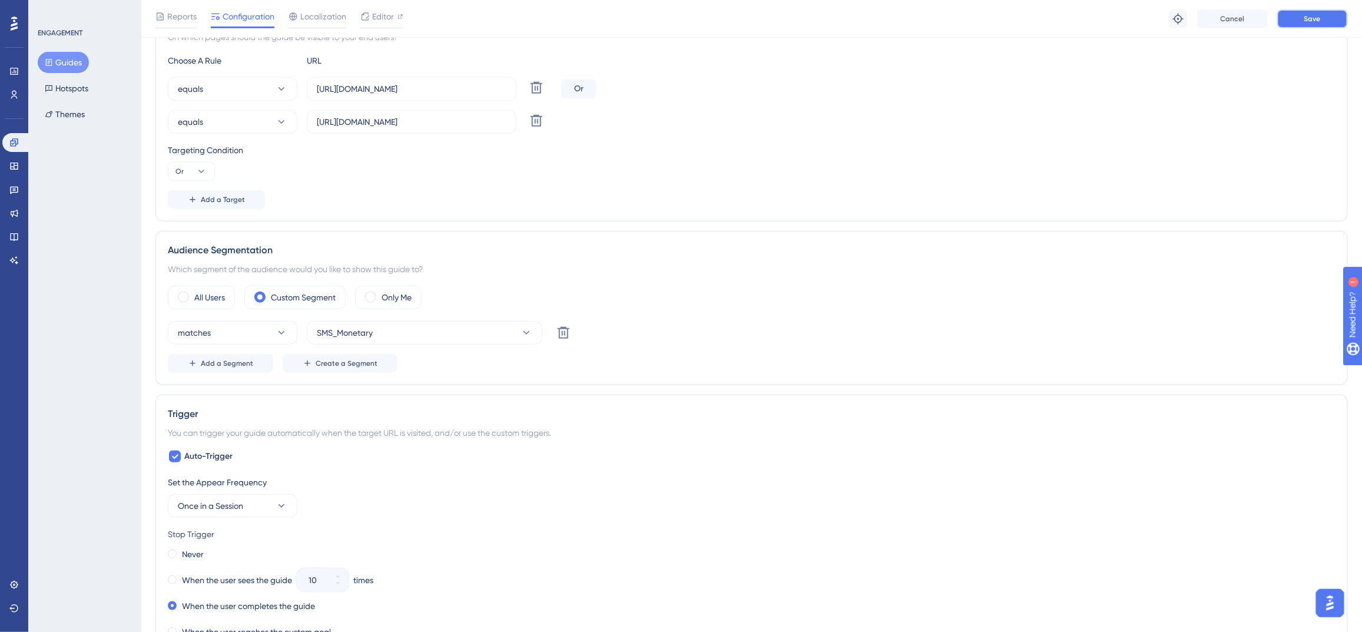
click at [1297, 23] on button "Save" at bounding box center [1313, 18] width 71 height 19
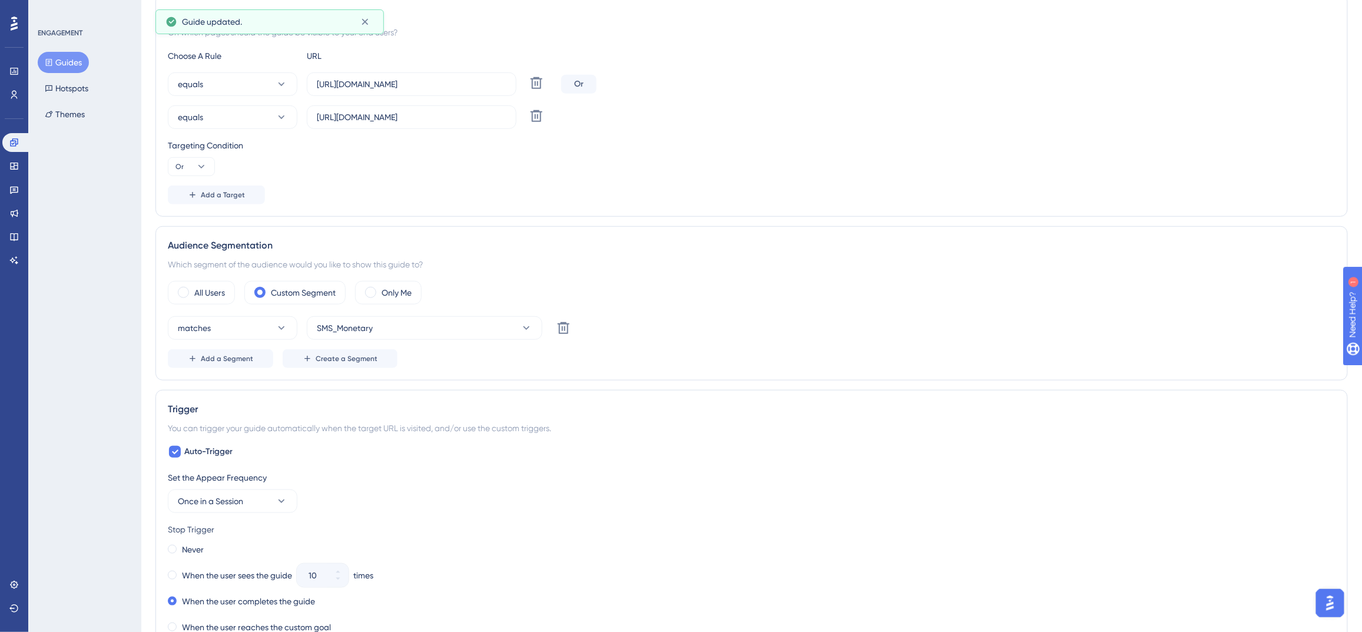
scroll to position [0, 0]
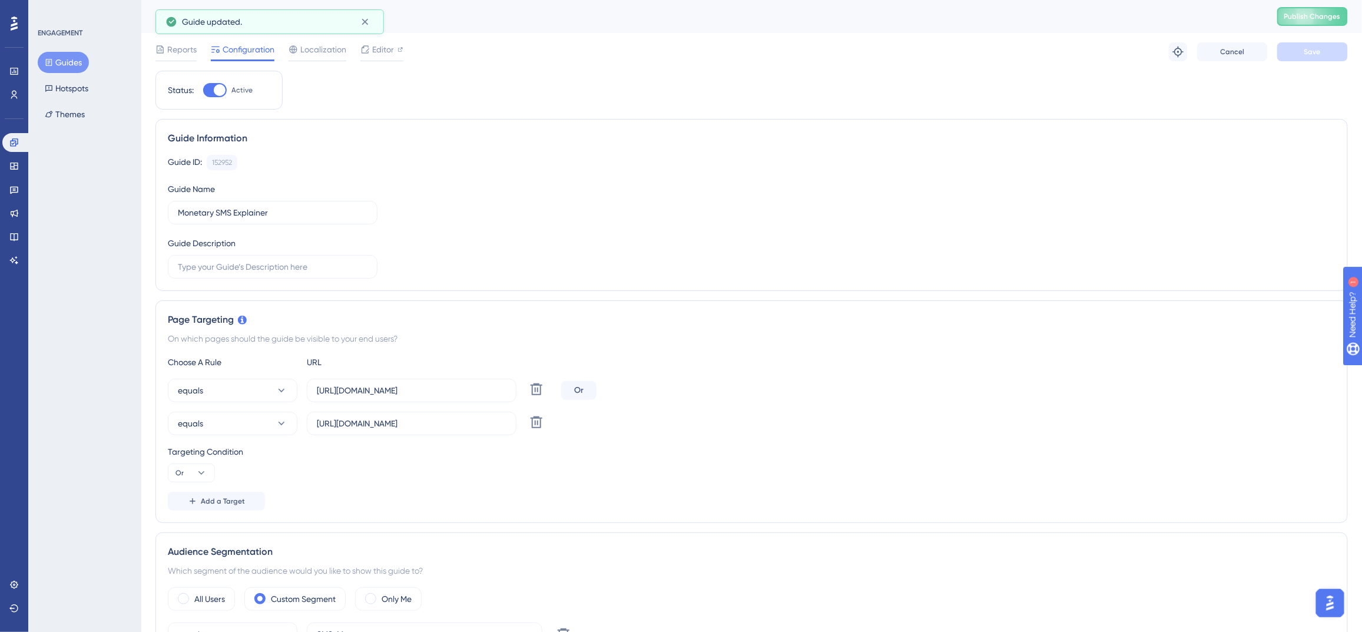
click at [80, 67] on button "Guides" at bounding box center [63, 62] width 51 height 21
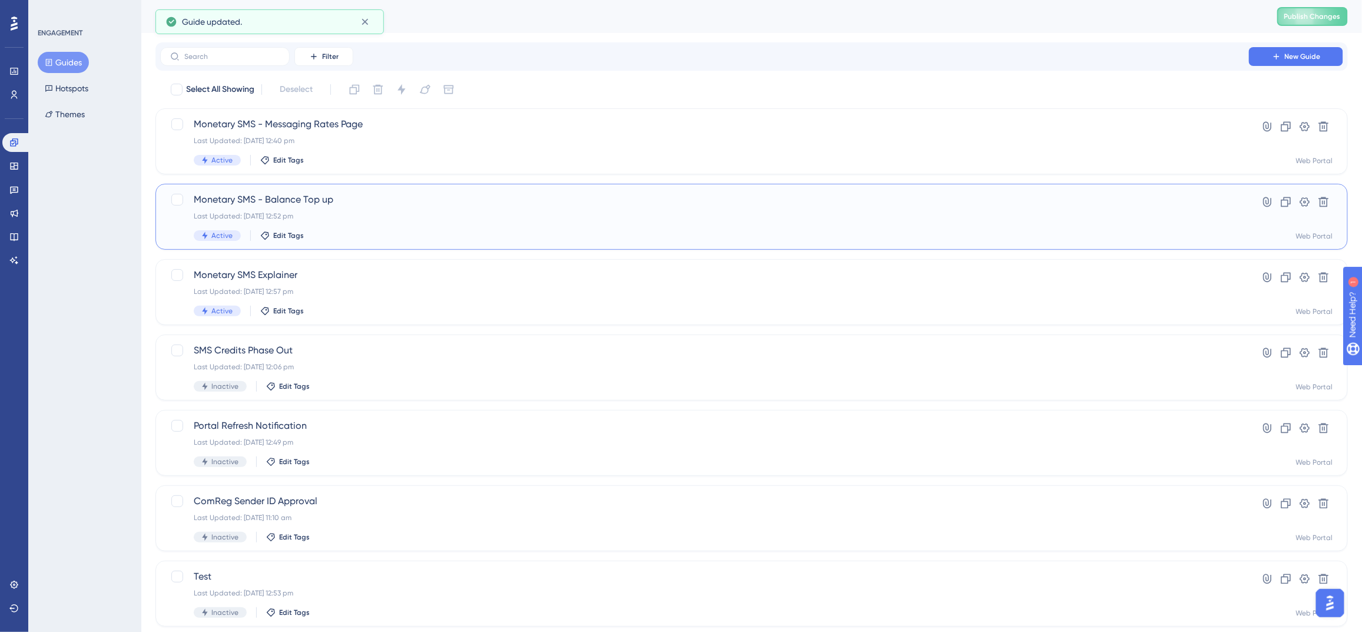
click at [429, 218] on div "Last Updated: 29 Sept 2025 12:52 pm" at bounding box center [705, 215] width 1022 height 9
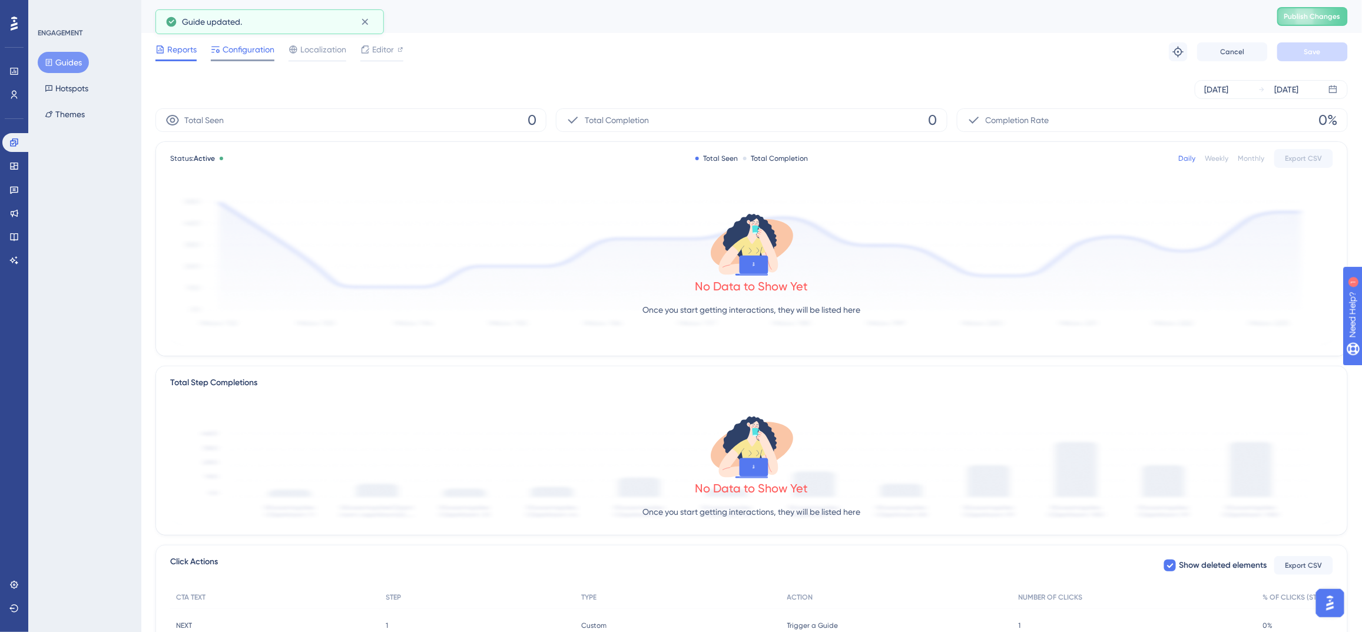
click at [261, 51] on span "Configuration" at bounding box center [249, 49] width 52 height 14
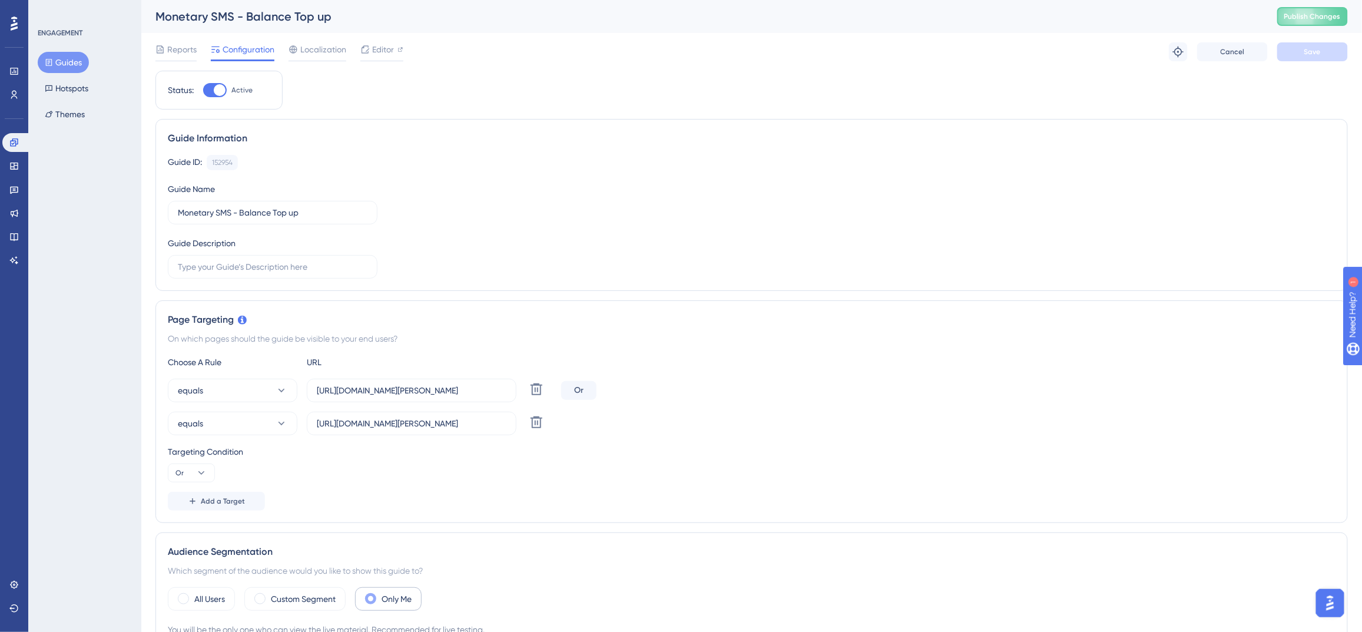
scroll to position [296, 0]
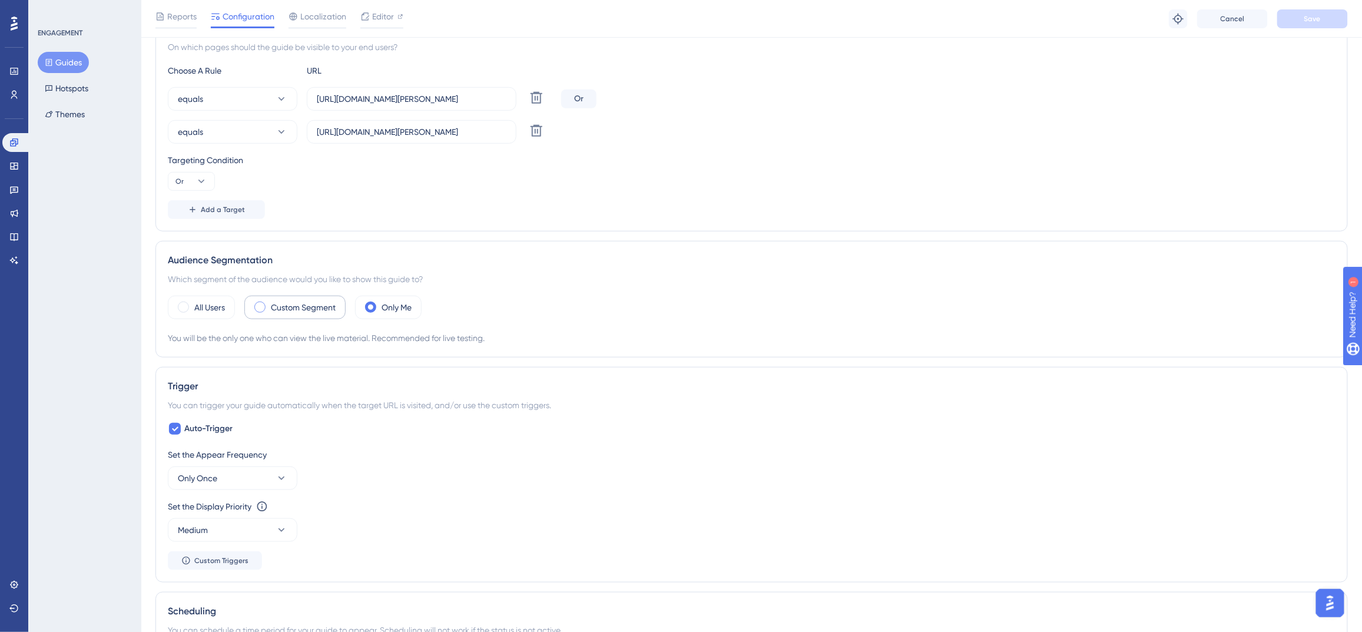
click at [314, 303] on label "Custom Segment" at bounding box center [303, 307] width 65 height 14
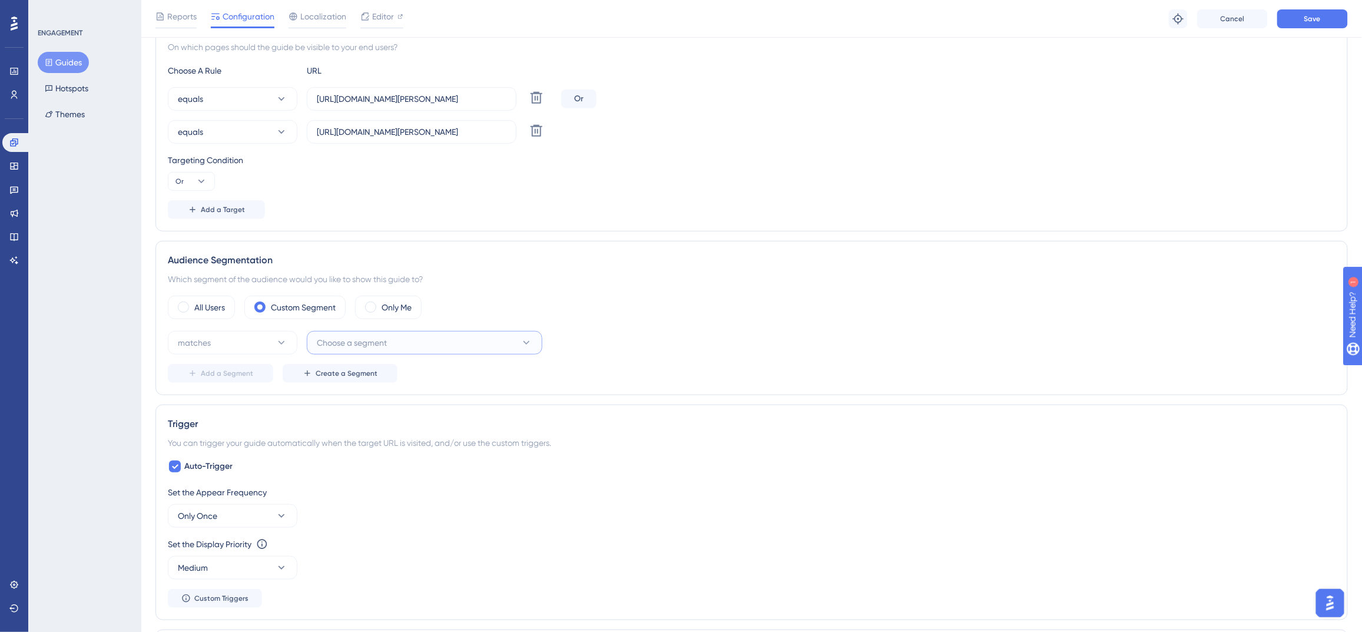
click at [375, 345] on span "Choose a segment" at bounding box center [352, 343] width 70 height 14
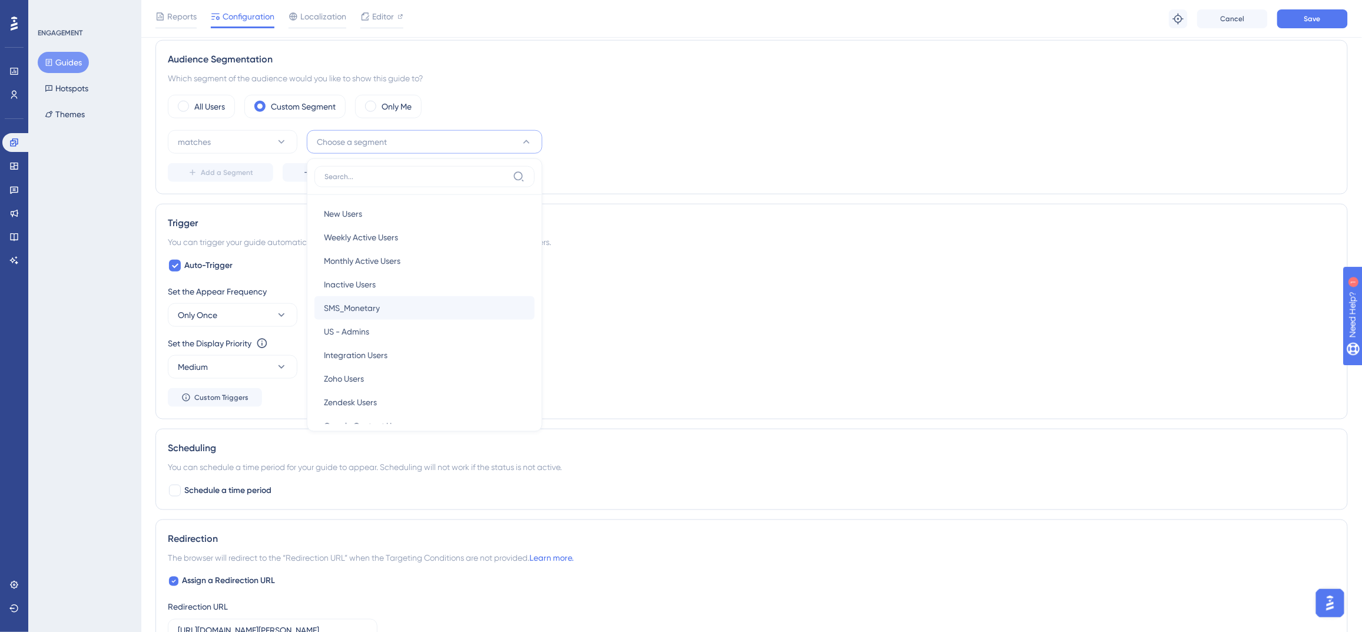
scroll to position [499, 0]
click at [448, 299] on div "SMS_Monetary SMS_Monetary" at bounding box center [424, 306] width 201 height 24
click at [635, 302] on div "Set the Appear Frequency Only Once" at bounding box center [752, 304] width 1168 height 42
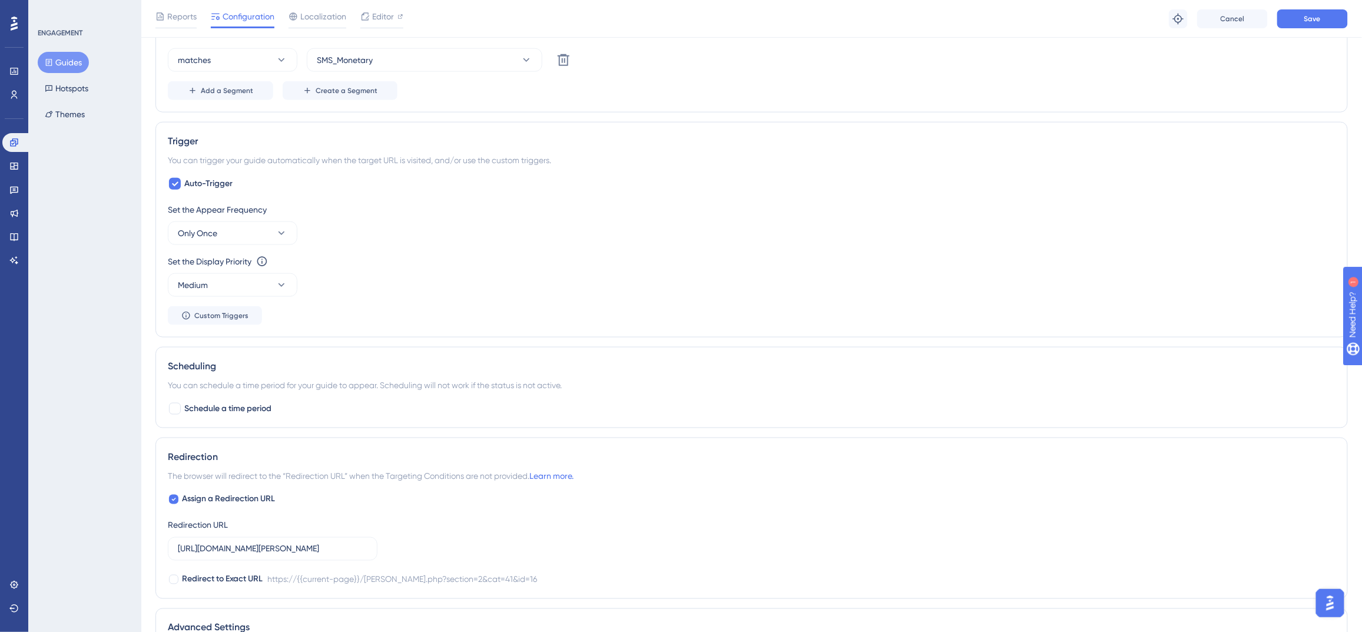
scroll to position [557, 0]
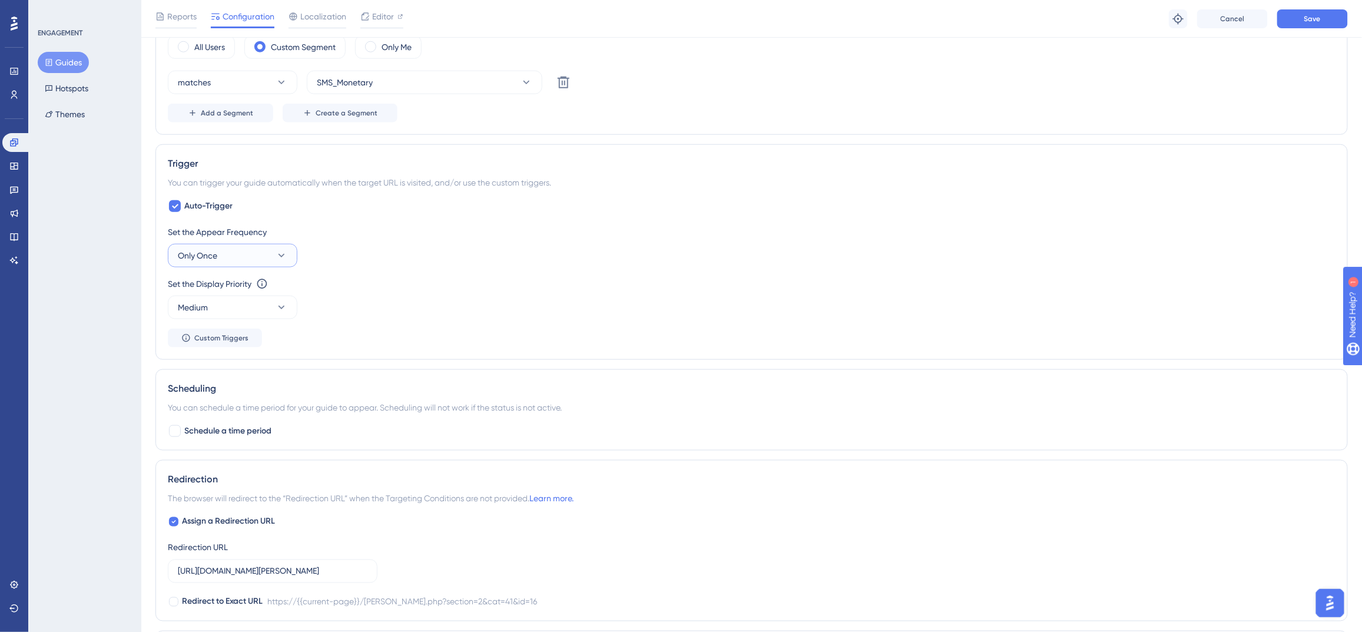
click at [279, 253] on icon at bounding box center [282, 256] width 12 height 12
click at [264, 303] on div "Once in a Session Once in a Session" at bounding box center [232, 315] width 95 height 24
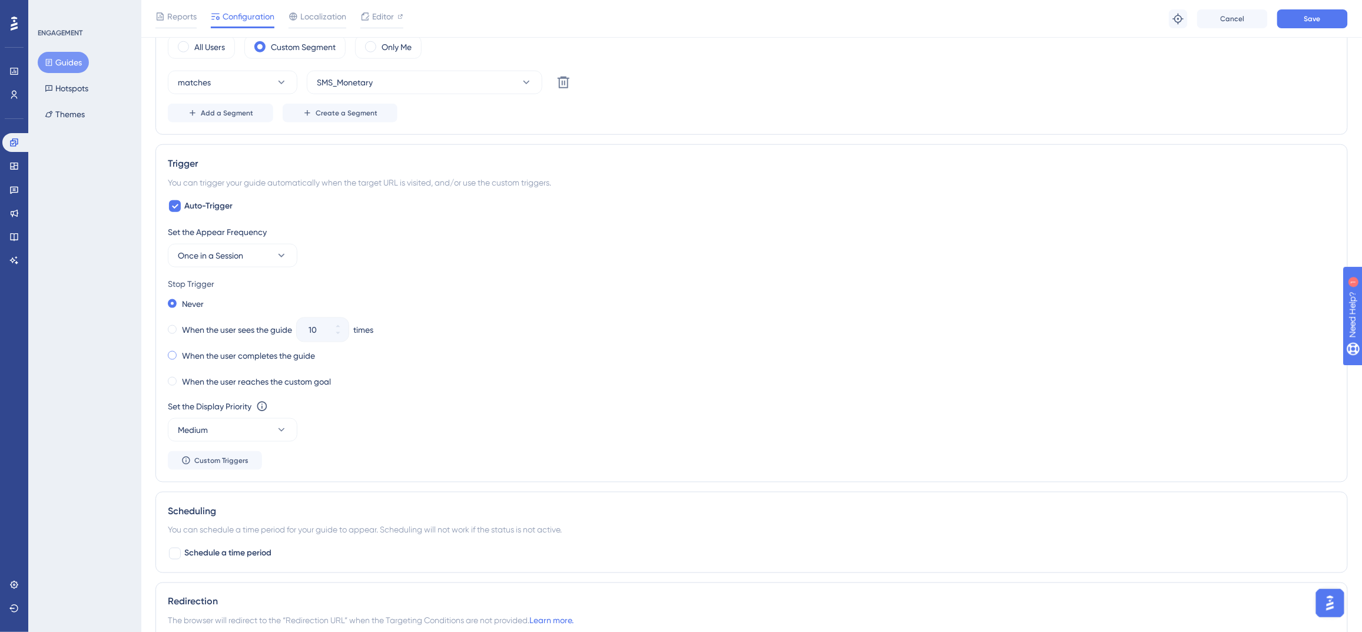
click at [236, 356] on label "When the user completes the guide" at bounding box center [248, 356] width 133 height 14
click at [1300, 29] on div "Reports Configuration Localization Editor Troubleshoot Cancel Save" at bounding box center [751, 19] width 1221 height 38
click at [1302, 24] on button "Save" at bounding box center [1313, 18] width 71 height 19
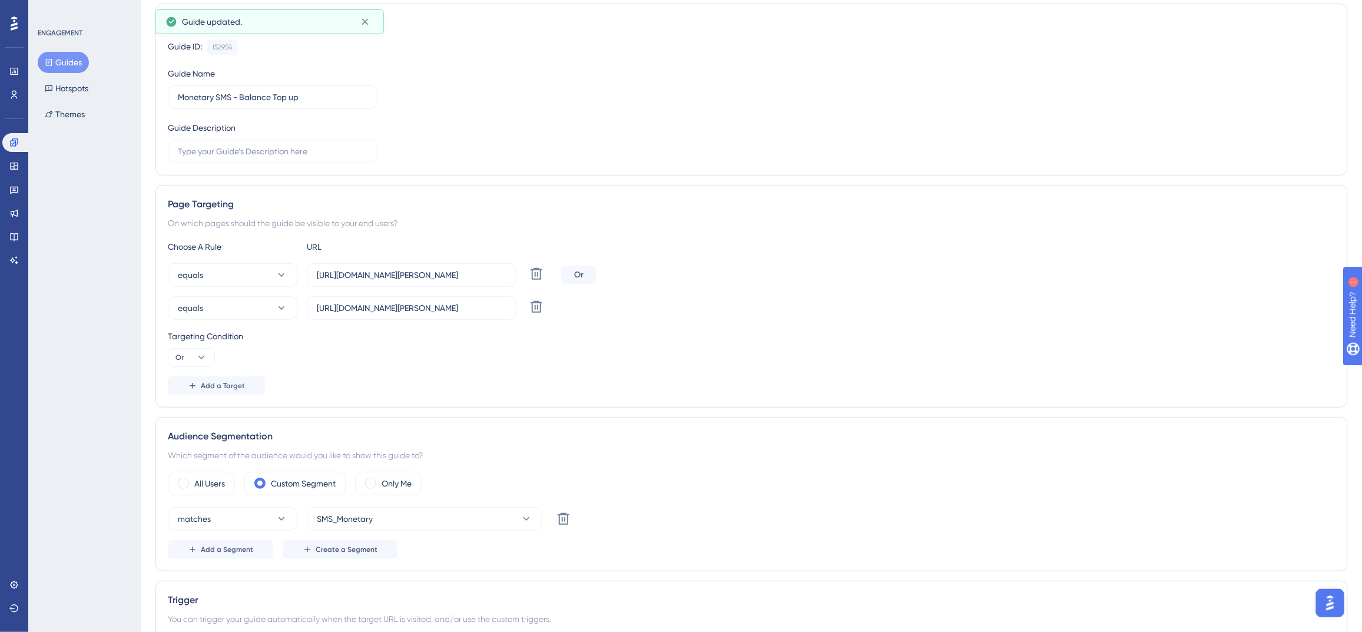
scroll to position [0, 0]
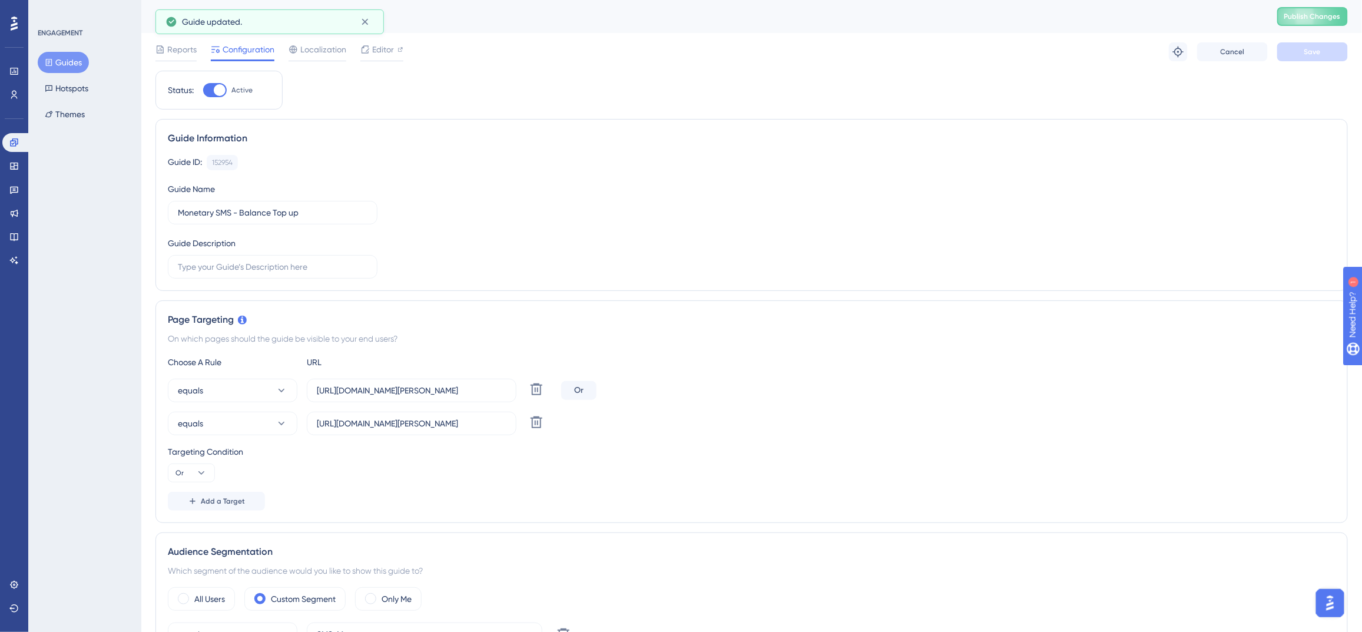
click at [72, 64] on button "Guides" at bounding box center [63, 62] width 51 height 21
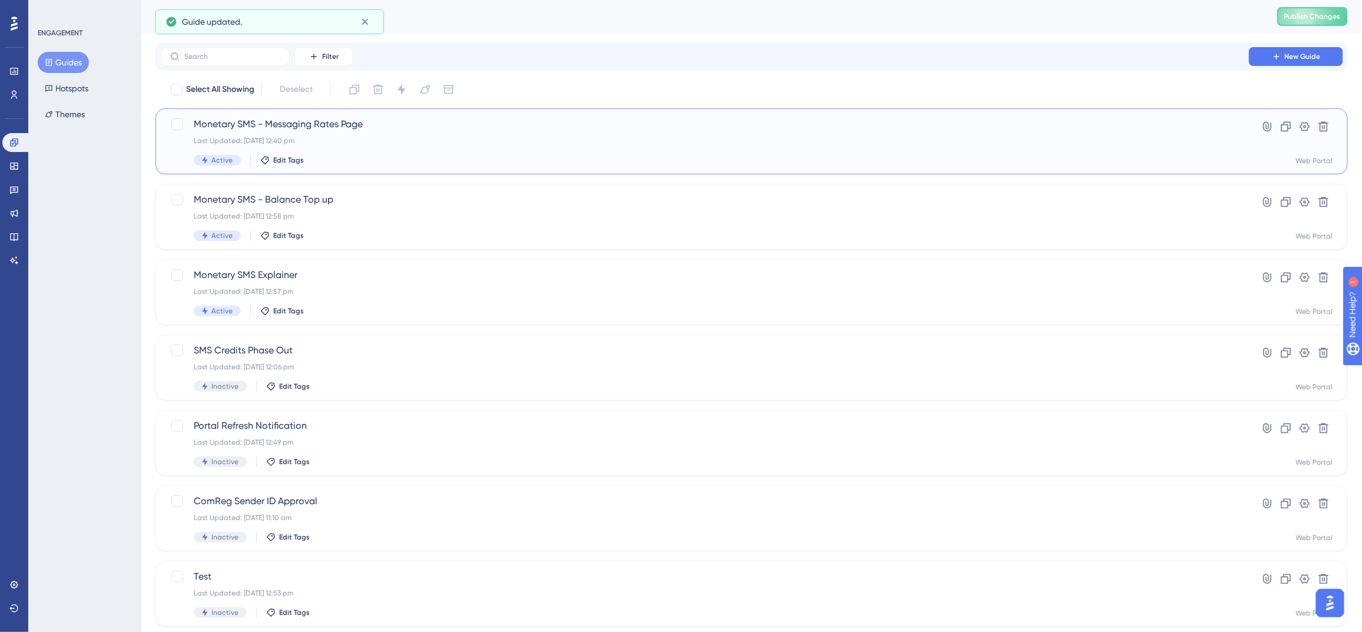
click at [472, 147] on div "Monetary SMS - Messaging Rates Page Last Updated: 29 Sept 2025 12:40 pm Active …" at bounding box center [705, 141] width 1022 height 48
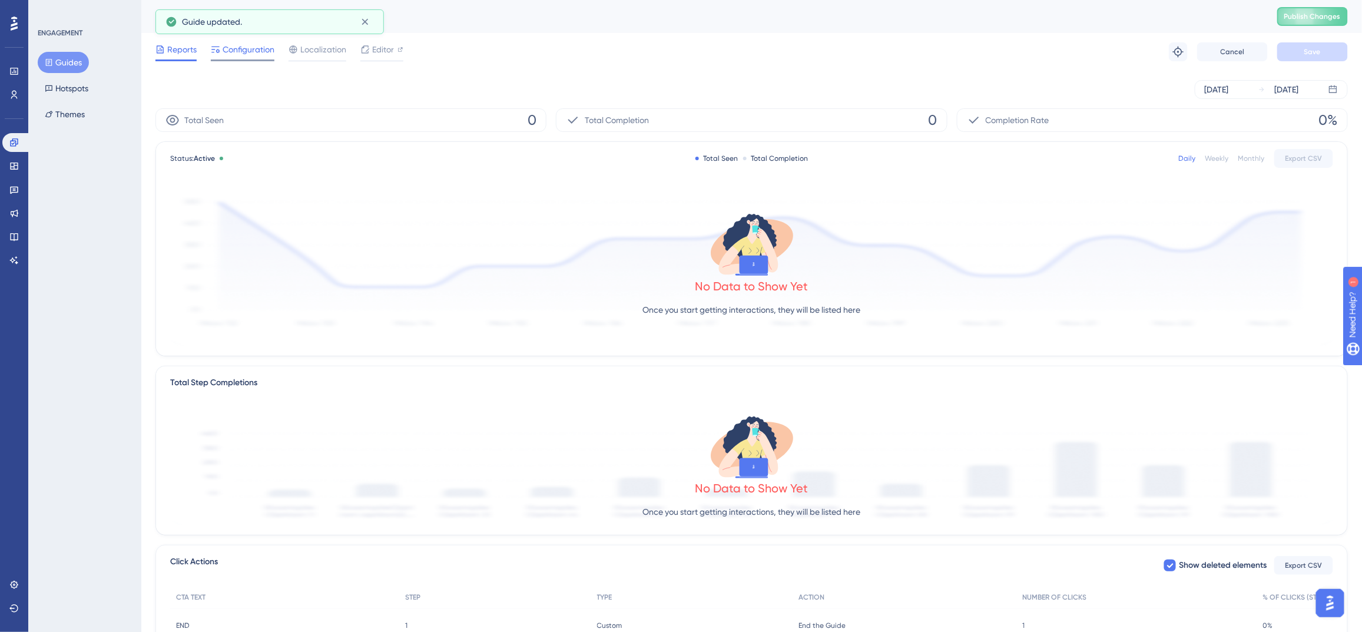
click at [256, 52] on span "Configuration" at bounding box center [249, 49] width 52 height 14
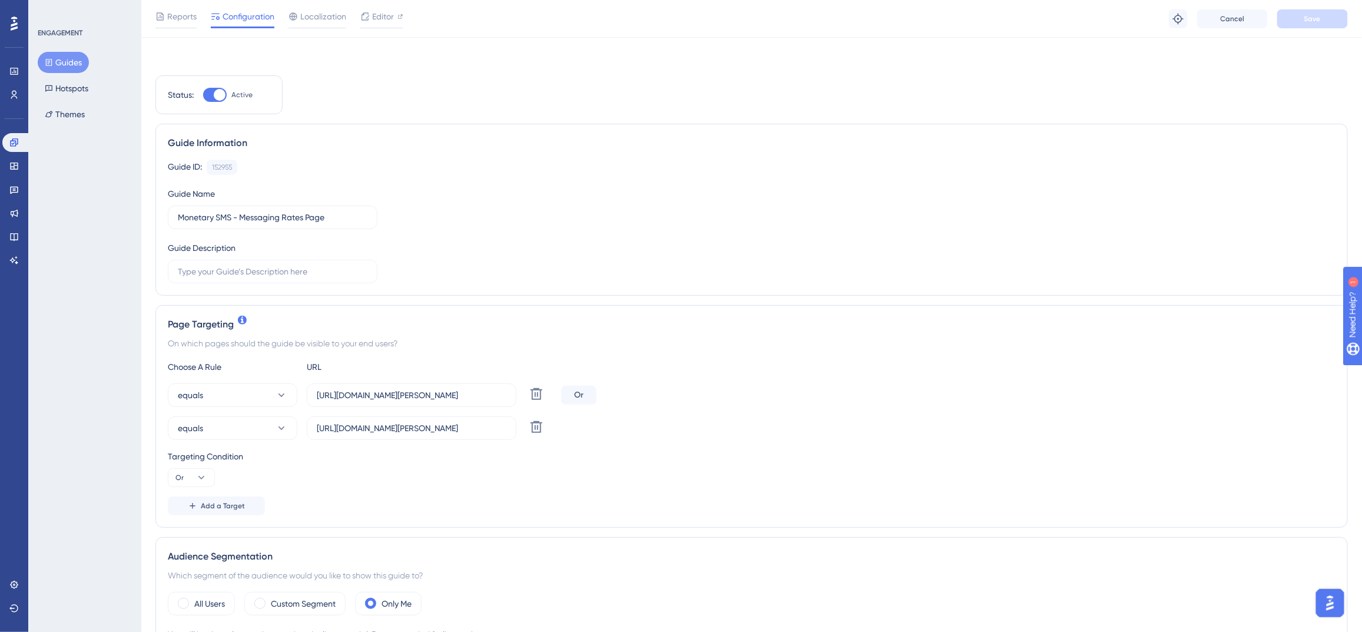
scroll to position [274, 0]
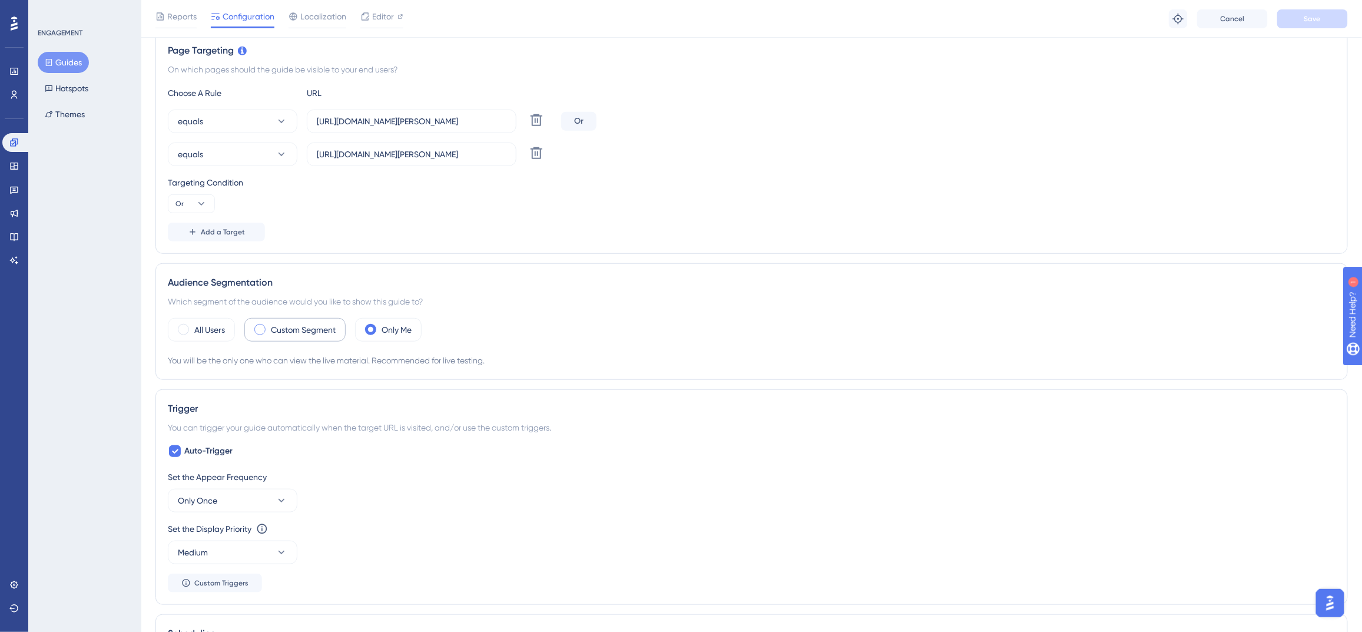
click at [289, 338] on div "Custom Segment" at bounding box center [294, 330] width 101 height 24
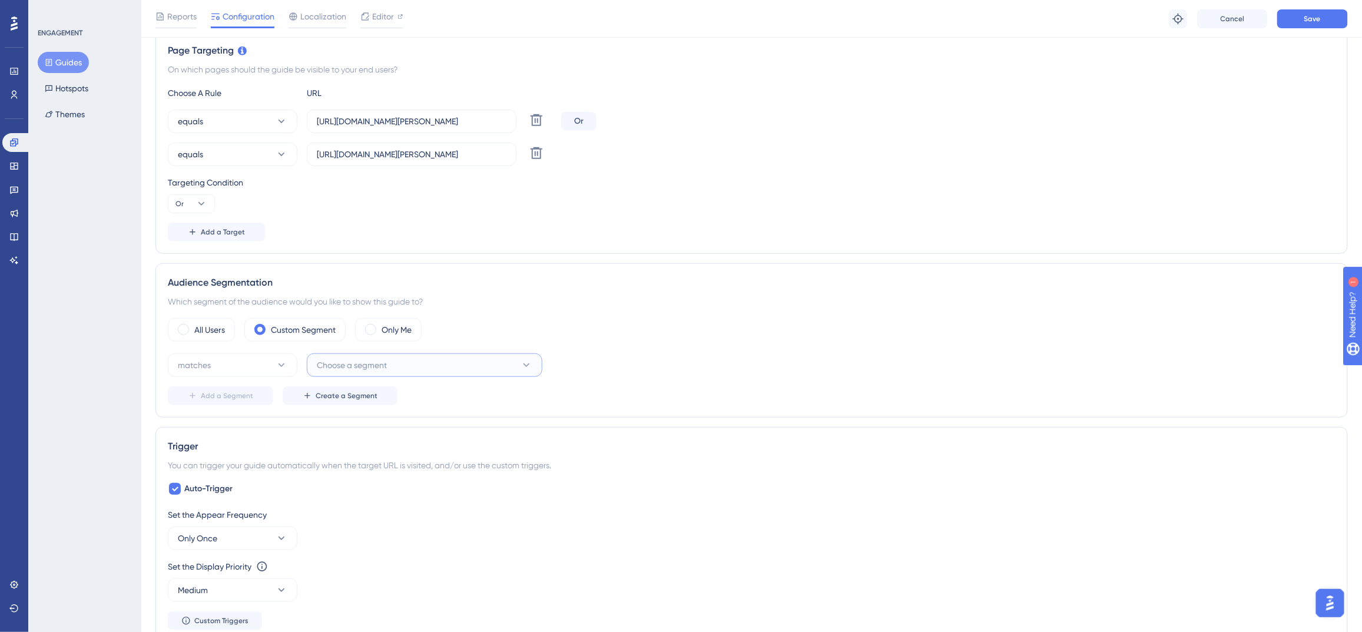
click at [437, 360] on button "Choose a segment" at bounding box center [425, 365] width 236 height 24
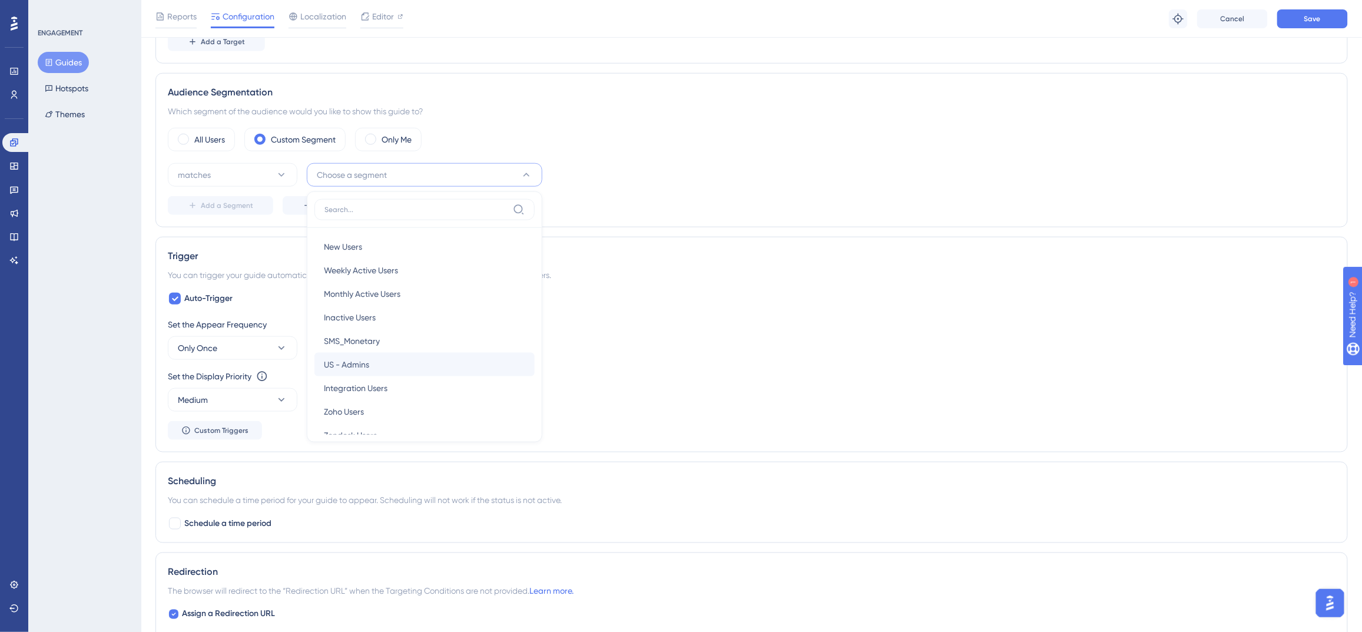
scroll to position [2, 0]
click at [432, 337] on div "SMS_Monetary SMS_Monetary" at bounding box center [424, 339] width 201 height 24
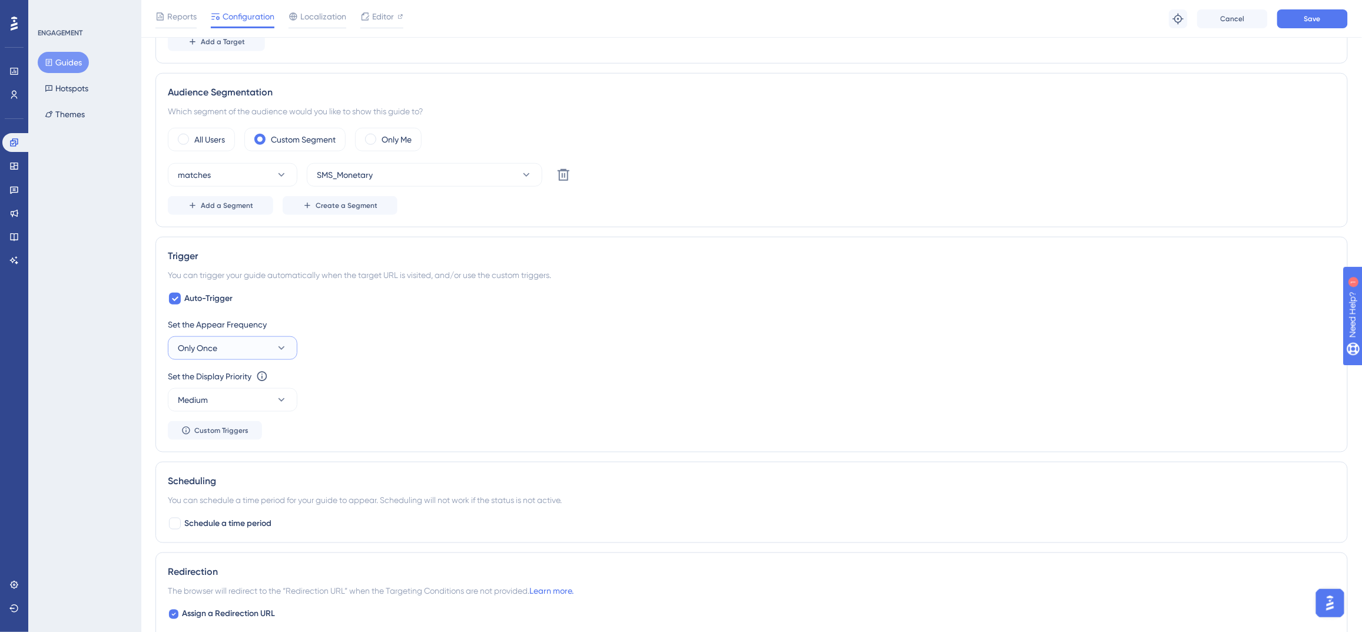
click at [224, 349] on button "Only Once" at bounding box center [233, 348] width 130 height 24
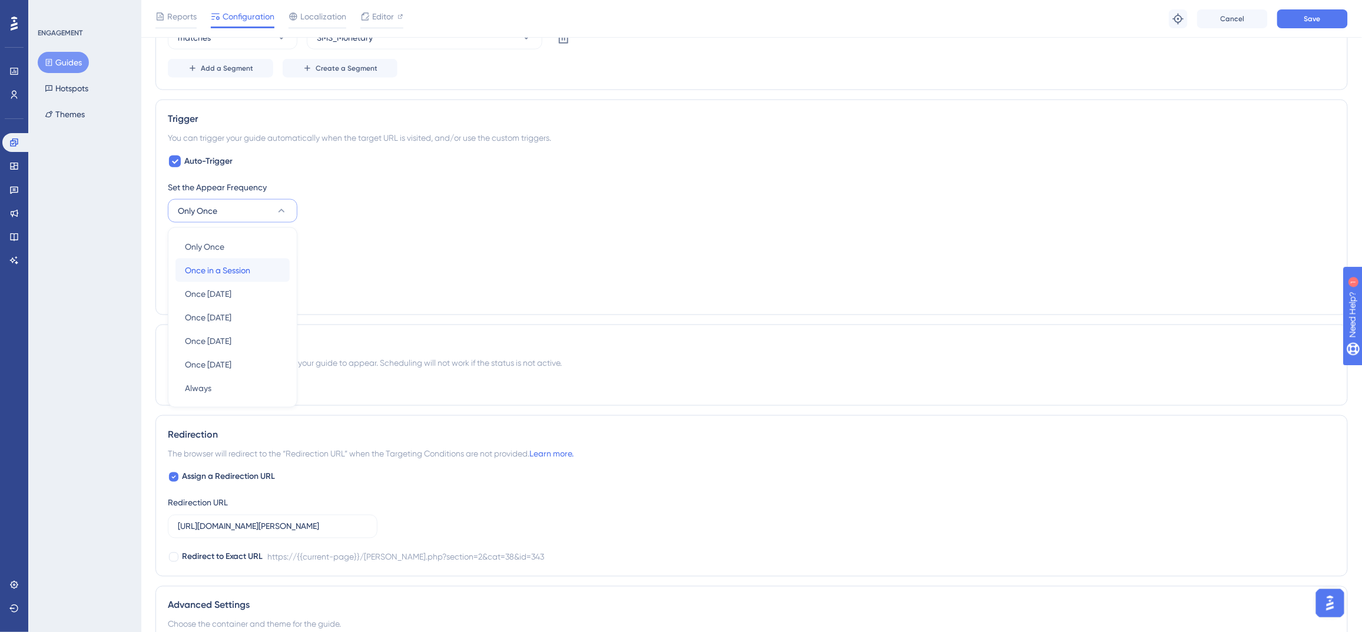
click at [249, 273] on span "Once in a Session" at bounding box center [217, 270] width 65 height 14
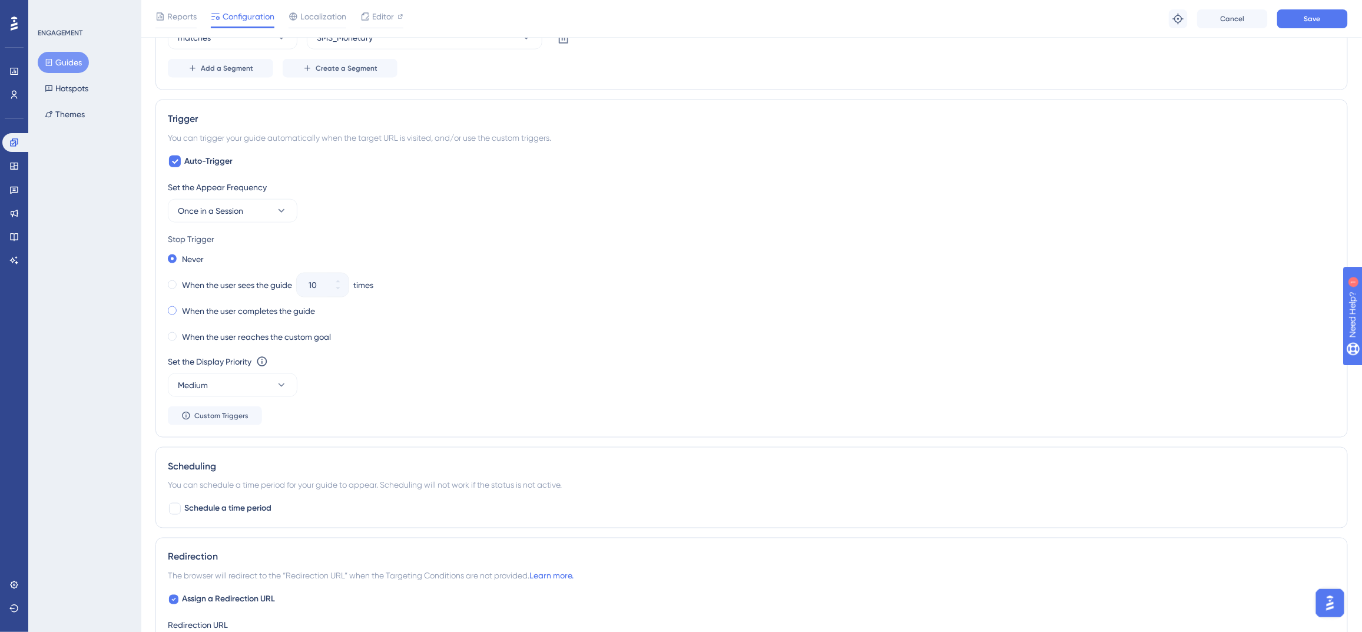
click at [260, 308] on label "When the user completes the guide" at bounding box center [248, 311] width 133 height 14
click at [1305, 23] on button "Save" at bounding box center [1313, 18] width 71 height 19
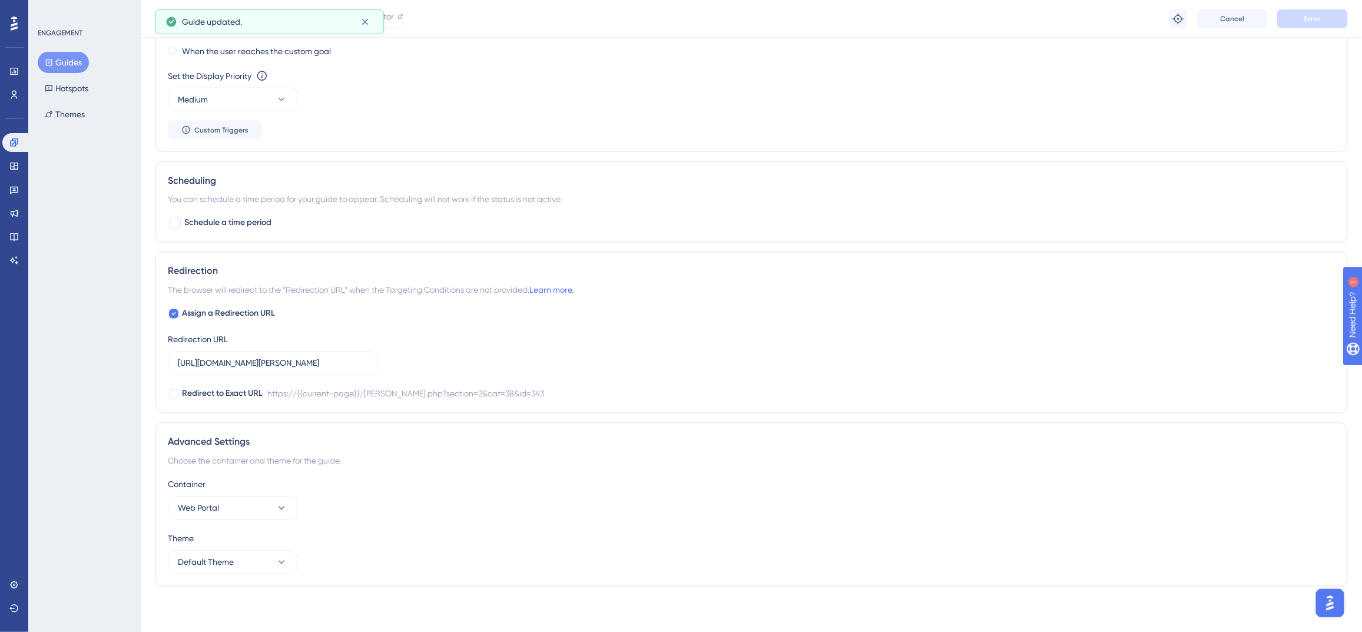
scroll to position [0, 0]
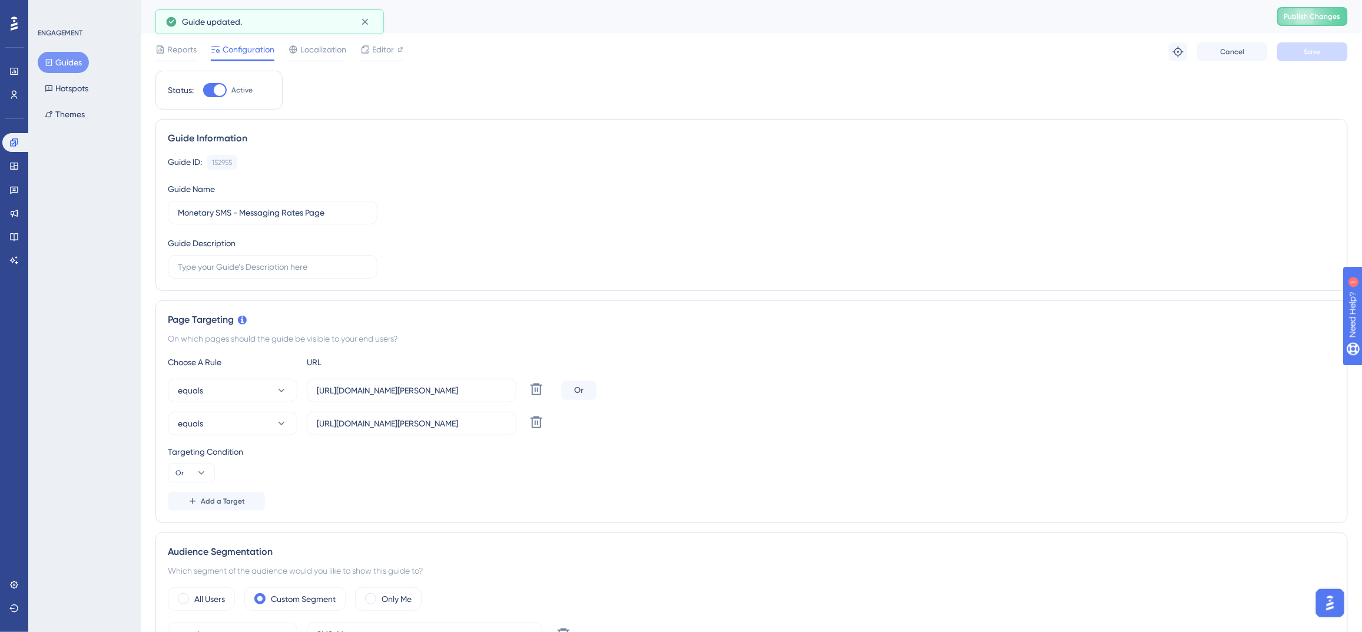
click at [64, 64] on button "Guides" at bounding box center [63, 62] width 51 height 21
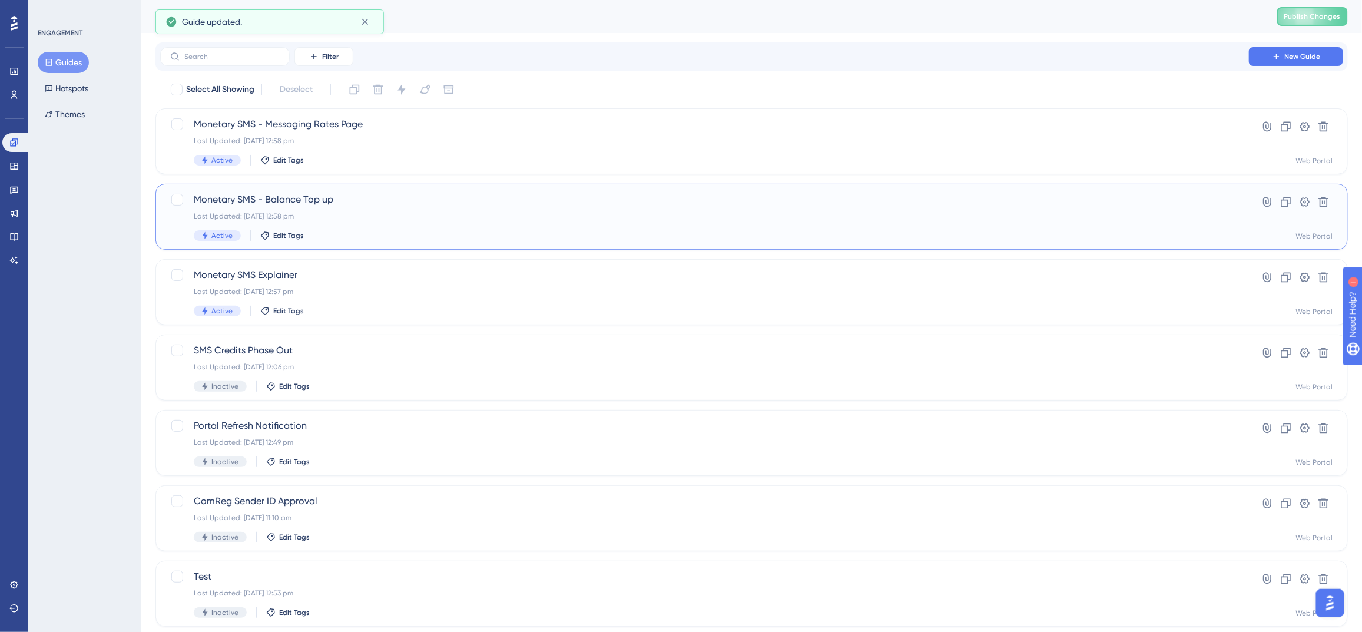
click at [348, 206] on span "Monetary SMS - Balance Top up" at bounding box center [705, 200] width 1022 height 14
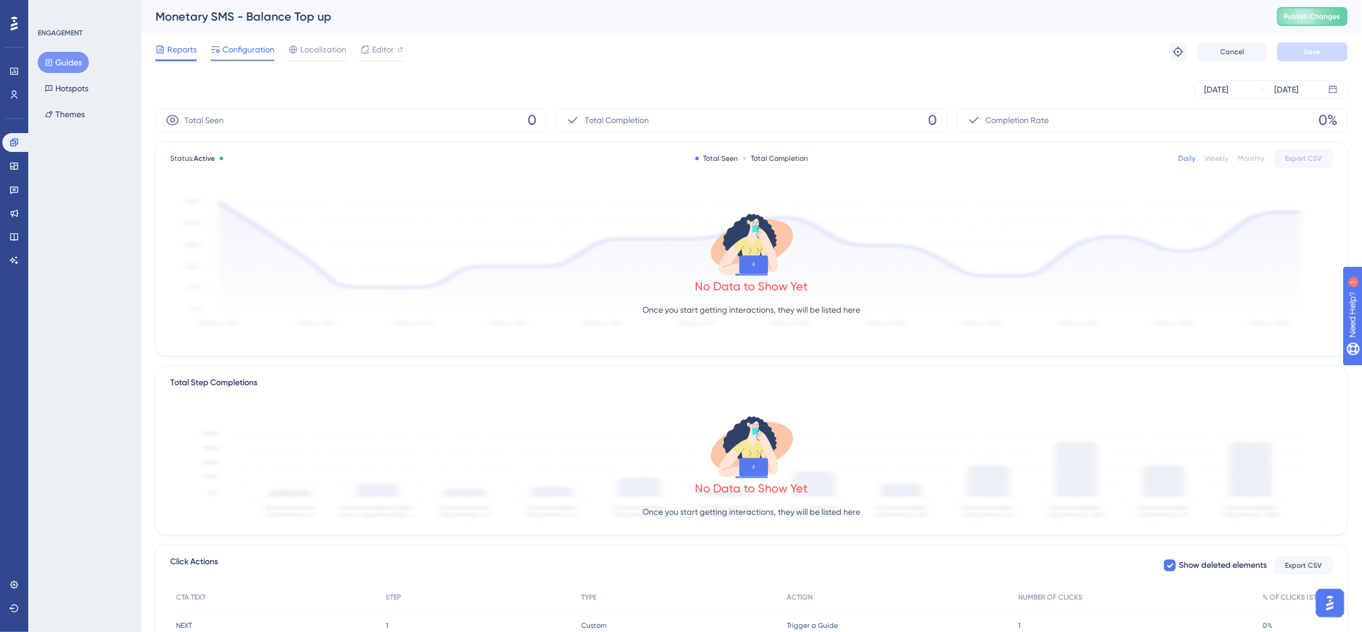
drag, startPoint x: 232, startPoint y: 51, endPoint x: 226, endPoint y: 51, distance: 5.9
click at [233, 51] on span "Configuration" at bounding box center [249, 49] width 52 height 14
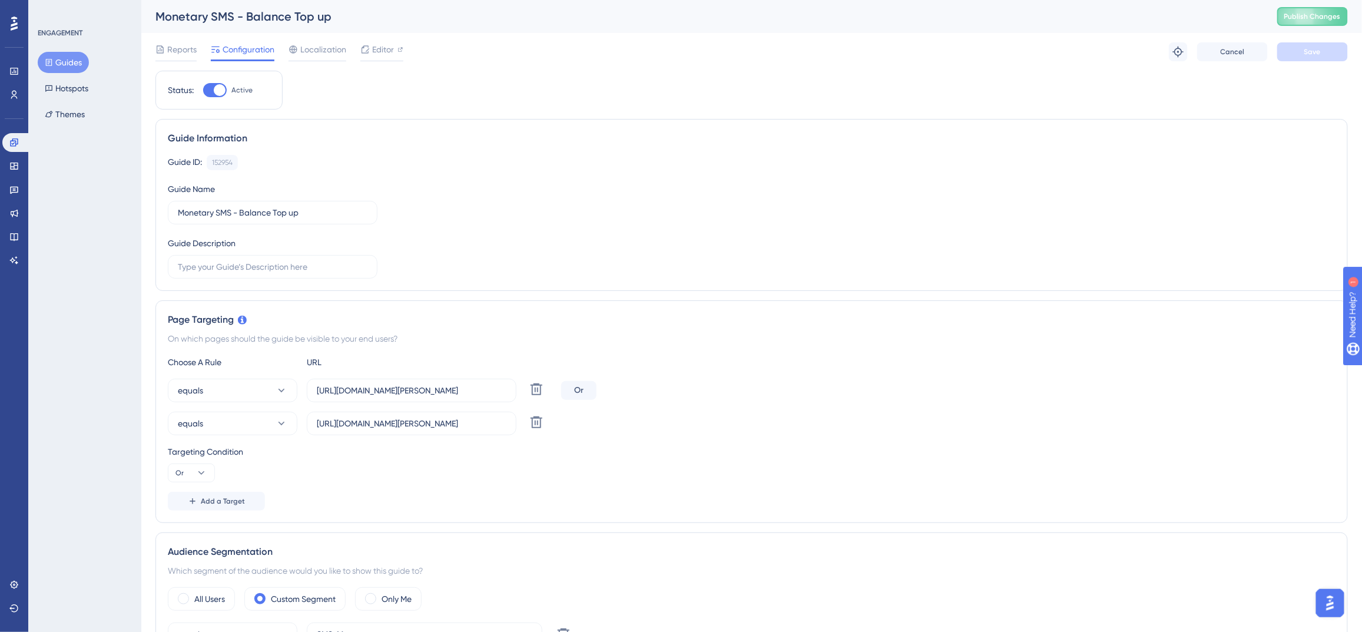
click at [54, 60] on button "Guides" at bounding box center [63, 62] width 51 height 21
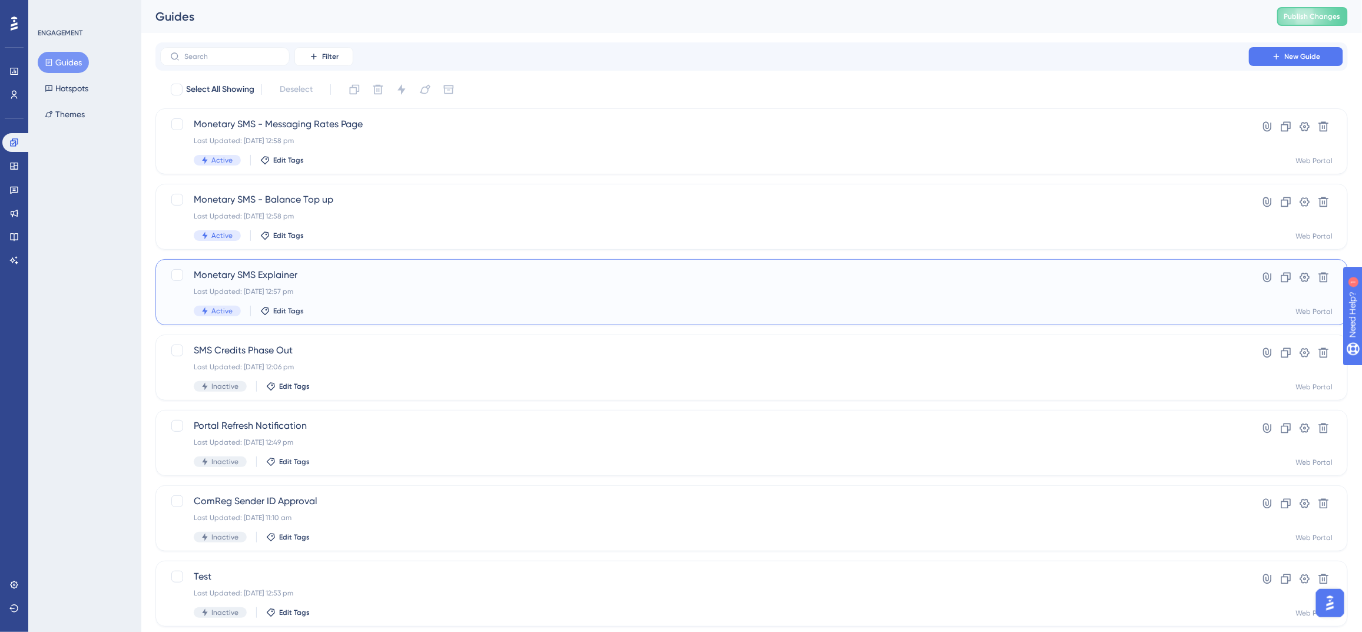
click at [337, 277] on span "Monetary SMS Explainer" at bounding box center [705, 275] width 1022 height 14
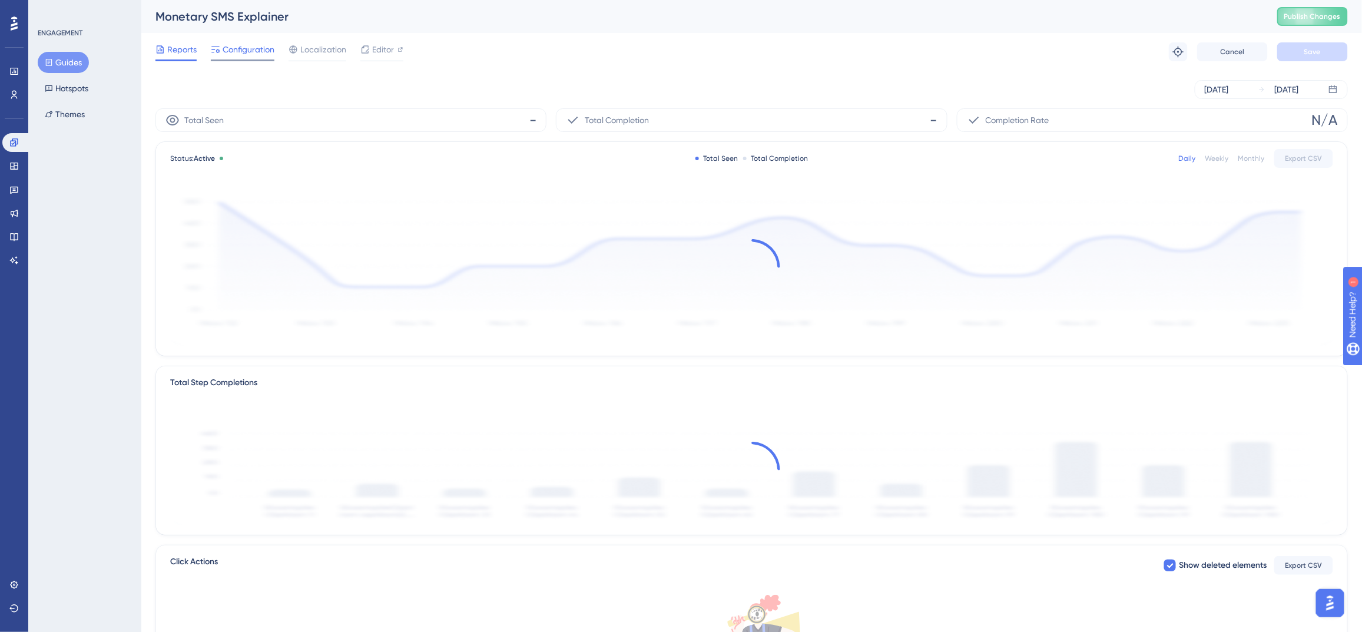
click at [254, 50] on span "Configuration" at bounding box center [249, 49] width 52 height 14
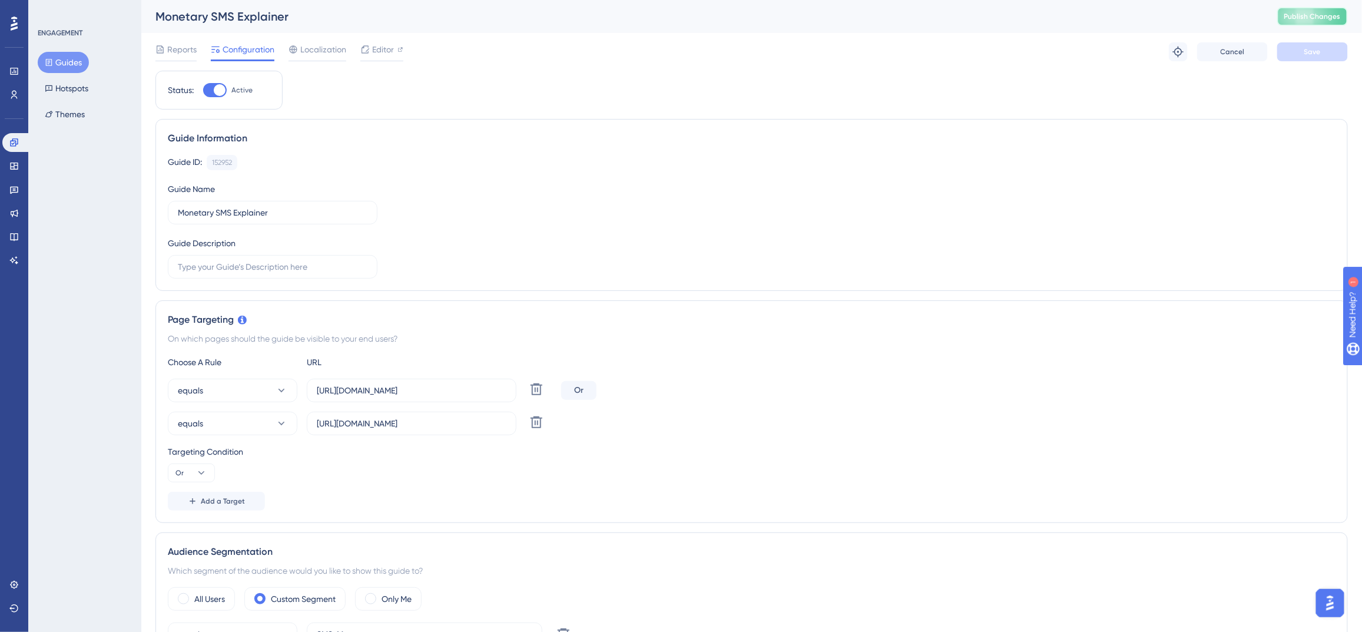
click at [1327, 15] on span "Publish Changes" at bounding box center [1313, 16] width 57 height 9
